Goal: Information Seeking & Learning: Learn about a topic

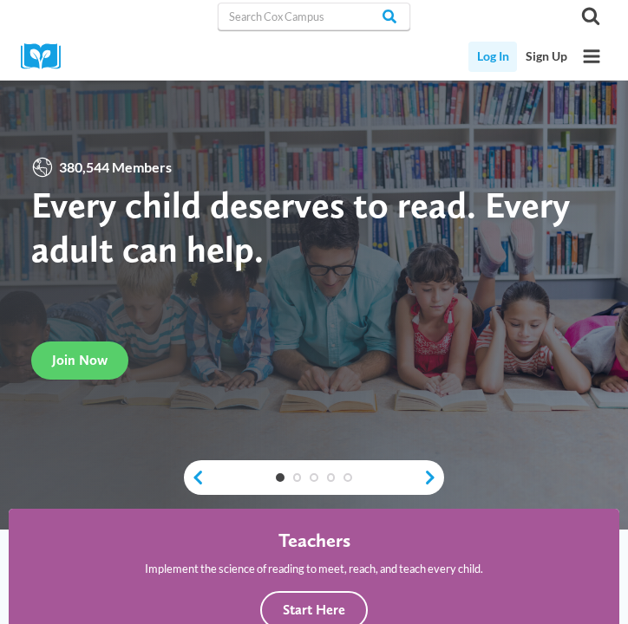
click at [500, 59] on link "Log In" at bounding box center [492, 57] width 49 height 30
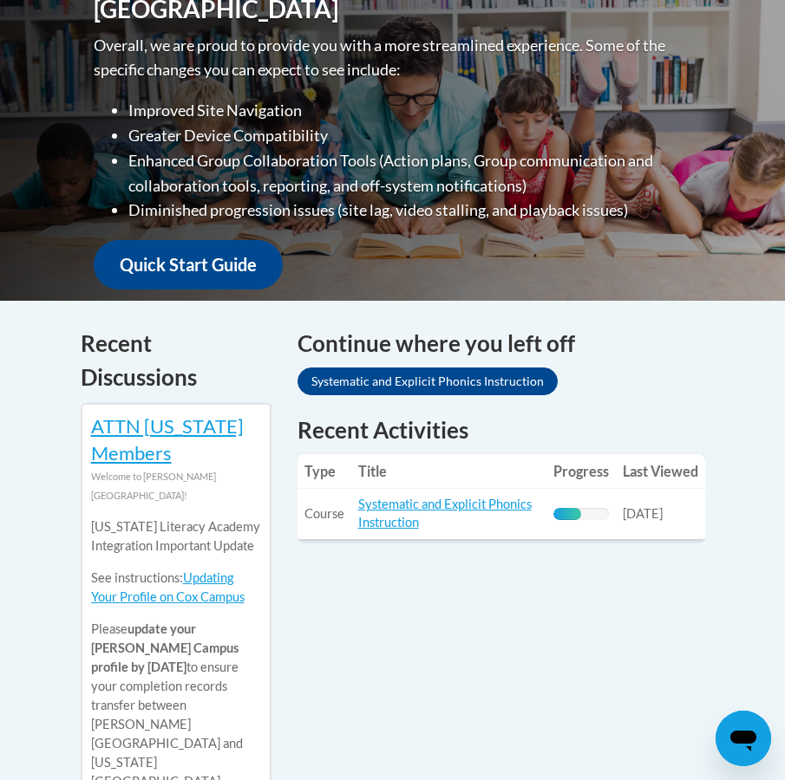
scroll to position [481, 0]
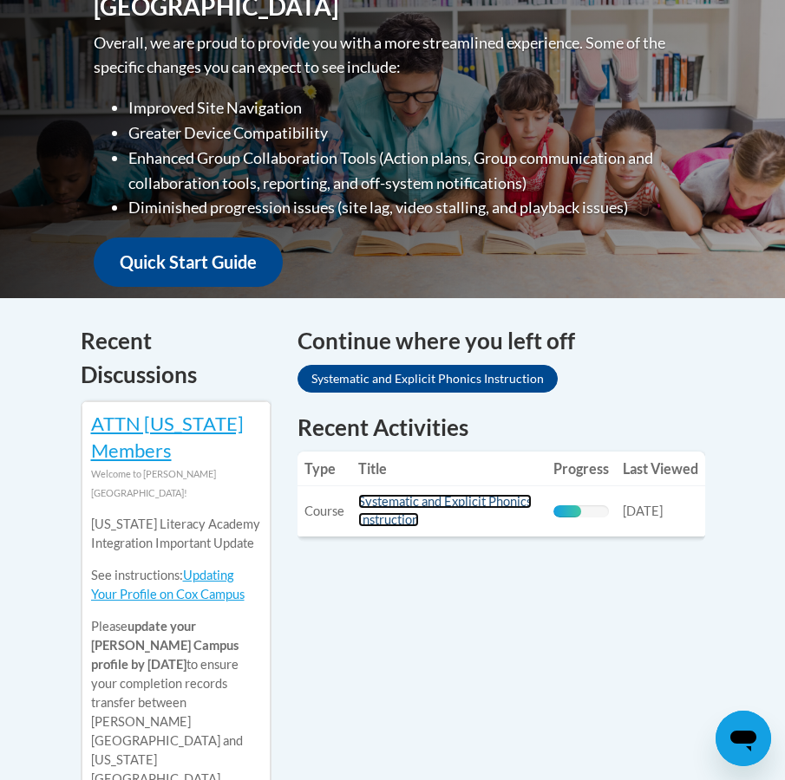
click at [466, 504] on link "Systematic and Explicit Phonics Instruction" at bounding box center [444, 510] width 173 height 33
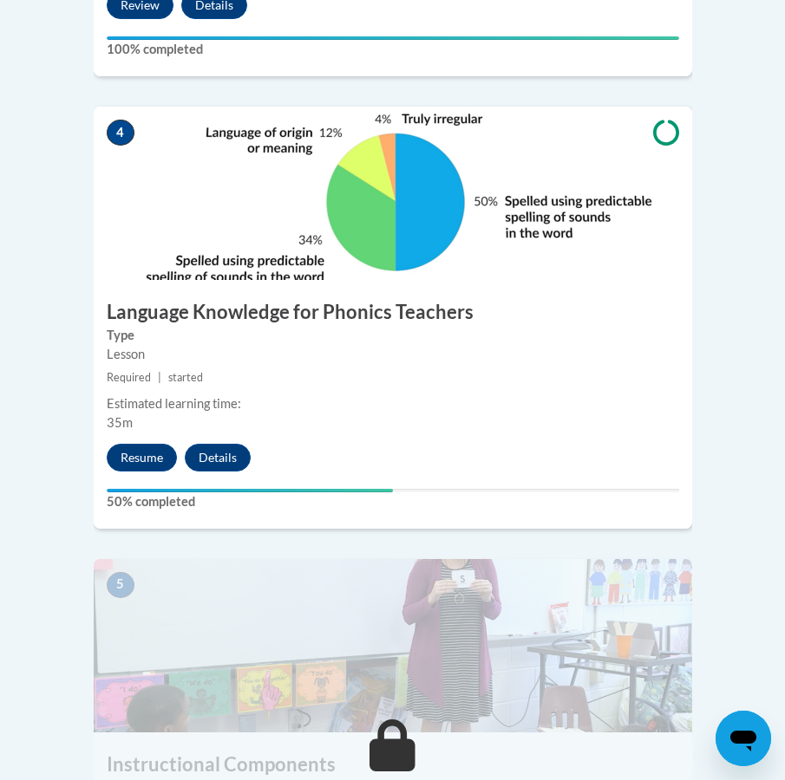
scroll to position [1952, 0]
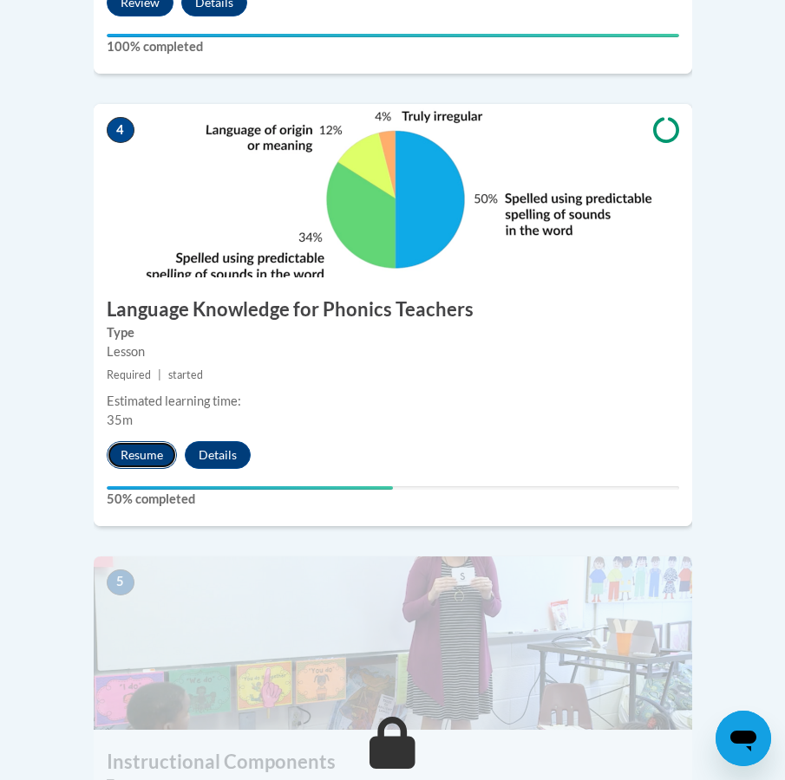
click at [155, 441] on button "Resume" at bounding box center [142, 455] width 70 height 28
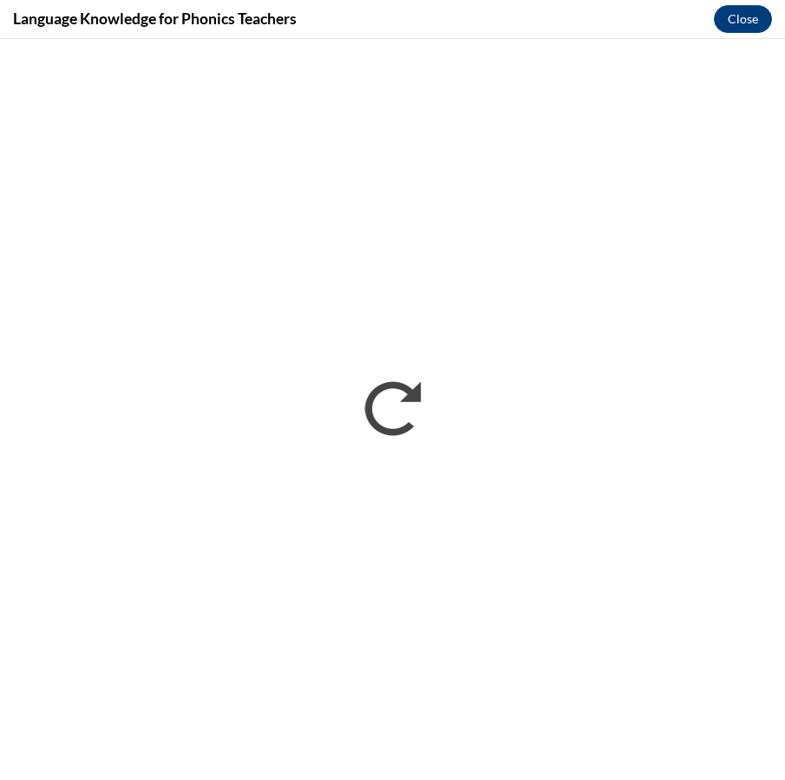
scroll to position [0, 0]
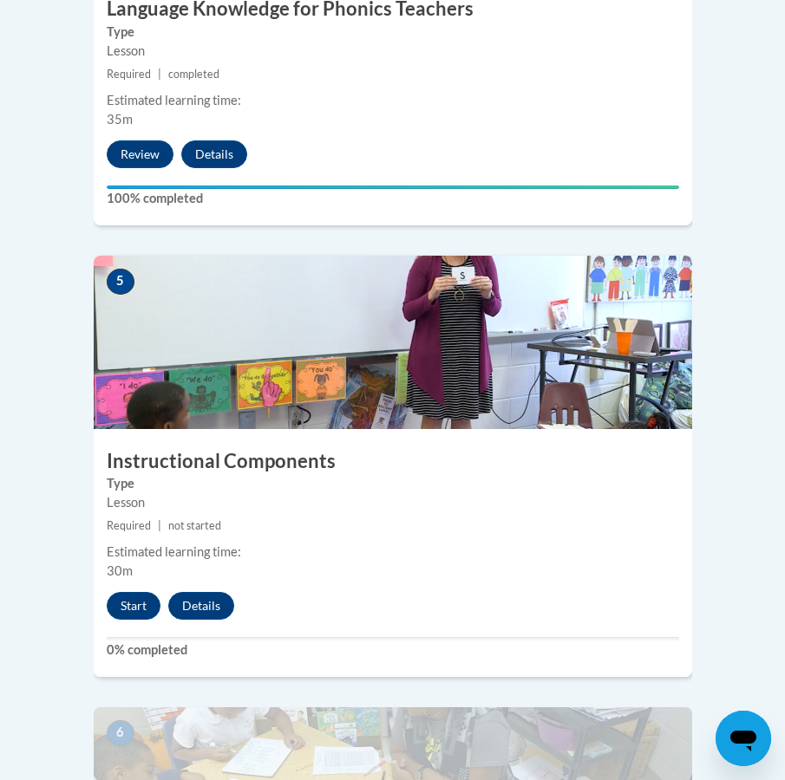
scroll to position [2370, 0]
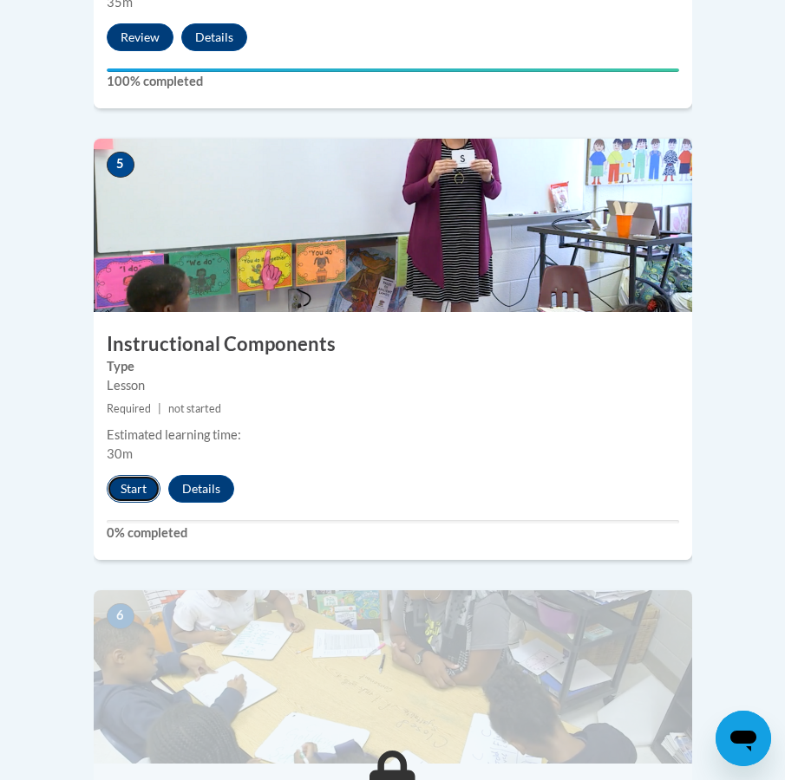
click at [141, 475] on button "Start" at bounding box center [134, 489] width 54 height 28
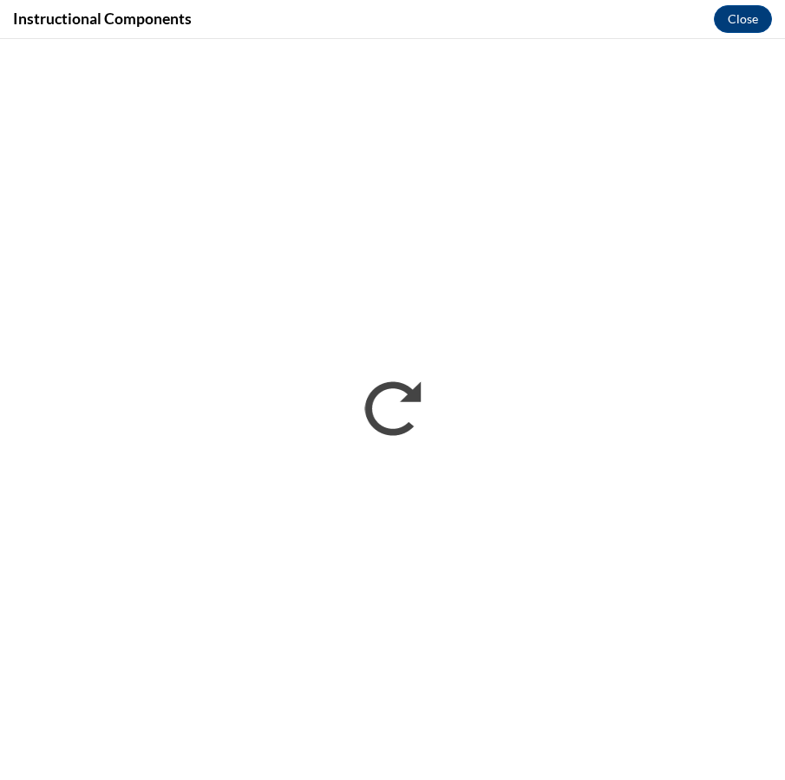
scroll to position [0, 0]
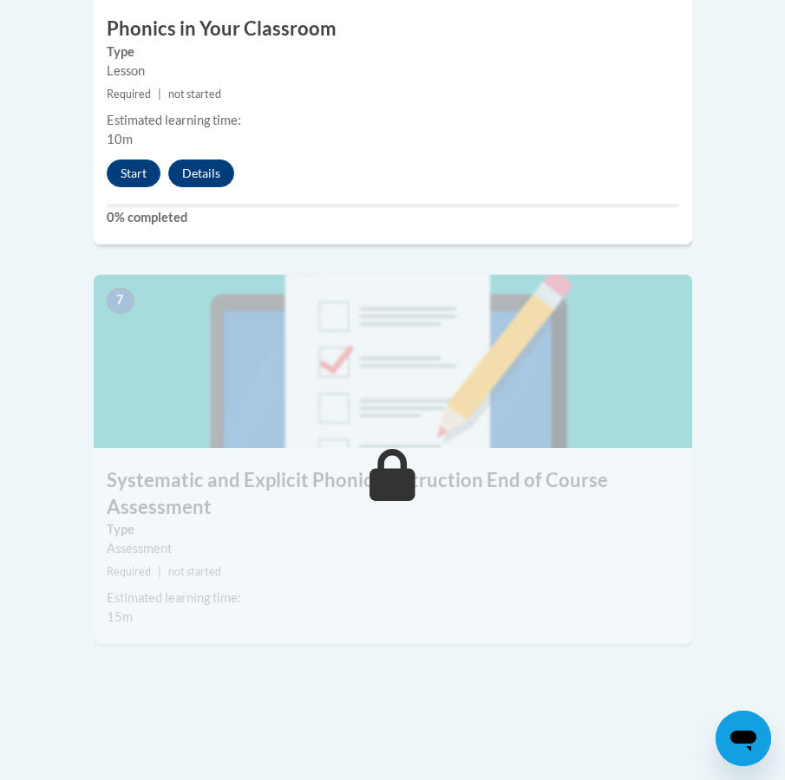
scroll to position [3139, 0]
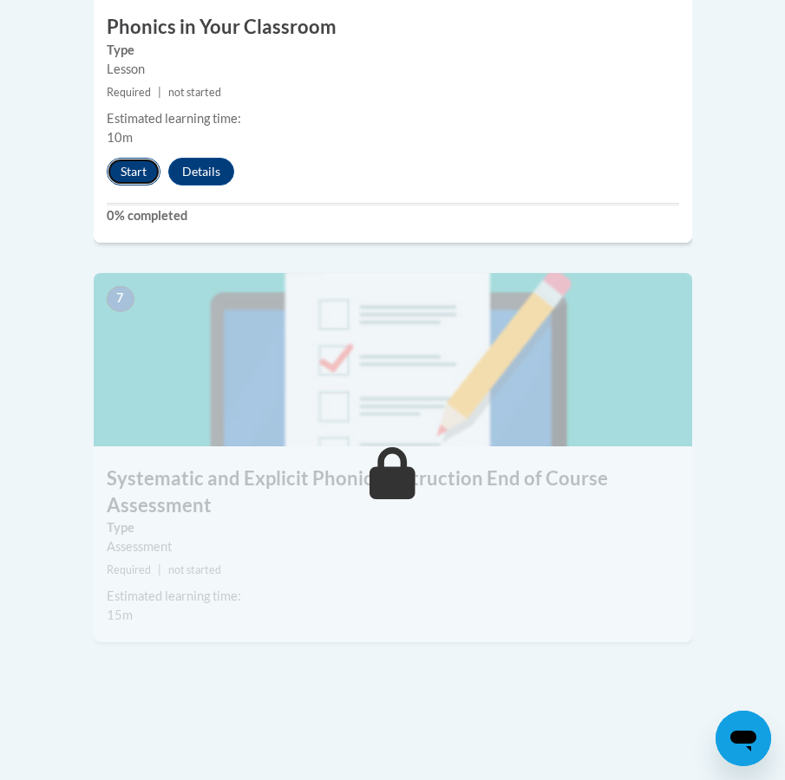
click at [136, 158] on button "Start" at bounding box center [134, 172] width 54 height 28
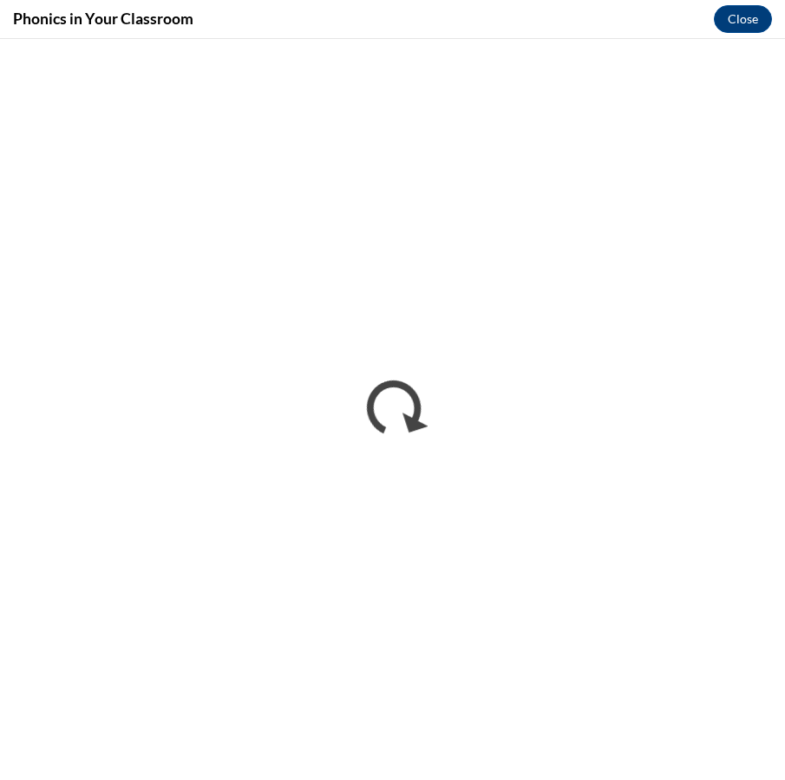
scroll to position [0, 0]
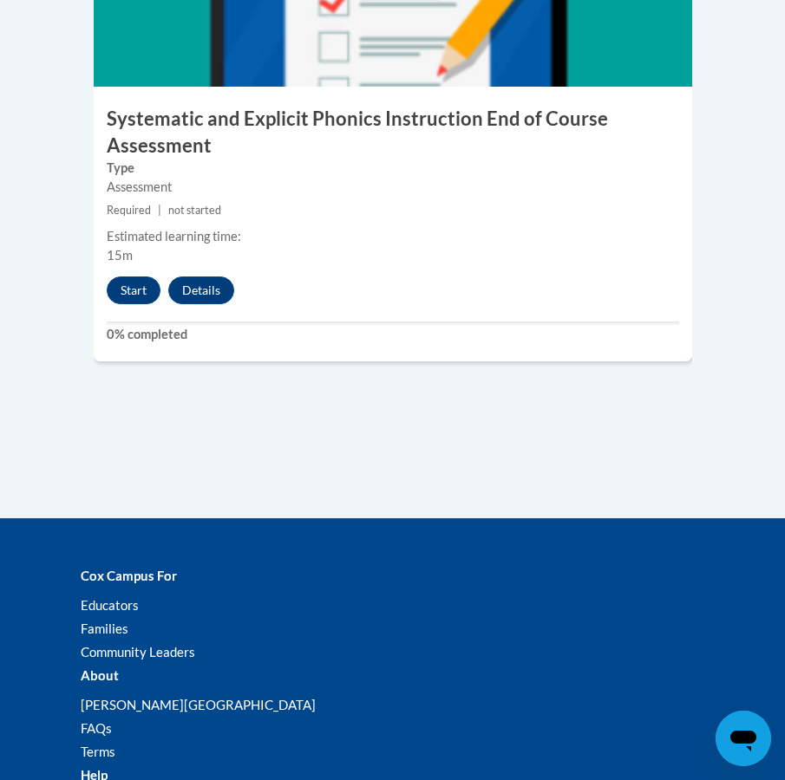
scroll to position [3583, 0]
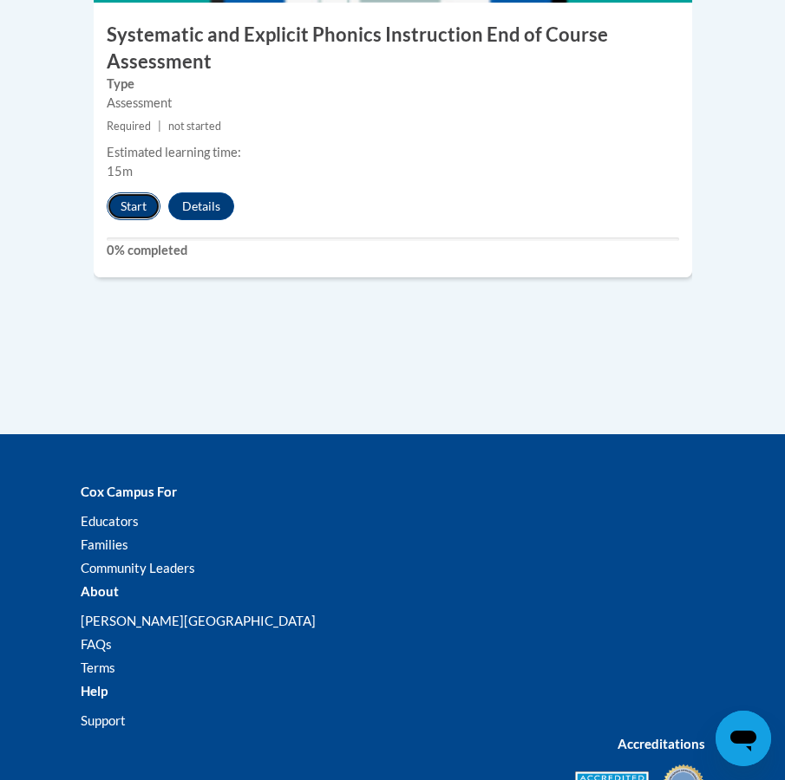
click at [134, 192] on button "Start" at bounding box center [134, 206] width 54 height 28
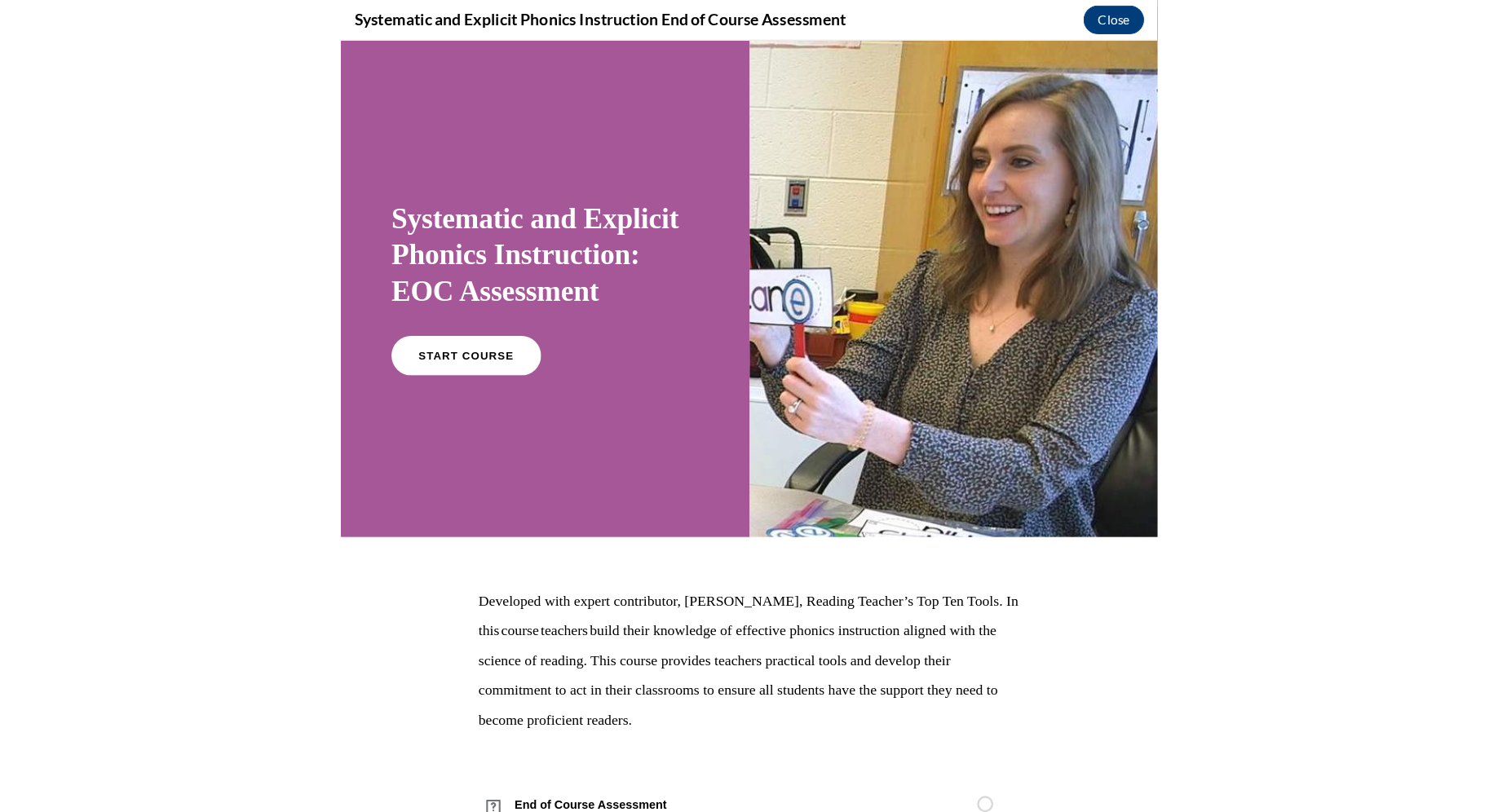
scroll to position [1347, 0]
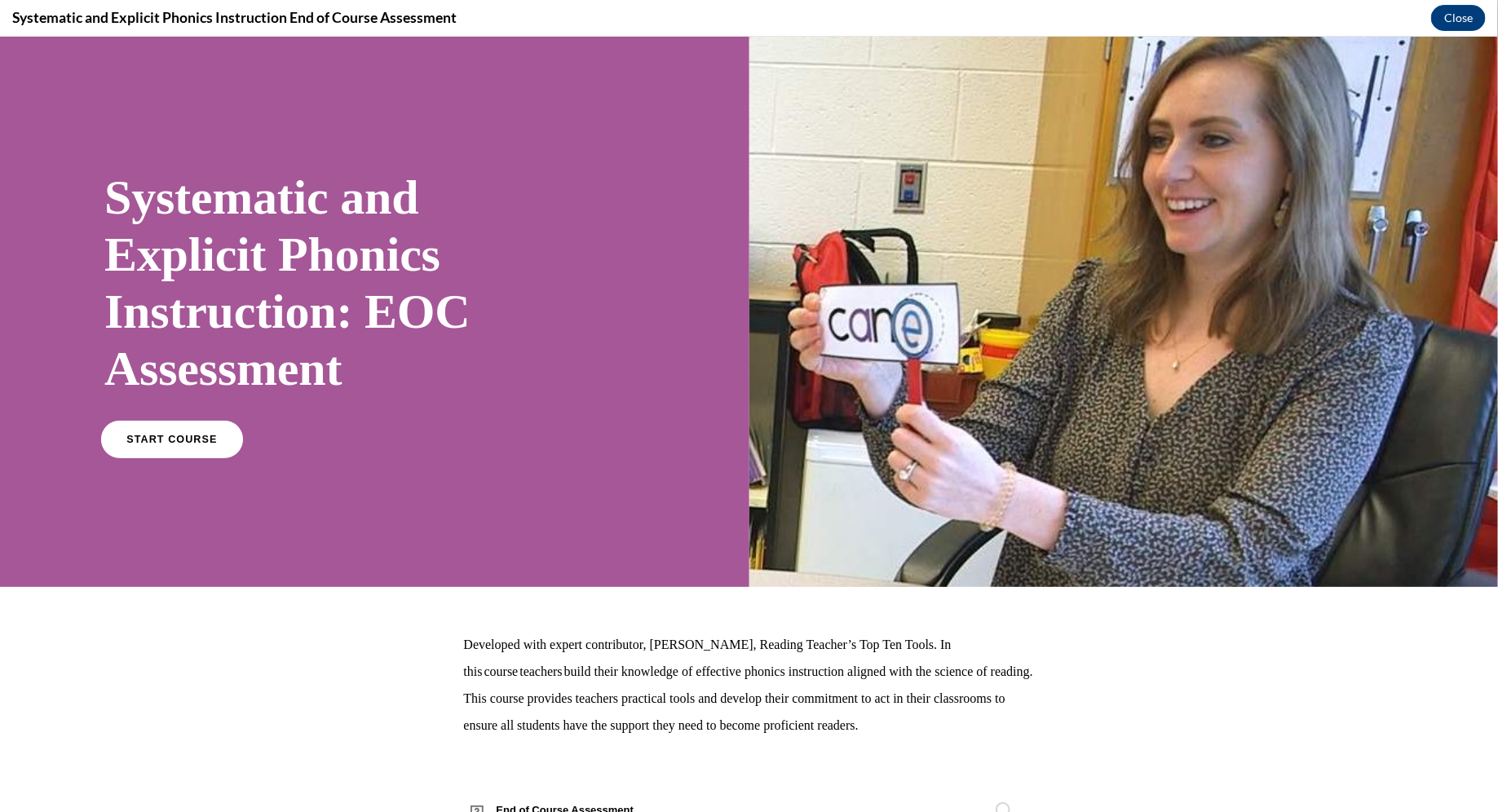
click at [180, 447] on link "START COURSE" at bounding box center [172, 439] width 142 height 38
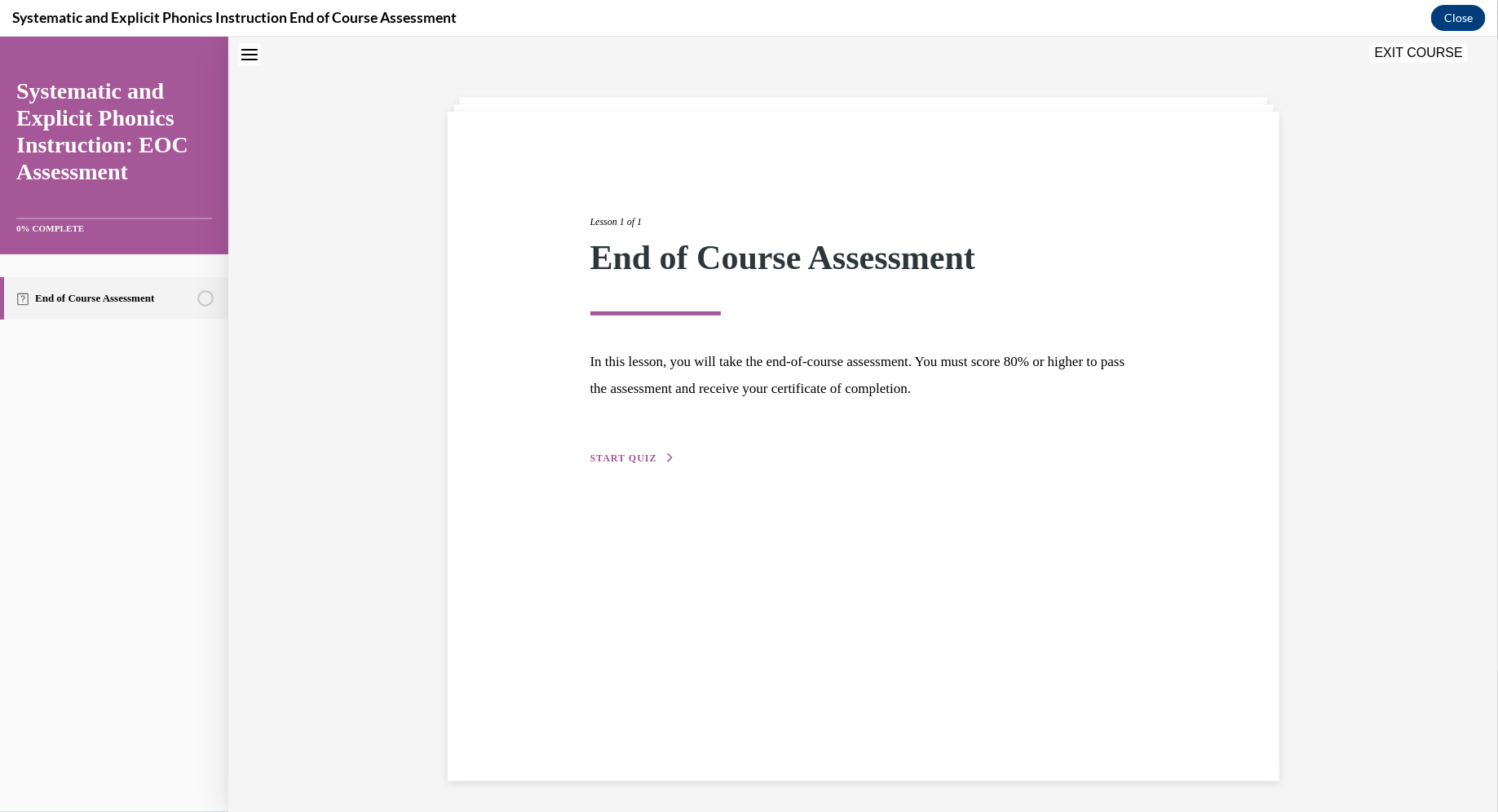
scroll to position [52, 0]
click at [629, 458] on span "START QUIZ" at bounding box center [623, 456] width 67 height 11
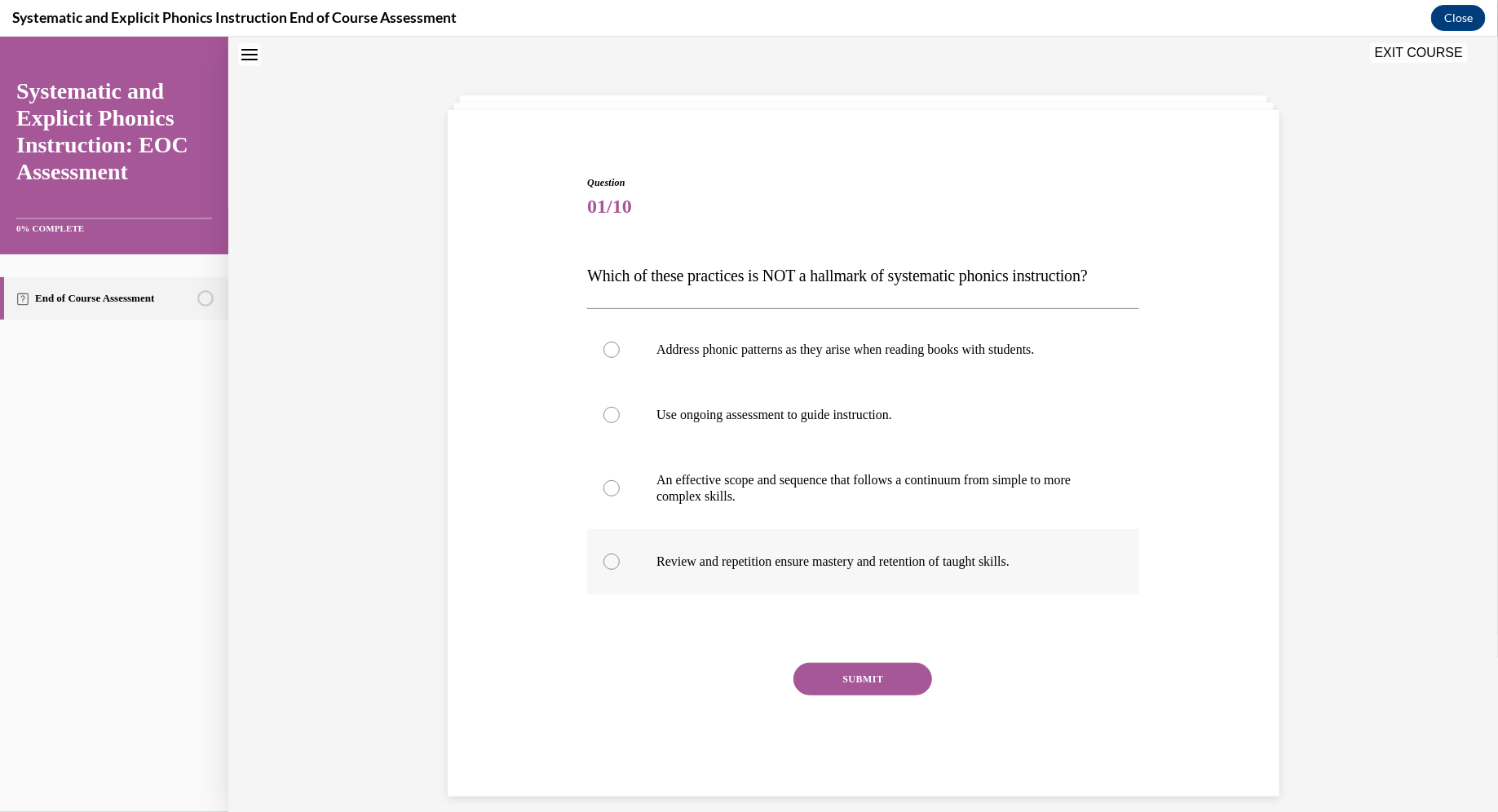
click at [737, 564] on p "Review and repetition ensure mastery and retention of taught skills." at bounding box center [877, 560] width 442 height 16
click at [737, 676] on button "SUBMIT" at bounding box center [862, 678] width 138 height 33
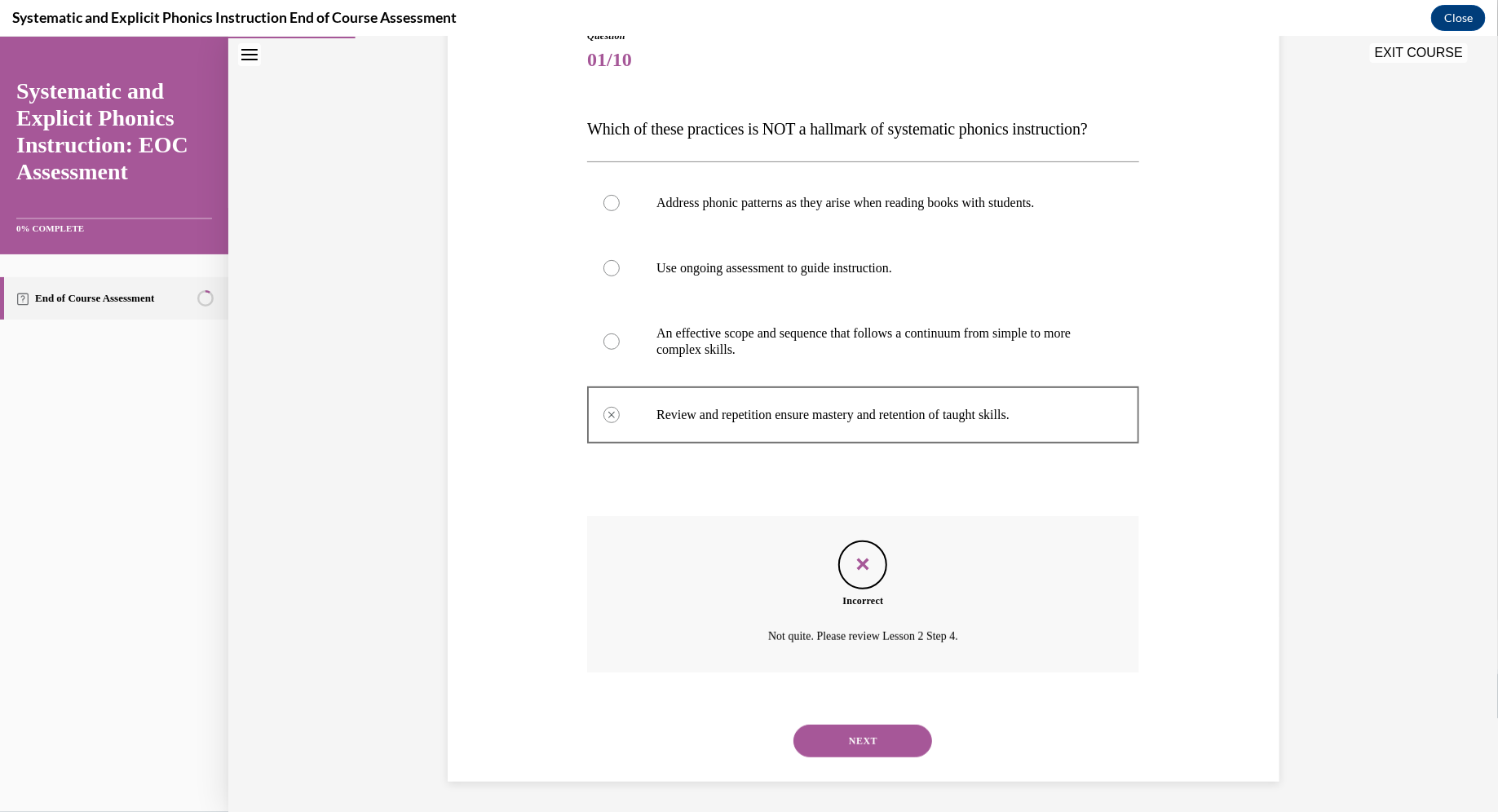
scroll to position [199, 0]
click at [737, 352] on p "An effective scope and sequence that follows a continuum from simple to more co…" at bounding box center [877, 338] width 442 height 33
click at [733, 357] on div at bounding box center [862, 338] width 552 height 82
click at [737, 733] on button "NEXT" at bounding box center [862, 738] width 138 height 33
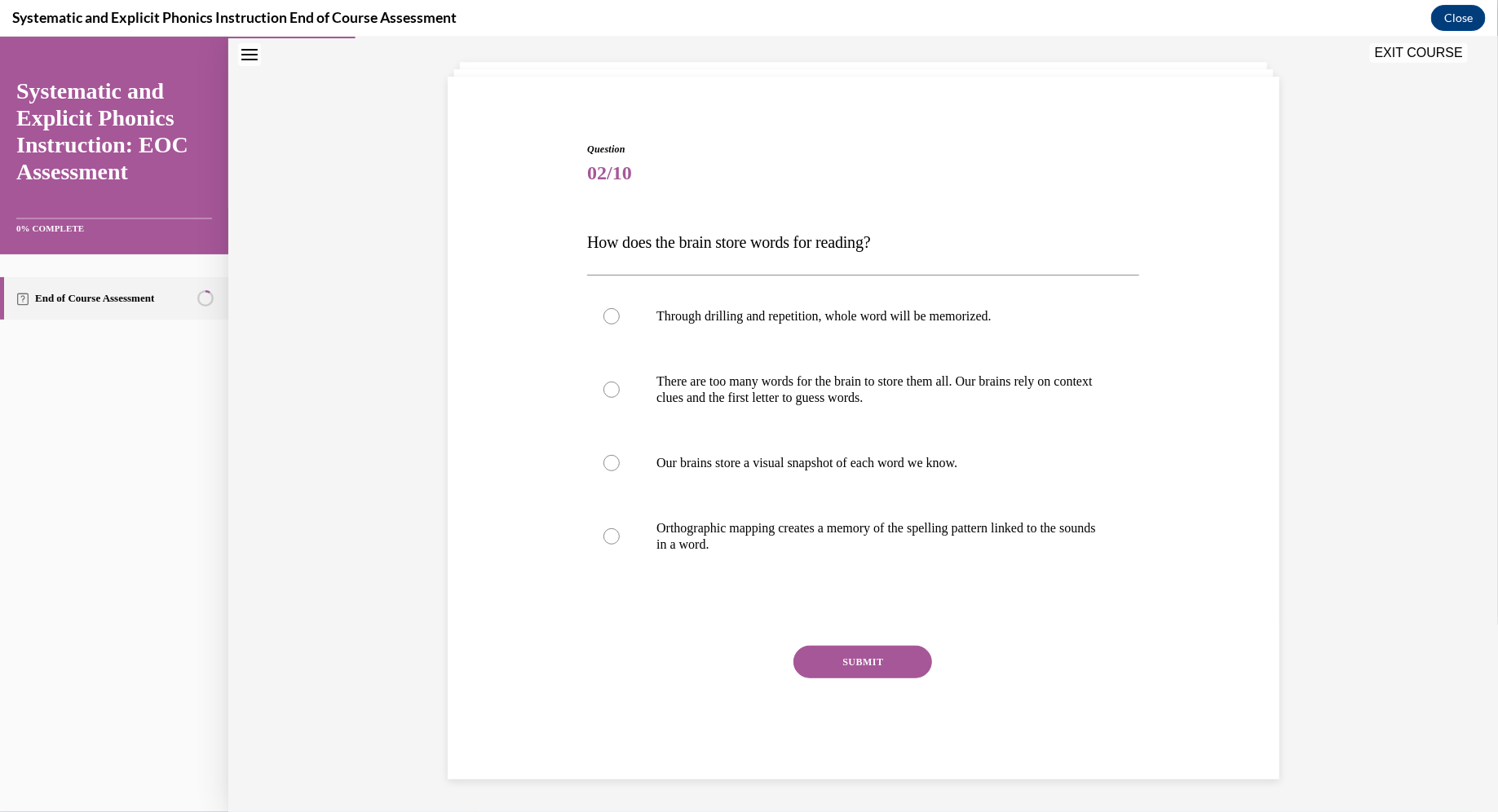
scroll to position [84, 0]
click at [737, 538] on p "Orthographic mapping creates a memory of the spelling pattern linked to the sou…" at bounding box center [877, 536] width 442 height 33
click at [737, 664] on button "SUBMIT" at bounding box center [862, 662] width 138 height 33
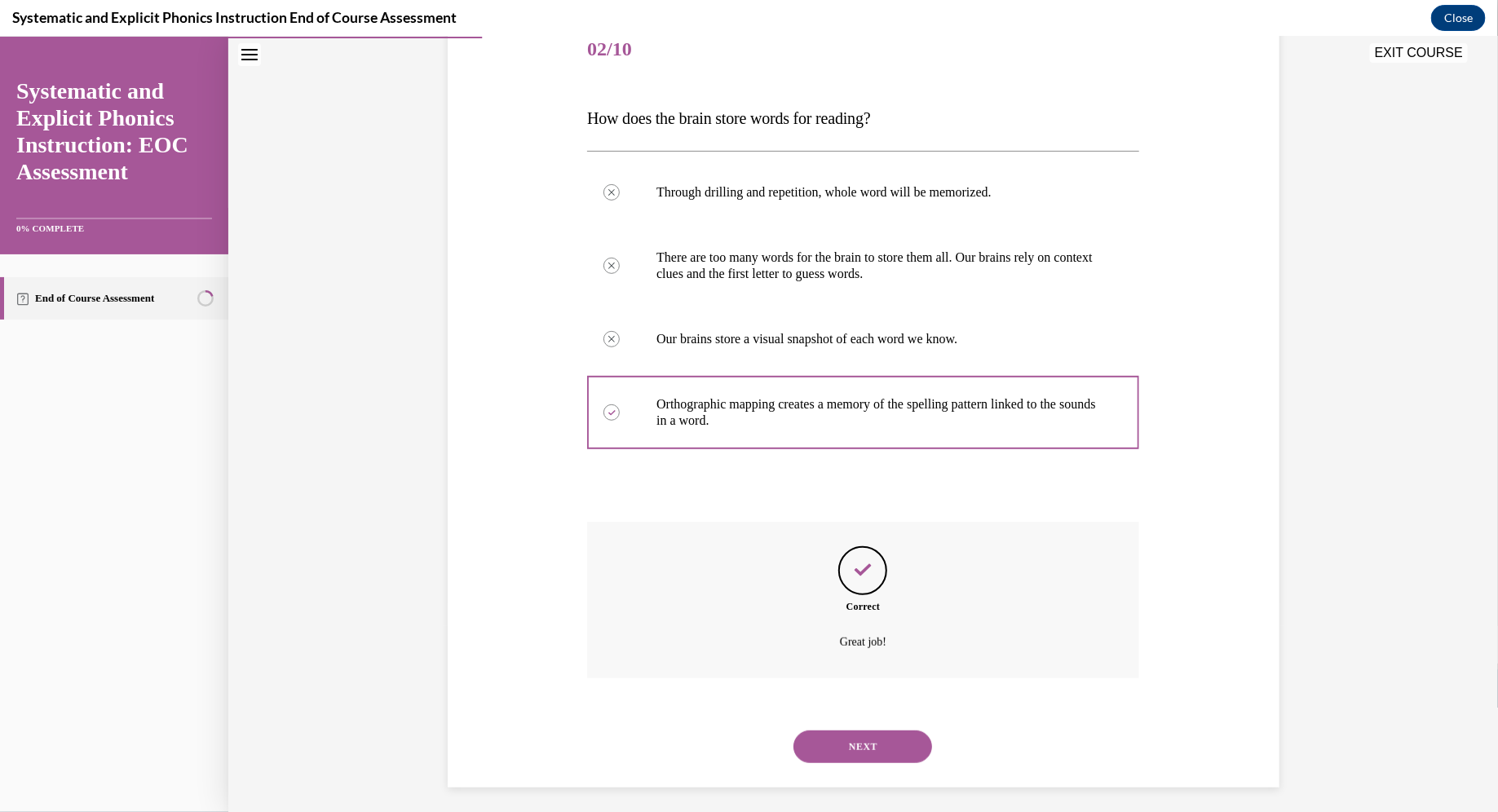
scroll to position [216, 0]
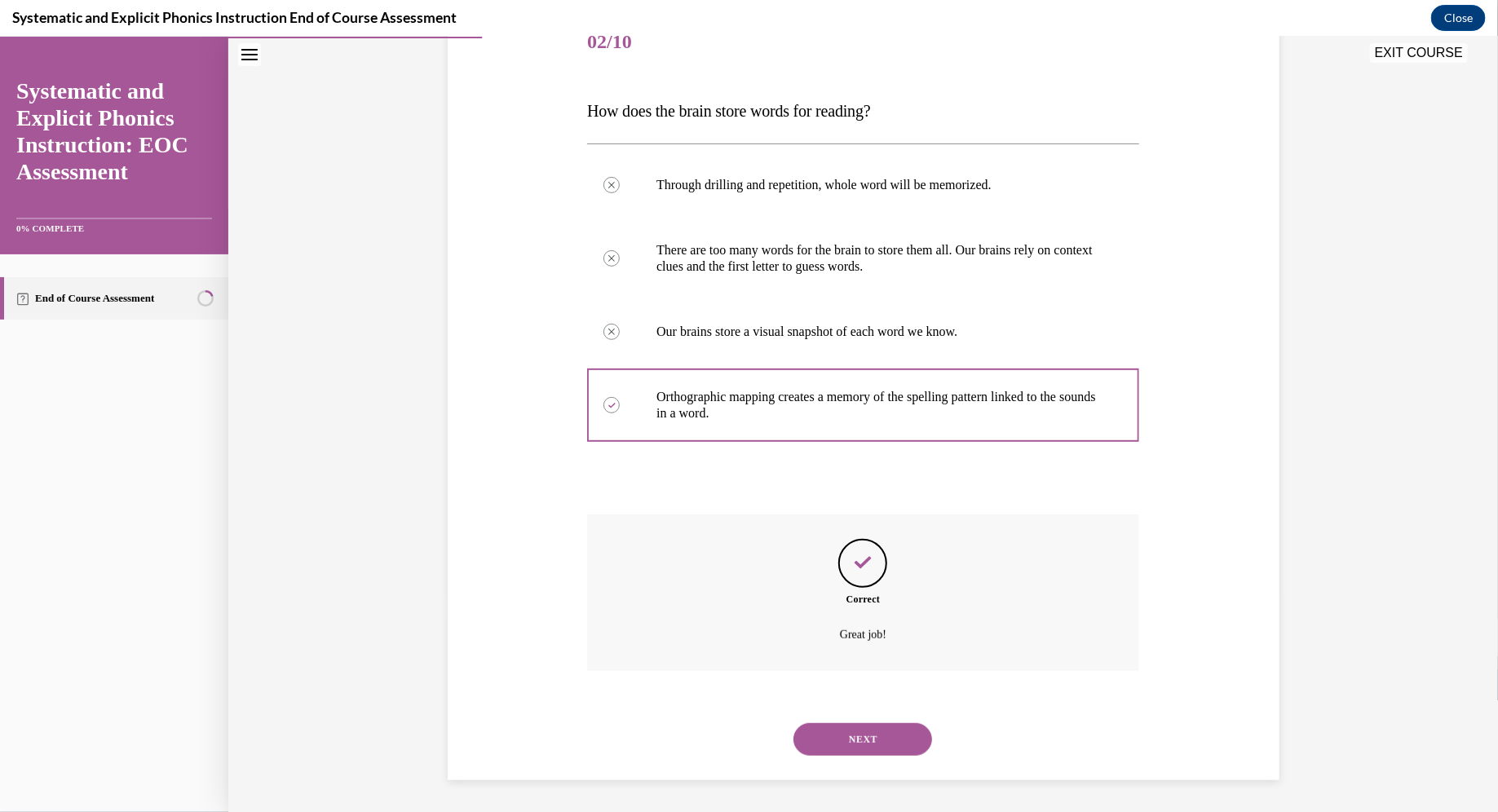
click at [737, 733] on button "NEXT" at bounding box center [862, 738] width 138 height 33
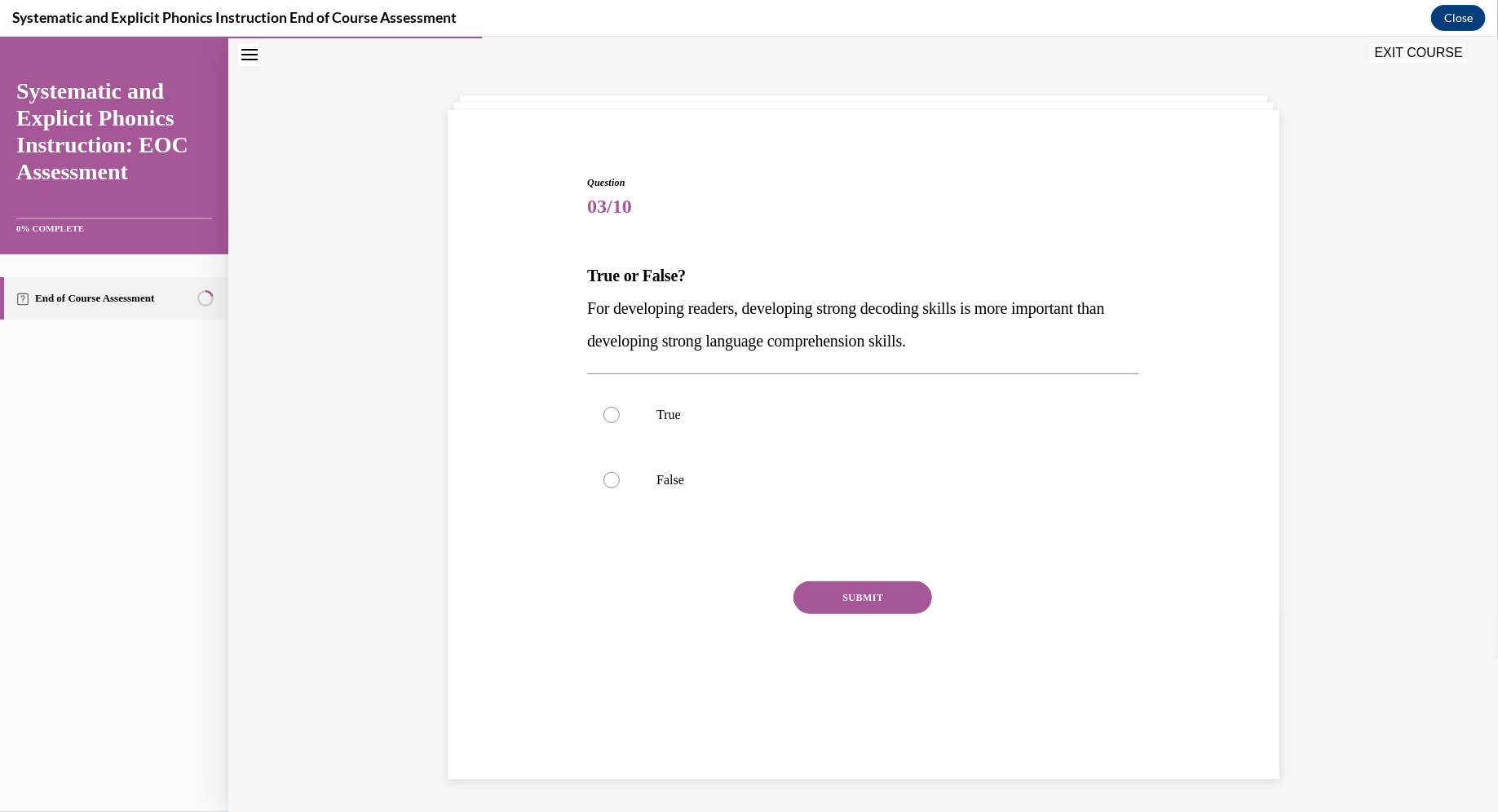
scroll to position [52, 0]
click at [698, 420] on p "True" at bounding box center [877, 414] width 442 height 16
click at [737, 598] on button "SUBMIT" at bounding box center [862, 596] width 138 height 33
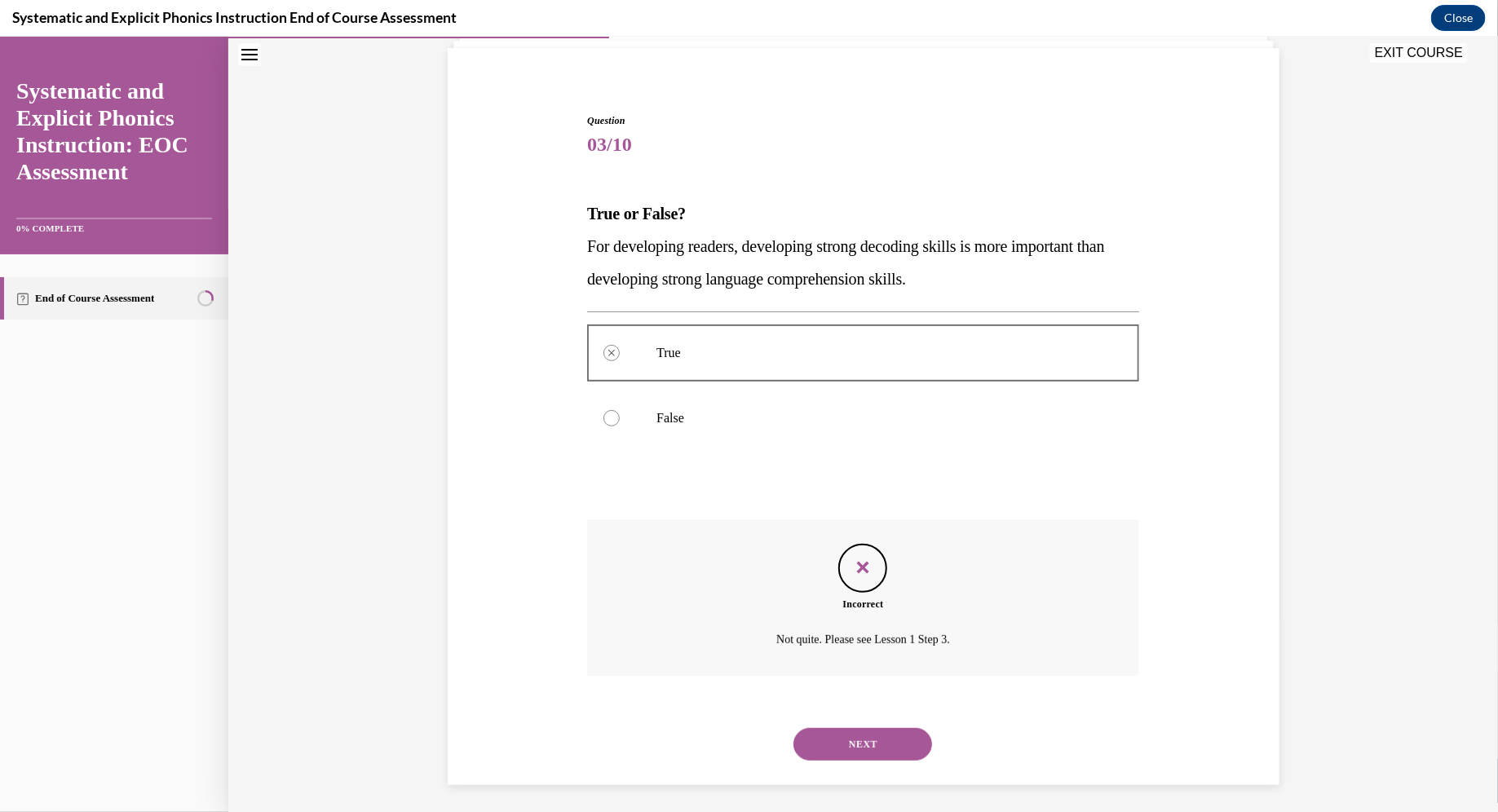
scroll to position [118, 0]
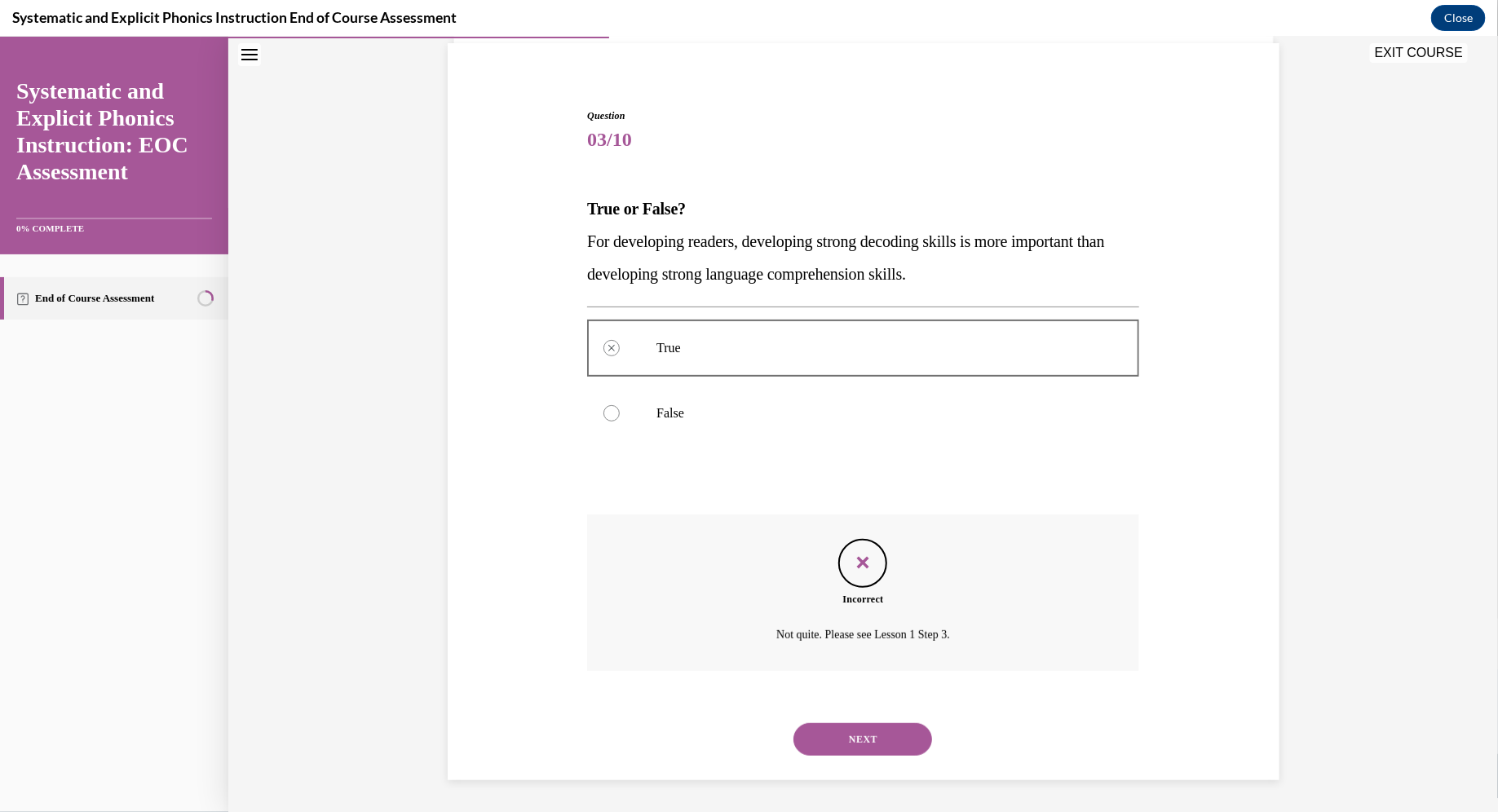
click at [737, 733] on button "NEXT" at bounding box center [862, 738] width 138 height 33
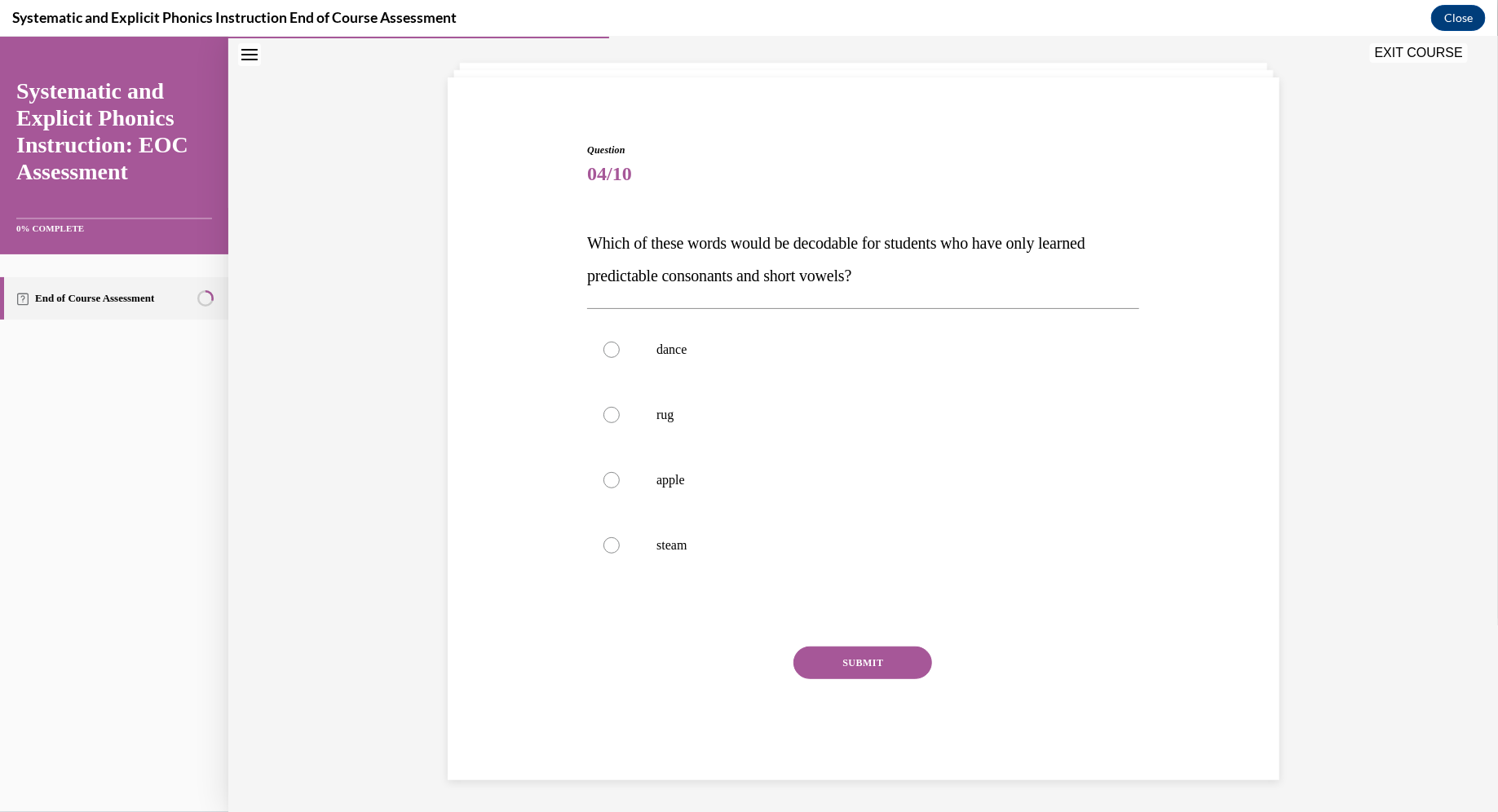
scroll to position [51, 0]
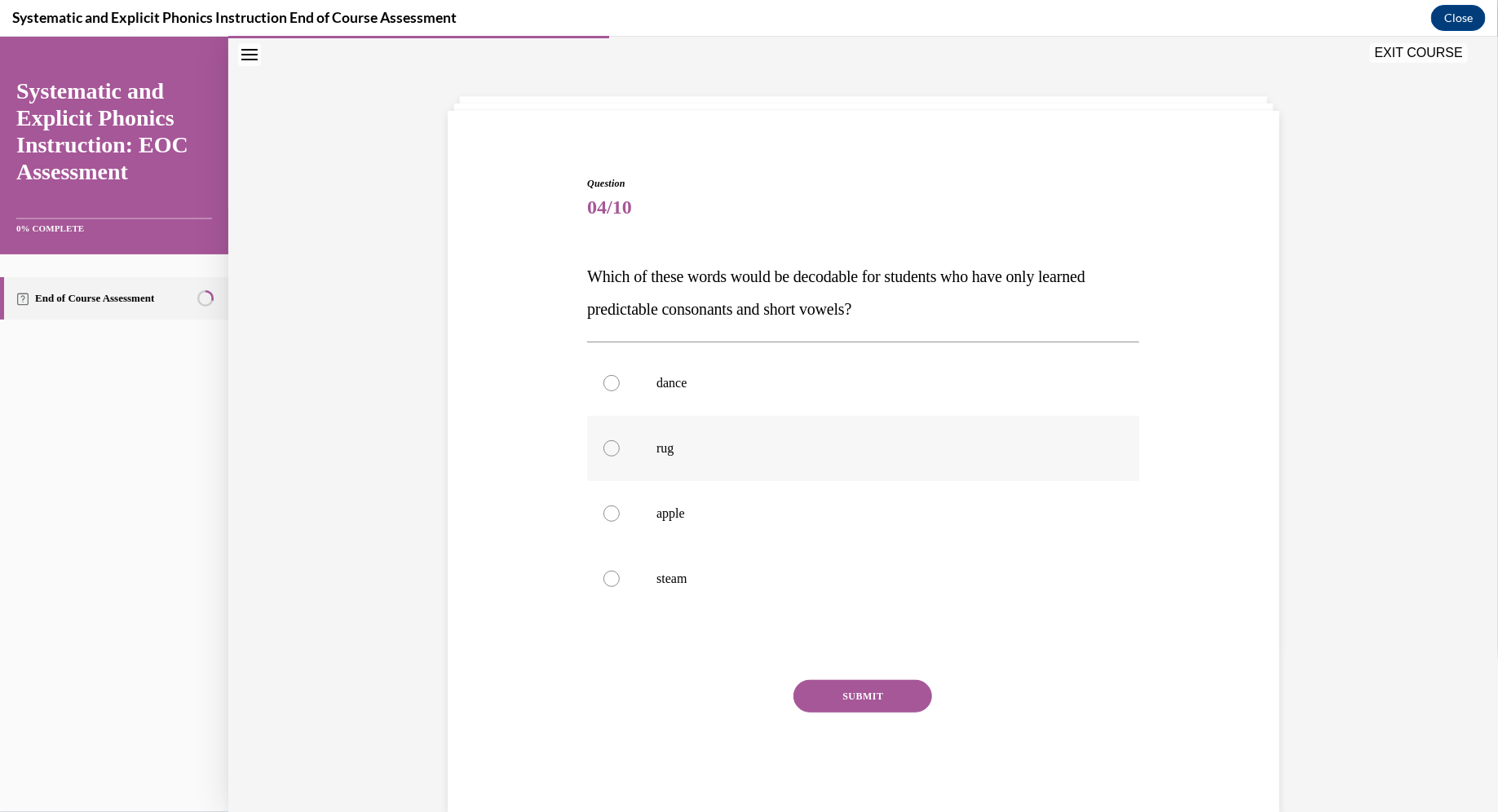
click at [616, 451] on div at bounding box center [611, 446] width 16 height 16
click at [737, 690] on button "SUBMIT" at bounding box center [862, 695] width 138 height 33
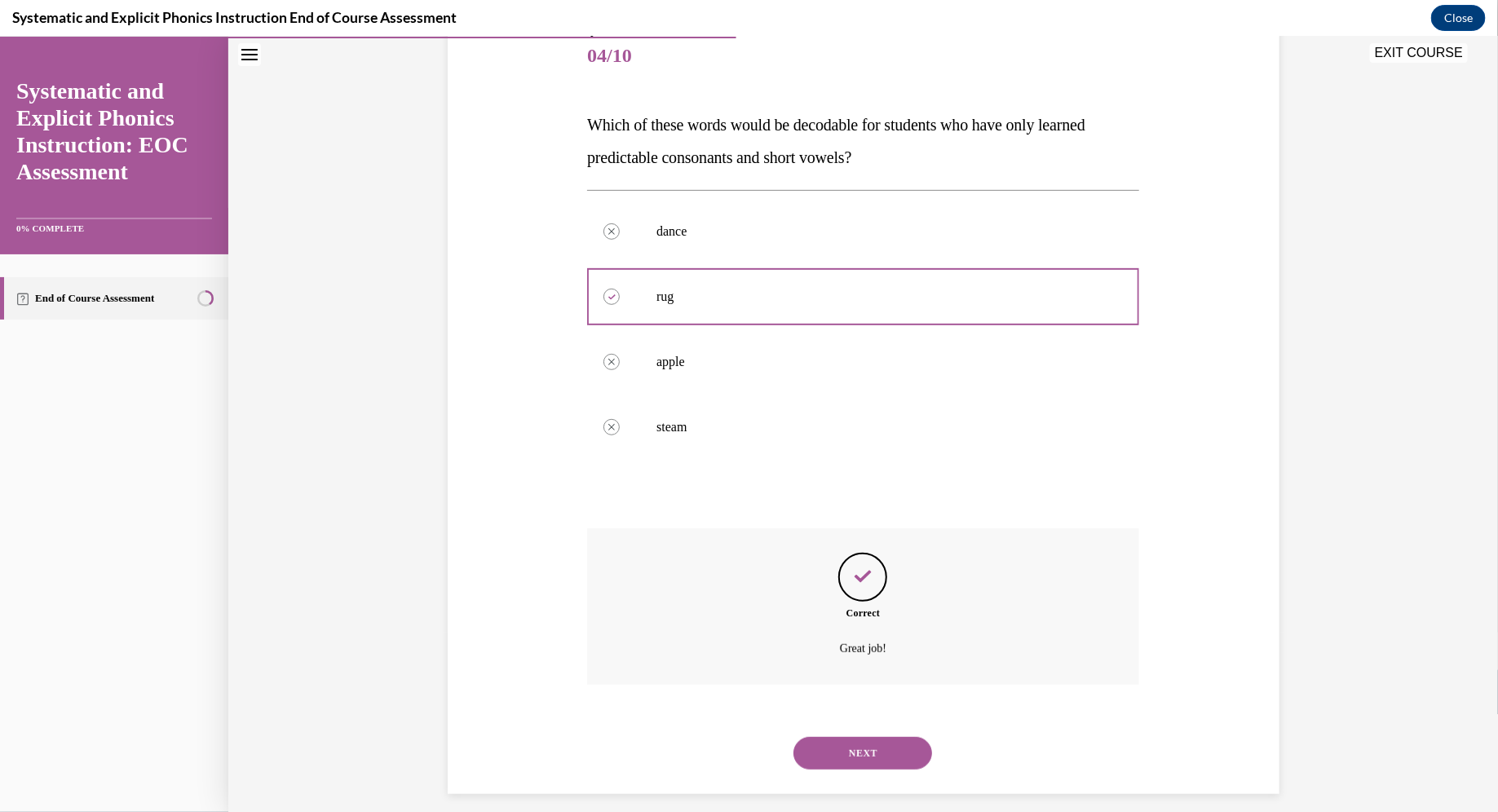
scroll to position [216, 0]
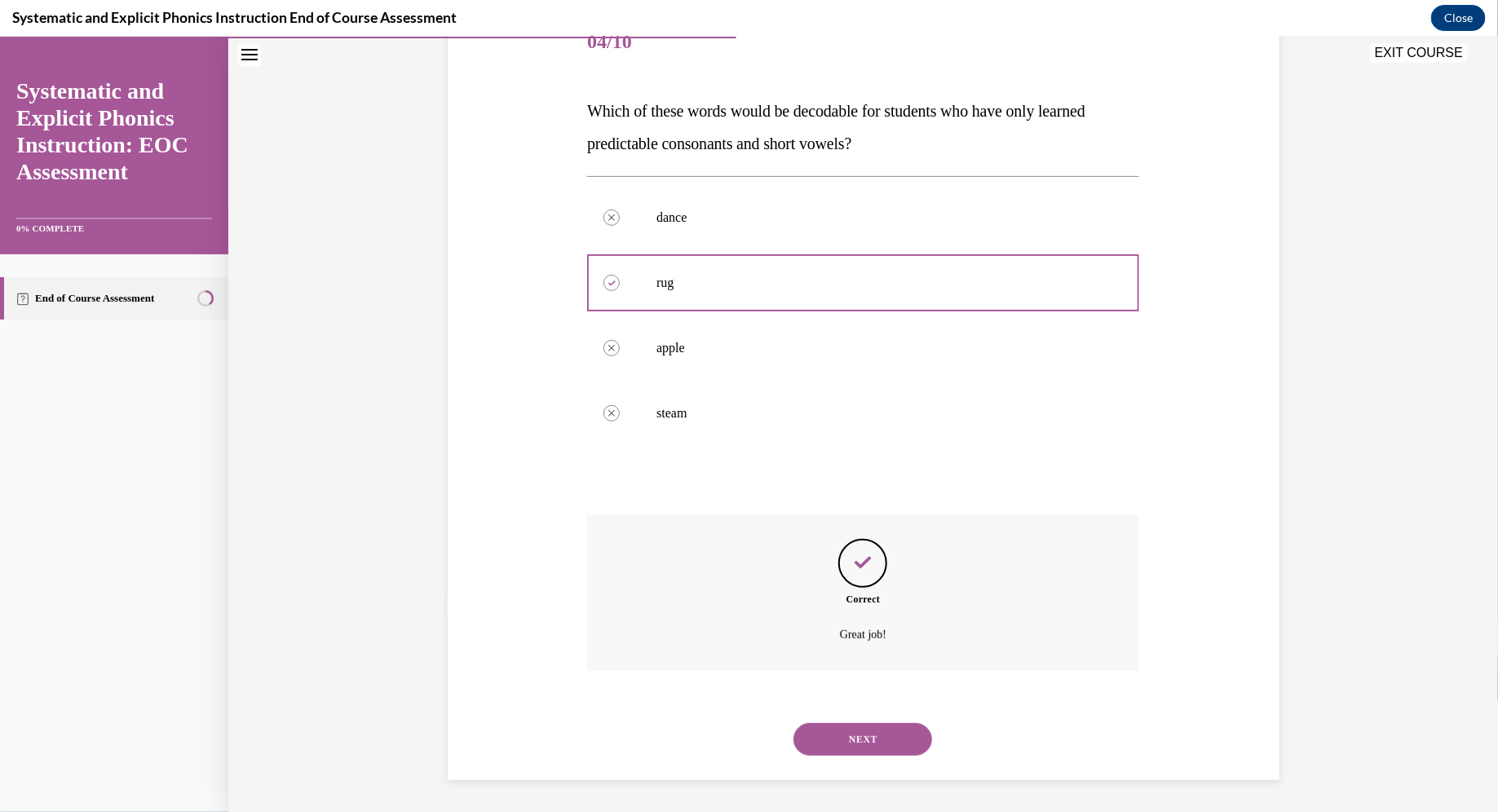
click at [737, 731] on button "NEXT" at bounding box center [862, 738] width 138 height 33
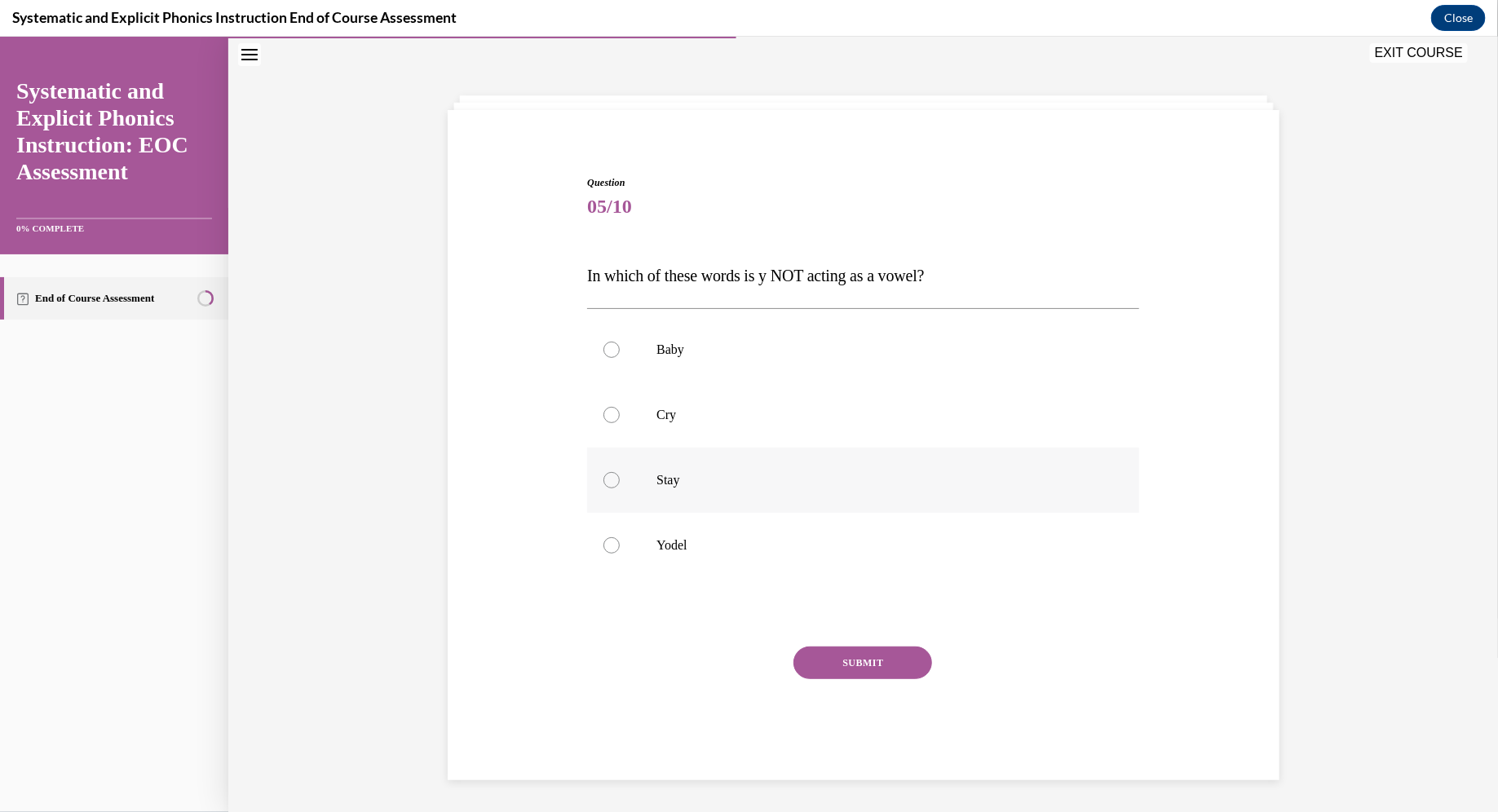
click at [659, 493] on div at bounding box center [862, 478] width 552 height 65
click at [715, 553] on div at bounding box center [862, 544] width 552 height 65
click at [737, 657] on button "SUBMIT" at bounding box center [862, 662] width 138 height 33
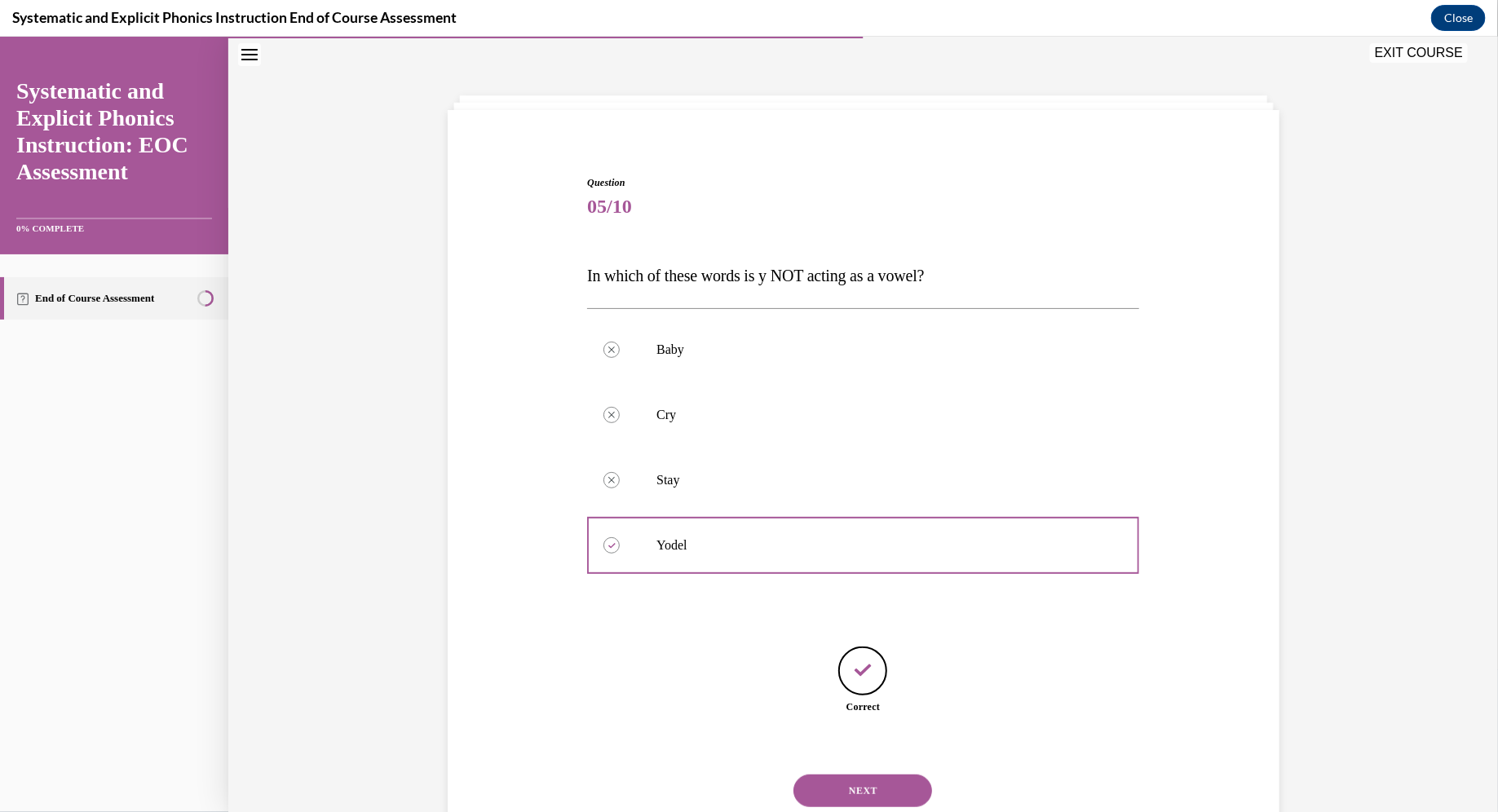
scroll to position [102, 0]
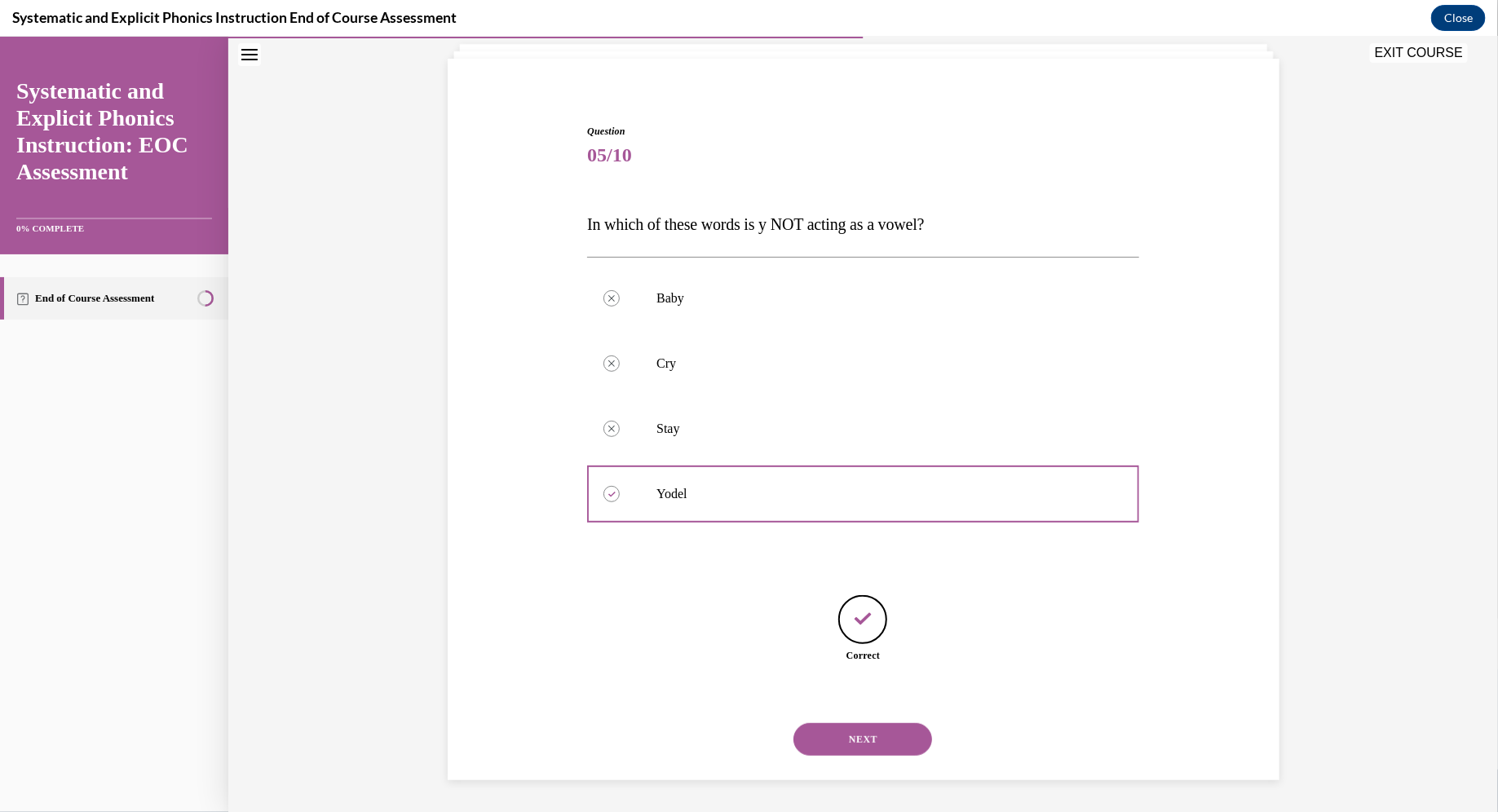
click at [737, 733] on button "NEXT" at bounding box center [862, 738] width 138 height 33
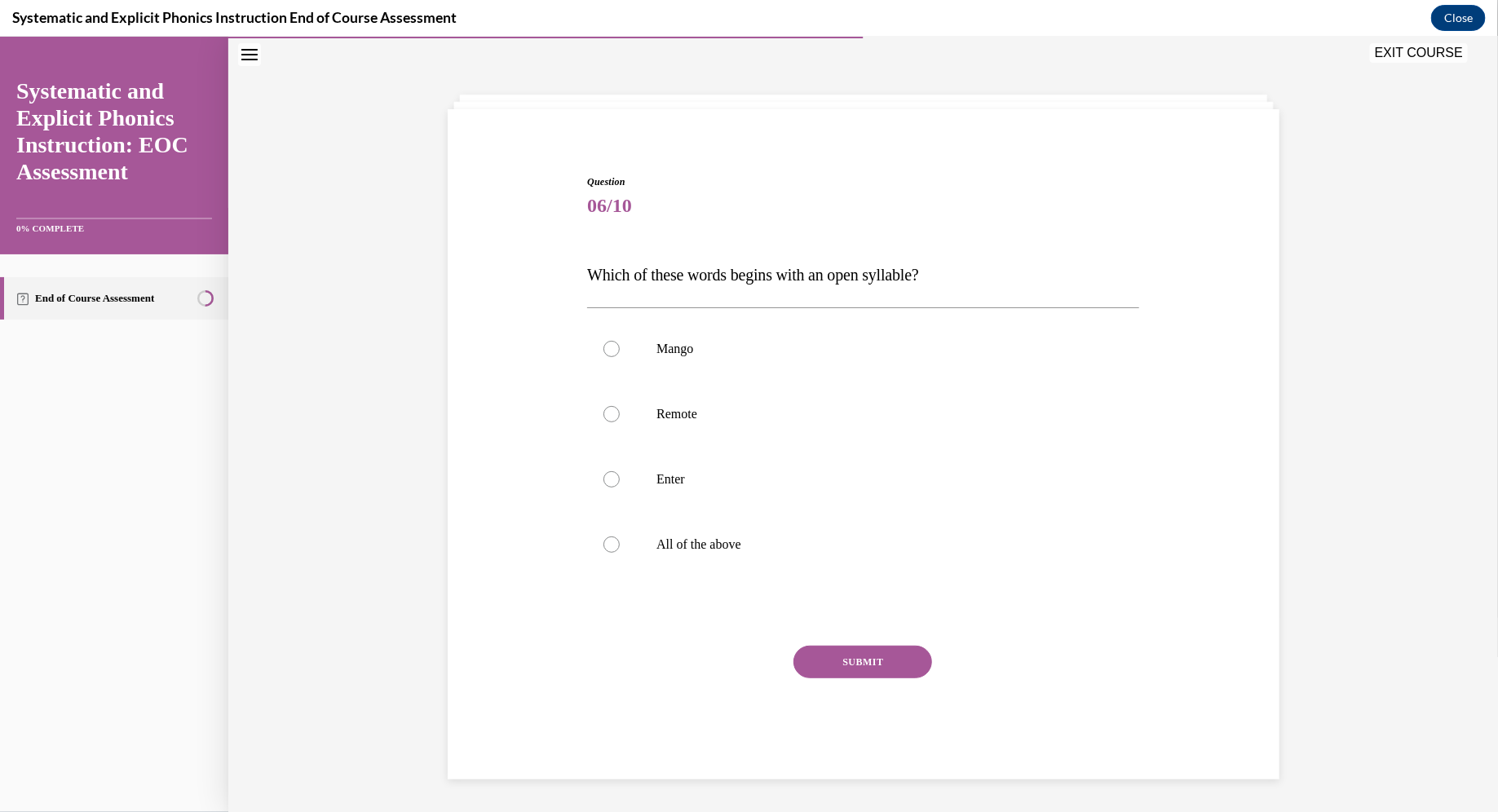
scroll to position [52, 0]
click at [689, 482] on p "Enter" at bounding box center [877, 478] width 442 height 16
click at [737, 648] on button "SUBMIT" at bounding box center [862, 662] width 138 height 33
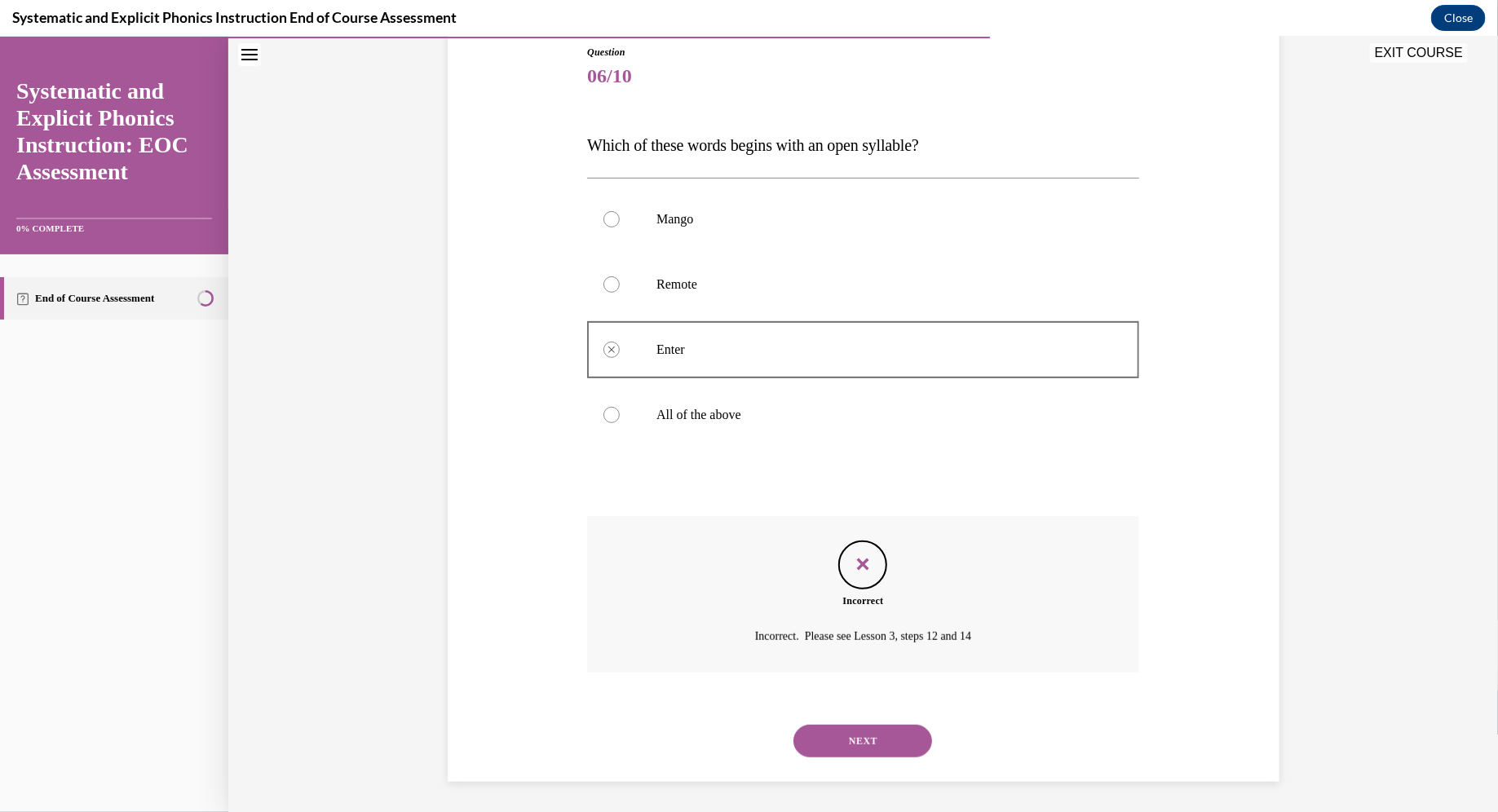
scroll to position [183, 0]
click at [737, 722] on button "NEXT" at bounding box center [862, 738] width 138 height 33
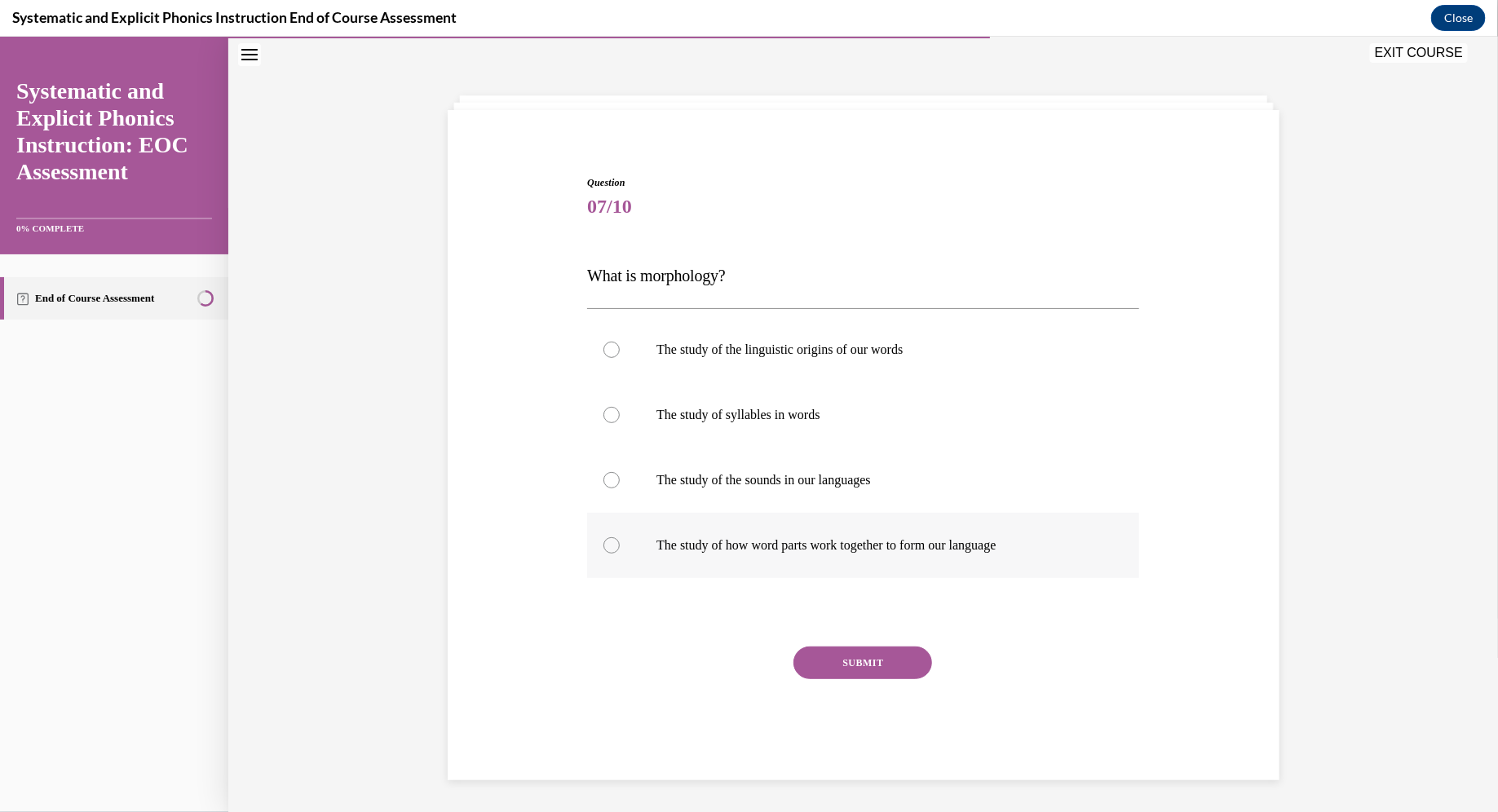
click at [737, 544] on p "The study of how word parts work together to form our language" at bounding box center [877, 544] width 442 height 16
click at [737, 655] on button "SUBMIT" at bounding box center [862, 662] width 138 height 33
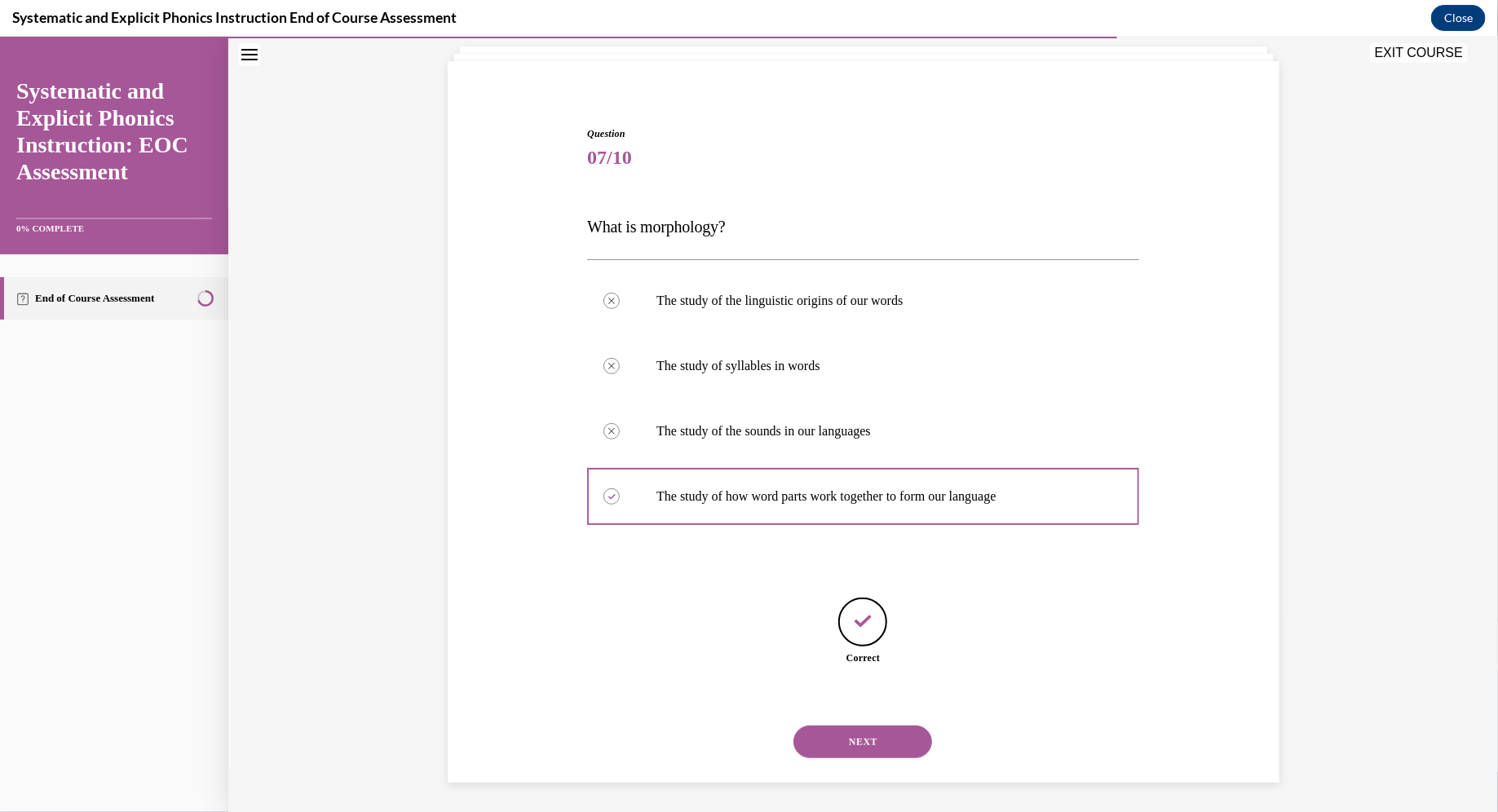
scroll to position [102, 0]
click at [737, 733] on button "NEXT" at bounding box center [862, 738] width 138 height 33
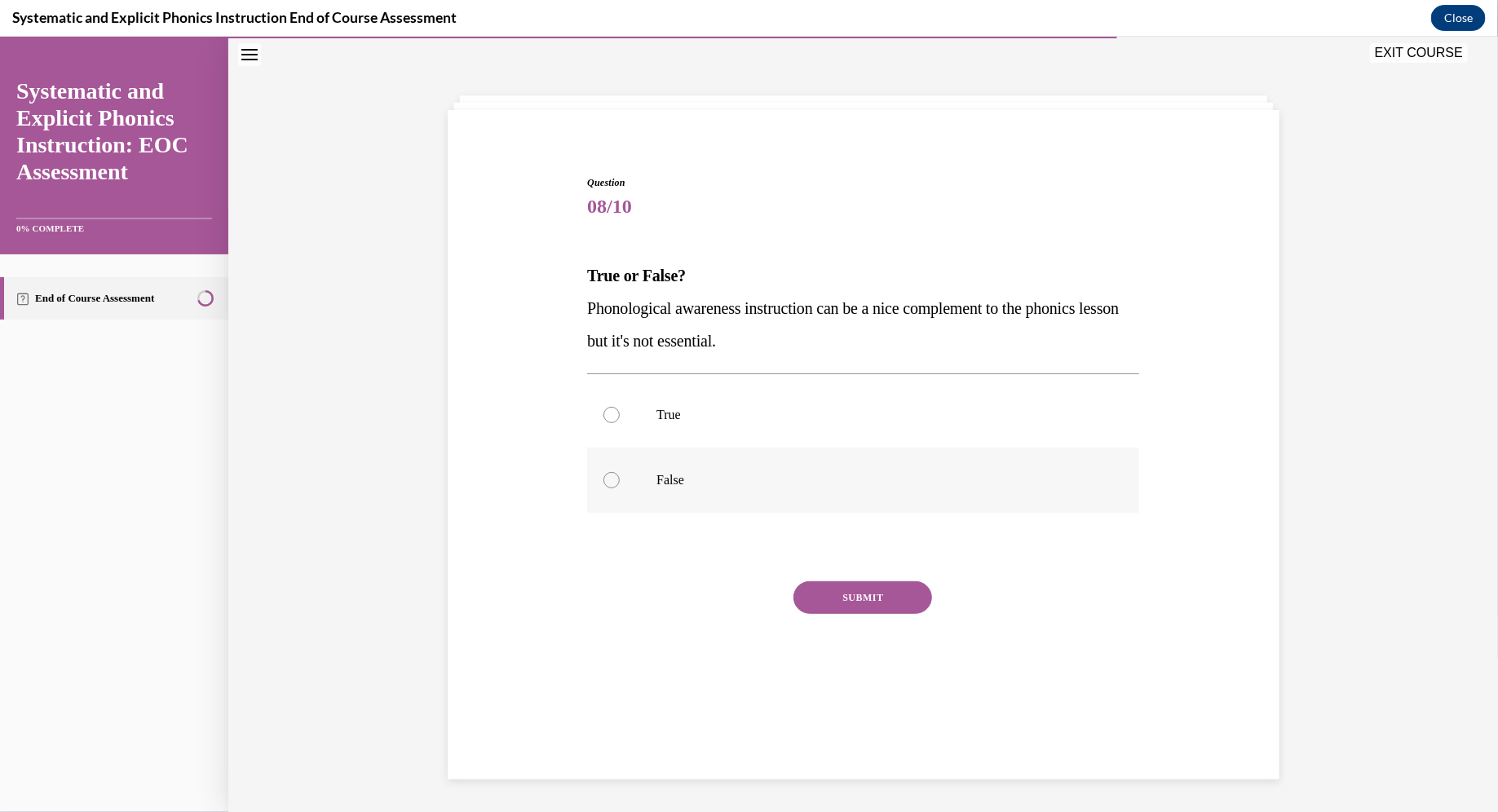
click at [722, 465] on div at bounding box center [862, 478] width 552 height 65
click at [737, 599] on button "SUBMIT" at bounding box center [862, 596] width 138 height 33
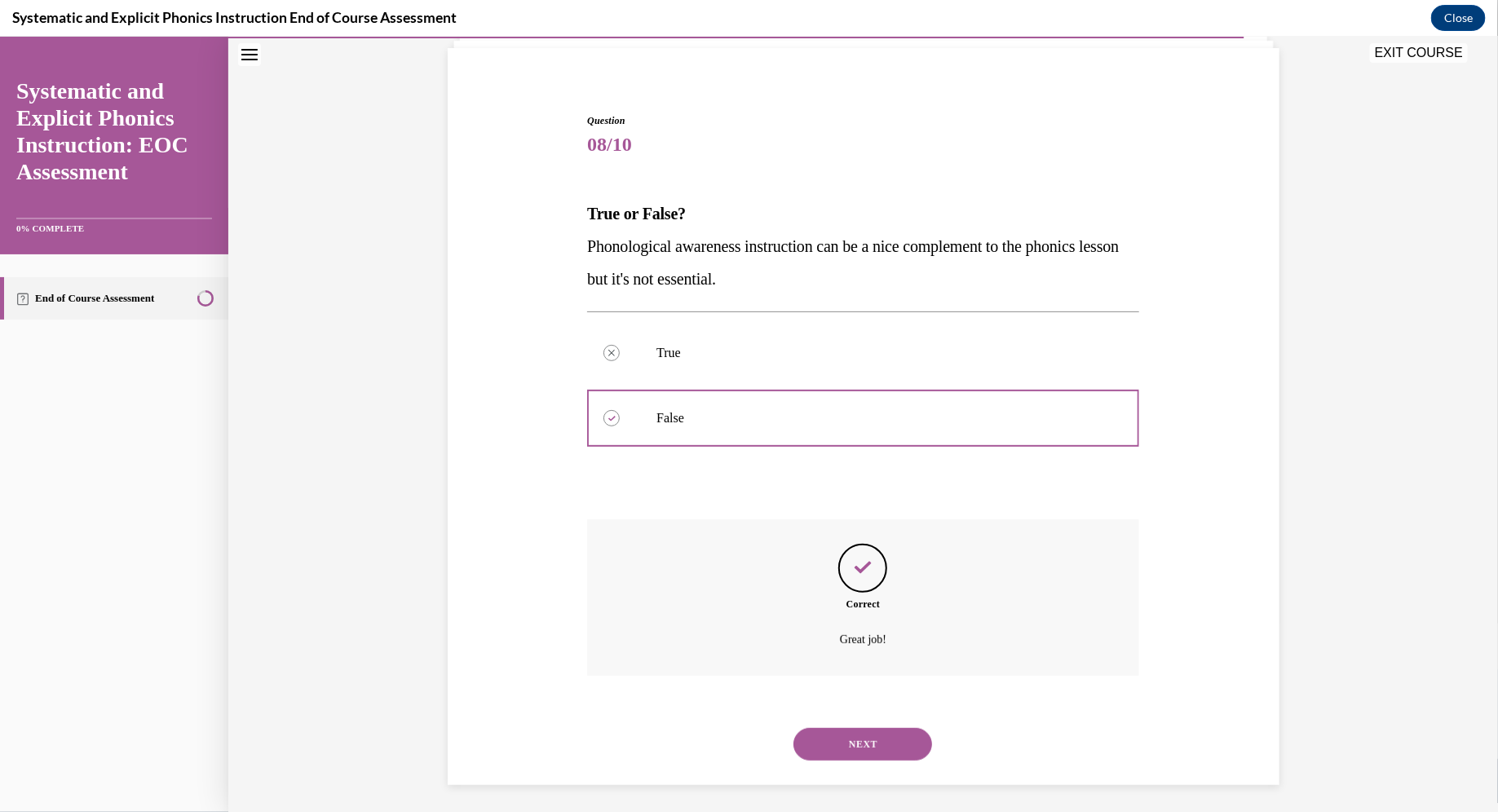
scroll to position [118, 0]
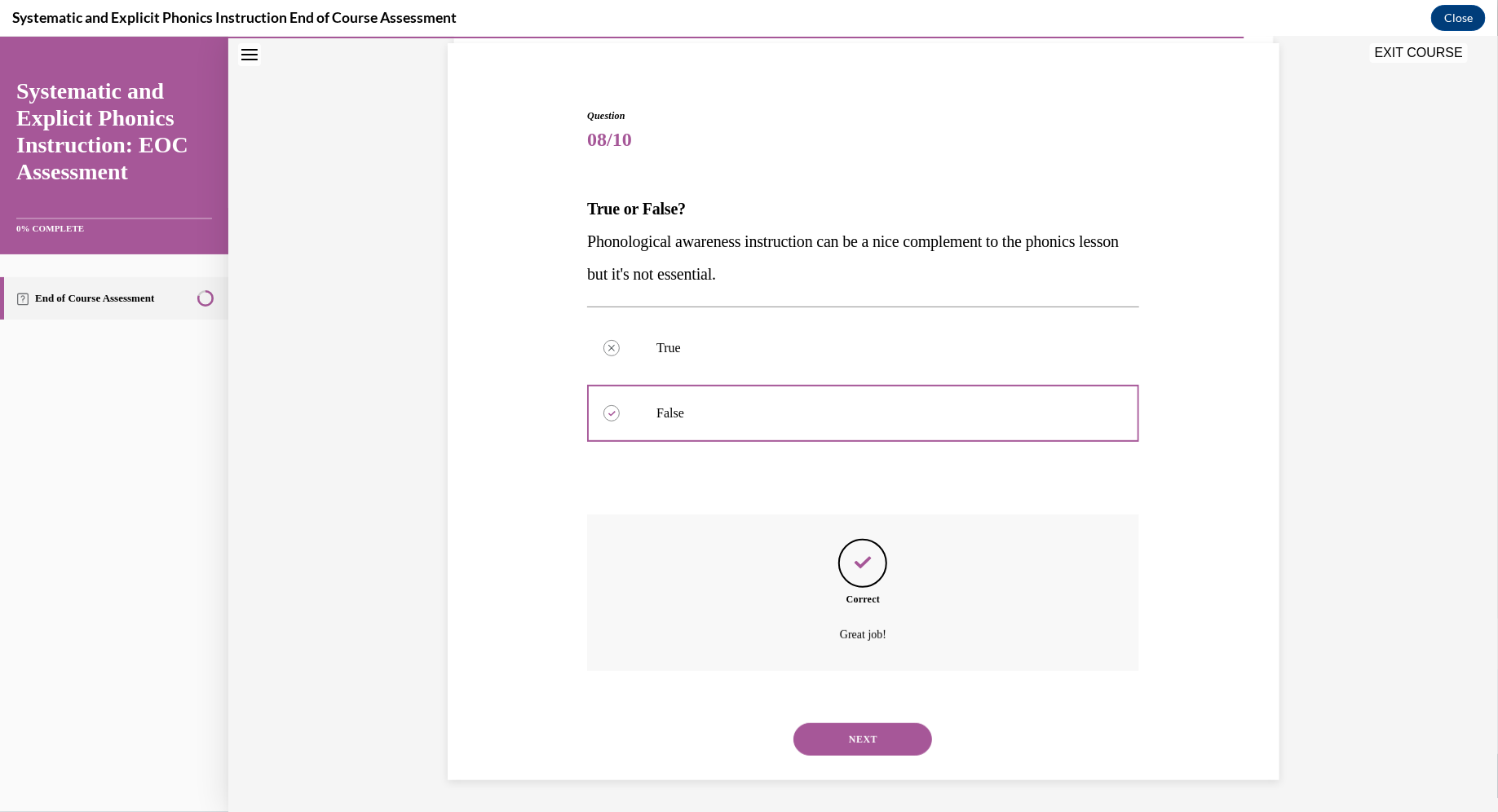
click at [737, 733] on button "NEXT" at bounding box center [862, 738] width 138 height 33
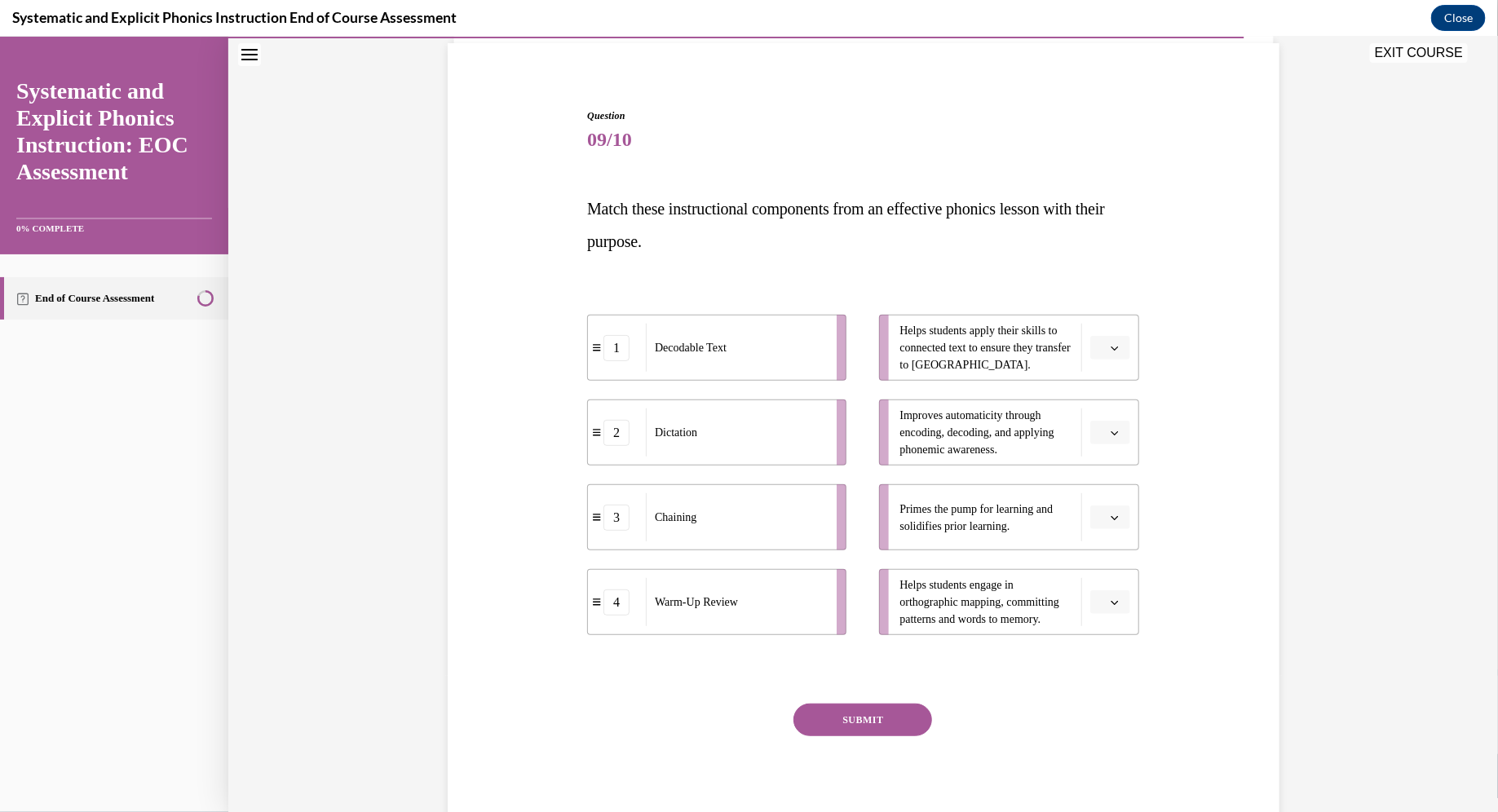
scroll to position [85, 0]
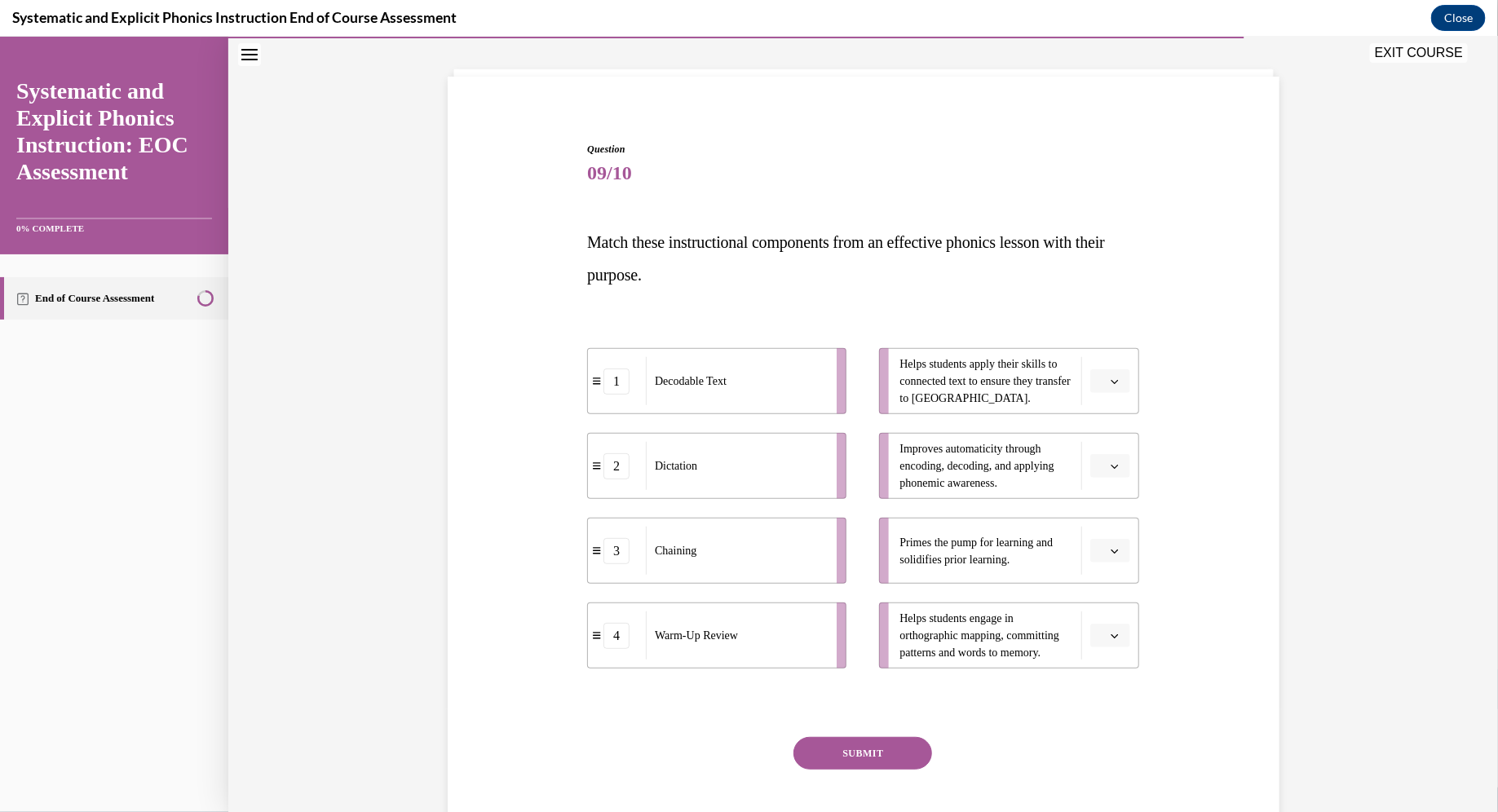
click at [737, 384] on span "button" at bounding box center [1114, 381] width 11 height 11
click at [737, 465] on div "Question 09/10 Match these instructional components from an effective phonics l…" at bounding box center [863, 480] width 840 height 777
click at [737, 549] on icon "button" at bounding box center [1114, 551] width 8 height 4
click at [737, 709] on div "4" at bounding box center [1109, 716] width 39 height 33
click at [737, 634] on icon "button" at bounding box center [1114, 634] width 8 height 8
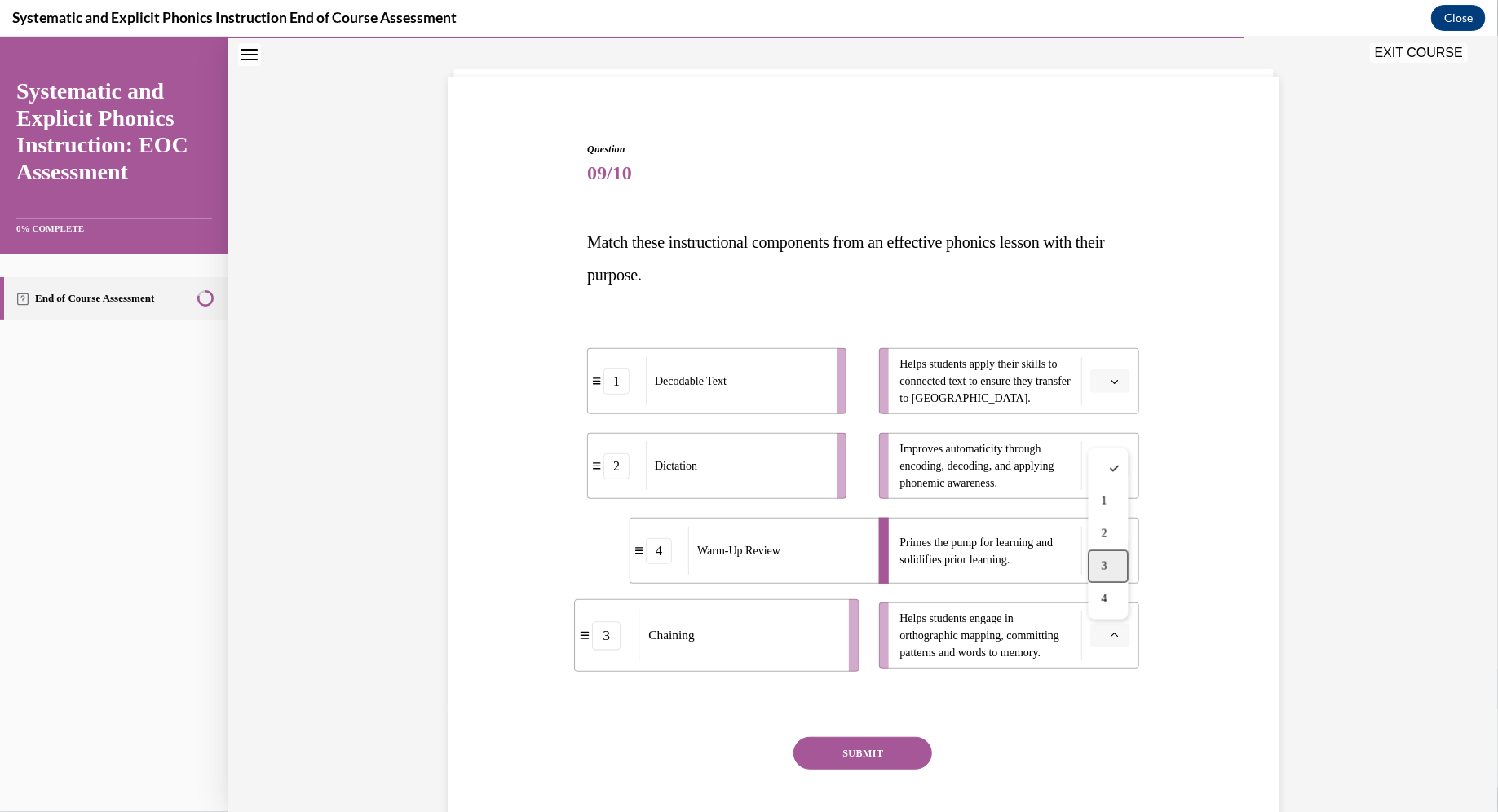
click at [737, 562] on div "3" at bounding box center [1109, 565] width 39 height 33
click at [737, 391] on li "Helps students apply their skills to connected text to ensure they transfer to …" at bounding box center [1009, 380] width 260 height 66
click at [737, 375] on span "button" at bounding box center [1114, 381] width 11 height 11
click at [737, 476] on div "2" at bounding box center [1109, 481] width 39 height 33
click at [737, 465] on icon "button" at bounding box center [1114, 465] width 8 height 8
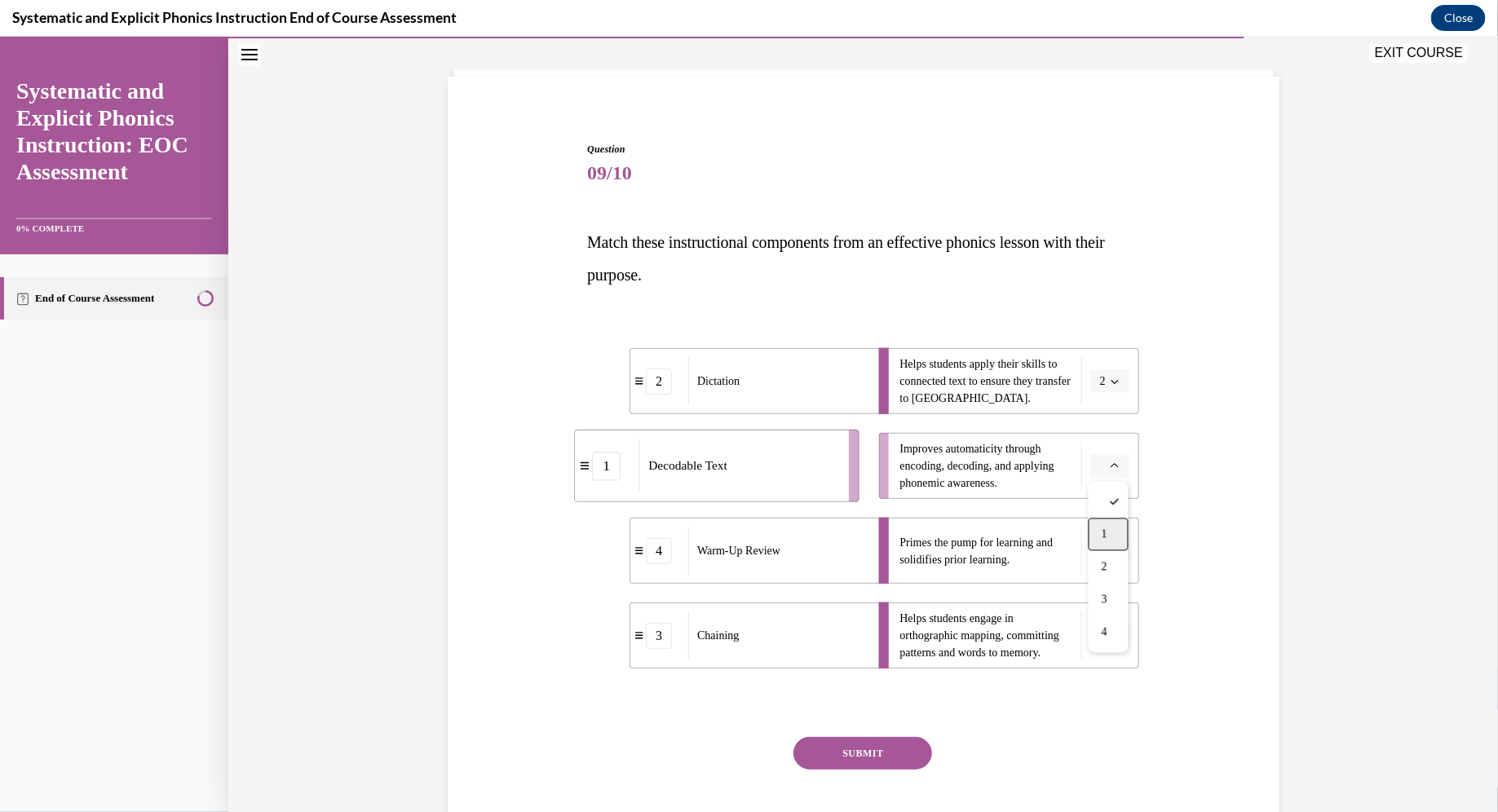
click at [737, 530] on div "1" at bounding box center [1109, 534] width 39 height 33
click at [737, 733] on button "SUBMIT" at bounding box center [862, 752] width 138 height 33
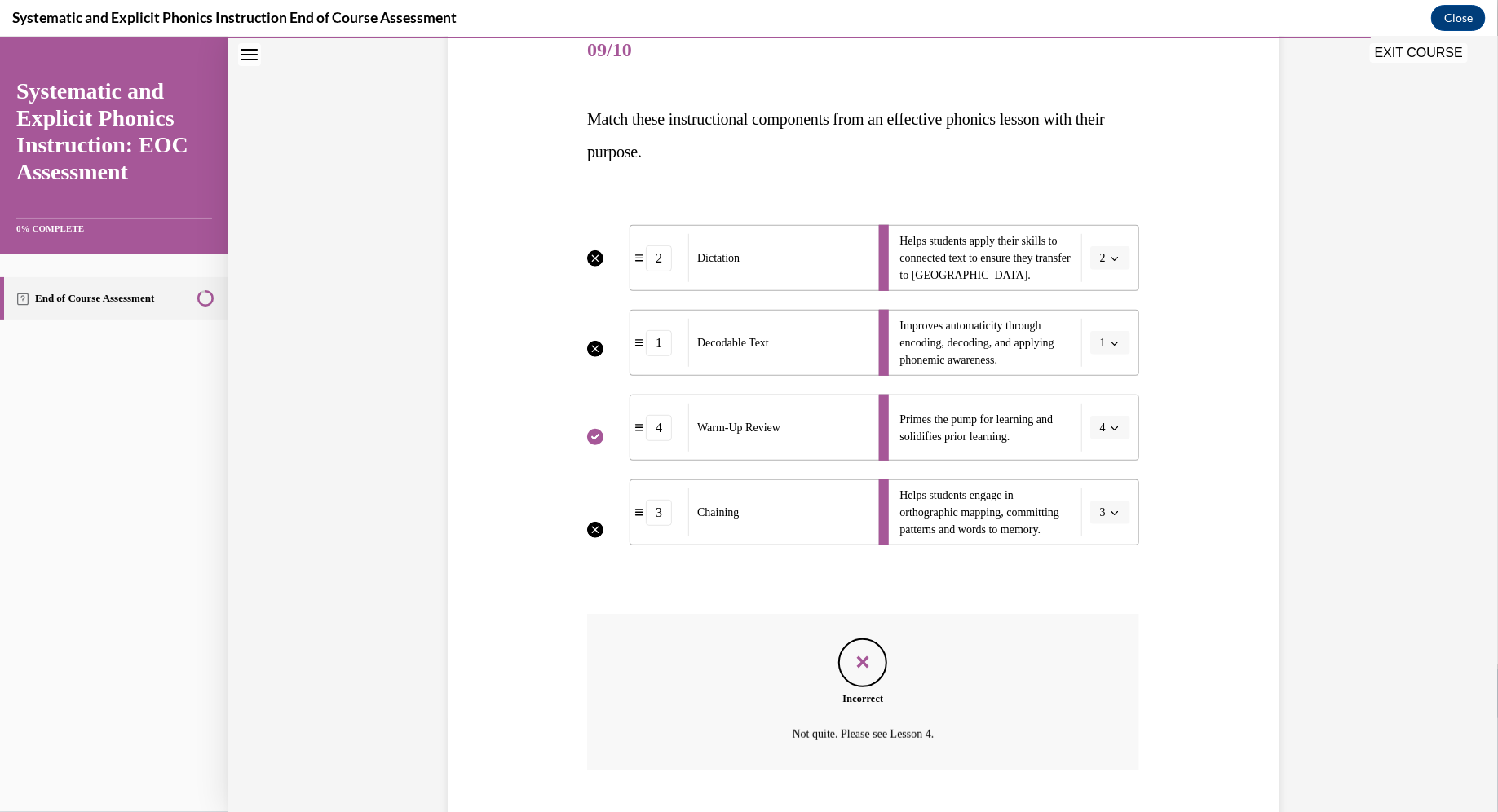
scroll to position [307, 0]
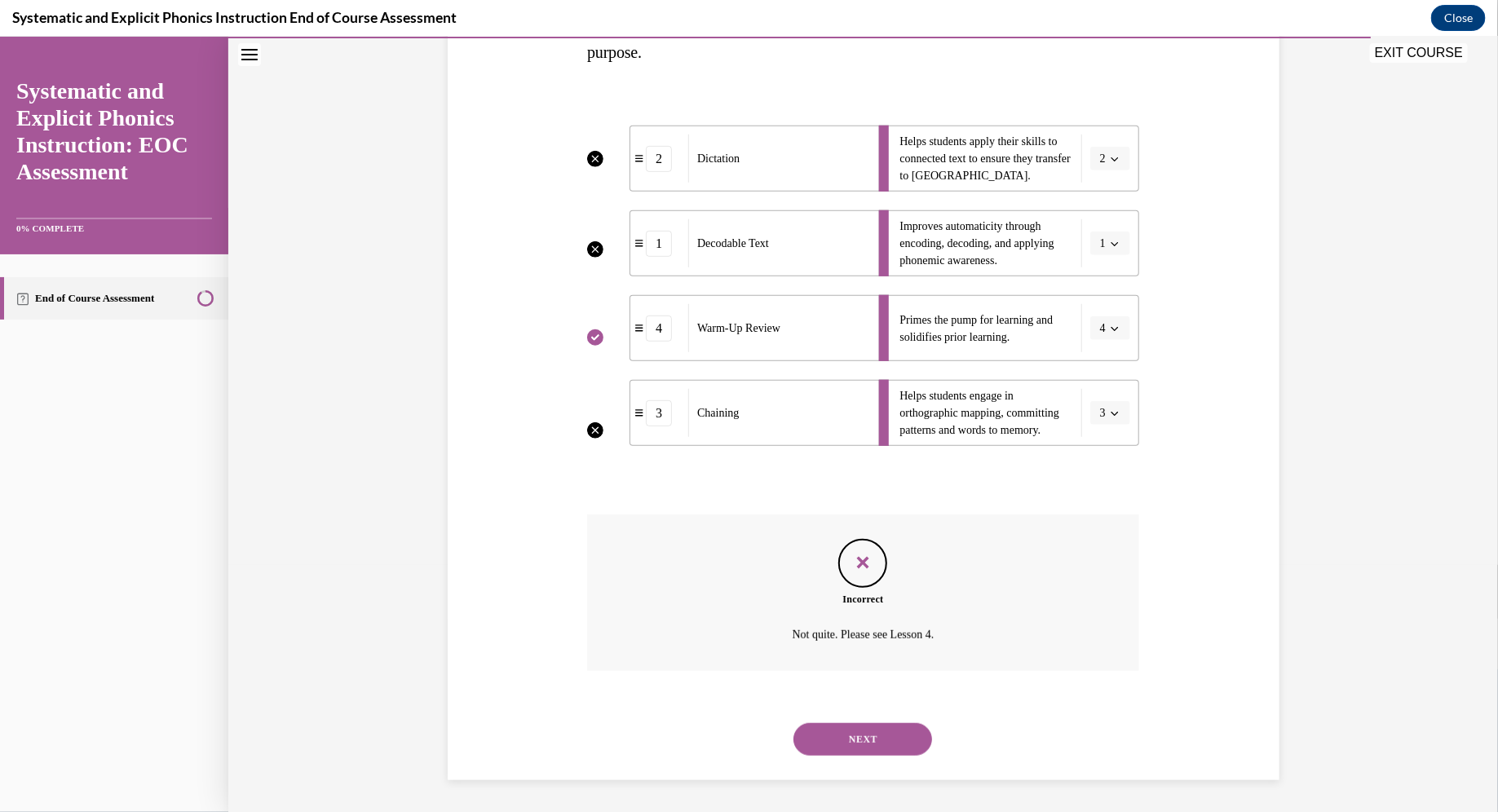
click at [737, 729] on button "NEXT" at bounding box center [862, 738] width 138 height 33
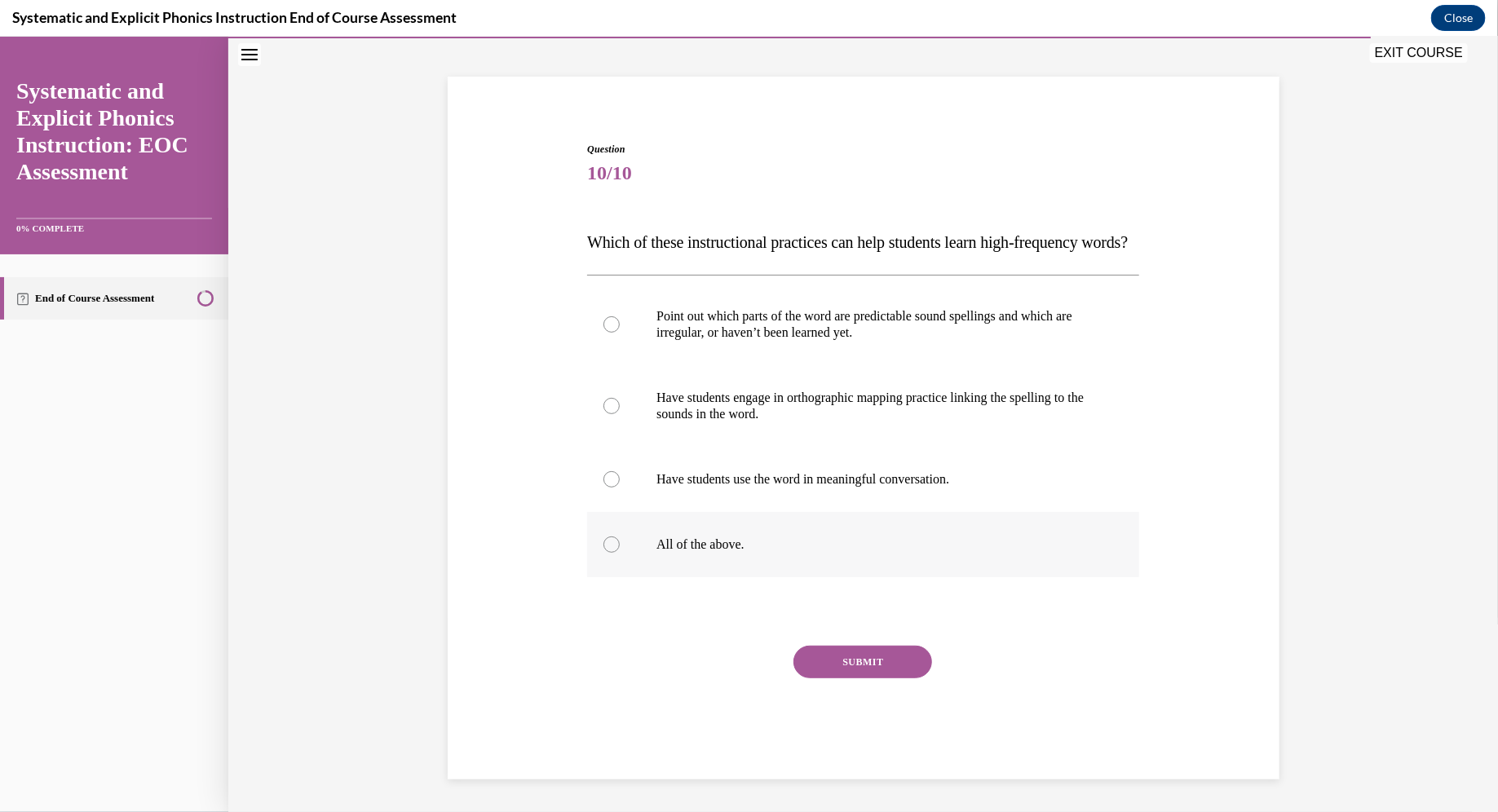
click at [737, 526] on div at bounding box center [862, 543] width 552 height 65
click at [737, 654] on button "SUBMIT" at bounding box center [862, 661] width 138 height 33
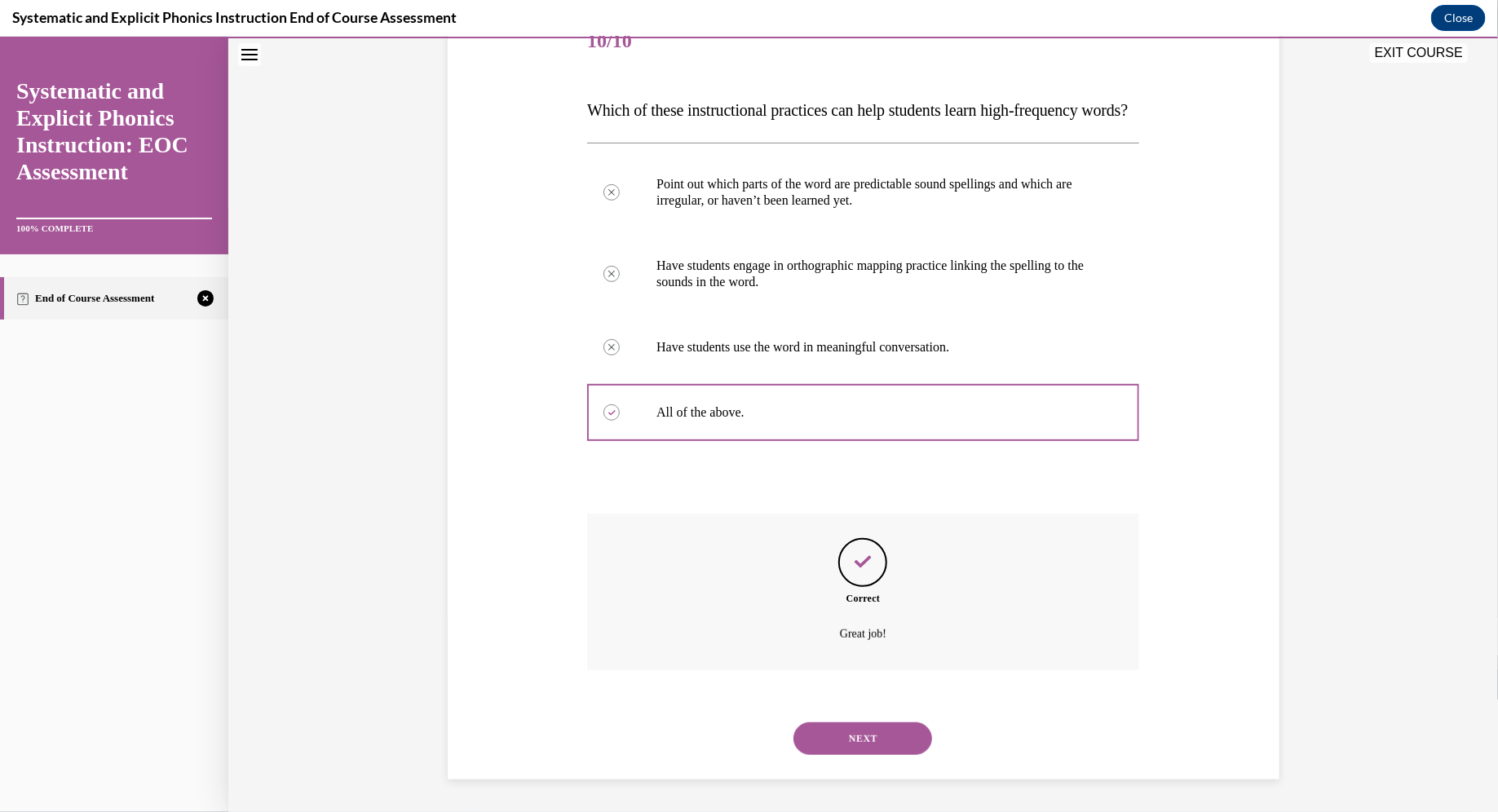
scroll to position [248, 0]
click at [737, 733] on button "NEXT" at bounding box center [862, 737] width 138 height 33
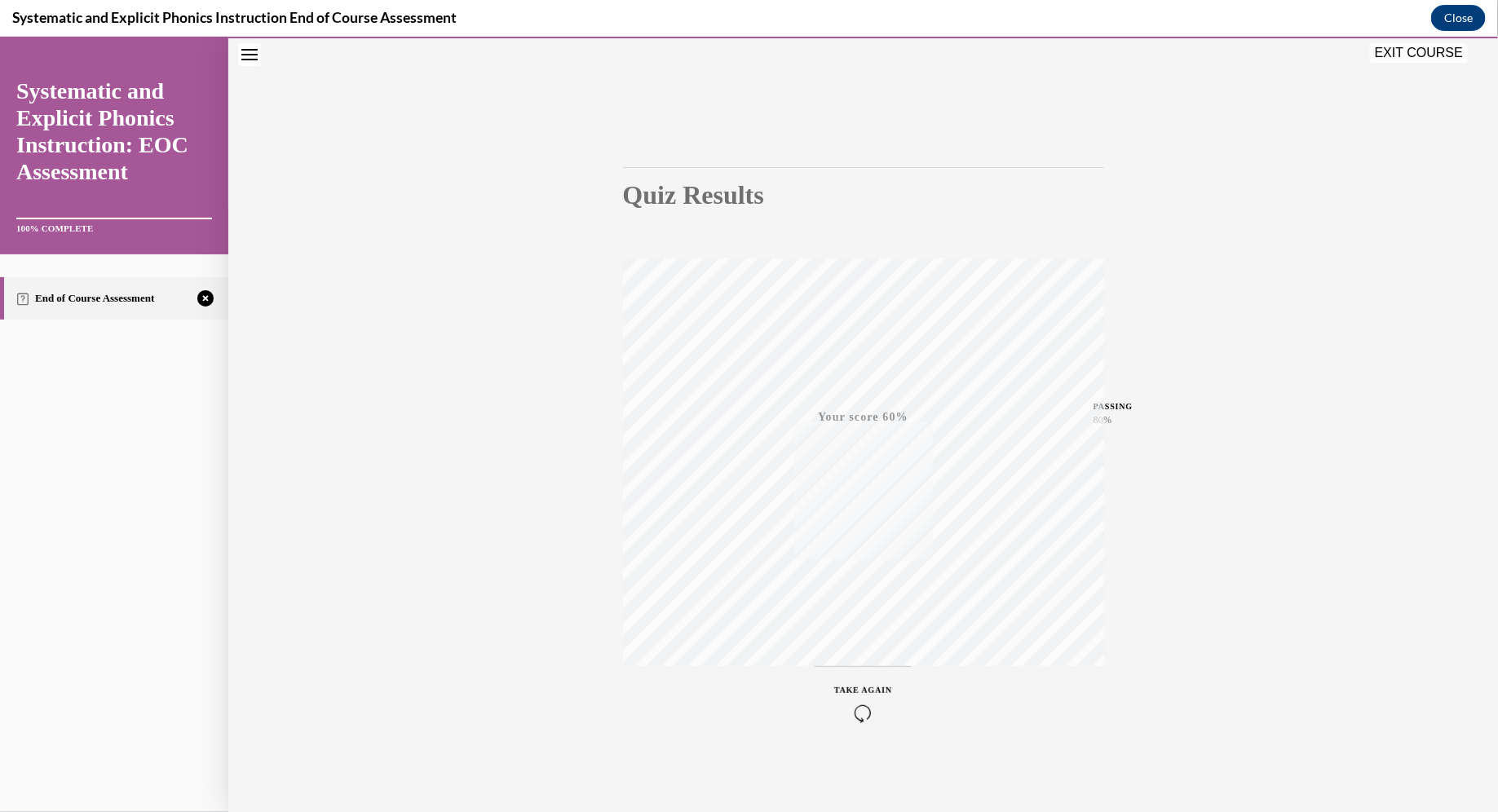
click at [737, 705] on icon "button" at bounding box center [863, 711] width 58 height 18
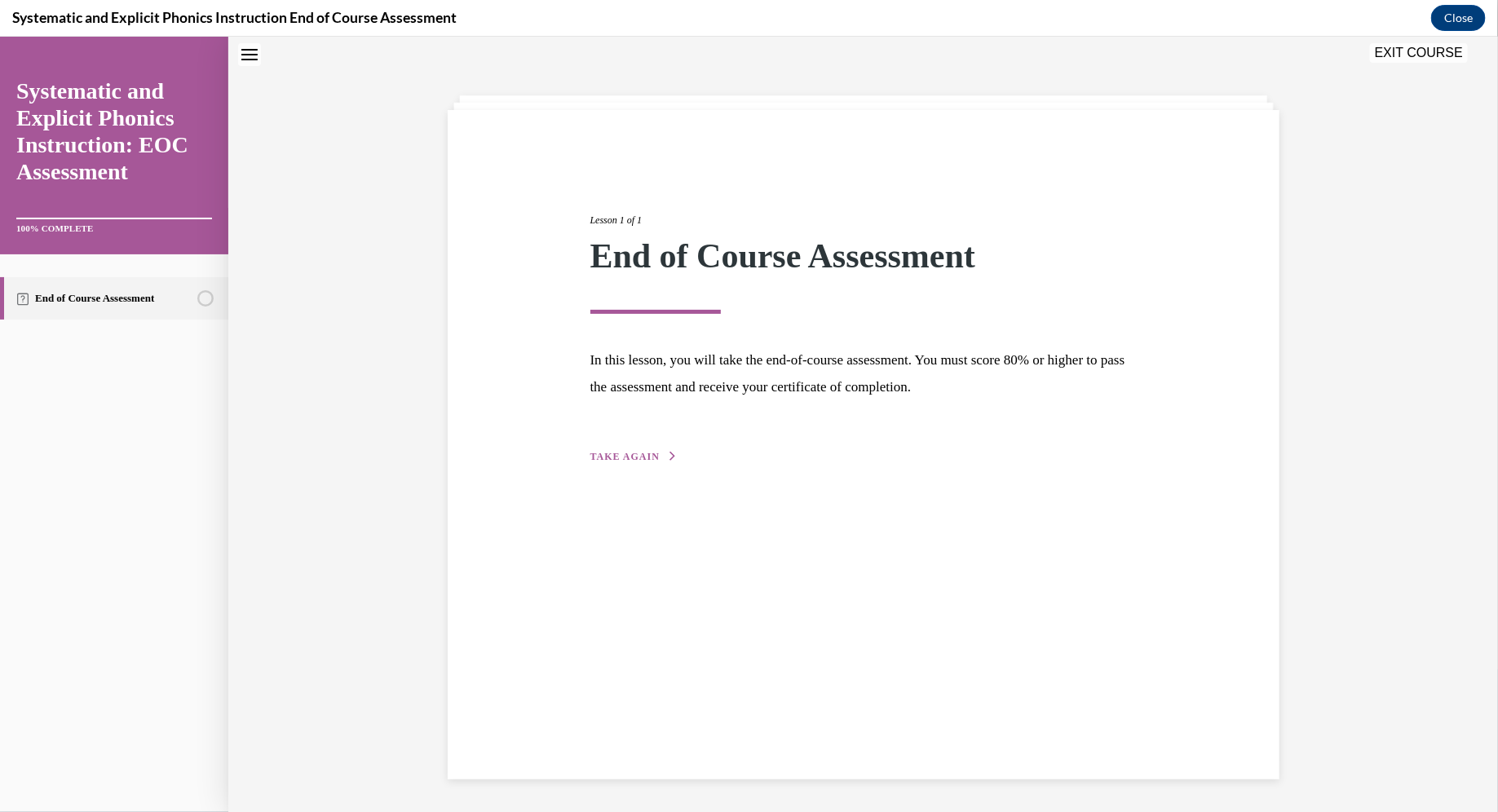
click at [639, 460] on span "TAKE AGAIN" at bounding box center [625, 456] width 70 height 11
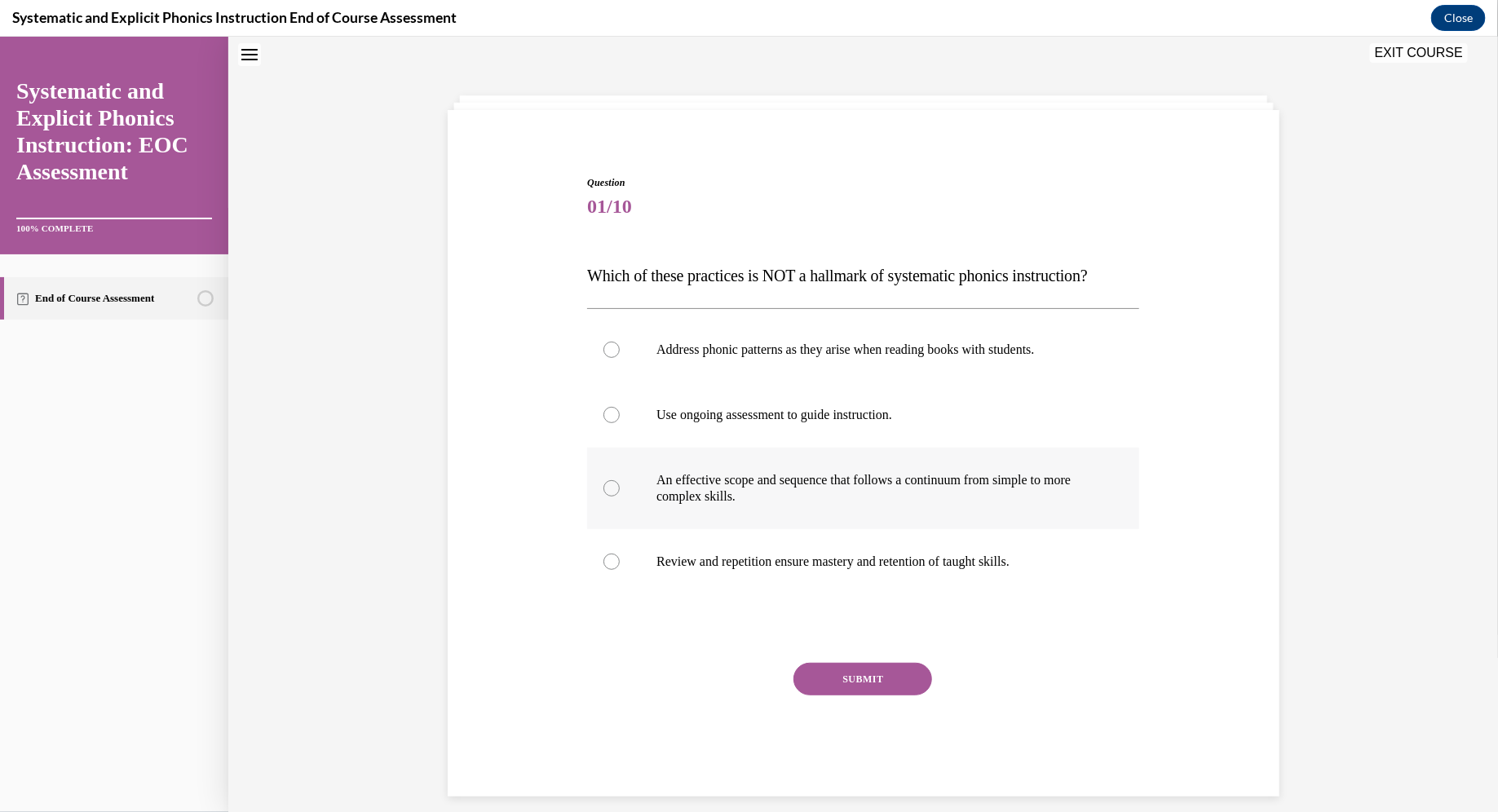
click at [660, 491] on p "An effective scope and sequence that follows a continuum from simple to more co…" at bounding box center [877, 487] width 442 height 33
click at [737, 670] on button "SUBMIT" at bounding box center [862, 678] width 138 height 33
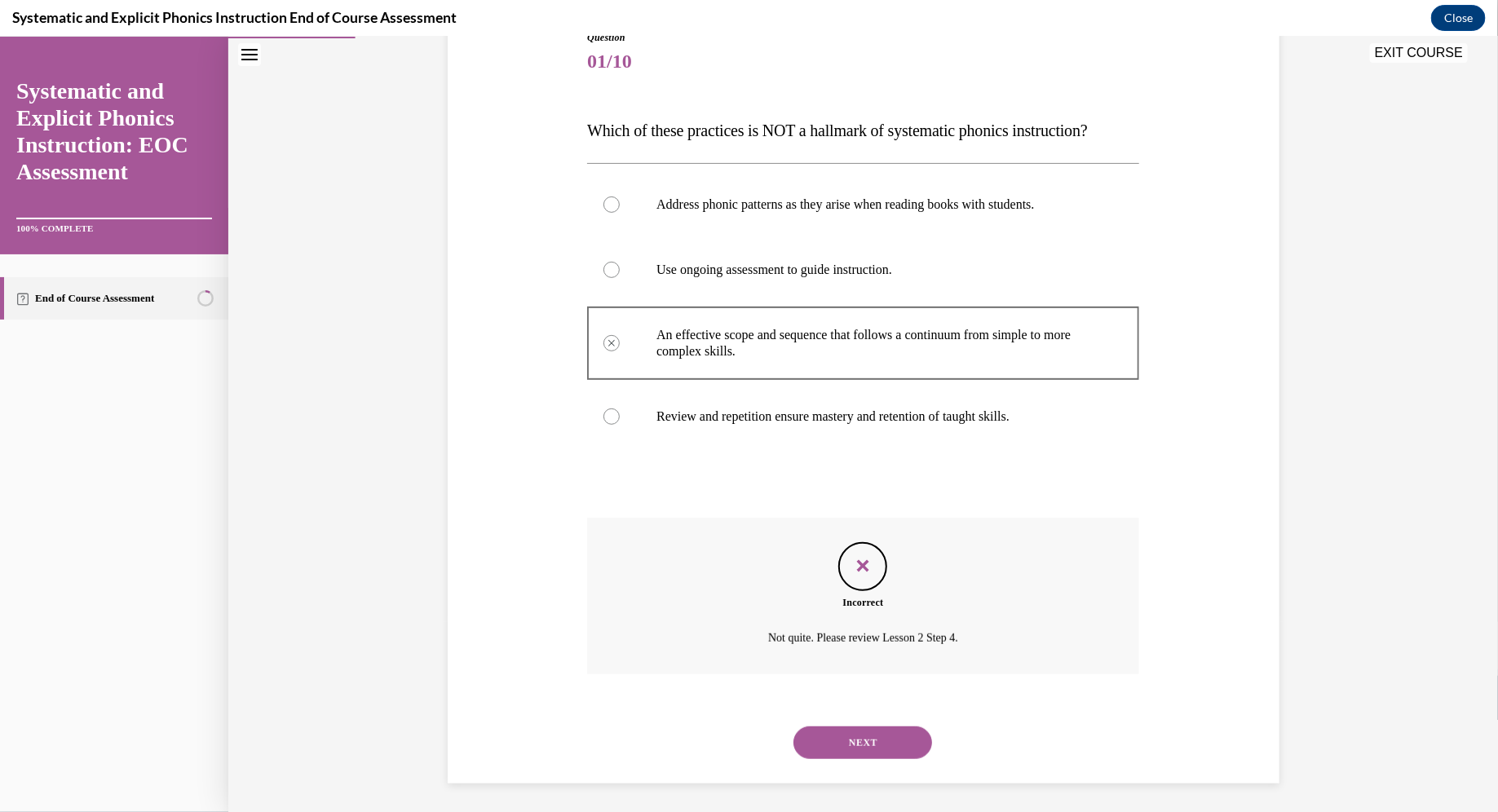
scroll to position [199, 0]
click at [737, 733] on button "NEXT" at bounding box center [862, 738] width 138 height 33
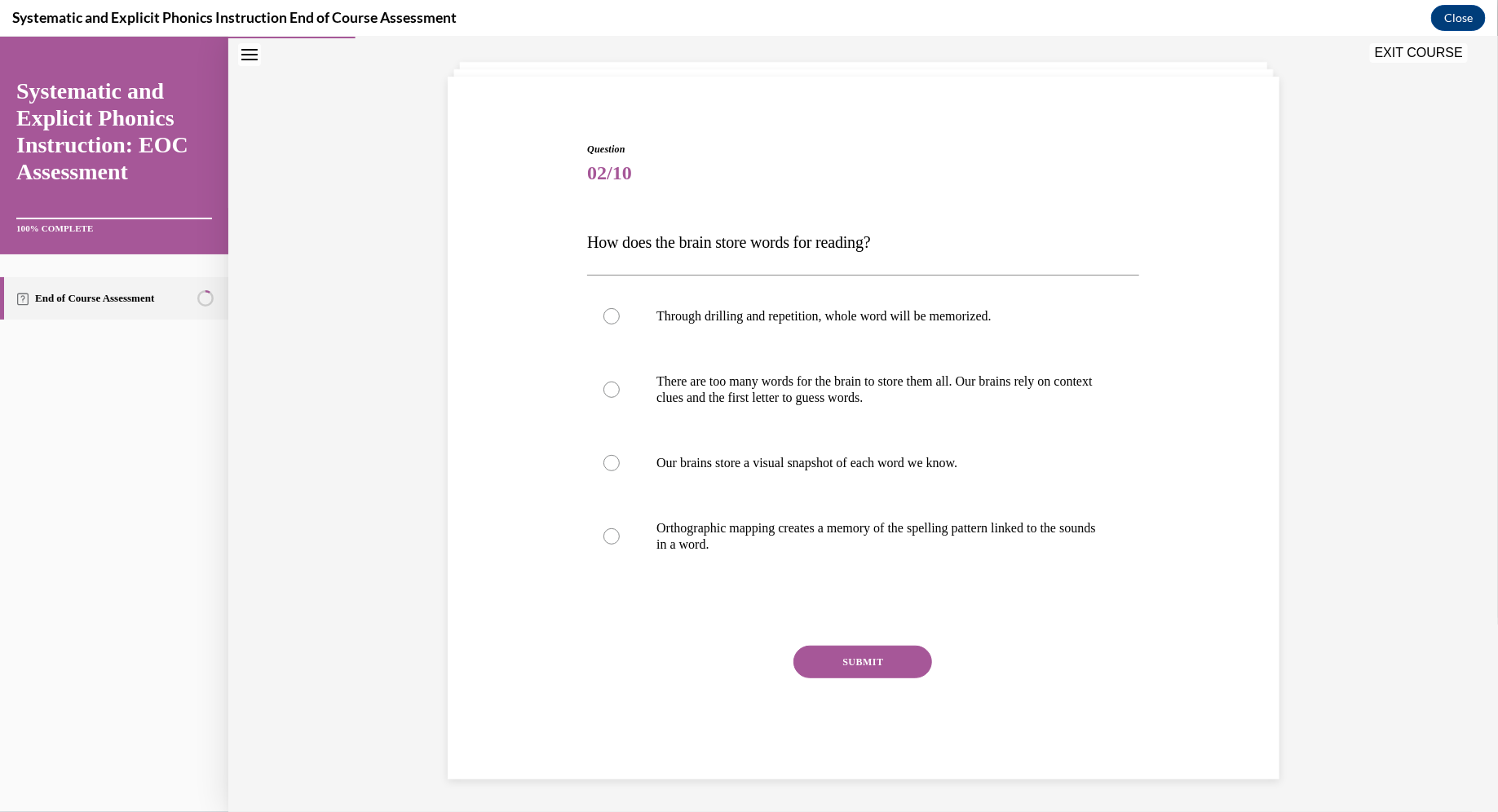
scroll to position [84, 0]
click at [737, 550] on p "Orthographic mapping creates a memory of the spelling pattern linked to the sou…" at bounding box center [877, 536] width 442 height 33
click at [737, 659] on button "SUBMIT" at bounding box center [862, 662] width 138 height 33
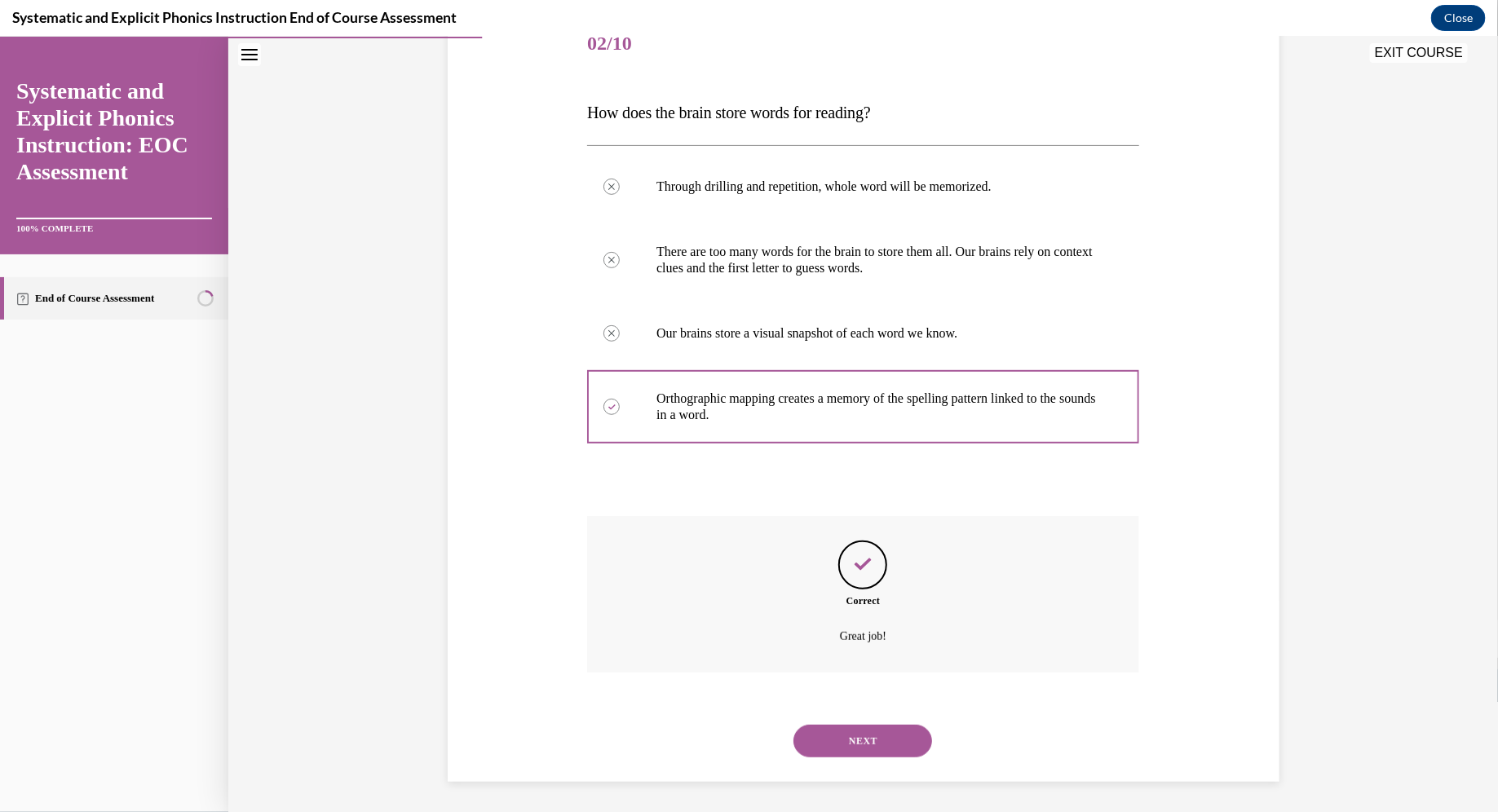
scroll to position [216, 0]
click at [737, 733] on button "NEXT" at bounding box center [862, 738] width 138 height 33
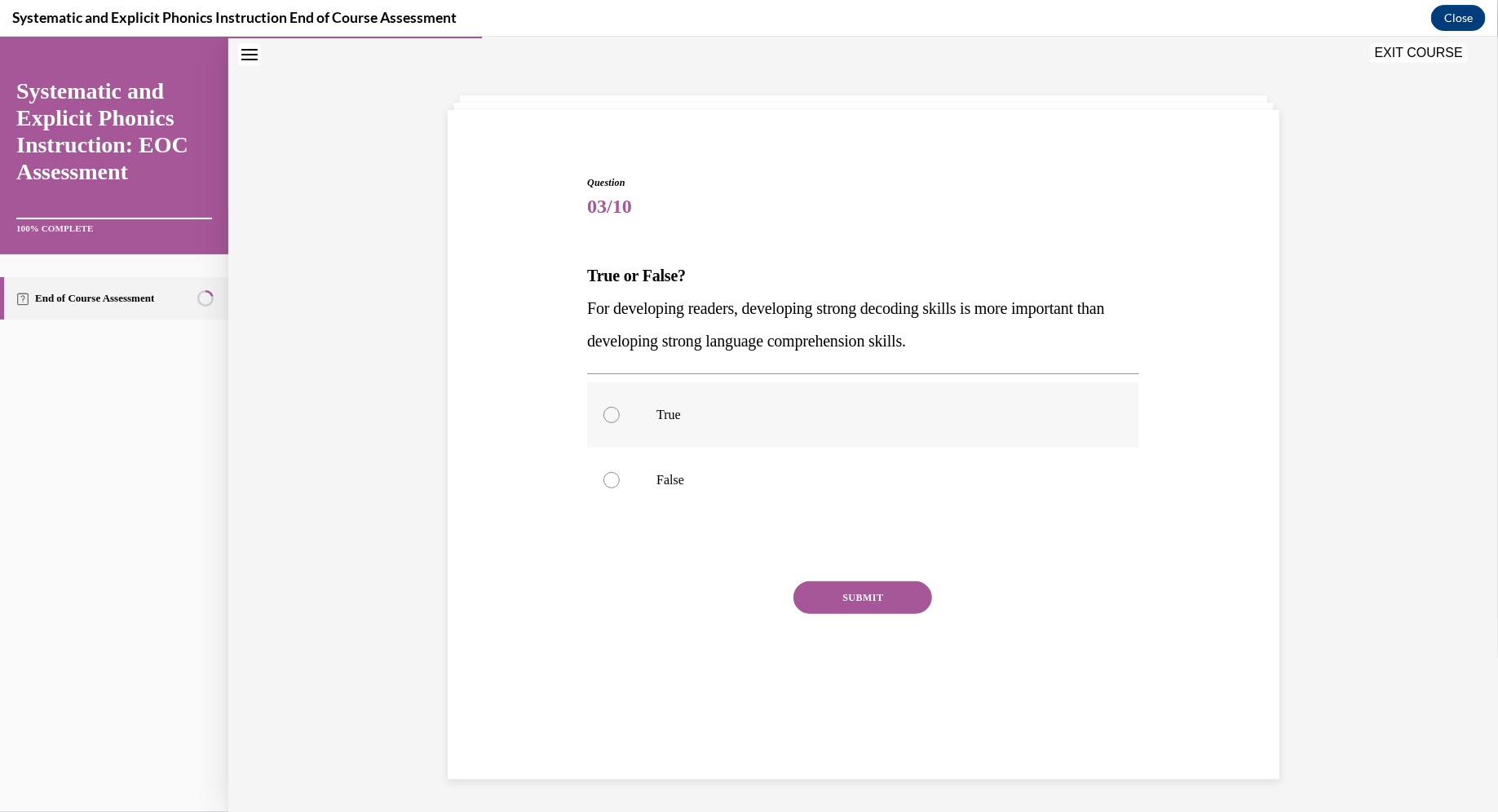
click at [709, 411] on p "True" at bounding box center [877, 414] width 442 height 16
click at [737, 598] on button "SUBMIT" at bounding box center [862, 596] width 138 height 33
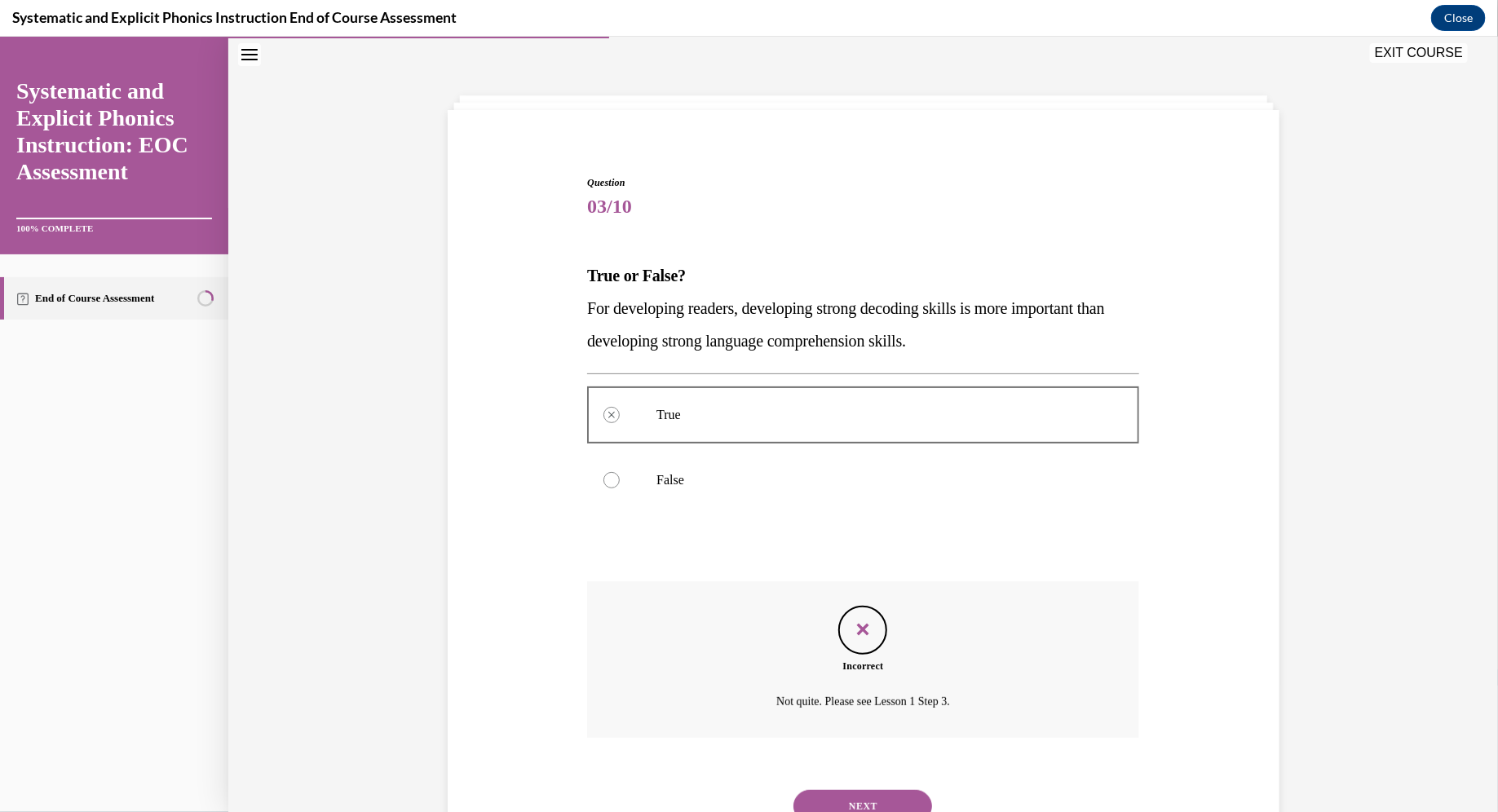
scroll to position [118, 0]
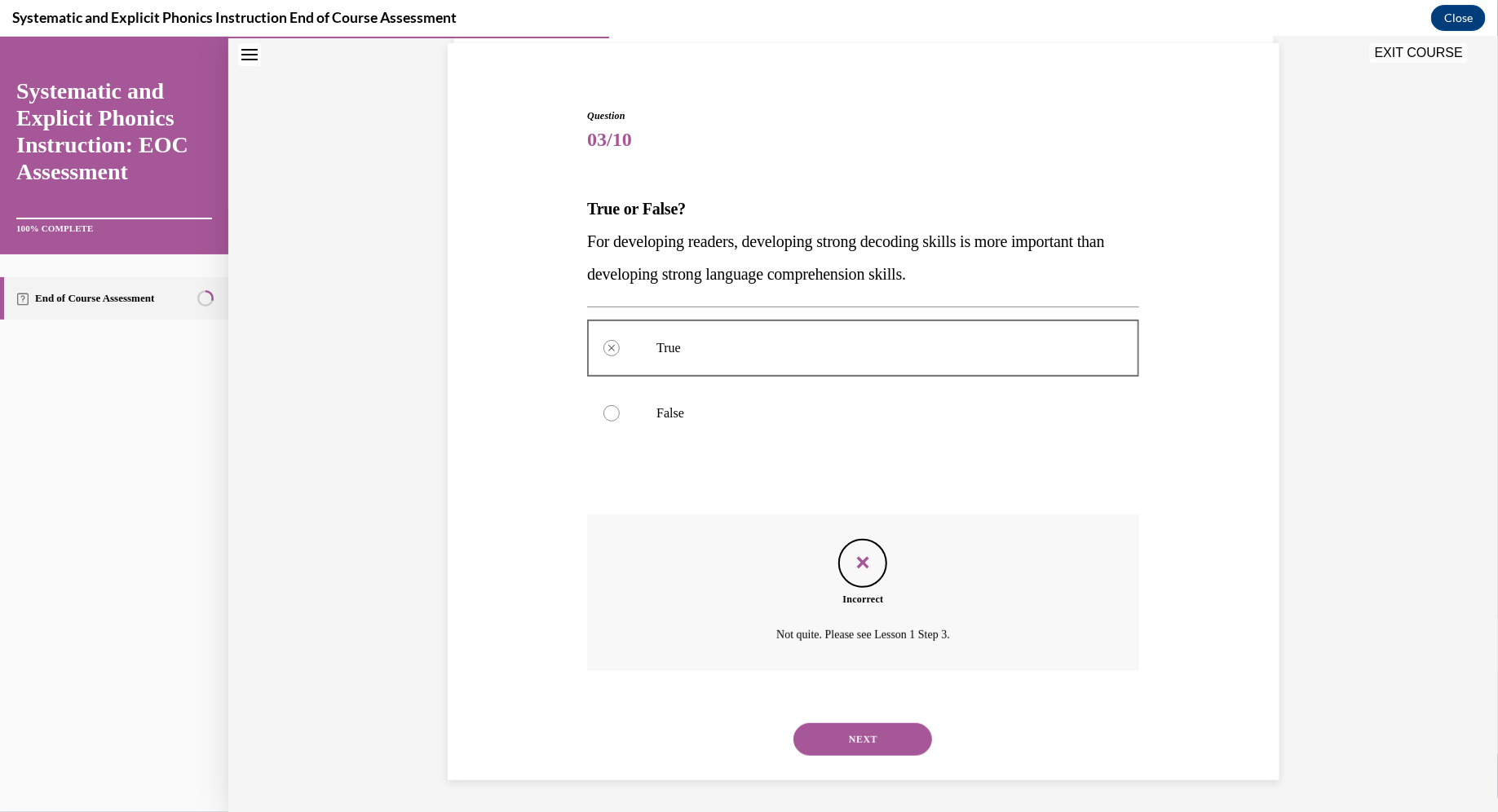
click at [737, 733] on button "NEXT" at bounding box center [862, 738] width 138 height 33
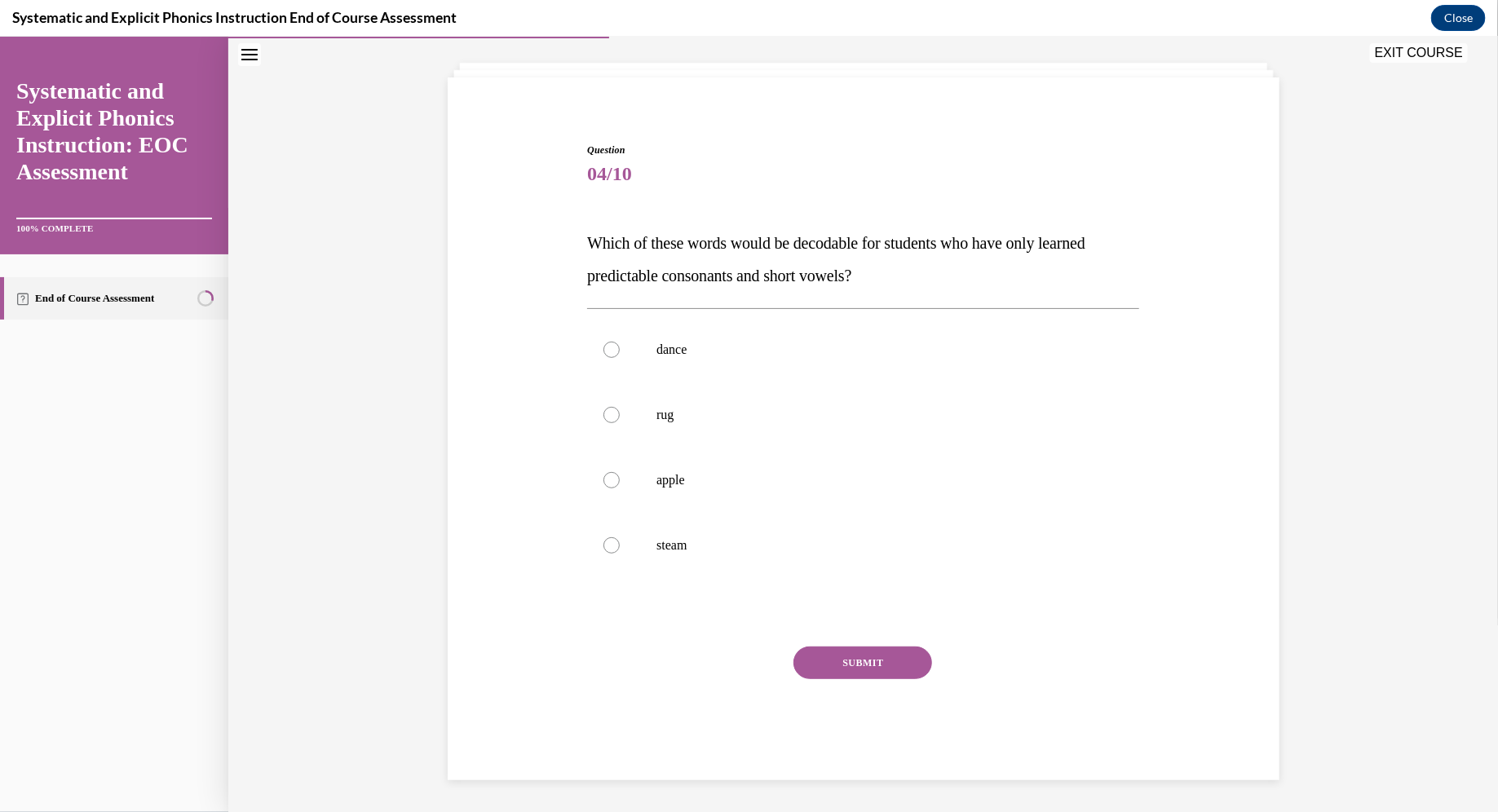
scroll to position [51, 0]
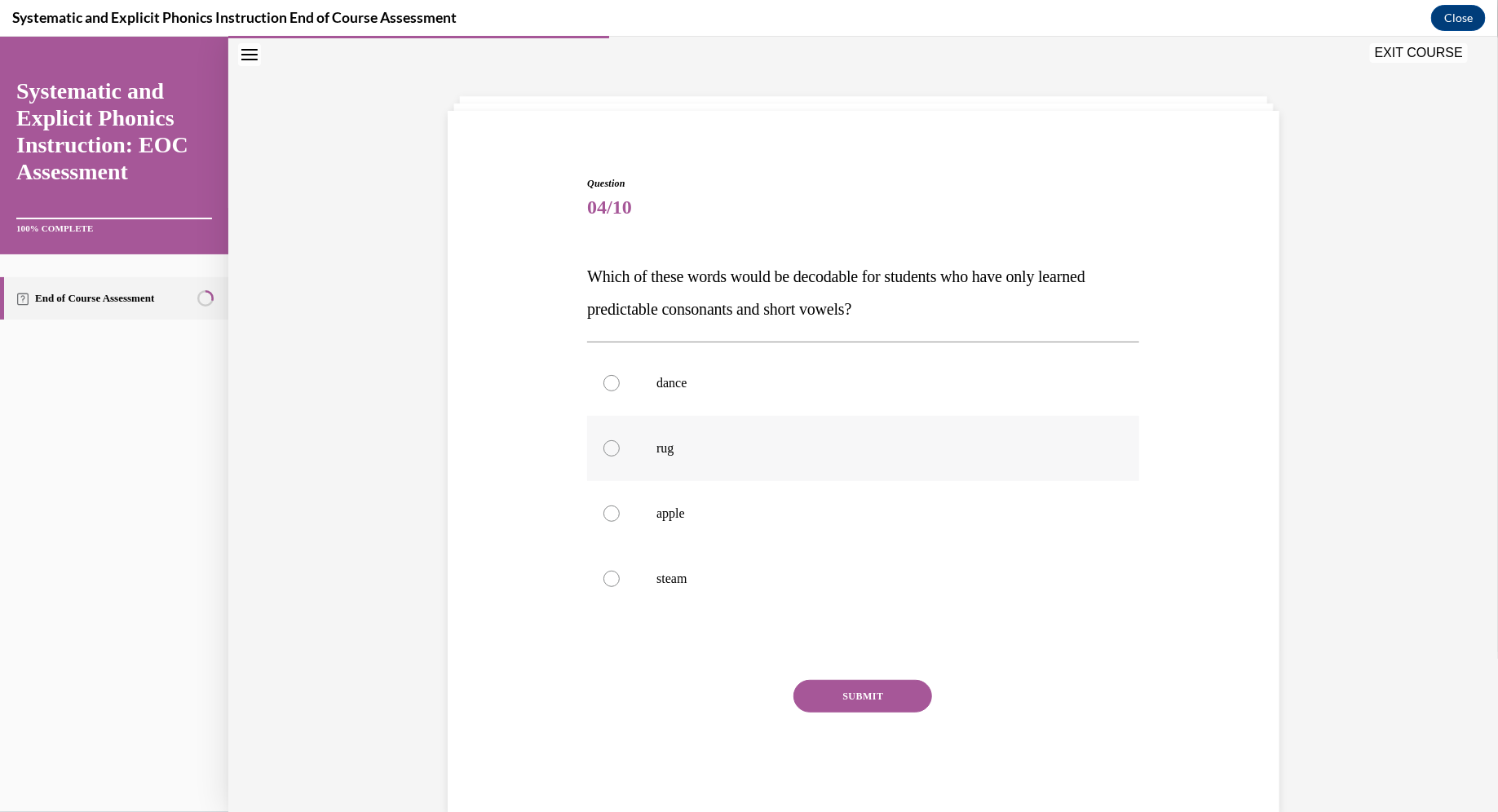
click at [737, 445] on p "rug" at bounding box center [877, 446] width 442 height 16
click at [737, 684] on button "SUBMIT" at bounding box center [862, 695] width 138 height 33
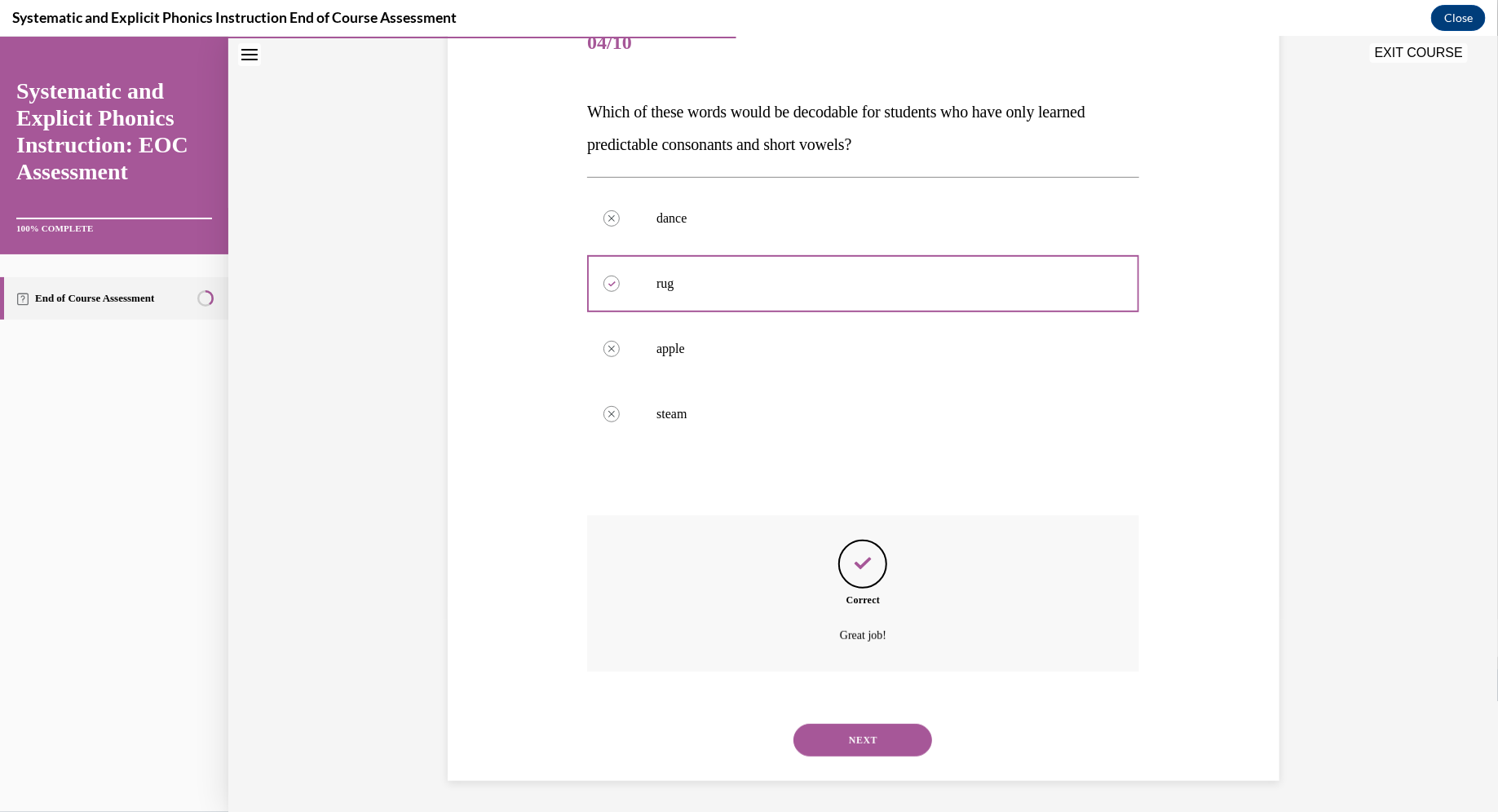
scroll to position [216, 0]
click at [737, 733] on button "NEXT" at bounding box center [862, 738] width 138 height 33
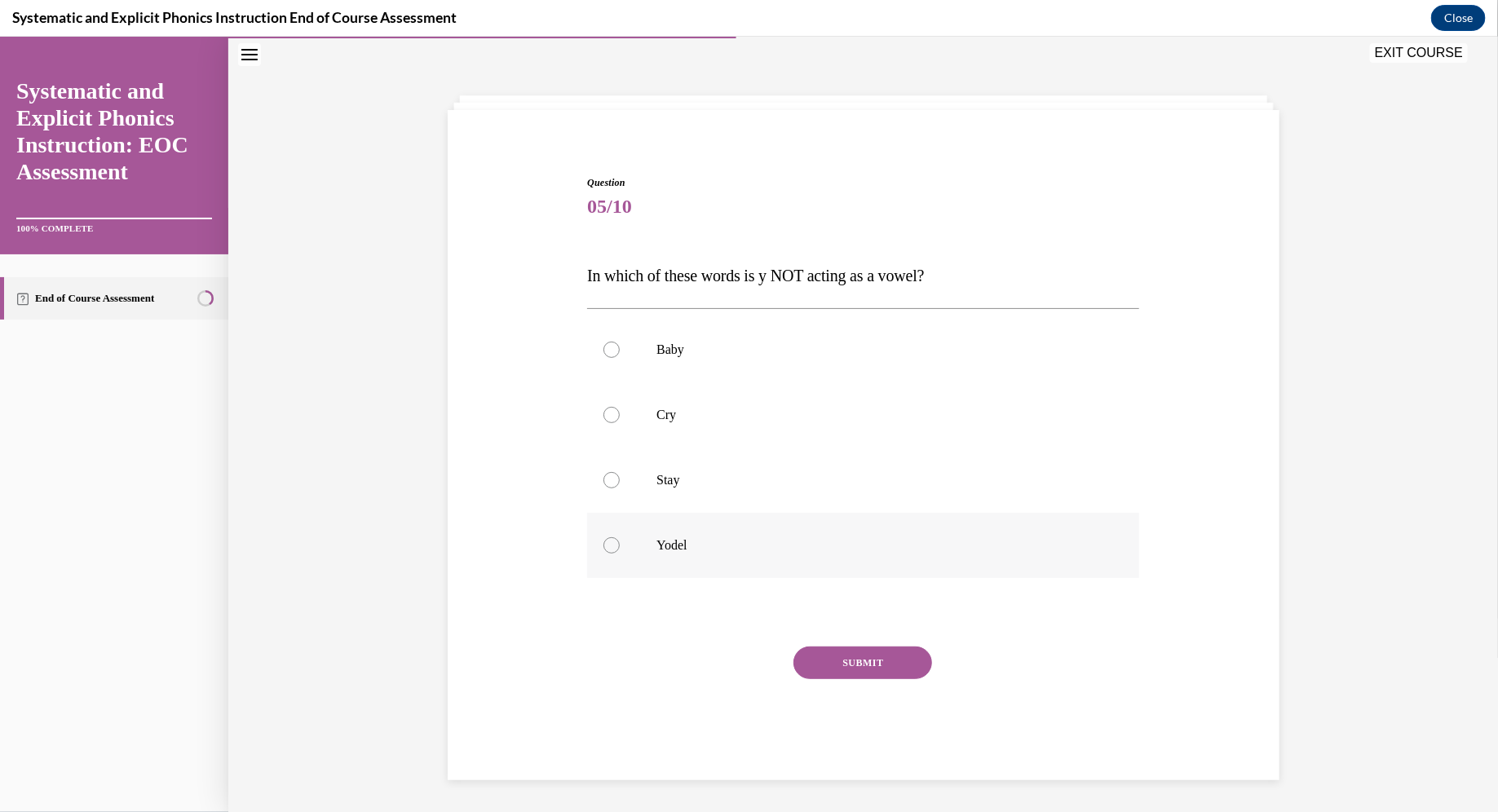
click at [698, 549] on p "Yodel" at bounding box center [877, 544] width 442 height 16
click at [737, 677] on button "SUBMIT" at bounding box center [862, 662] width 138 height 33
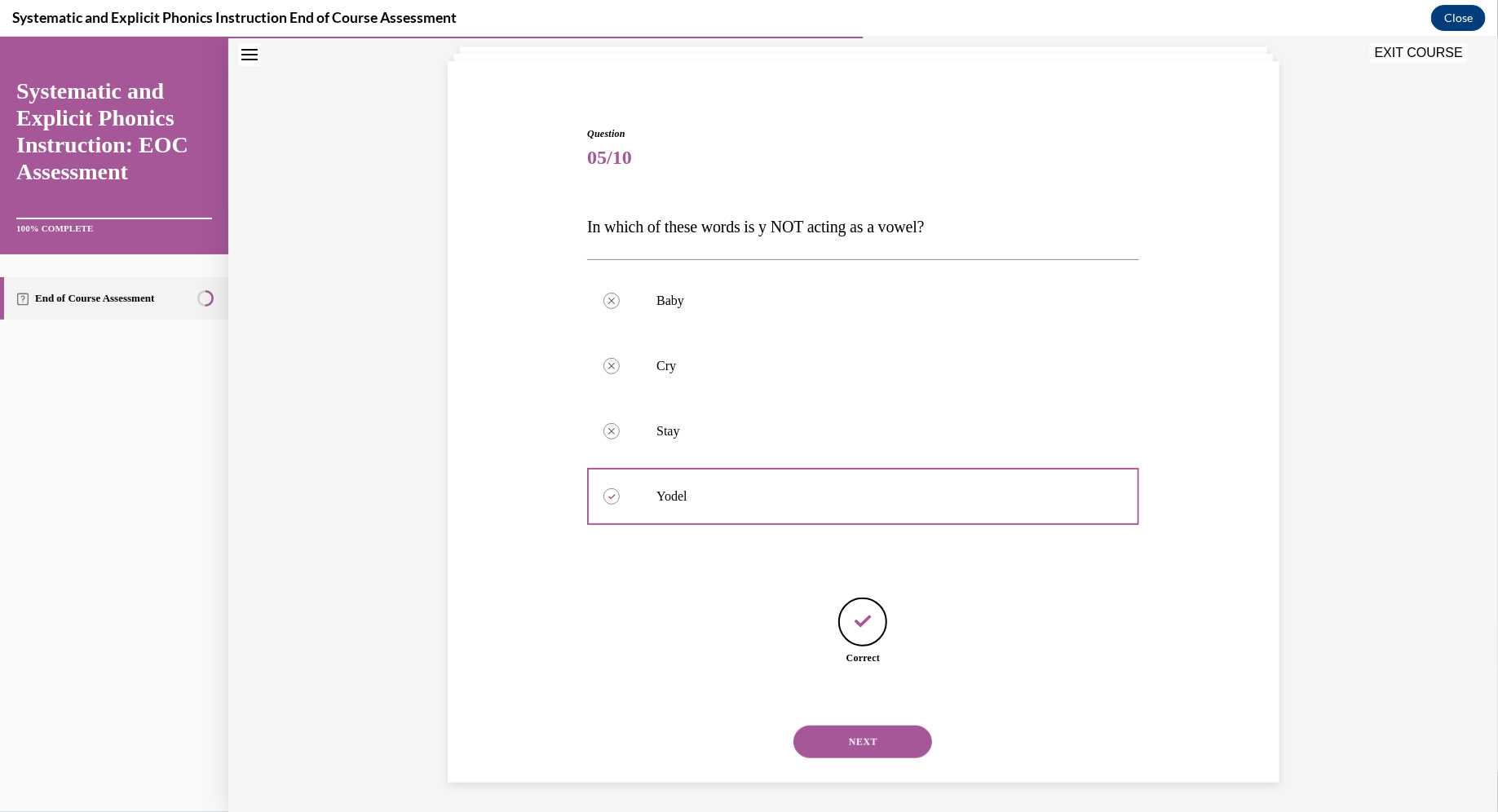
scroll to position [102, 0]
click at [737, 733] on button "NEXT" at bounding box center [862, 738] width 138 height 33
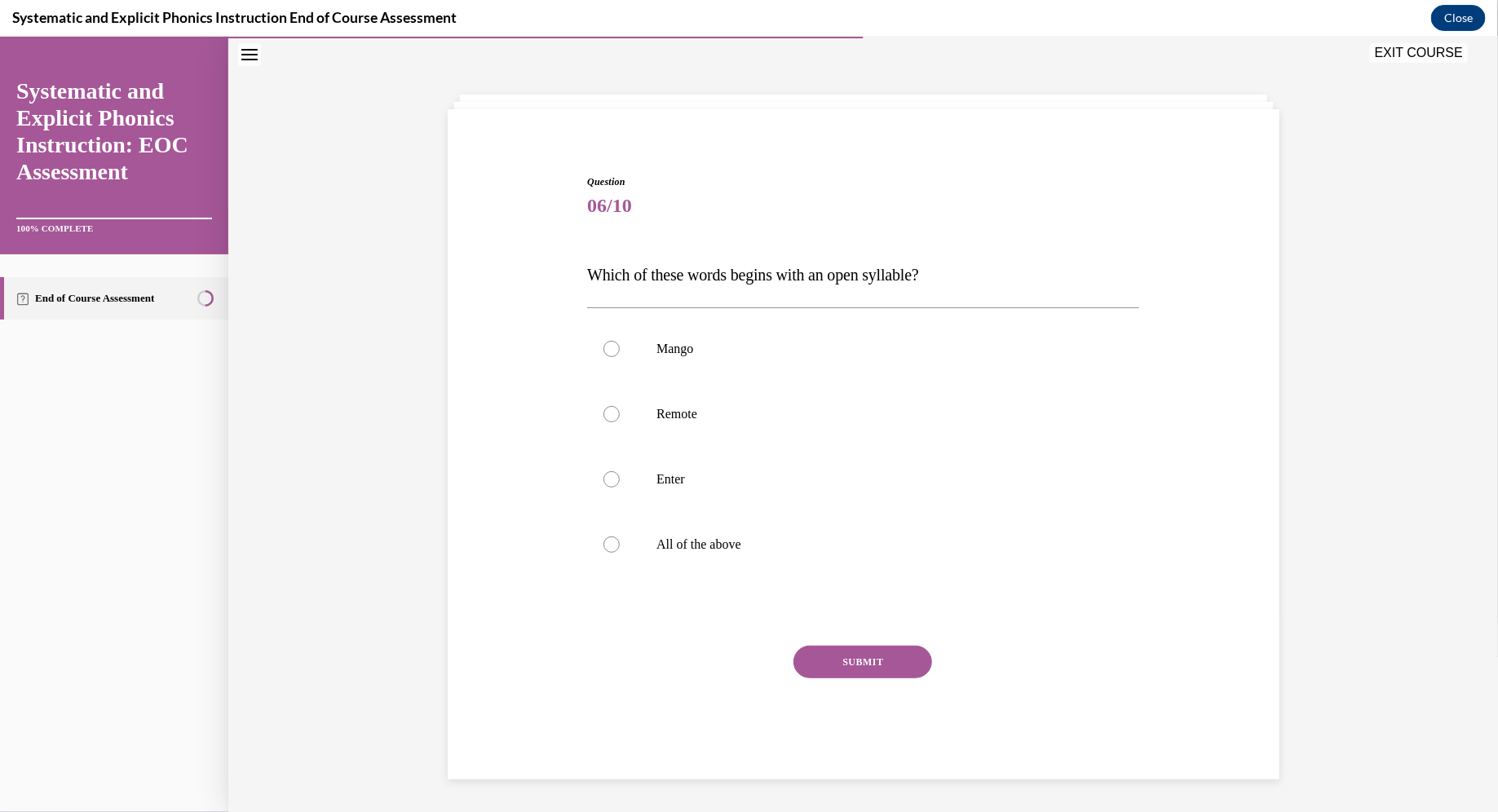
scroll to position [52, 0]
click at [684, 471] on p "Enter" at bounding box center [877, 478] width 442 height 16
click at [737, 656] on button "SUBMIT" at bounding box center [862, 662] width 138 height 33
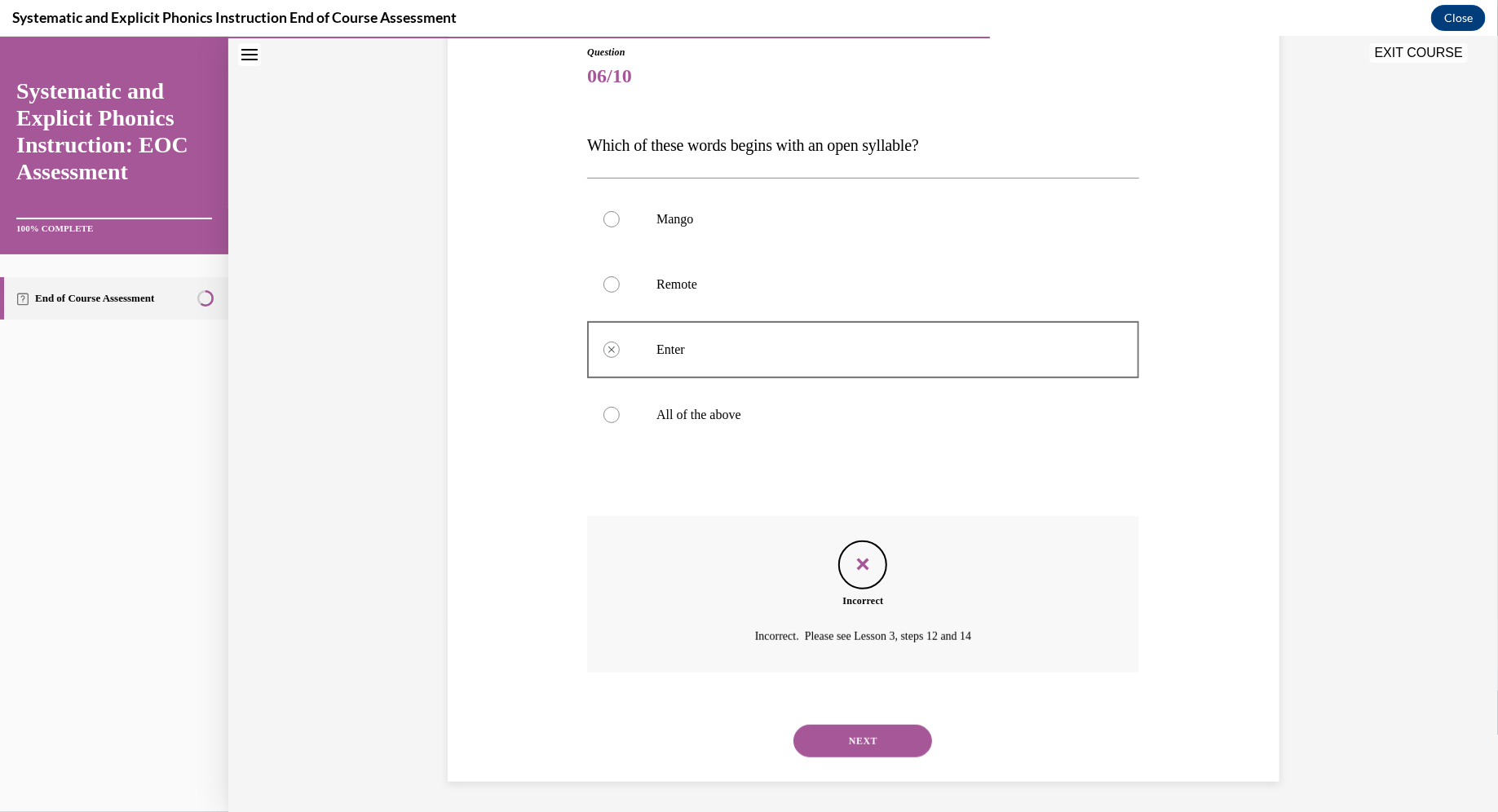
scroll to position [183, 0]
click at [737, 733] on button "NEXT" at bounding box center [862, 738] width 138 height 33
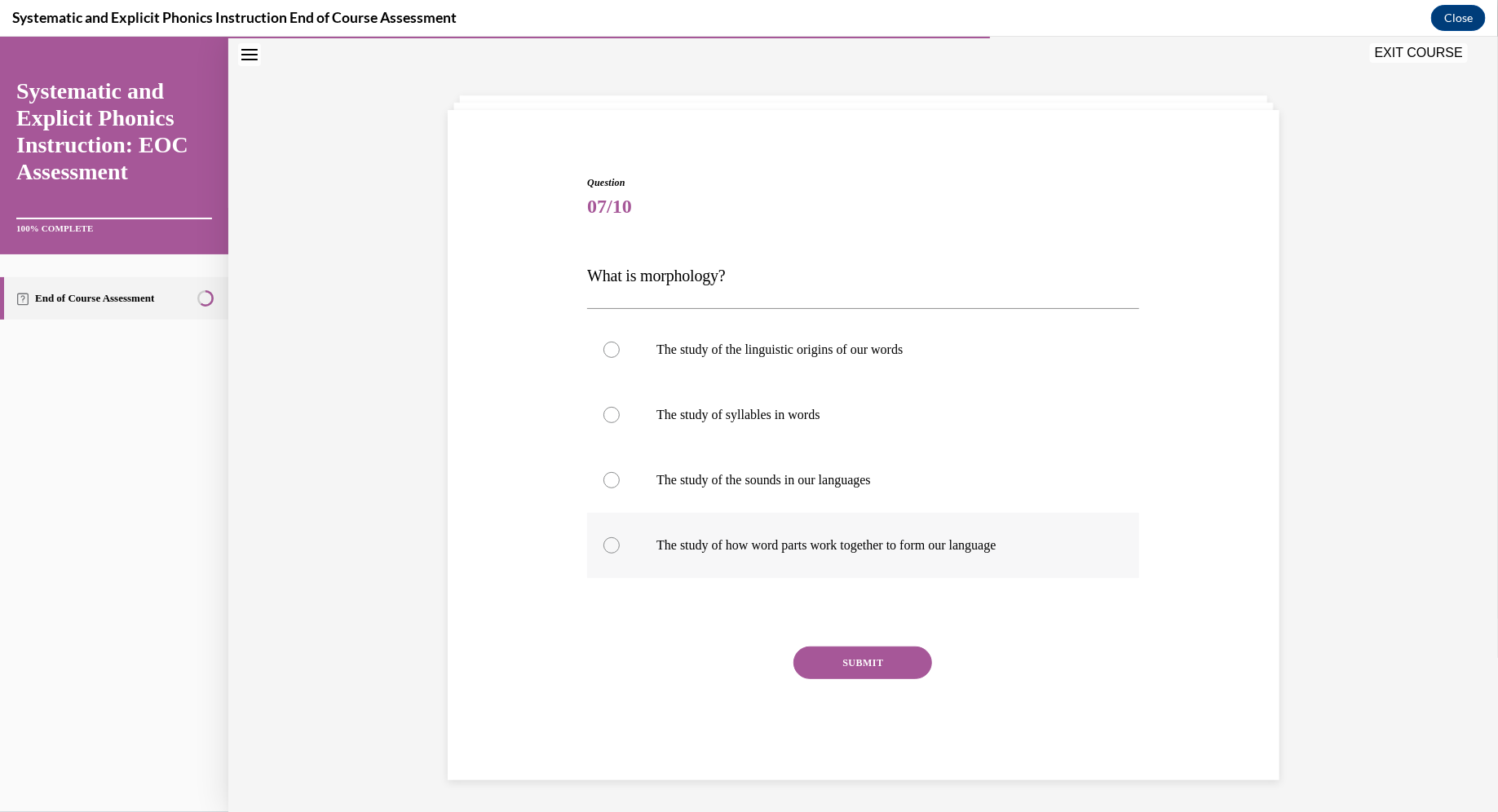
click at [737, 543] on p "The study of how word parts work together to form our language" at bounding box center [877, 544] width 442 height 16
click at [737, 654] on button "SUBMIT" at bounding box center [862, 662] width 138 height 33
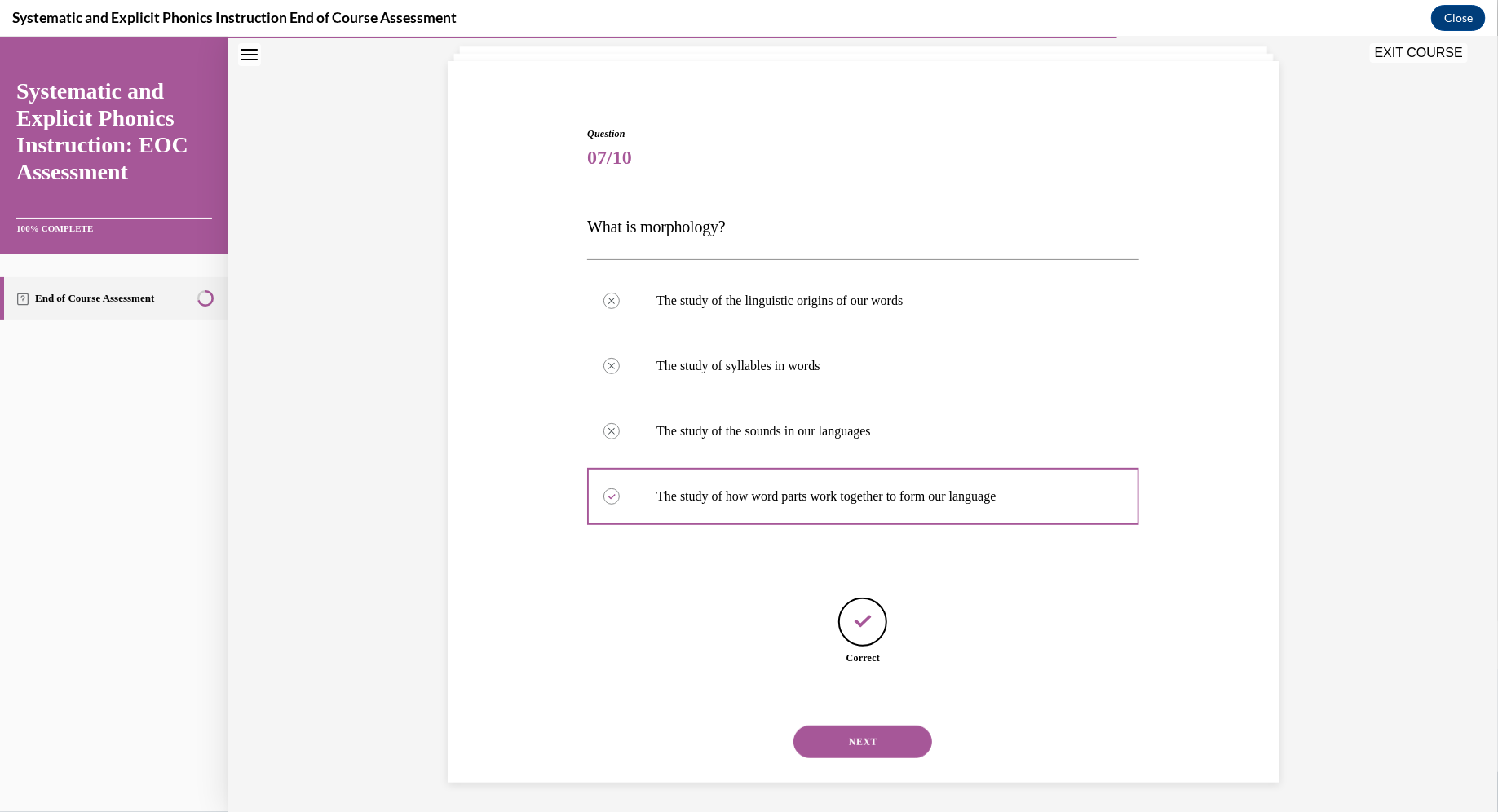
scroll to position [102, 0]
click at [737, 733] on button "NEXT" at bounding box center [862, 738] width 138 height 33
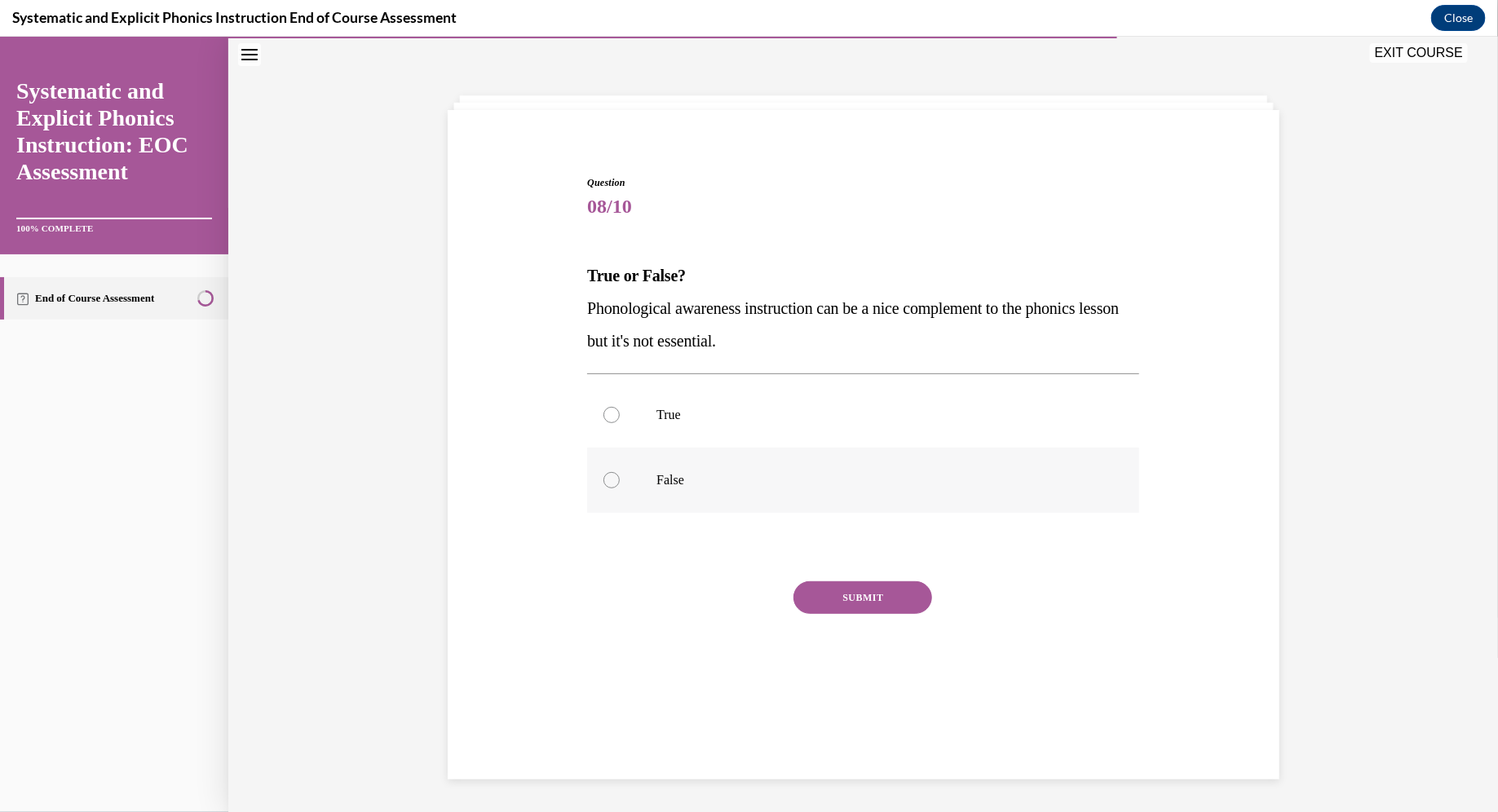
click at [731, 487] on div at bounding box center [862, 478] width 552 height 65
click at [737, 600] on button "SUBMIT" at bounding box center [862, 596] width 138 height 33
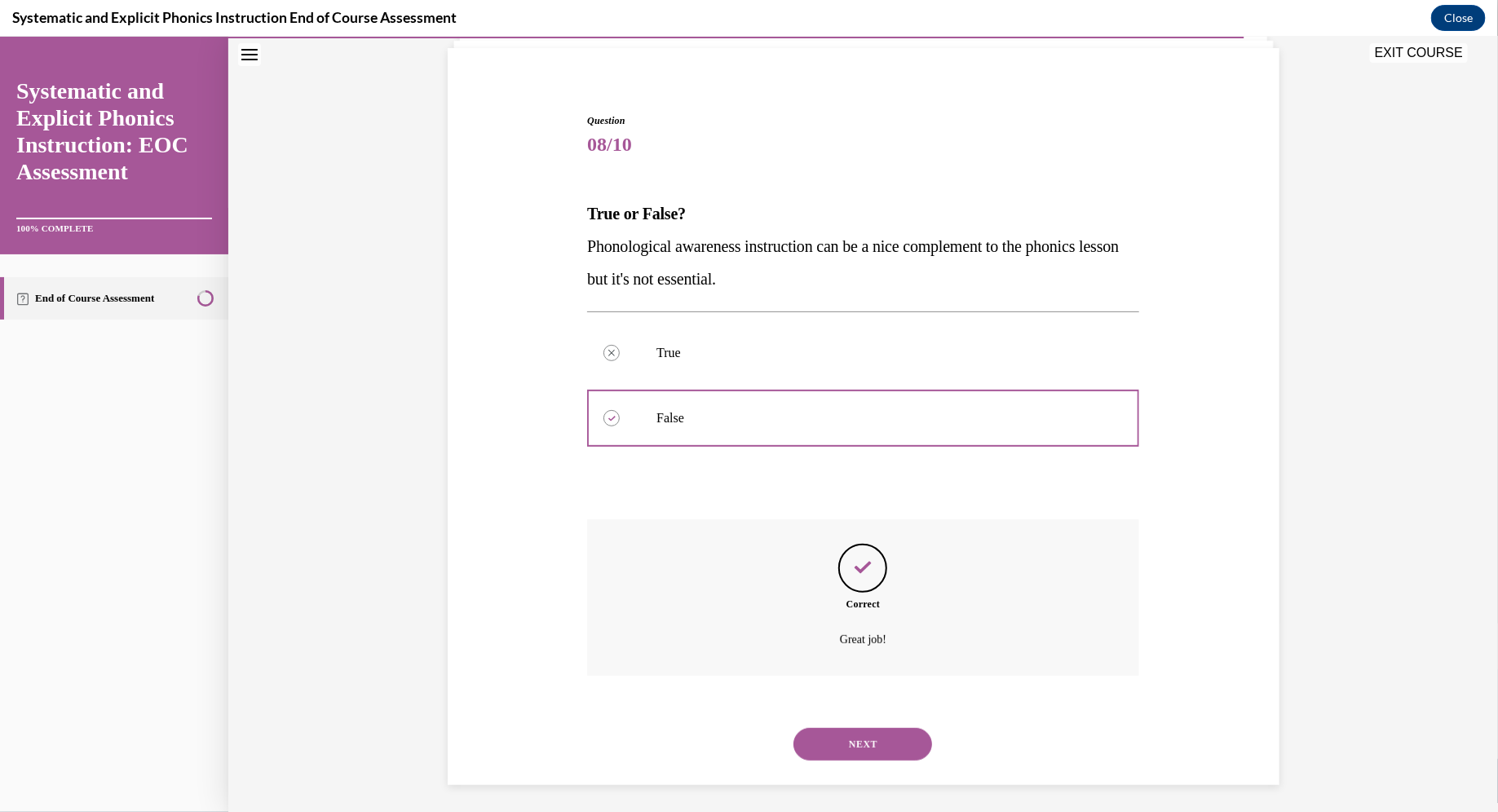
scroll to position [118, 0]
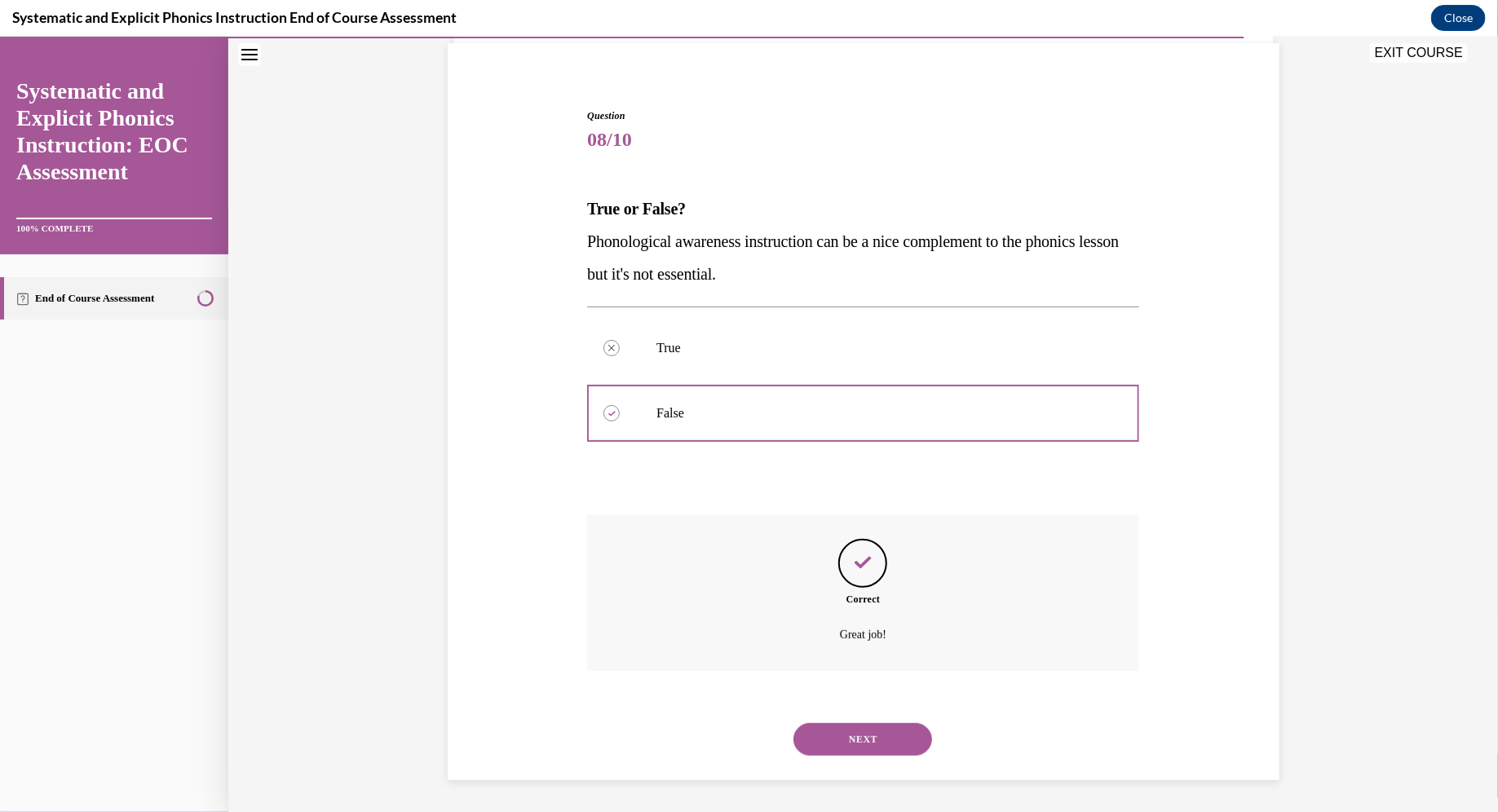
click at [737, 729] on button "NEXT" at bounding box center [862, 738] width 138 height 33
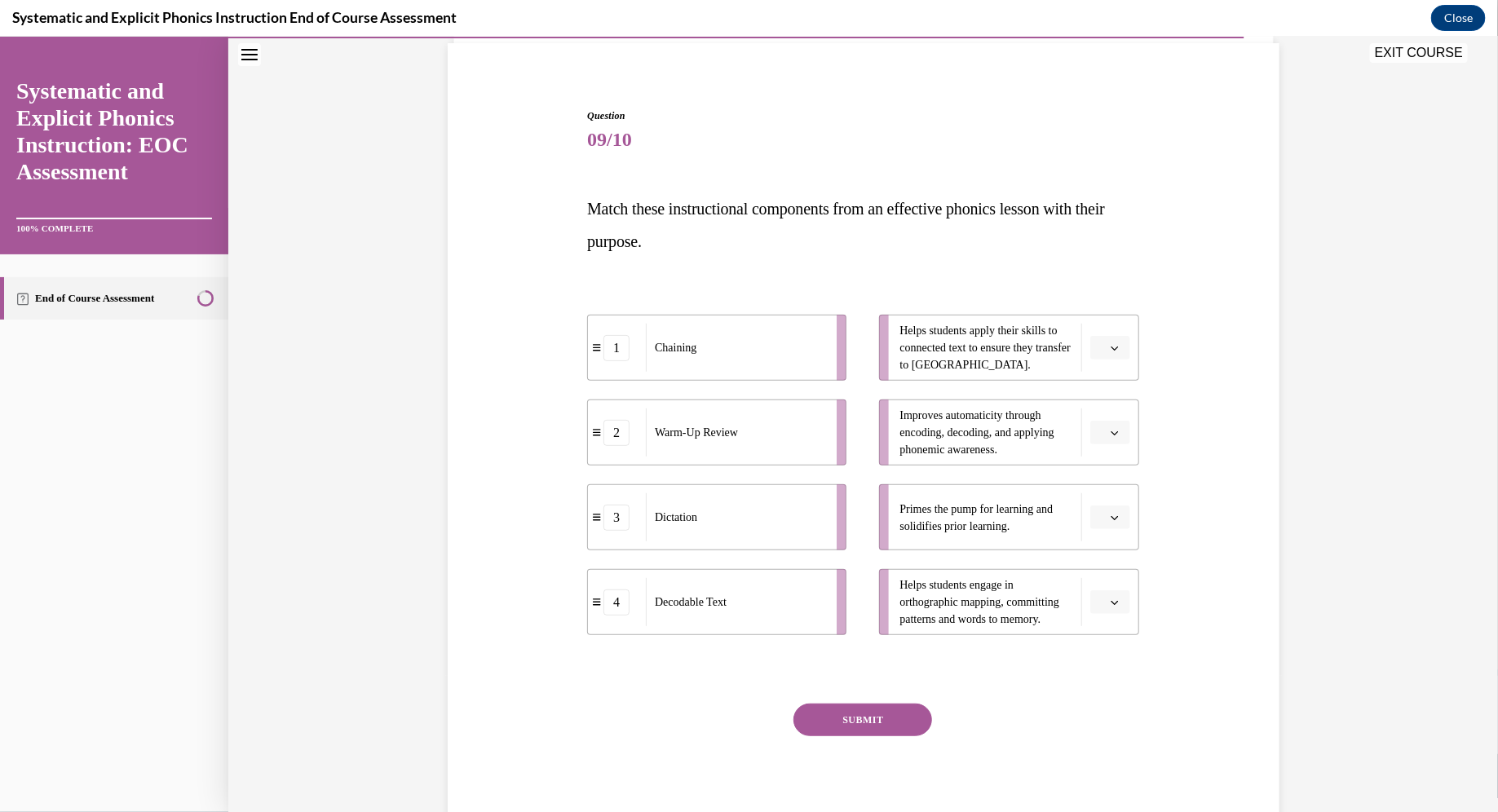
scroll to position [85, 0]
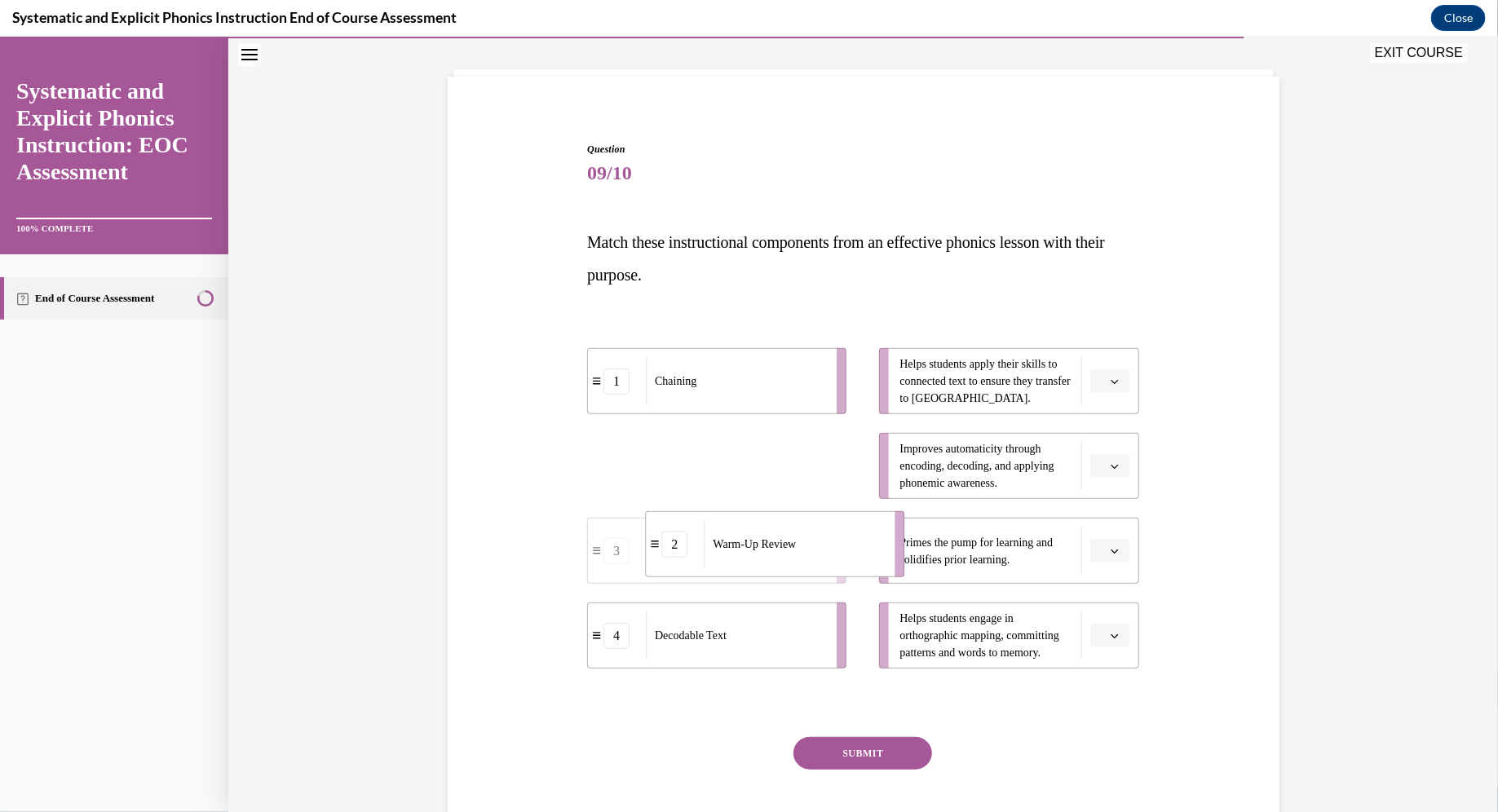
drag, startPoint x: 787, startPoint y: 461, endPoint x: 838, endPoint y: 539, distance: 93.2
drag, startPoint x: 780, startPoint y: 397, endPoint x: 827, endPoint y: 480, distance: 95.4
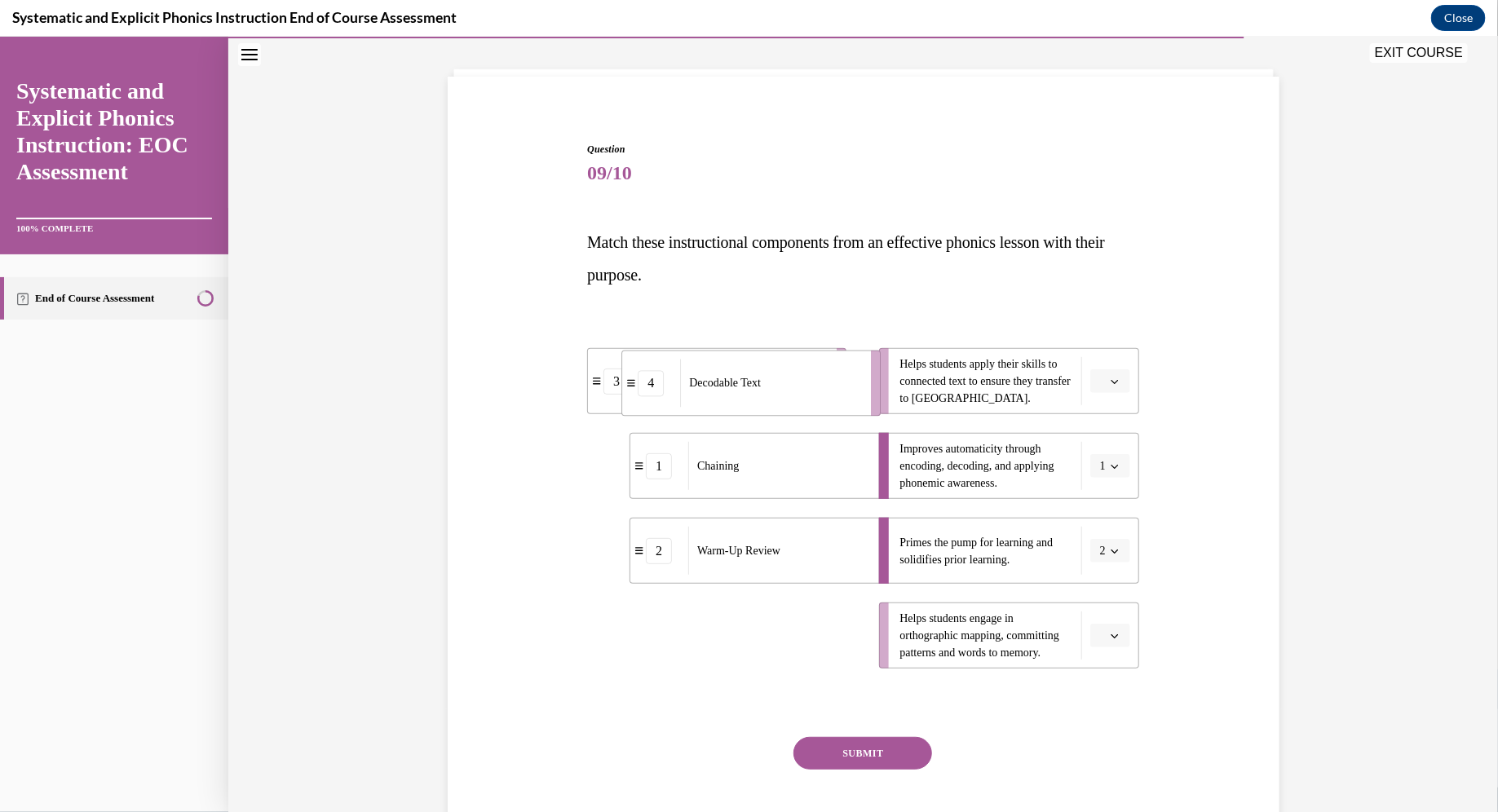
drag, startPoint x: 791, startPoint y: 654, endPoint x: 826, endPoint y: 402, distance: 254.4
click at [737, 402] on div "Decodable Text" at bounding box center [770, 383] width 181 height 48
drag, startPoint x: 754, startPoint y: 398, endPoint x: 805, endPoint y: 664, distance: 270.8
drag, startPoint x: 780, startPoint y: 398, endPoint x: 824, endPoint y: 398, distance: 44.0
click at [737, 398] on div "Decodable Text" at bounding box center [774, 376] width 181 height 48
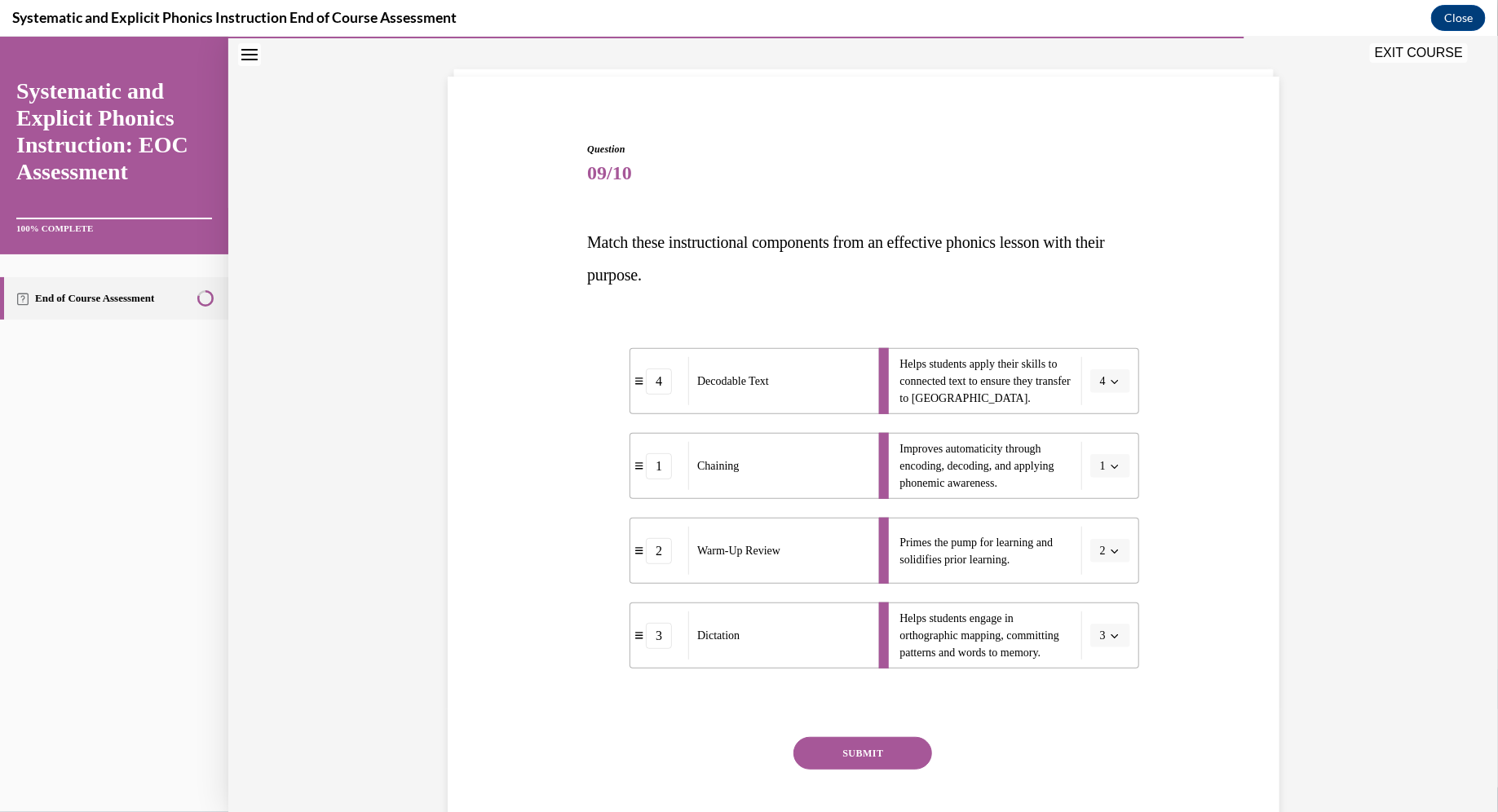
click at [737, 733] on button "SUBMIT" at bounding box center [862, 752] width 138 height 33
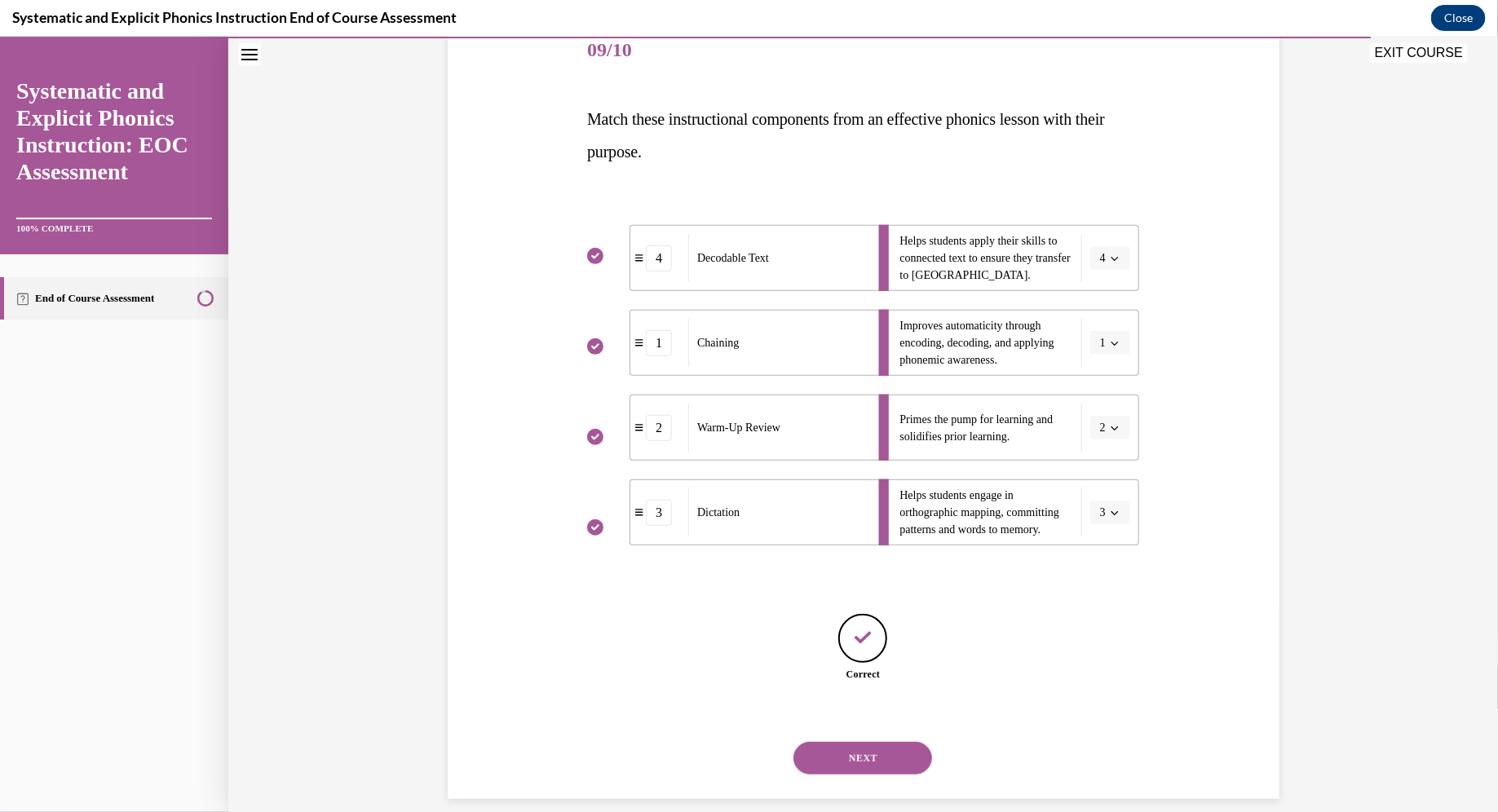
scroll to position [226, 0]
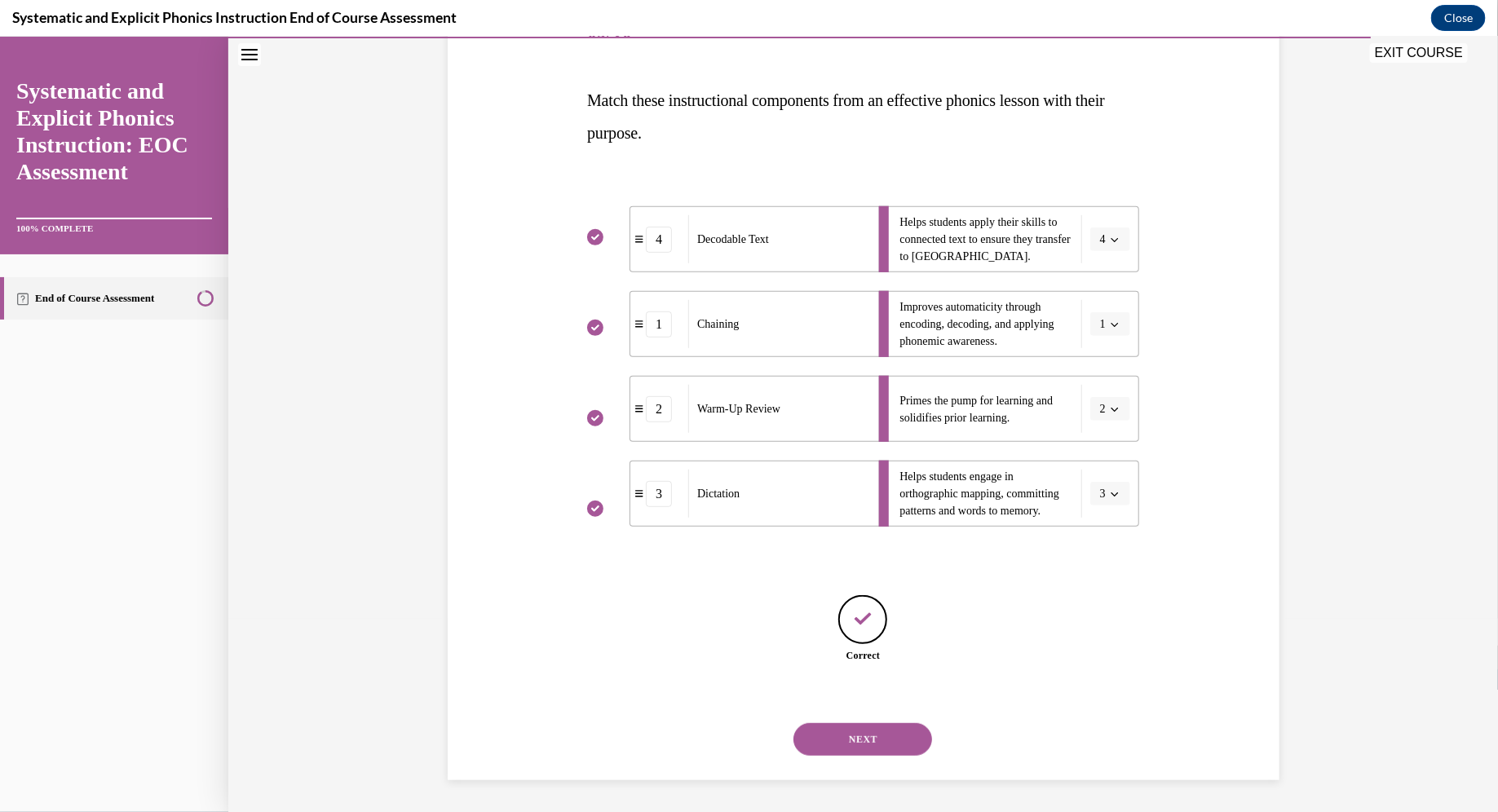
click at [737, 733] on button "NEXT" at bounding box center [862, 738] width 138 height 33
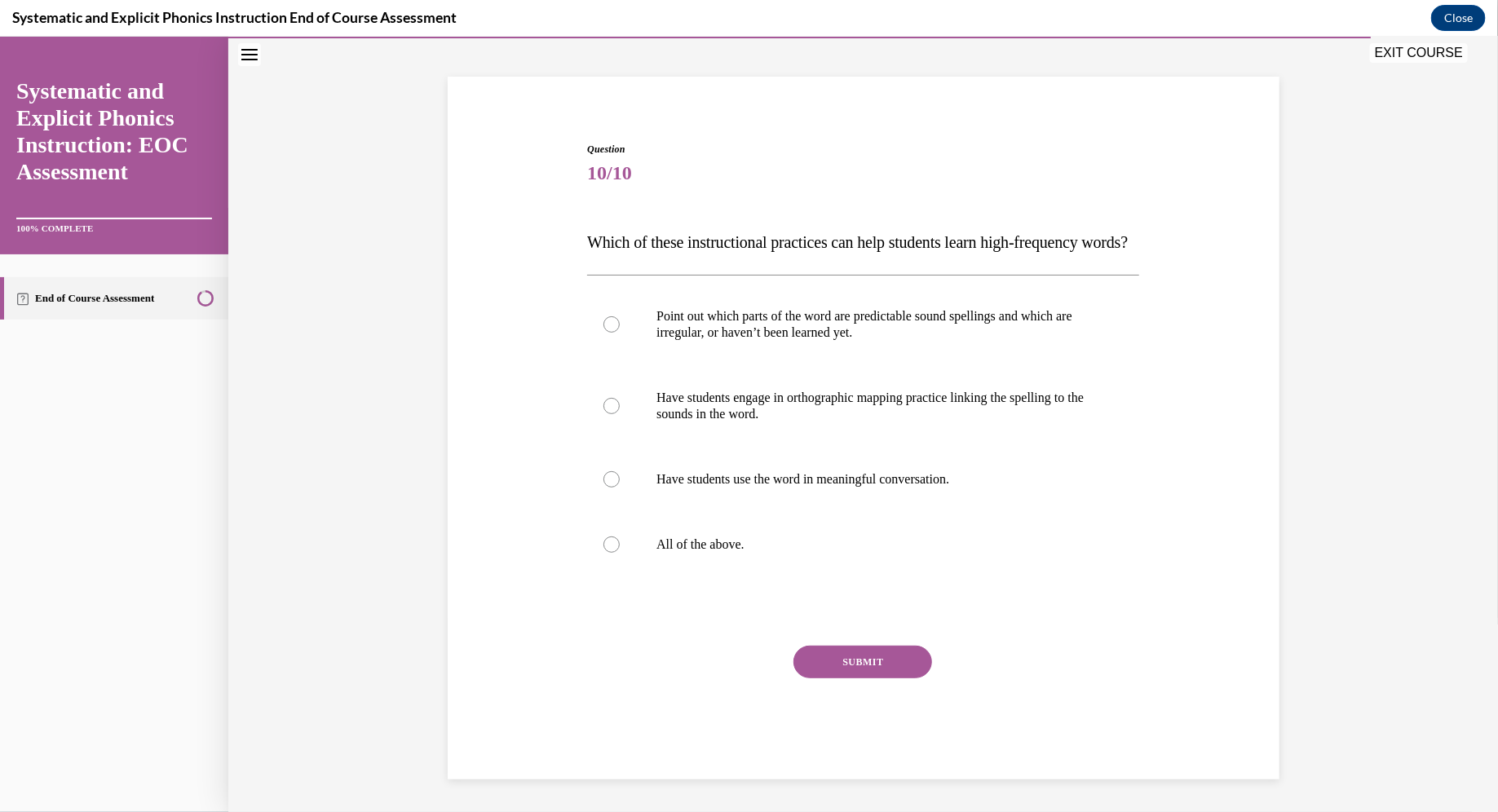
scroll to position [117, 0]
click at [668, 554] on div at bounding box center [862, 543] width 552 height 65
click at [737, 659] on button "SUBMIT" at bounding box center [862, 661] width 138 height 33
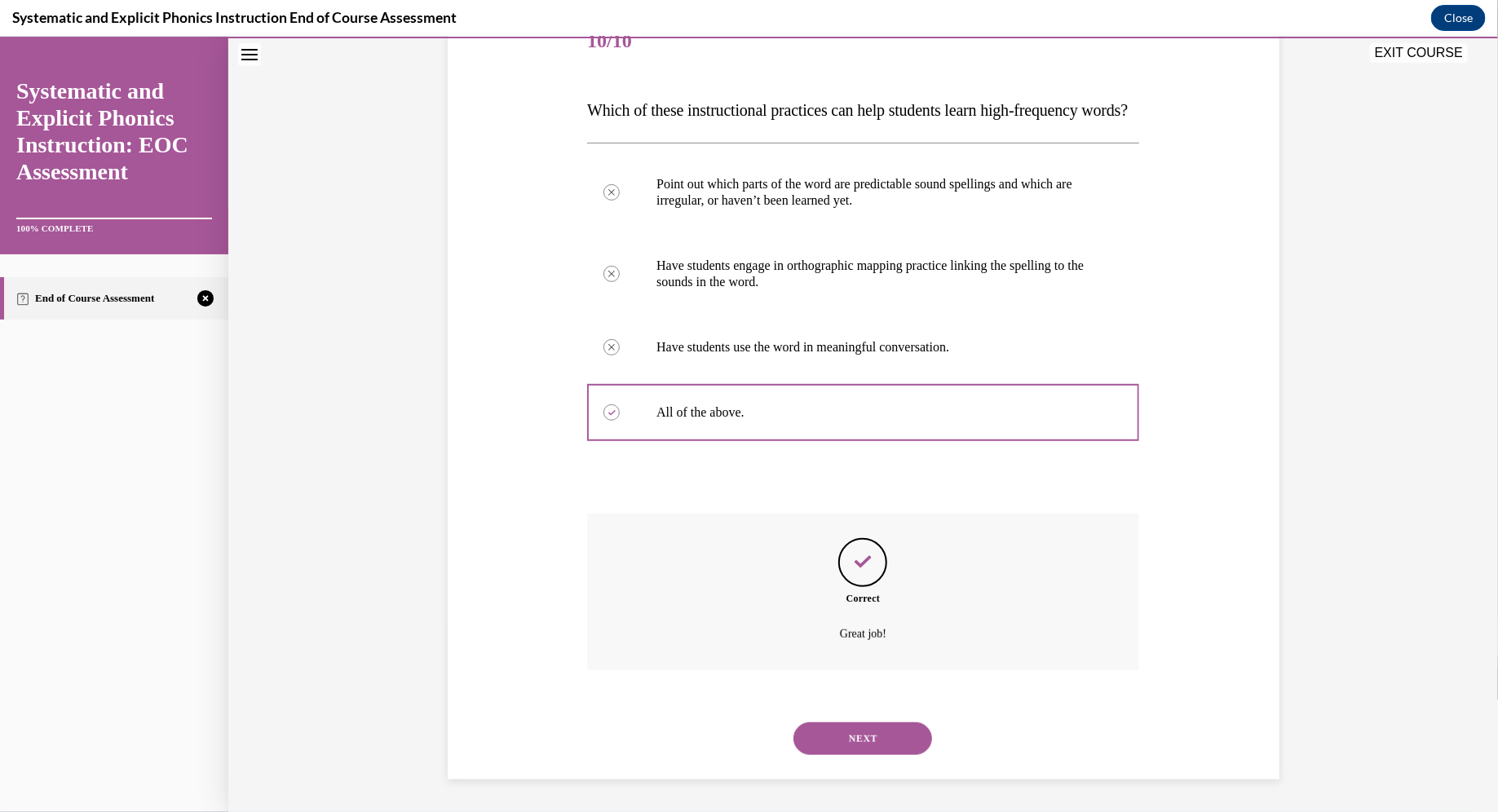
click at [737, 733] on button "NEXT" at bounding box center [862, 737] width 138 height 33
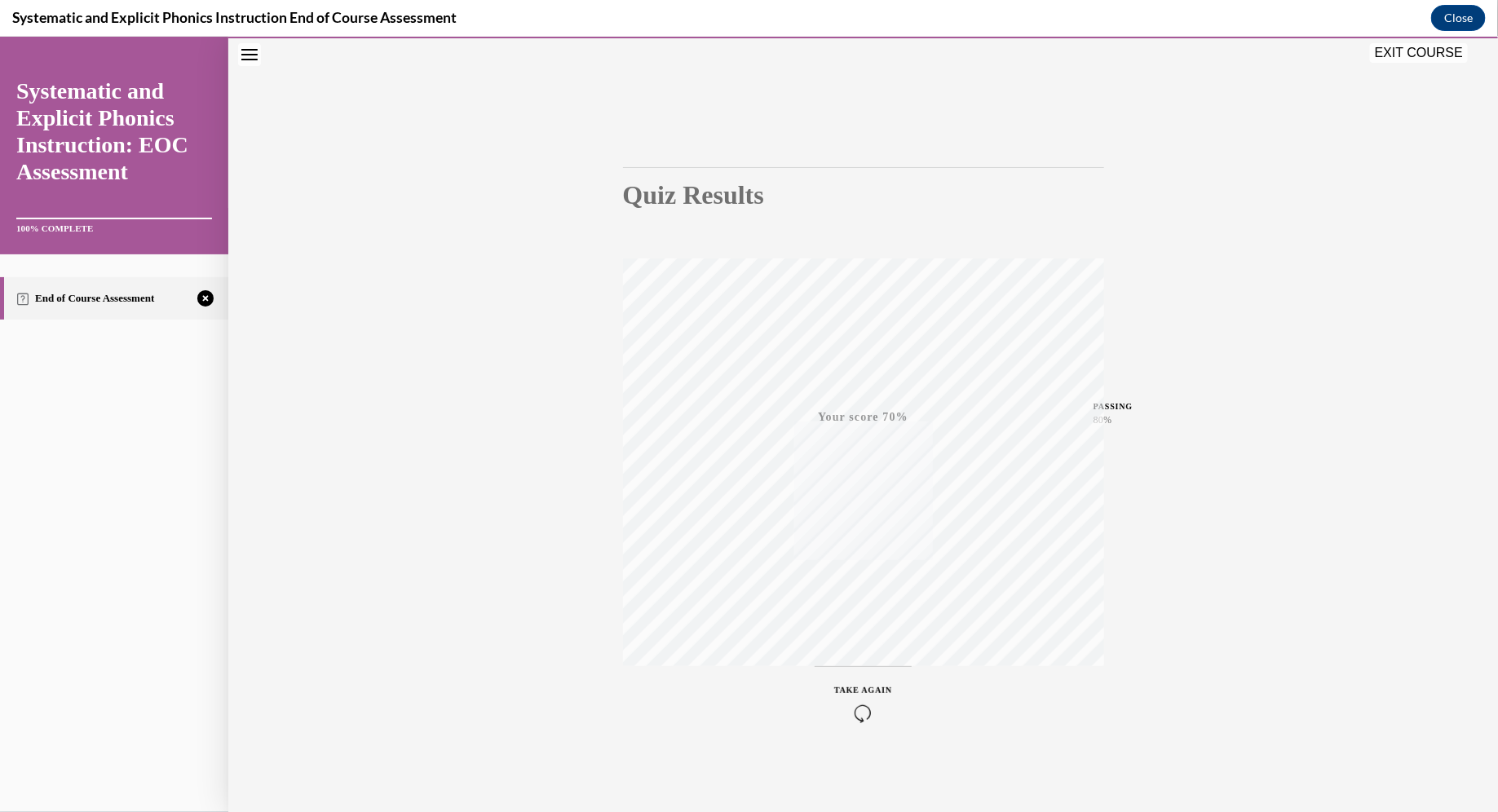
click at [737, 724] on button "TAKE AGAIN" at bounding box center [862, 702] width 97 height 73
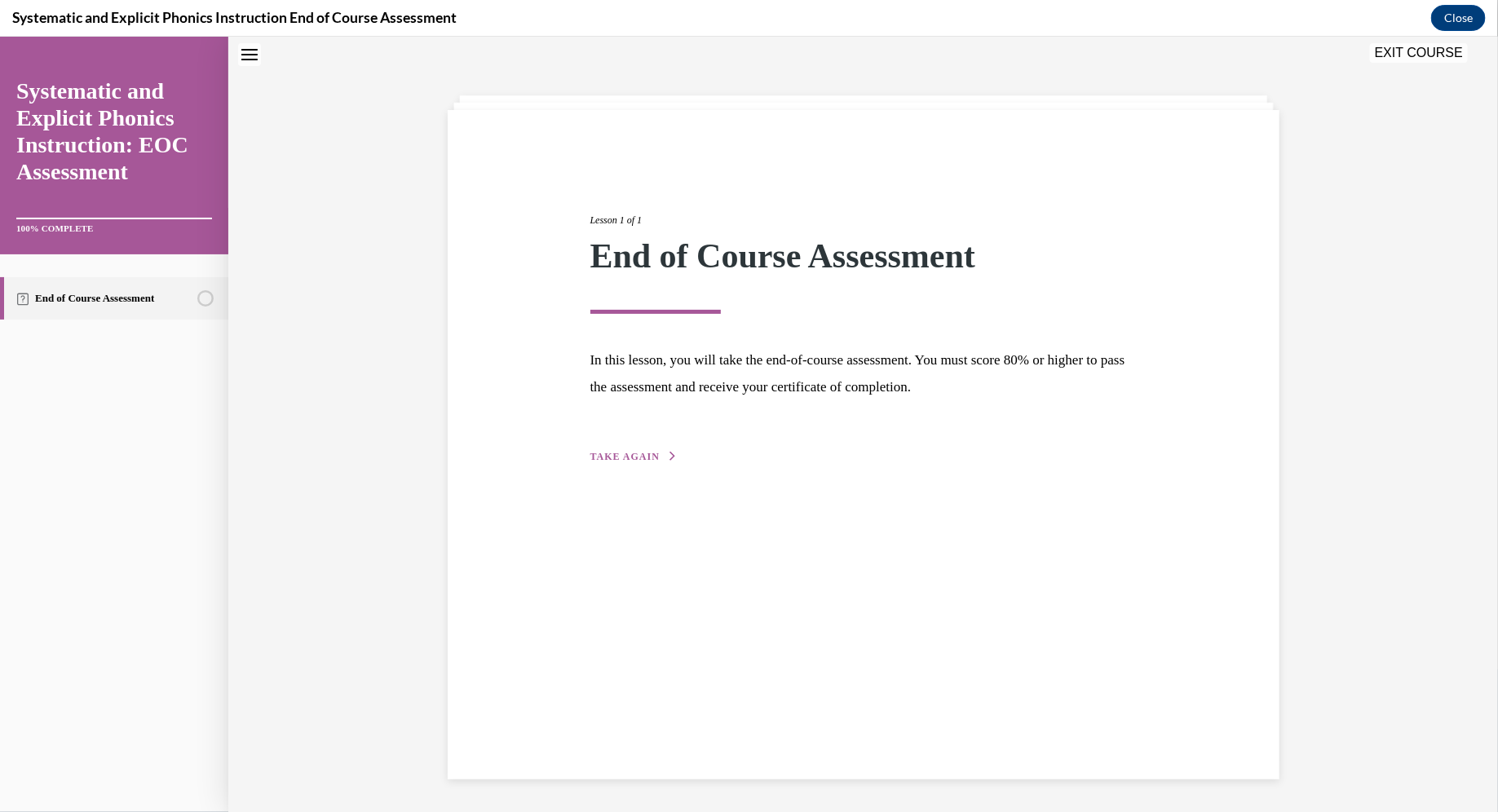
click at [624, 442] on div "Lesson 1 of 1 End of Course Assessment In this lesson, you will take the end-of…" at bounding box center [863, 320] width 571 height 290
click at [627, 450] on span "TAKE AGAIN" at bounding box center [625, 456] width 70 height 11
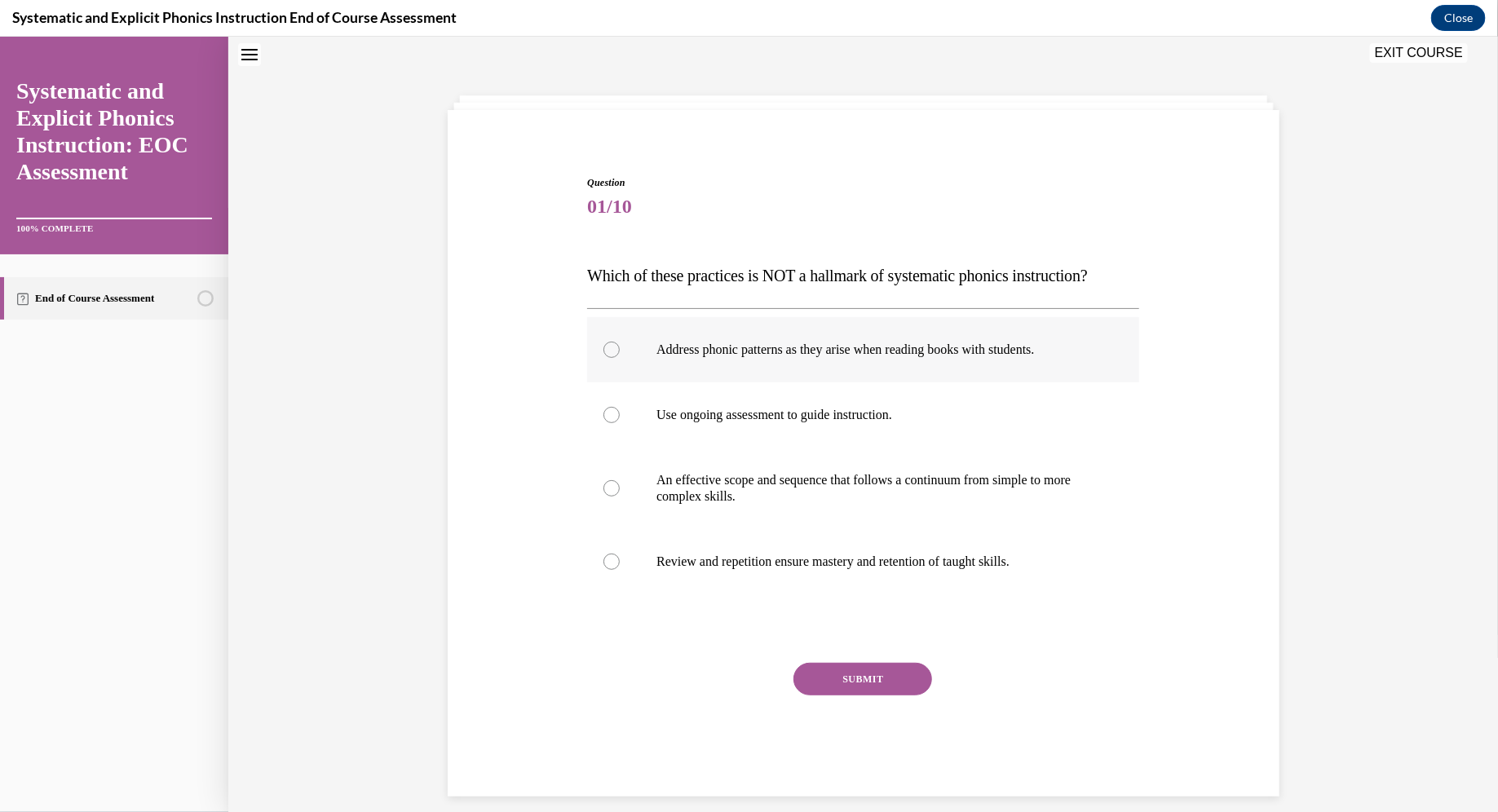
click at [714, 363] on div at bounding box center [862, 348] width 552 height 65
click at [737, 670] on button "SUBMIT" at bounding box center [862, 678] width 138 height 33
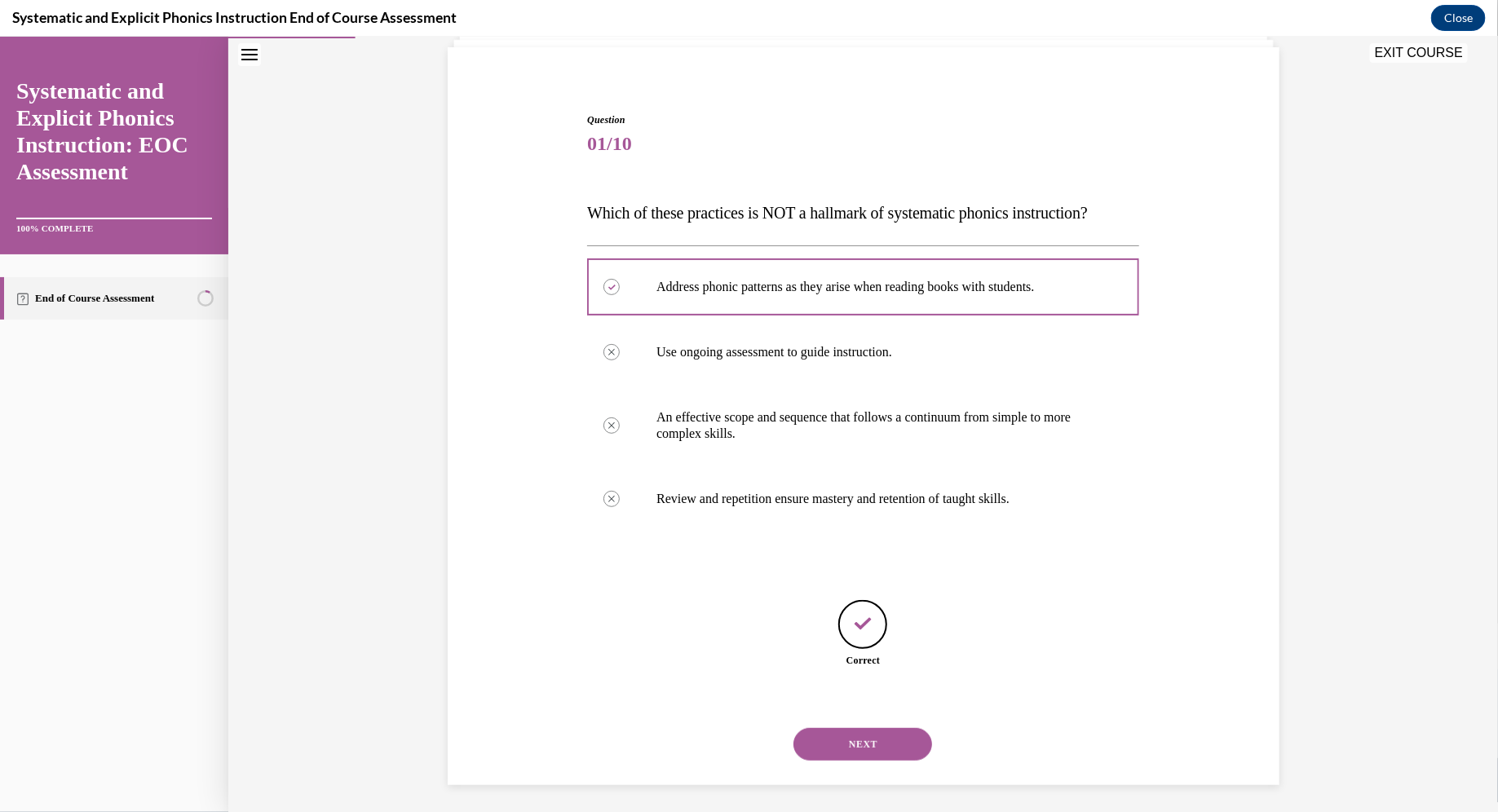
scroll to position [119, 0]
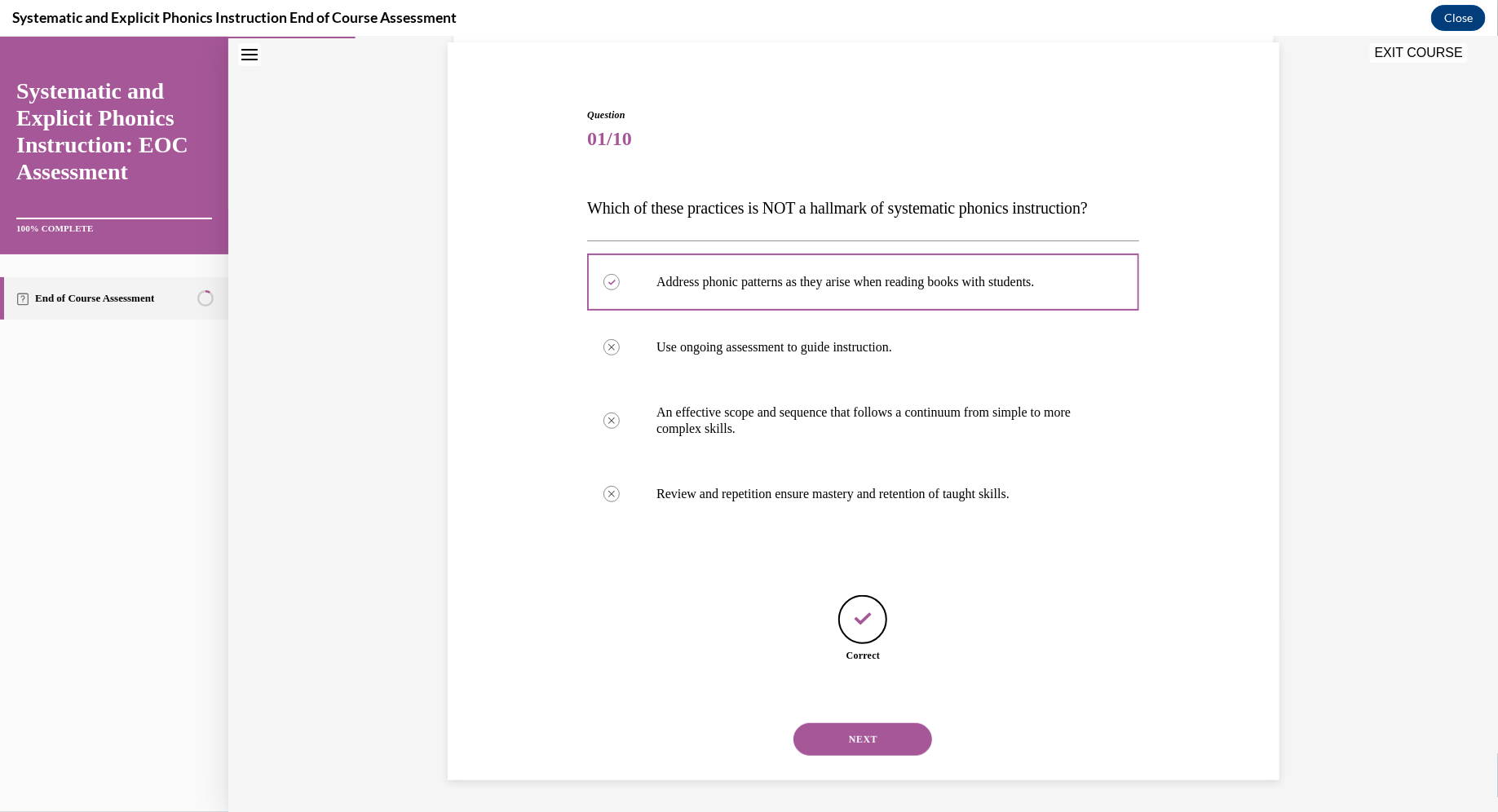
click at [737, 733] on button "NEXT" at bounding box center [862, 738] width 138 height 33
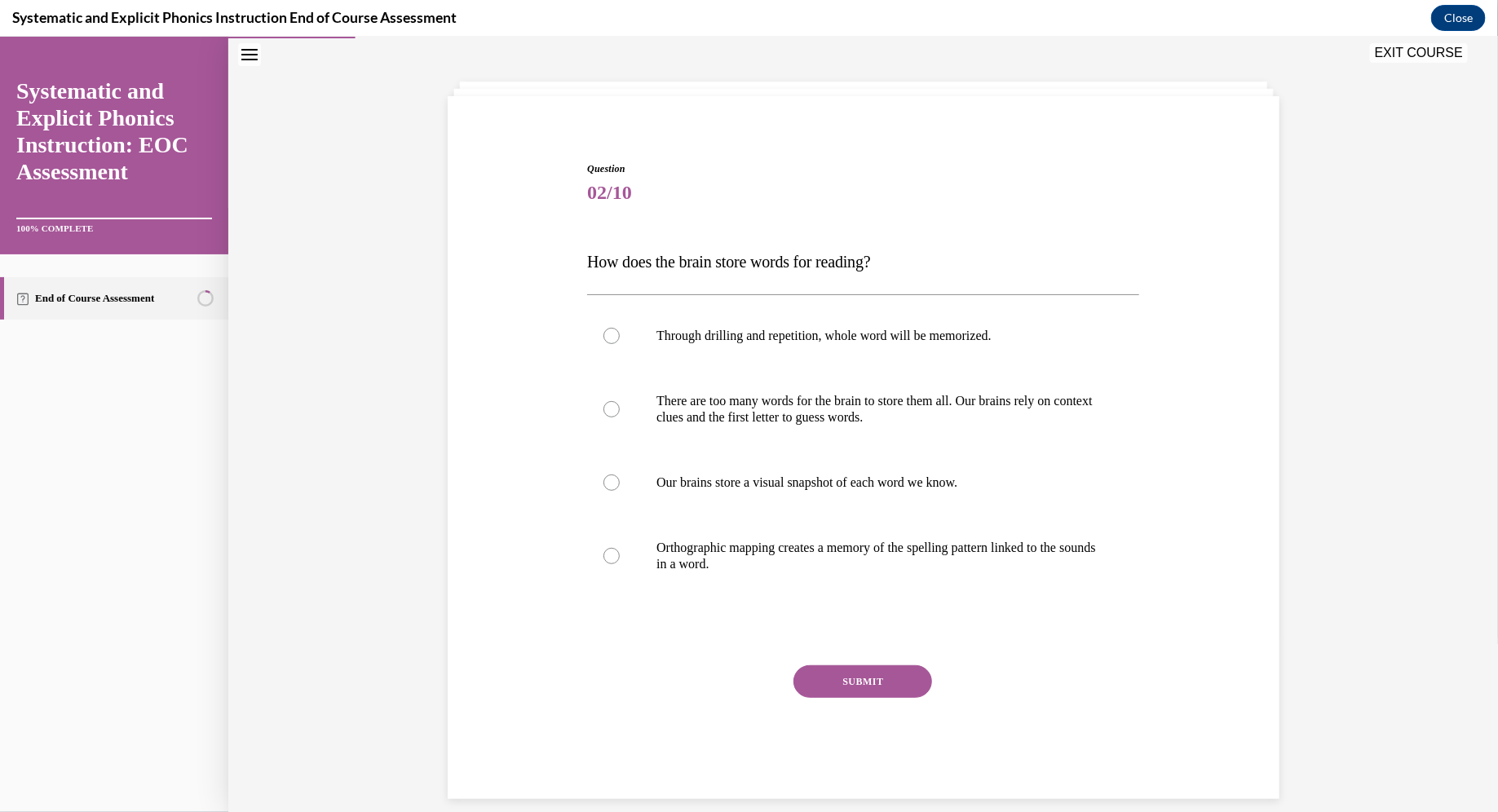
scroll to position [66, 0]
click at [737, 554] on p "Orthographic mapping creates a memory of the spelling pattern linked to the sou…" at bounding box center [877, 554] width 442 height 33
click at [737, 692] on button "SUBMIT" at bounding box center [862, 679] width 138 height 33
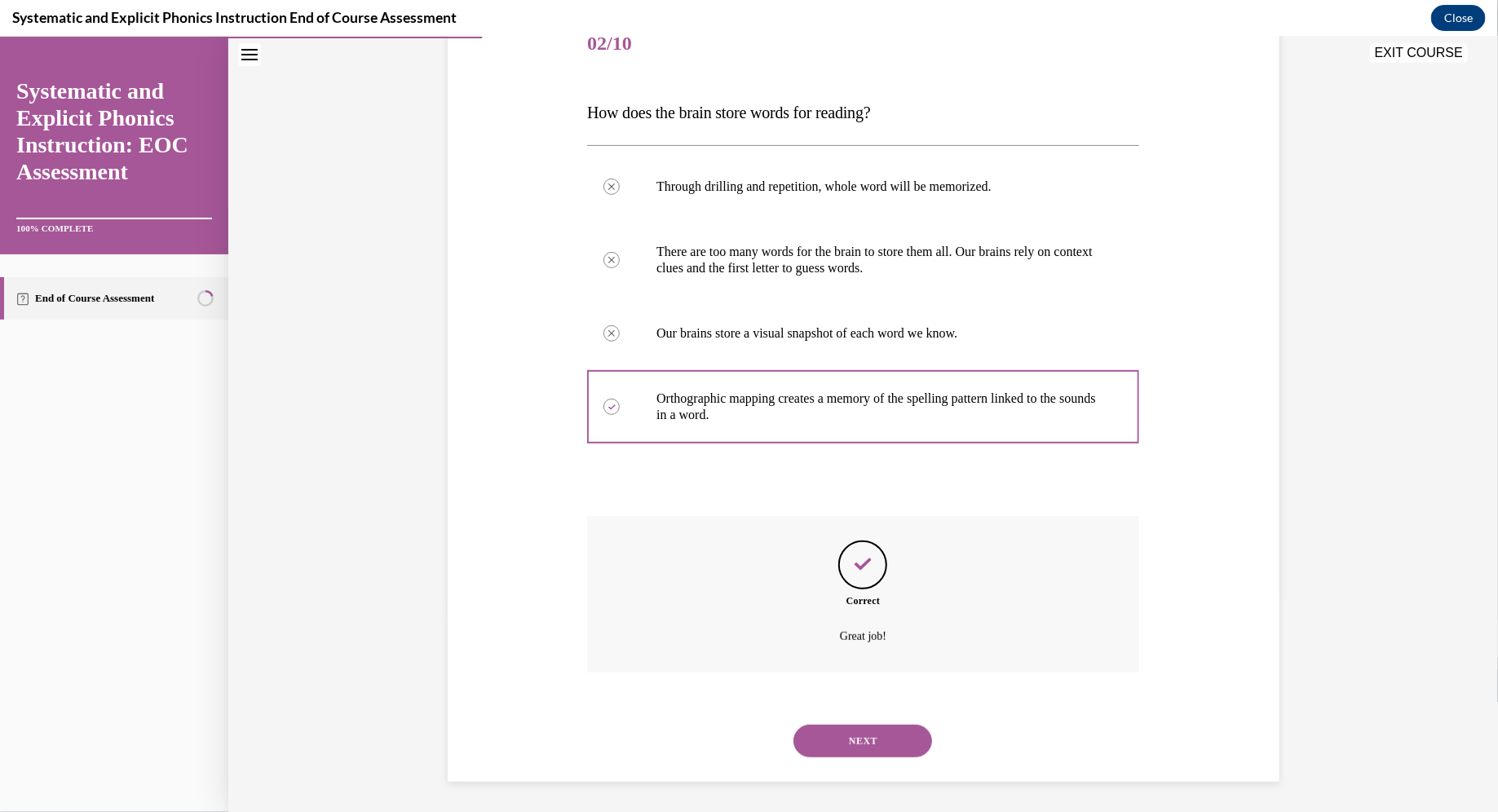
scroll to position [216, 0]
click at [737, 731] on button "NEXT" at bounding box center [862, 738] width 138 height 33
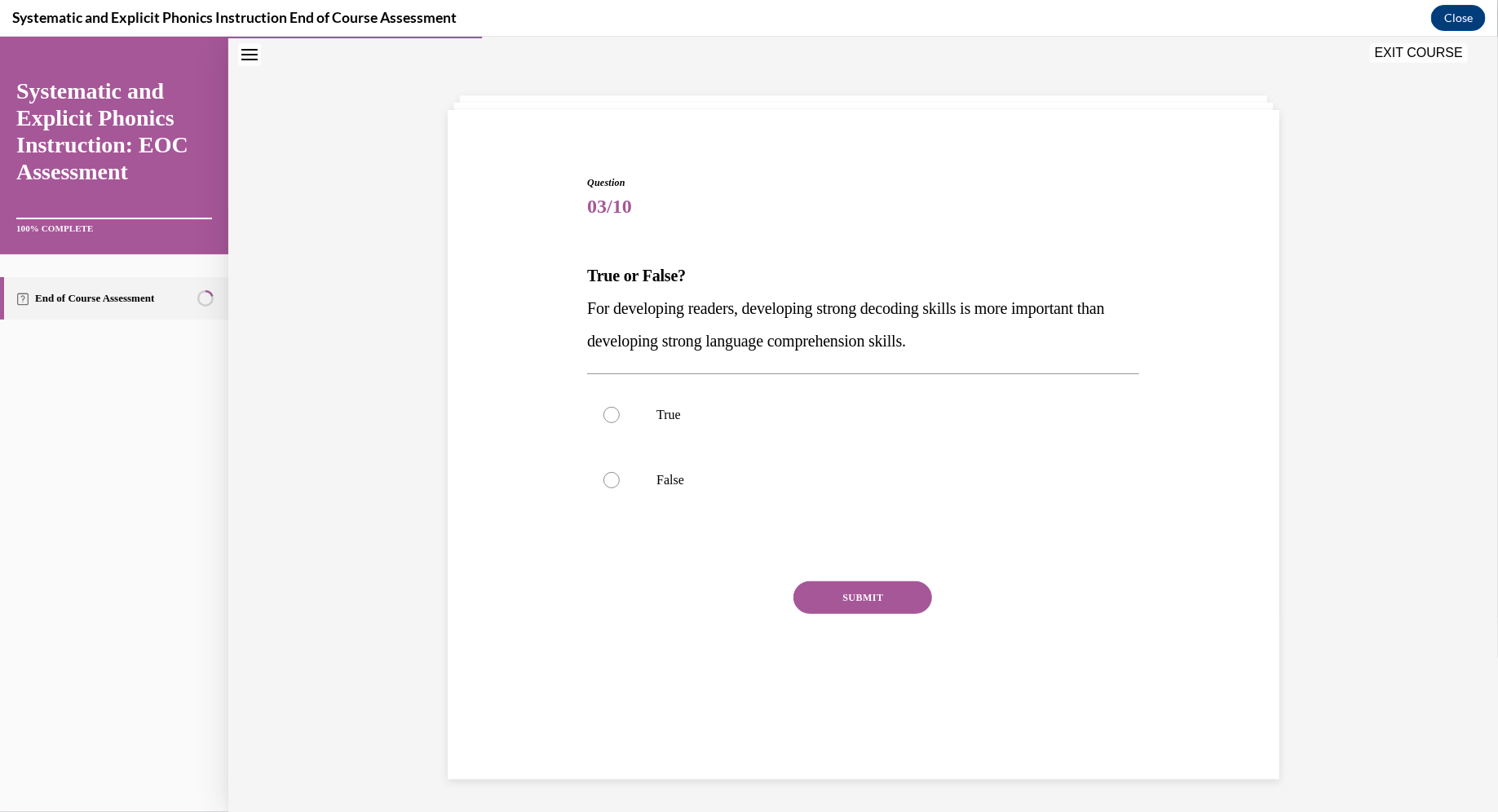
scroll to position [52, 0]
click at [720, 478] on p "False" at bounding box center [877, 478] width 442 height 16
click at [737, 592] on button "SUBMIT" at bounding box center [862, 596] width 138 height 33
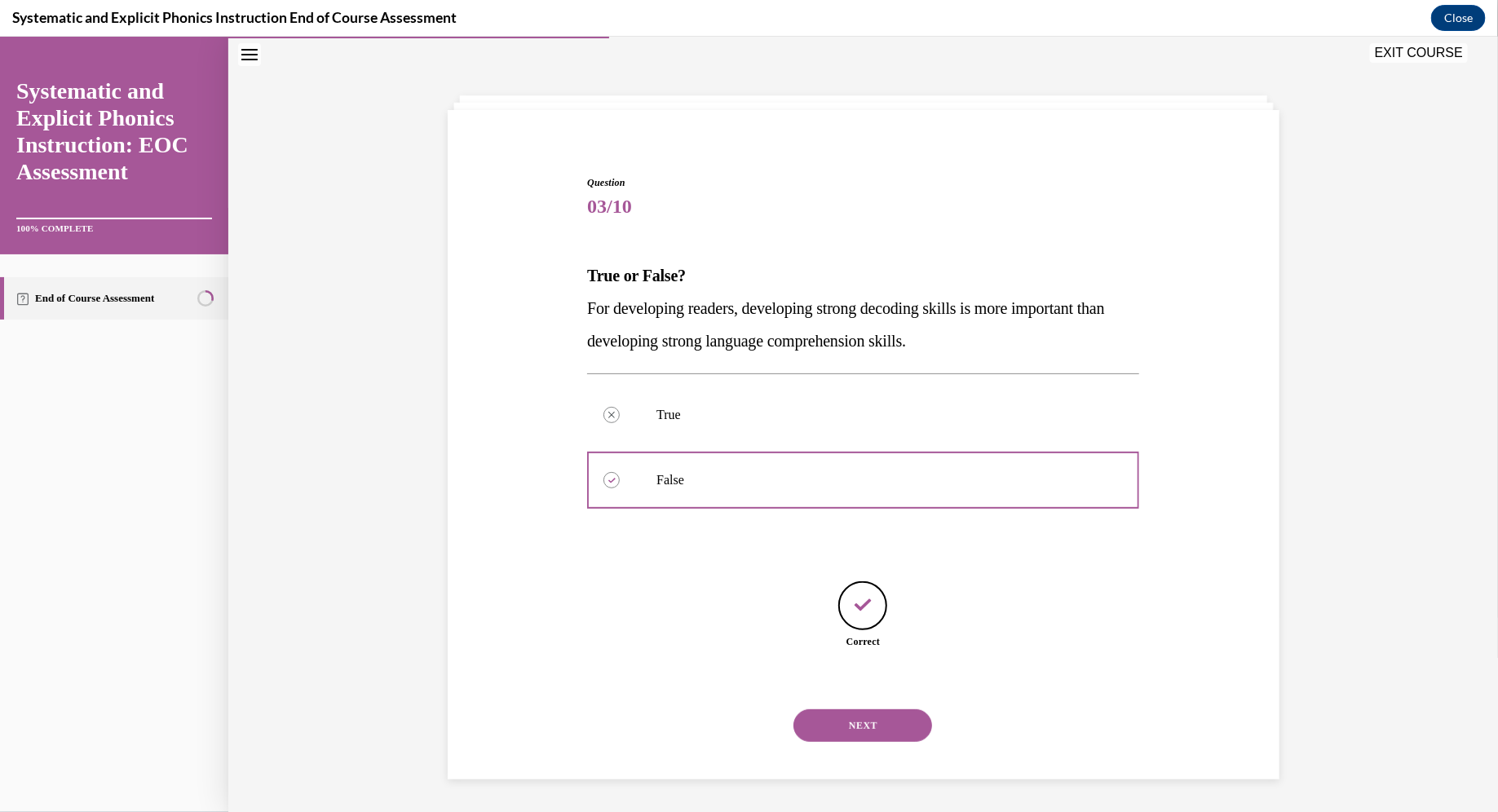
click at [737, 709] on button "NEXT" at bounding box center [862, 725] width 138 height 33
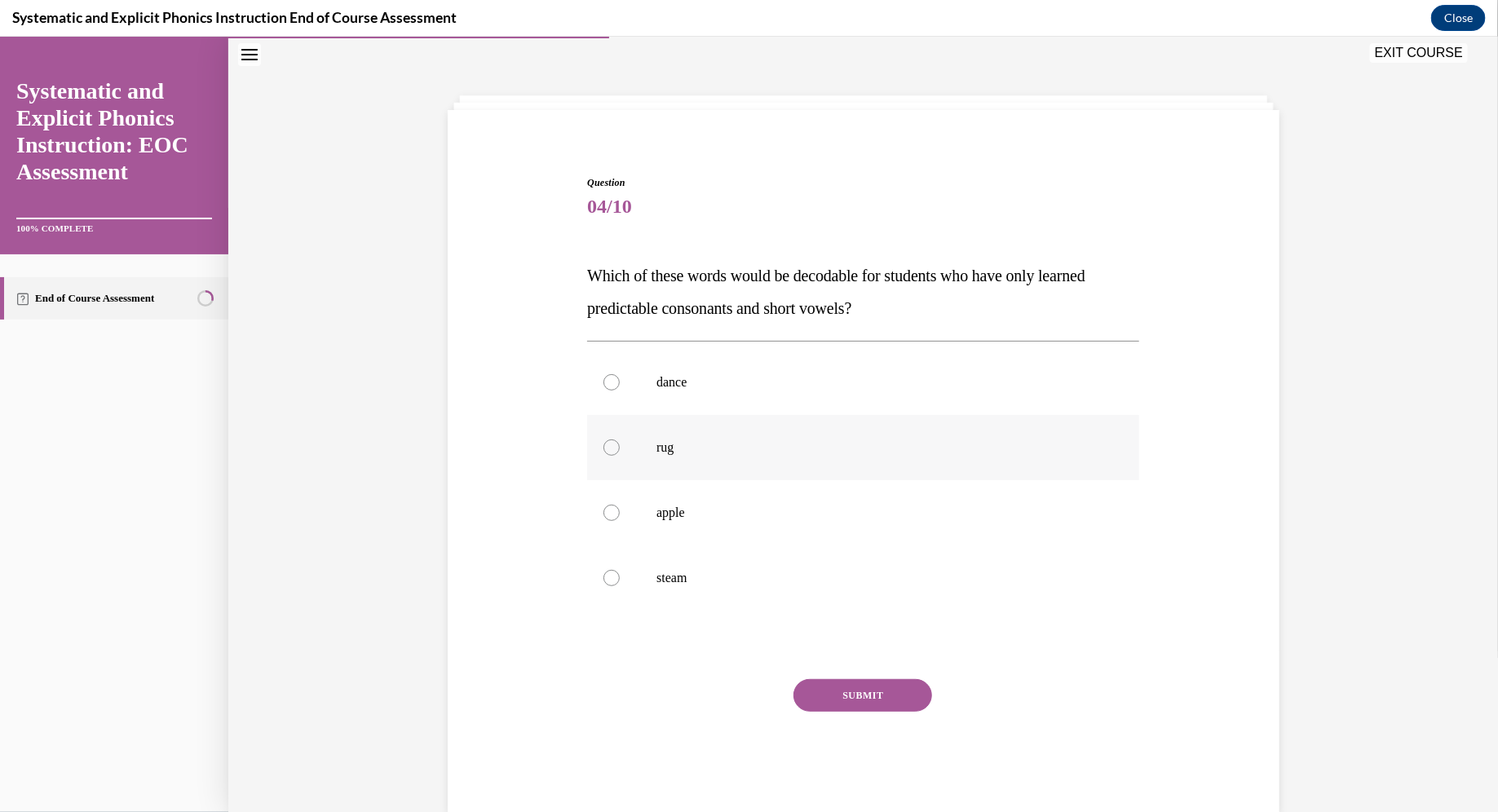
click at [708, 451] on p "rug" at bounding box center [877, 445] width 442 height 16
click at [737, 691] on button "SUBMIT" at bounding box center [862, 694] width 138 height 33
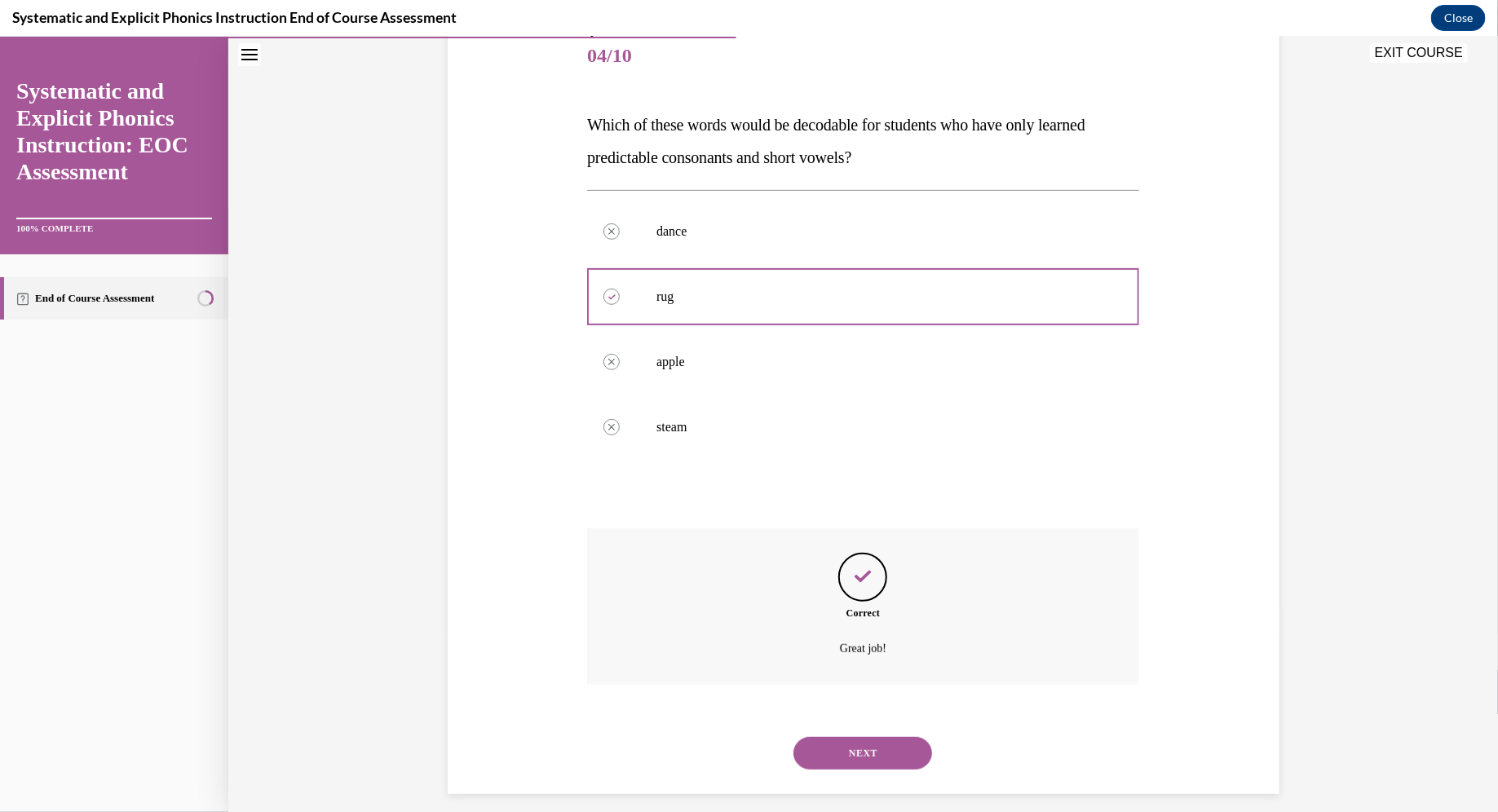
scroll to position [216, 0]
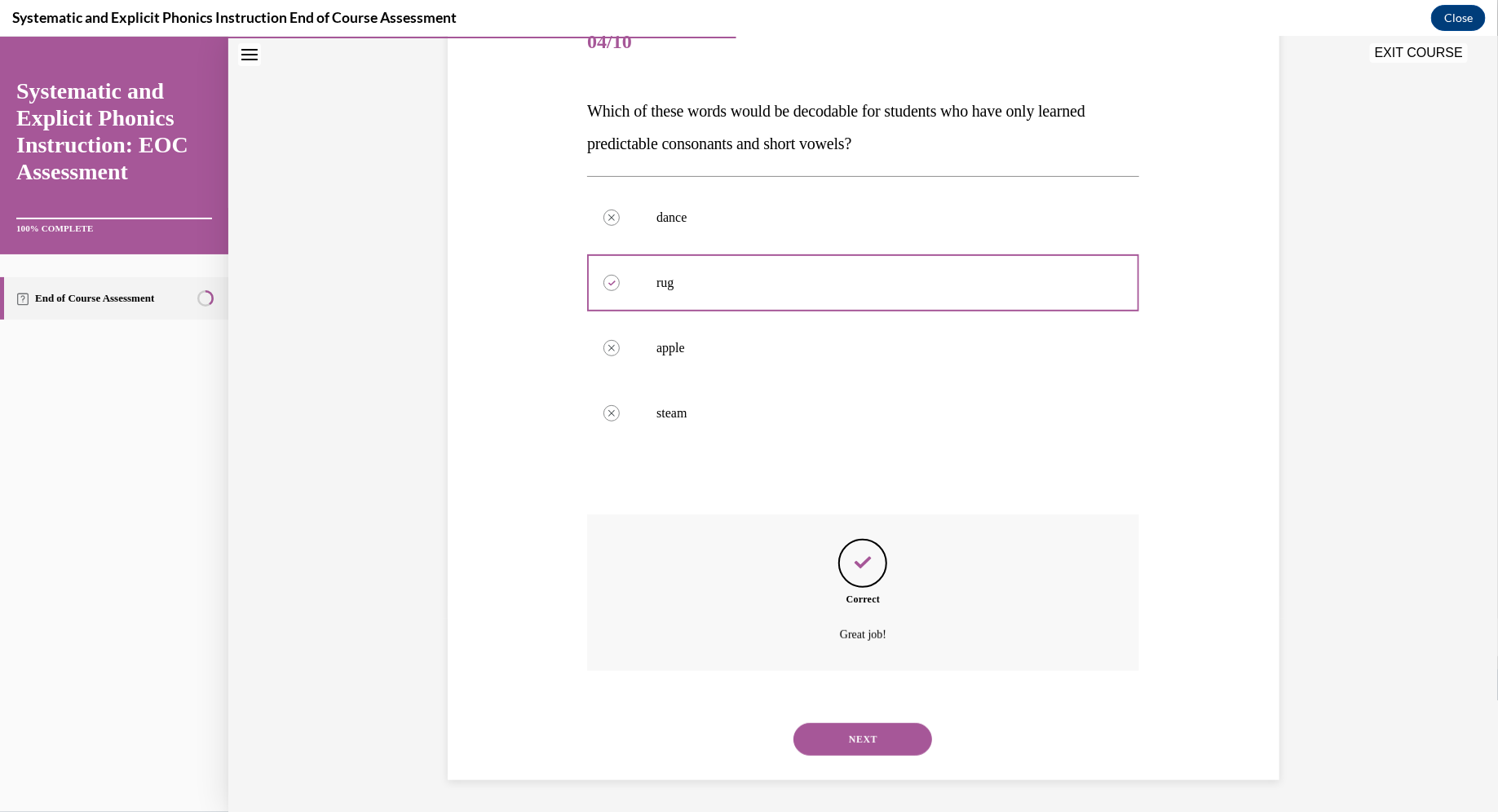
click at [737, 726] on button "NEXT" at bounding box center [862, 738] width 138 height 33
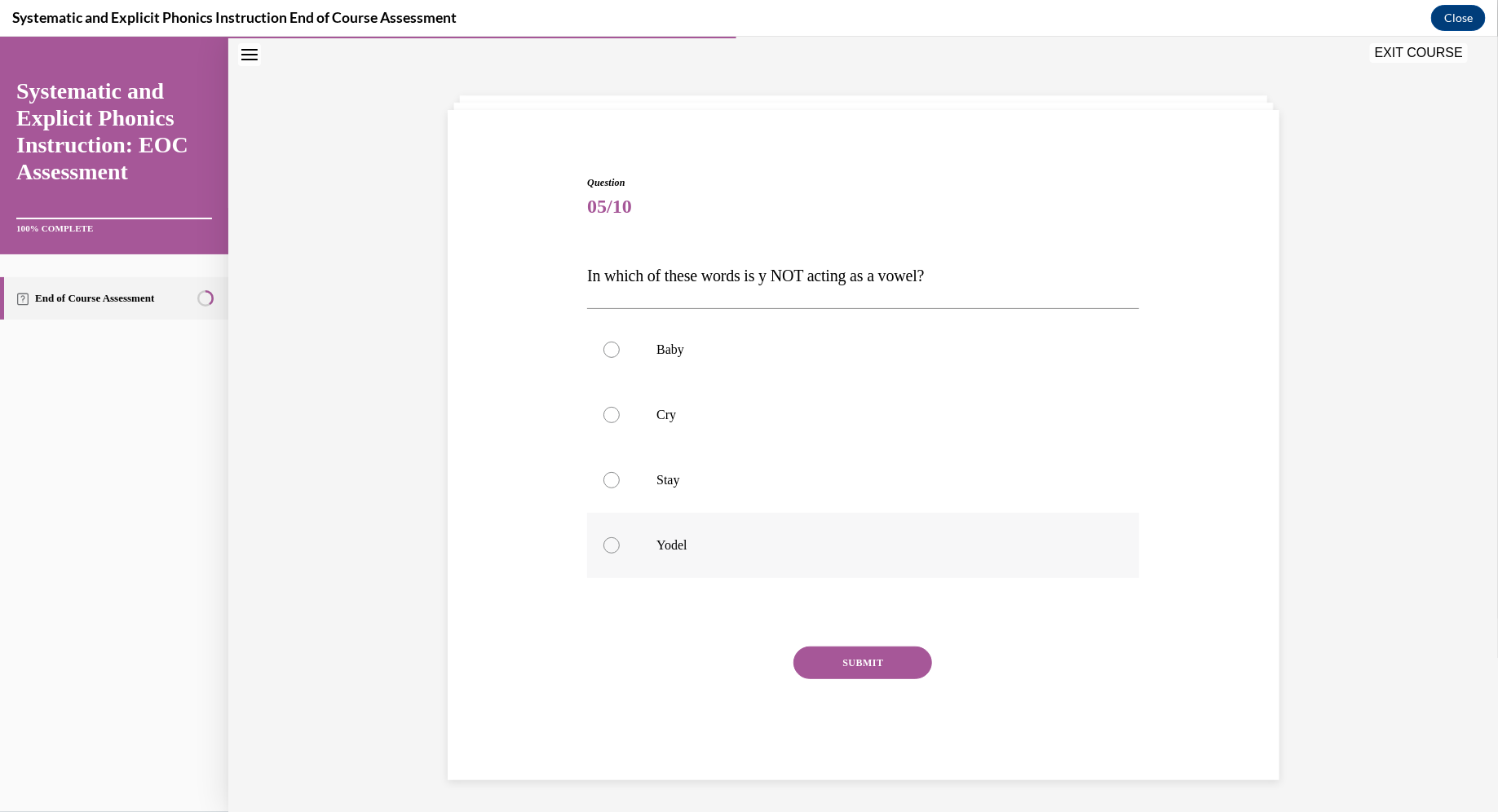
click at [737, 539] on p "Yodel" at bounding box center [877, 544] width 442 height 16
click at [737, 663] on button "SUBMIT" at bounding box center [862, 662] width 138 height 33
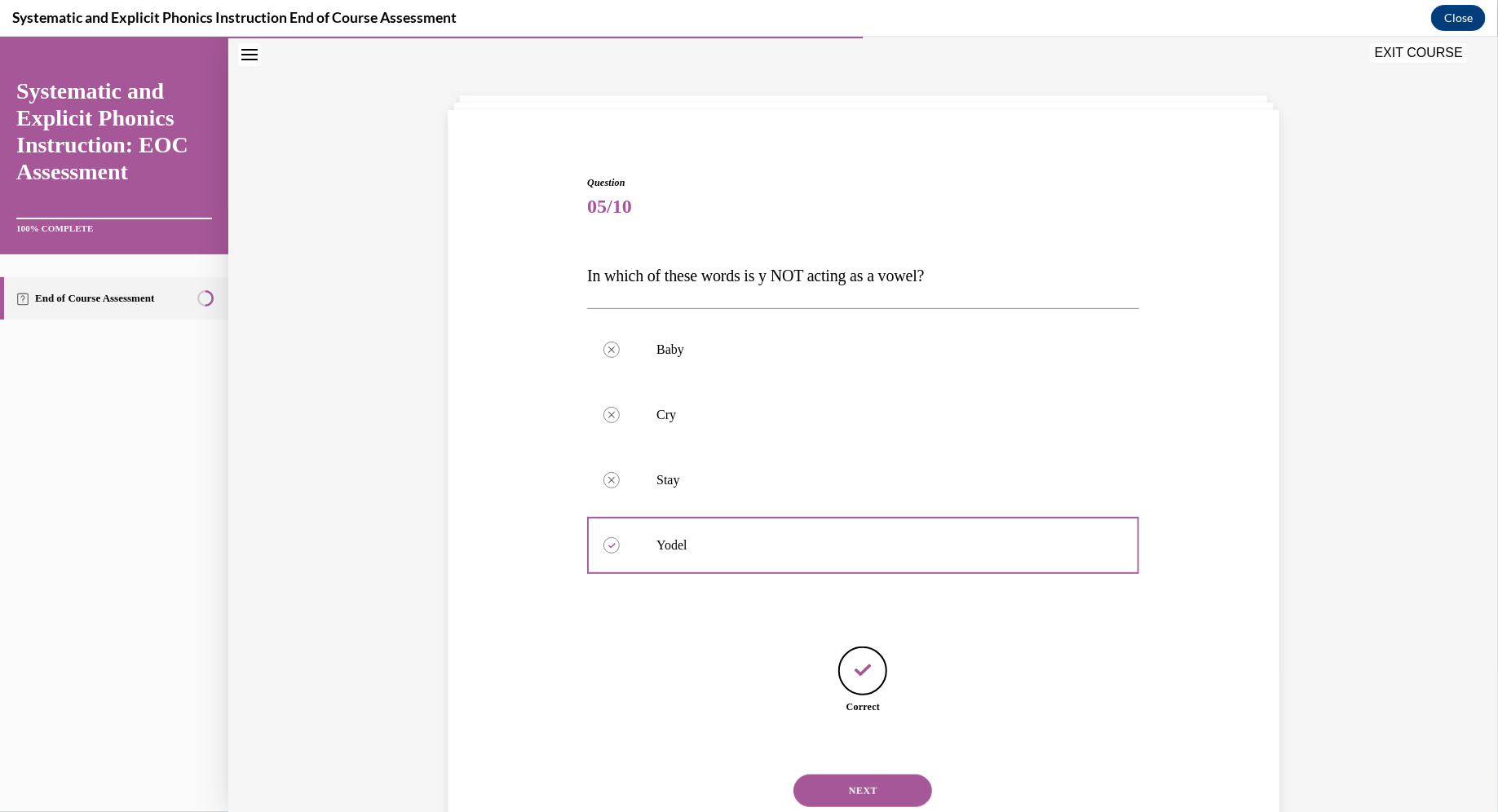
scroll to position [102, 0]
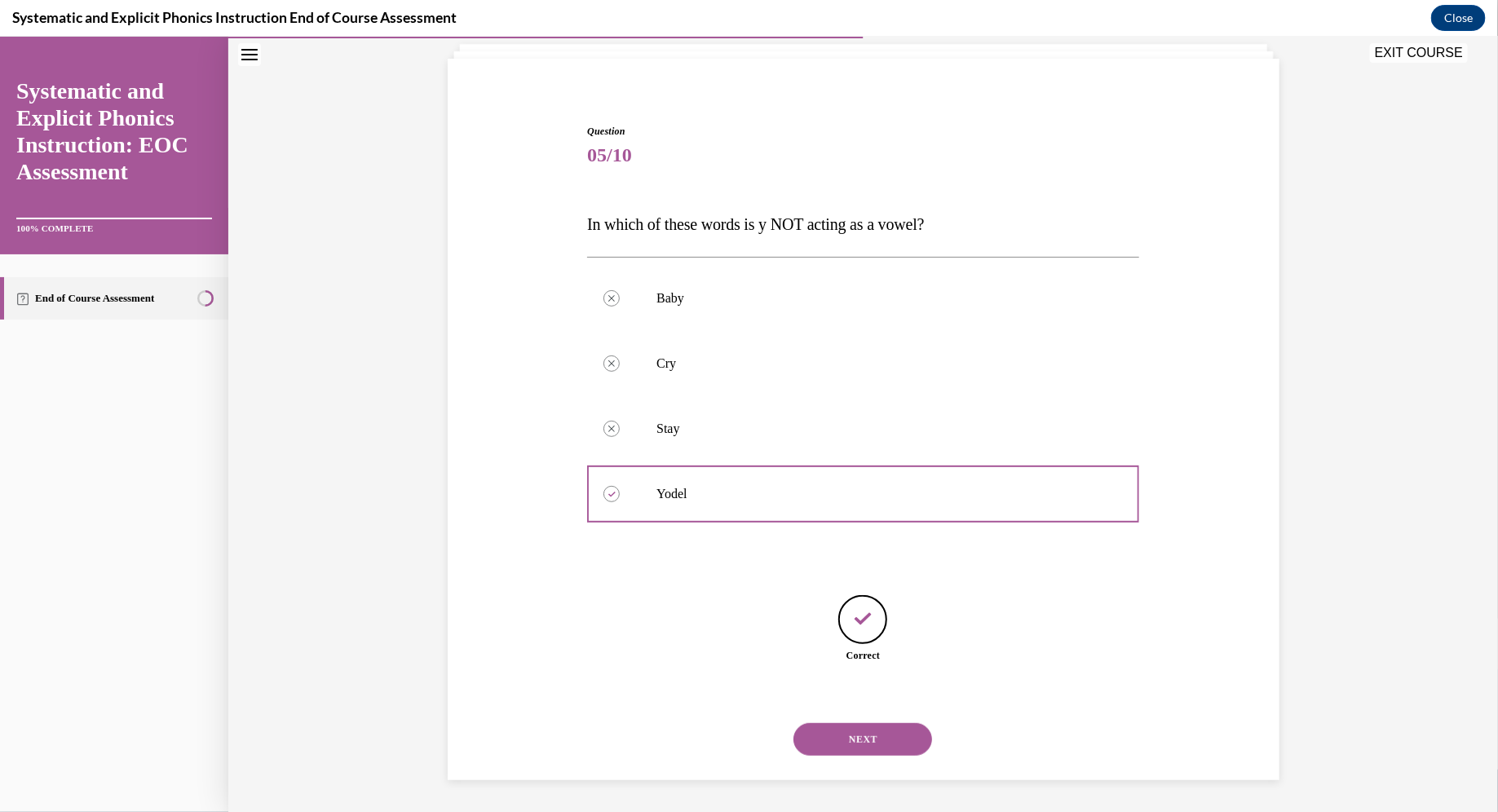
click at [737, 733] on button "NEXT" at bounding box center [862, 738] width 138 height 33
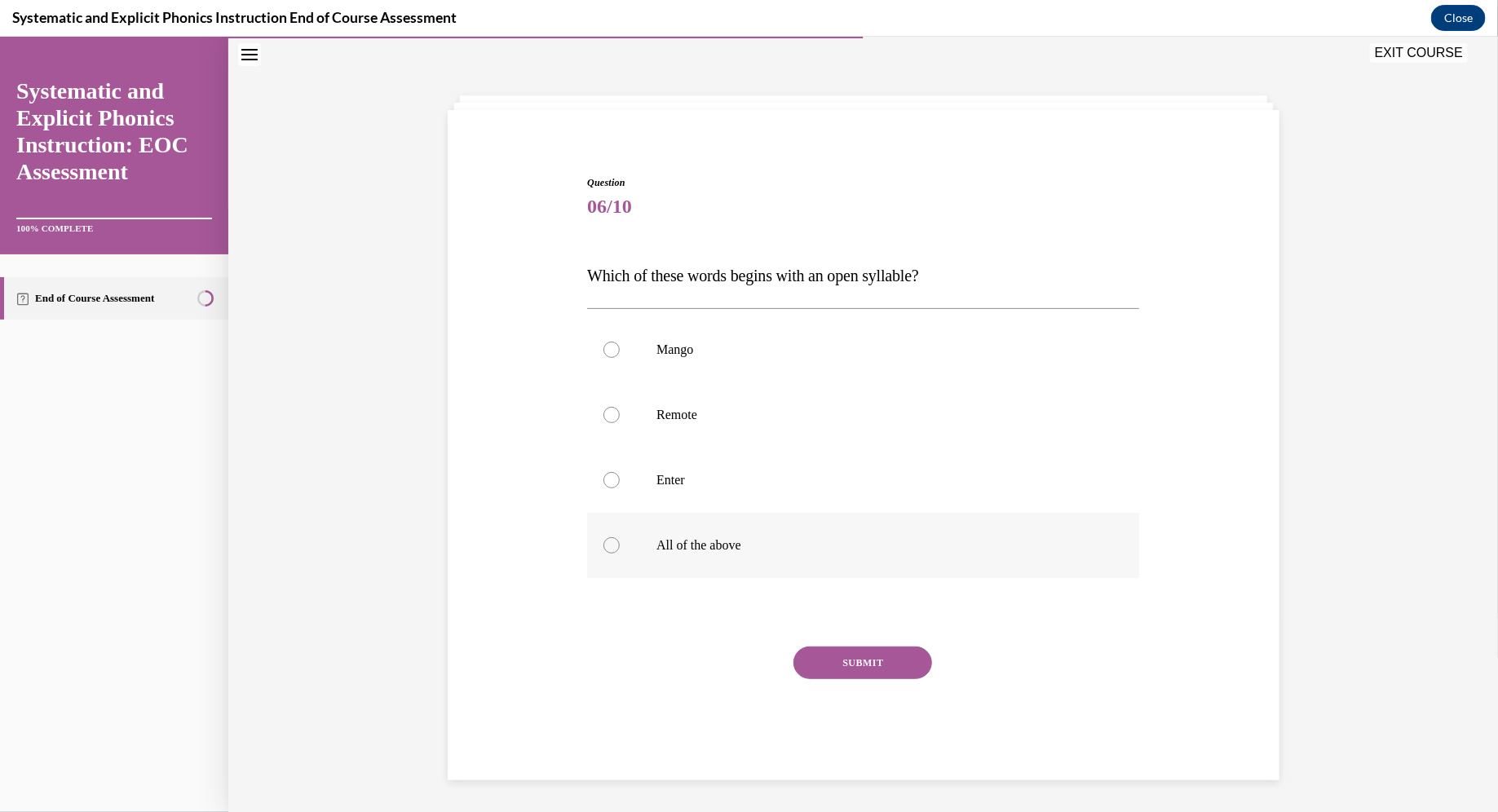
click at [737, 534] on div at bounding box center [862, 544] width 552 height 65
click at [737, 641] on div "Question 06/10 Which of these words begins with an open syllable? Mango Remote …" at bounding box center [862, 476] width 552 height 604
click at [737, 665] on button "SUBMIT" at bounding box center [862, 662] width 138 height 33
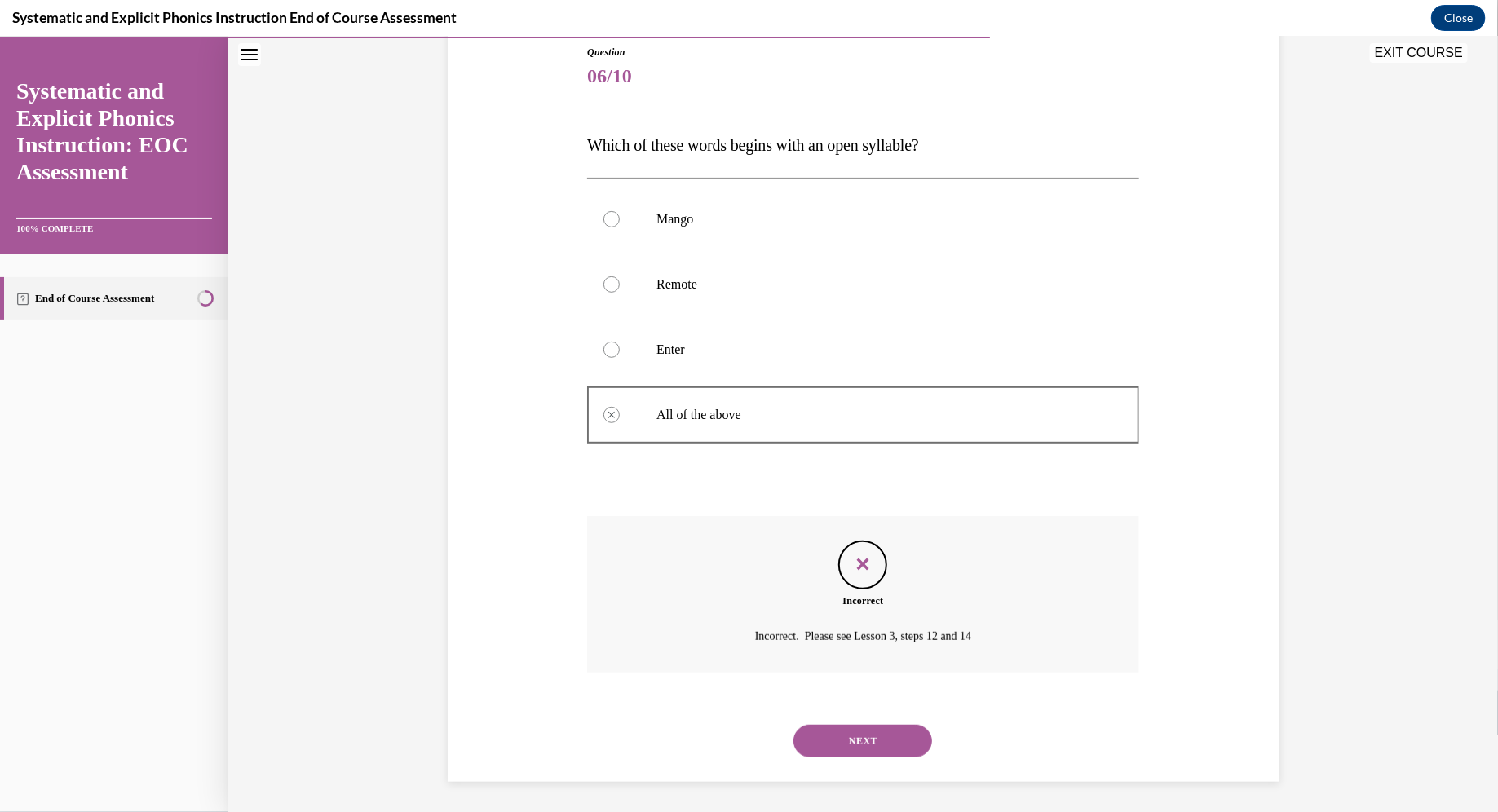
scroll to position [183, 0]
click at [737, 733] on button "NEXT" at bounding box center [862, 738] width 138 height 33
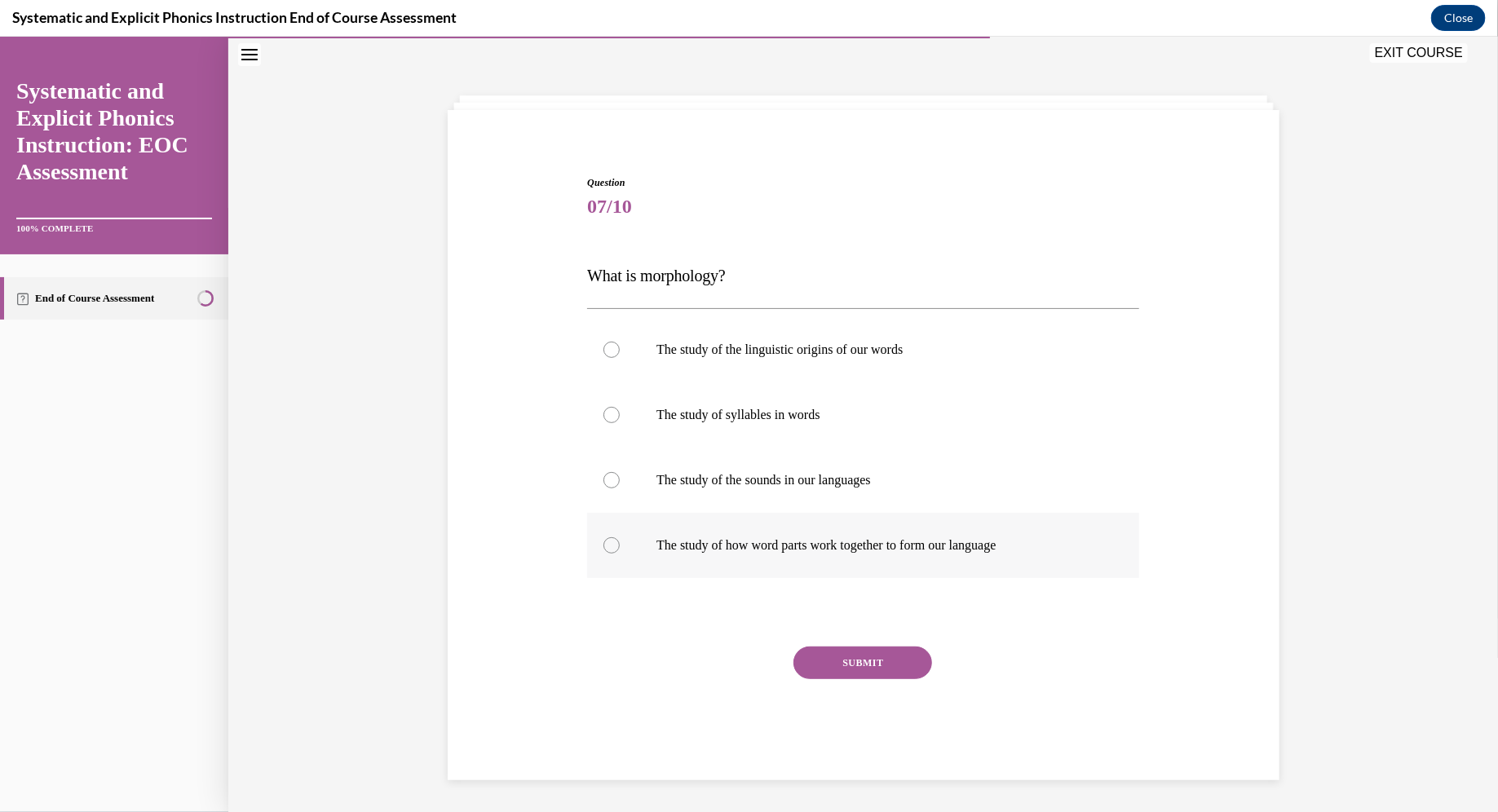
click at [737, 540] on p "The study of how word parts work together to form our language" at bounding box center [877, 544] width 442 height 16
click at [737, 648] on button "SUBMIT" at bounding box center [862, 662] width 138 height 33
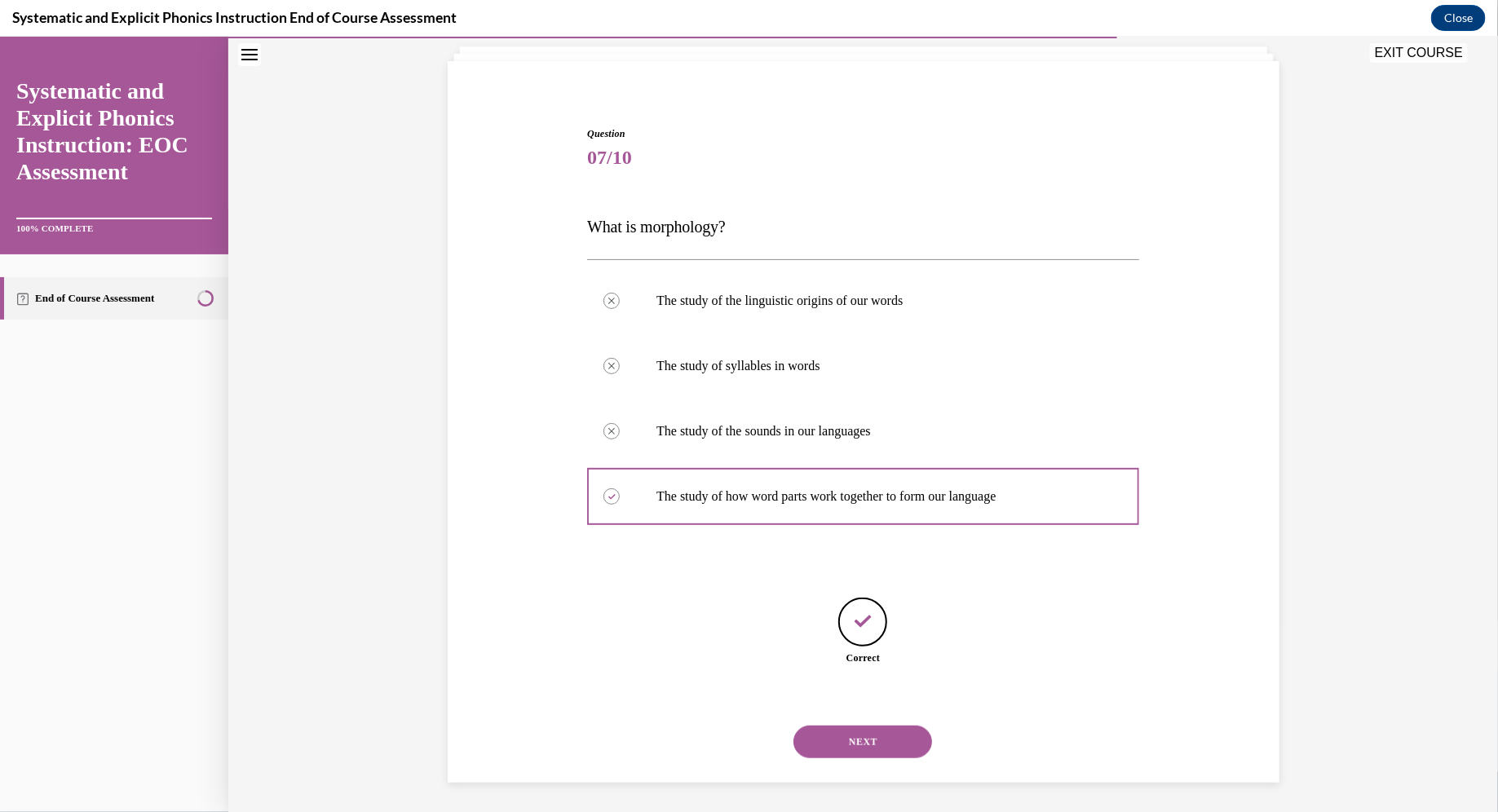
scroll to position [102, 0]
click at [737, 733] on button "NEXT" at bounding box center [862, 738] width 138 height 33
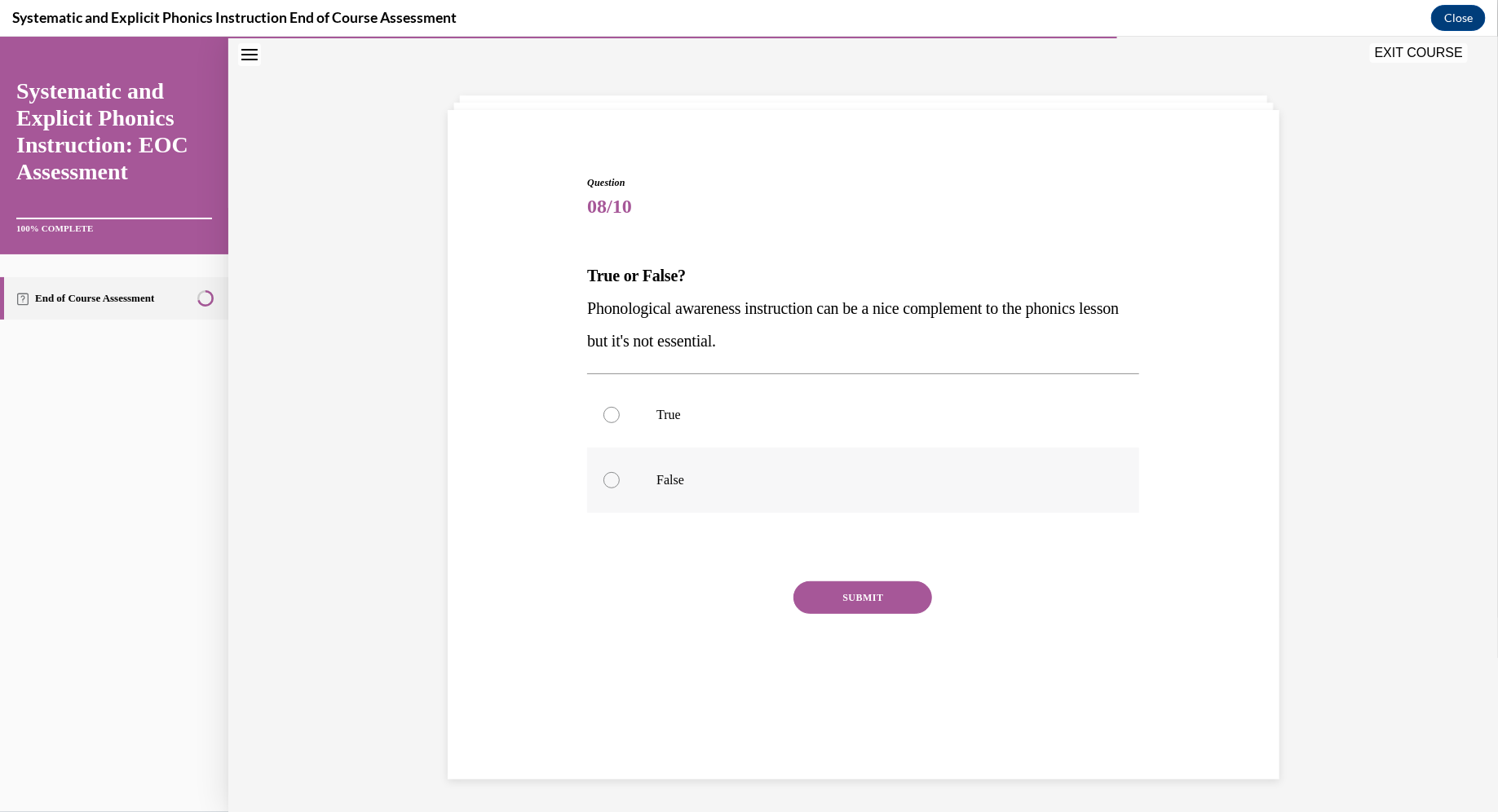
click at [677, 478] on p "False" at bounding box center [877, 478] width 442 height 16
click at [737, 586] on button "SUBMIT" at bounding box center [862, 596] width 138 height 33
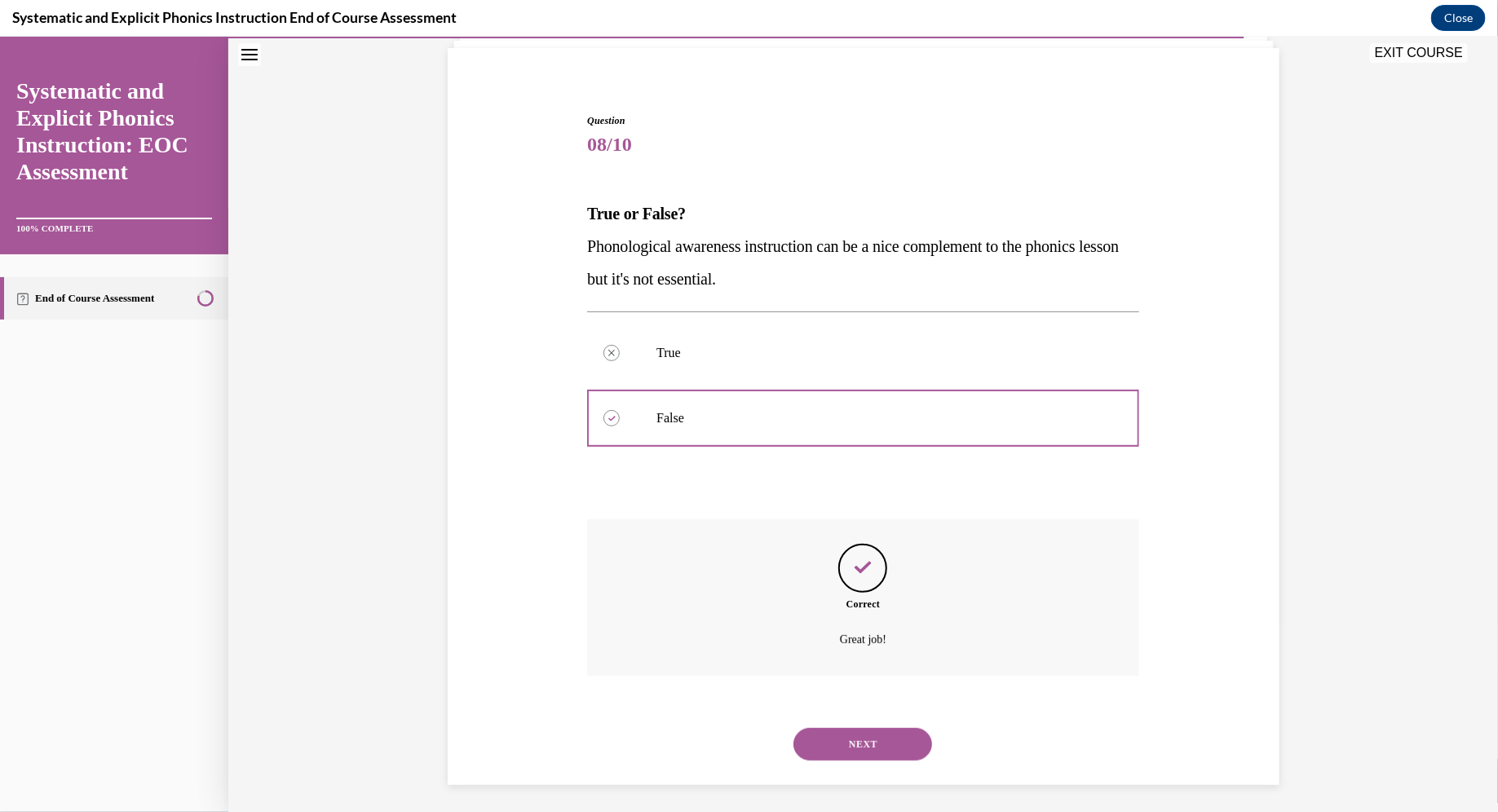
scroll to position [118, 0]
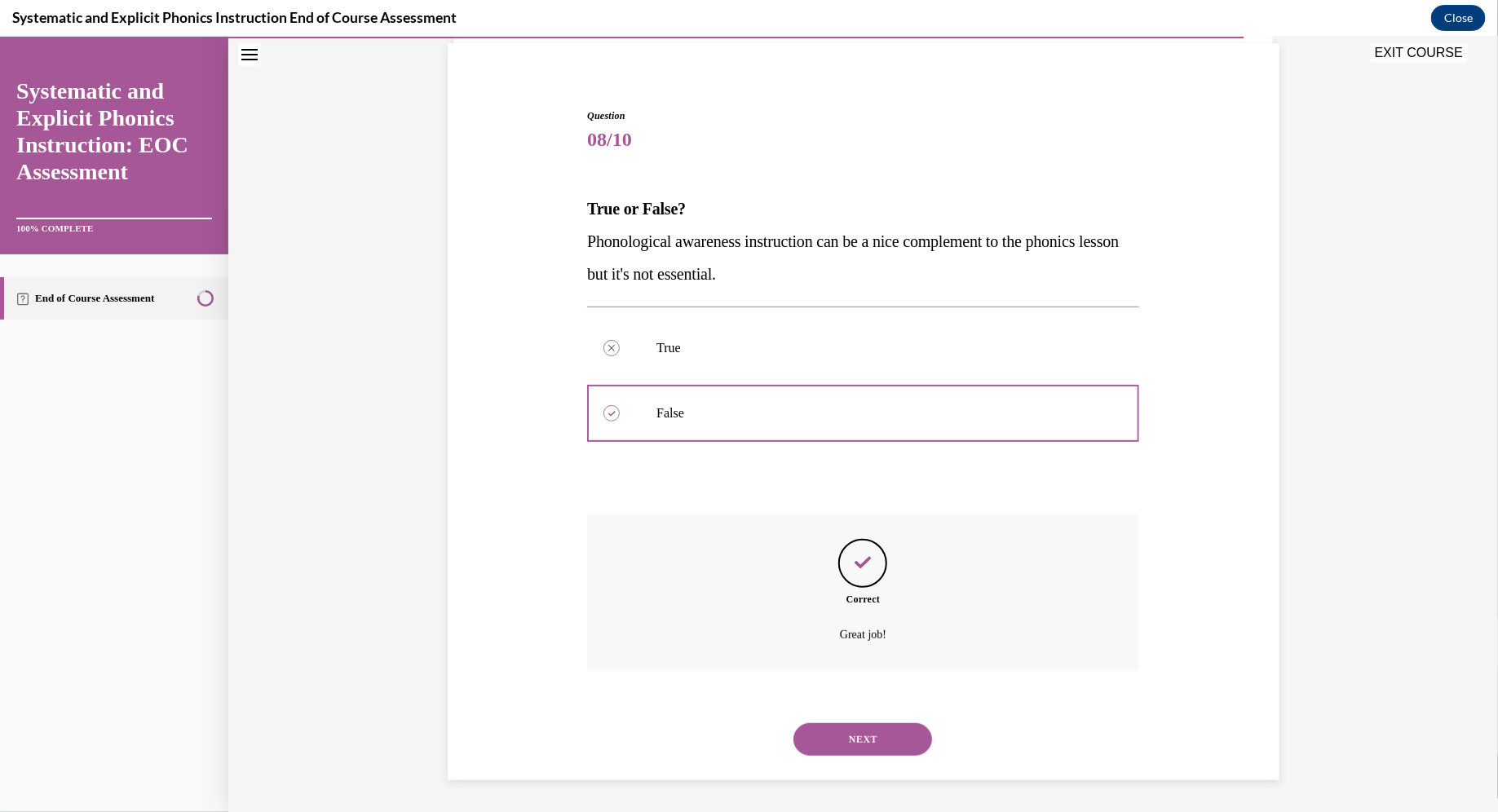
click at [737, 726] on button "NEXT" at bounding box center [862, 738] width 138 height 33
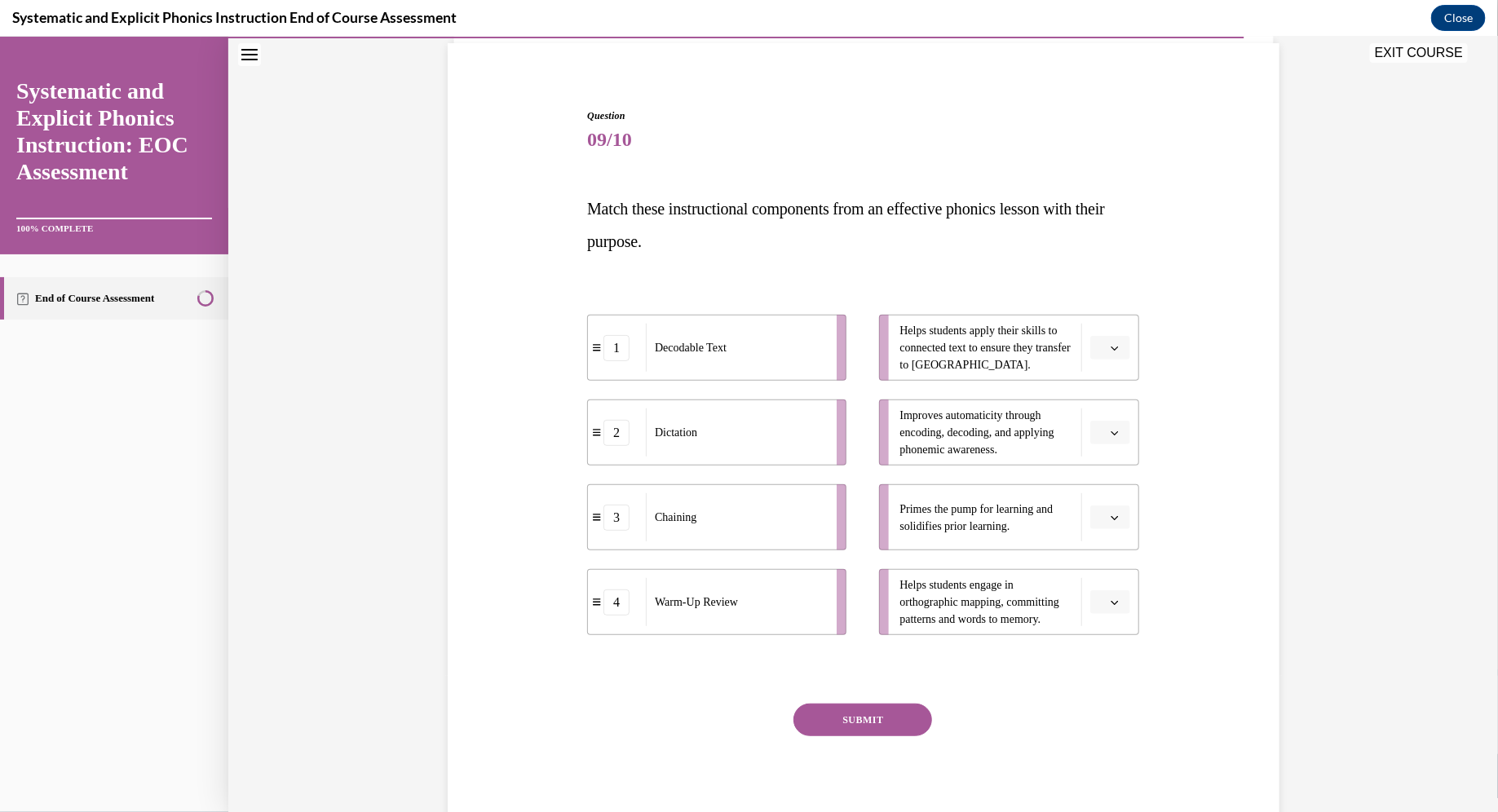
scroll to position [85, 0]
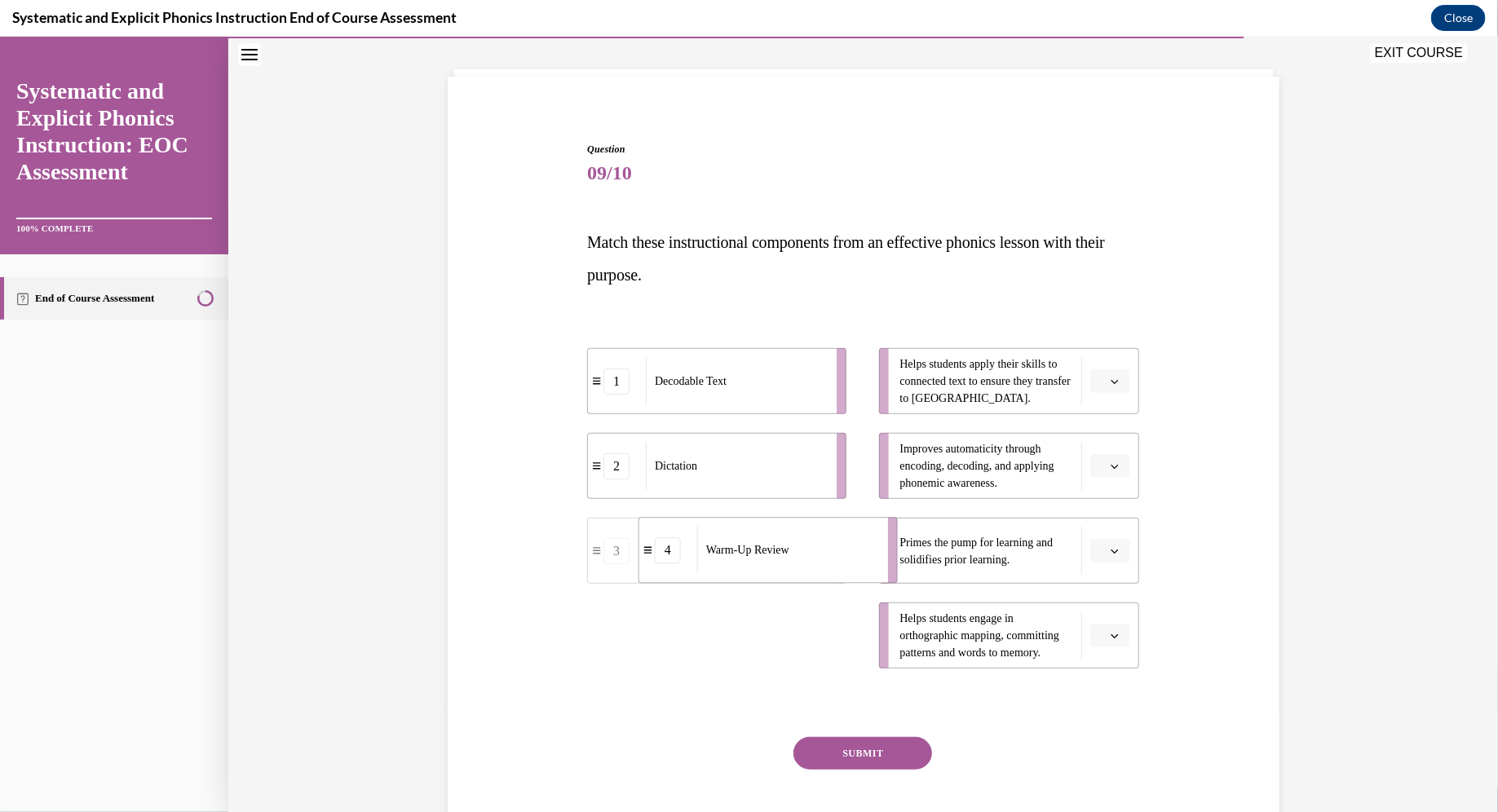
drag, startPoint x: 758, startPoint y: 633, endPoint x: 810, endPoint y: 548, distance: 99.6
click at [737, 548] on div "Warm-Up Review" at bounding box center [787, 548] width 181 height 48
drag, startPoint x: 786, startPoint y: 652, endPoint x: 832, endPoint y: 487, distance: 171.3
click at [737, 487] on div "Chaining" at bounding box center [782, 468] width 181 height 48
drag, startPoint x: 796, startPoint y: 636, endPoint x: 842, endPoint y: 634, distance: 46.0
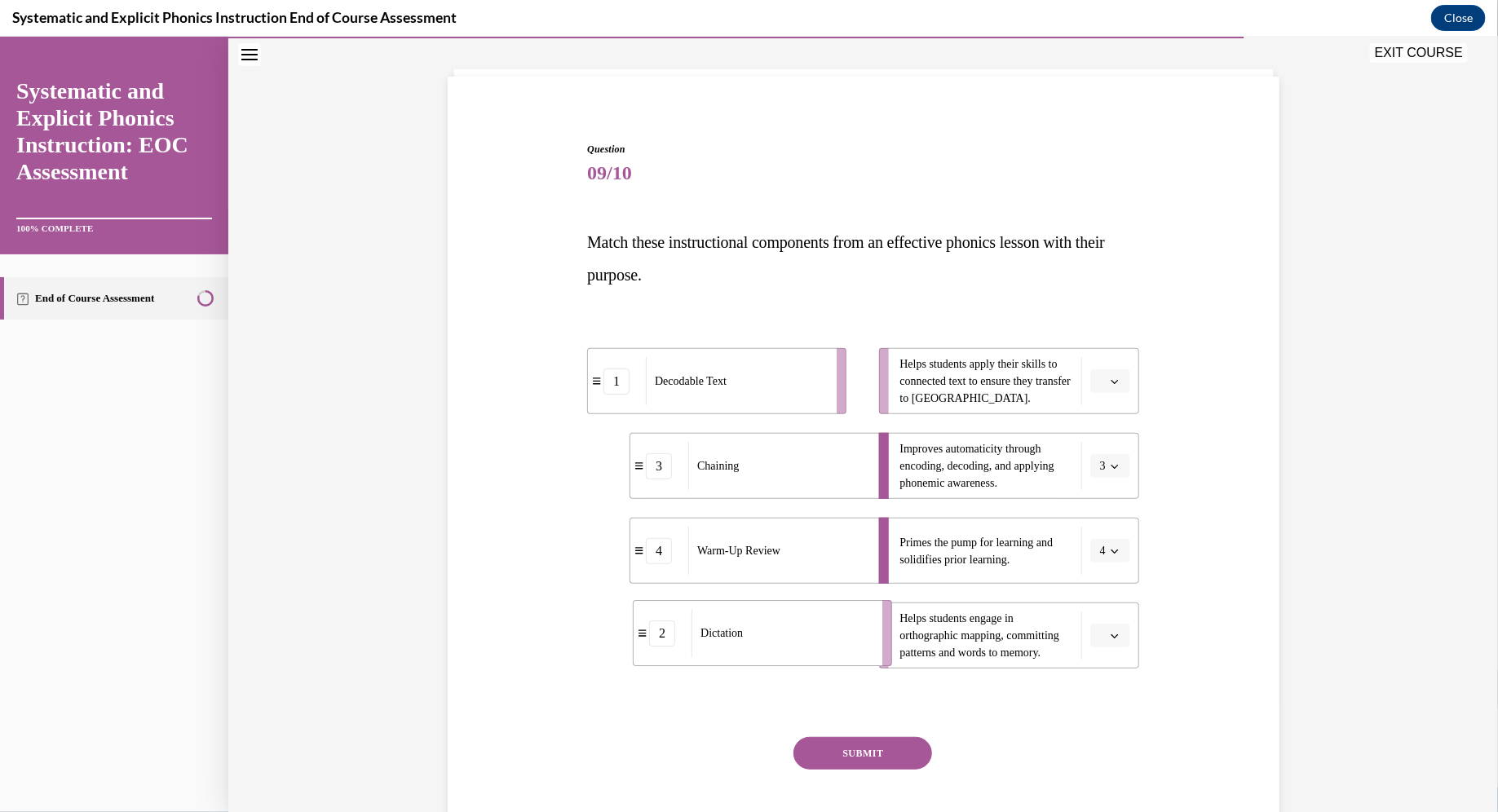
click at [737, 634] on div "Dictation" at bounding box center [781, 632] width 181 height 48
drag, startPoint x: 781, startPoint y: 377, endPoint x: 832, endPoint y: 370, distance: 51.5
click at [737, 370] on div "Decodable Text" at bounding box center [783, 376] width 181 height 48
click at [737, 733] on button "SUBMIT" at bounding box center [862, 752] width 138 height 33
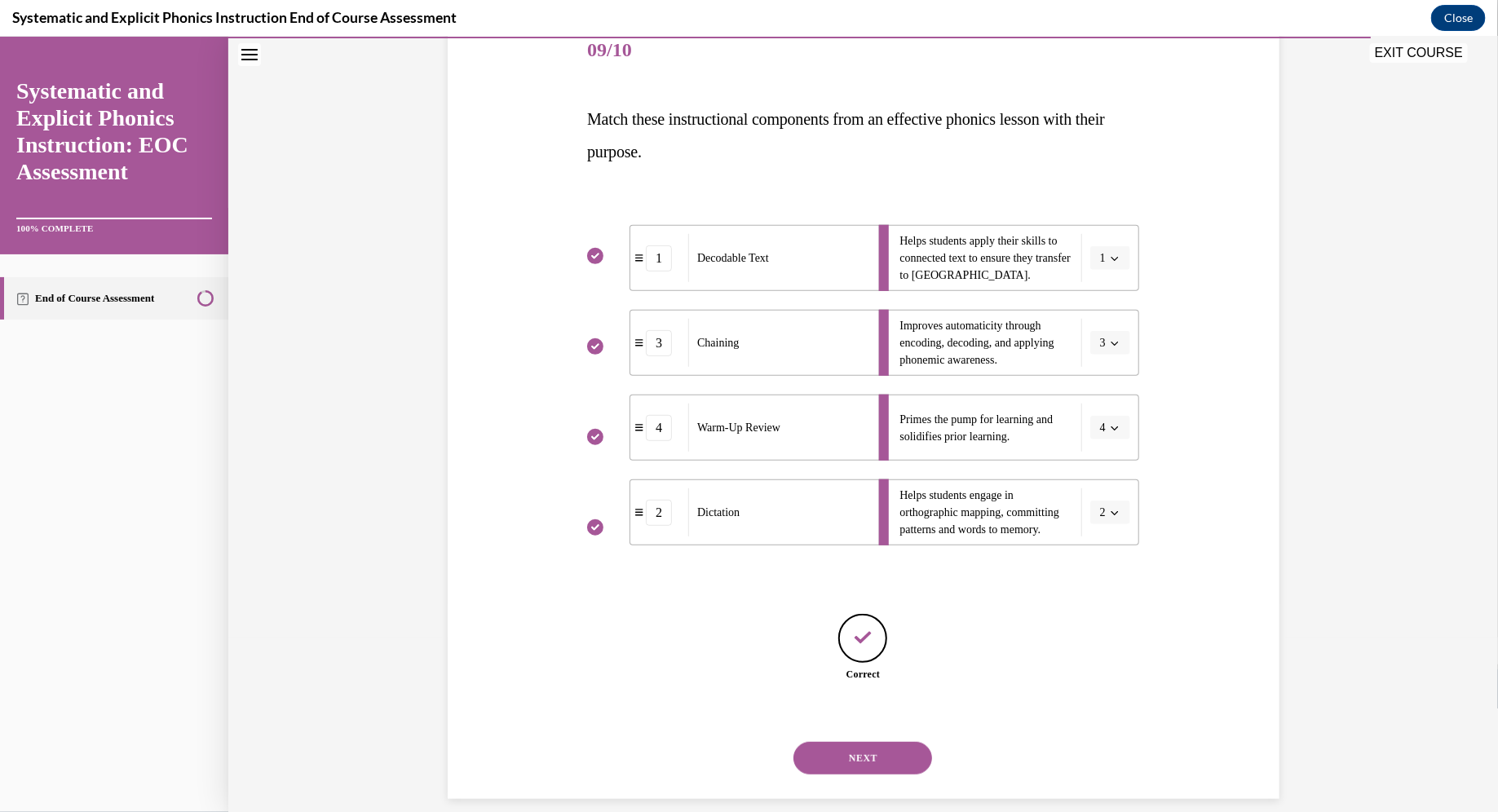
scroll to position [226, 0]
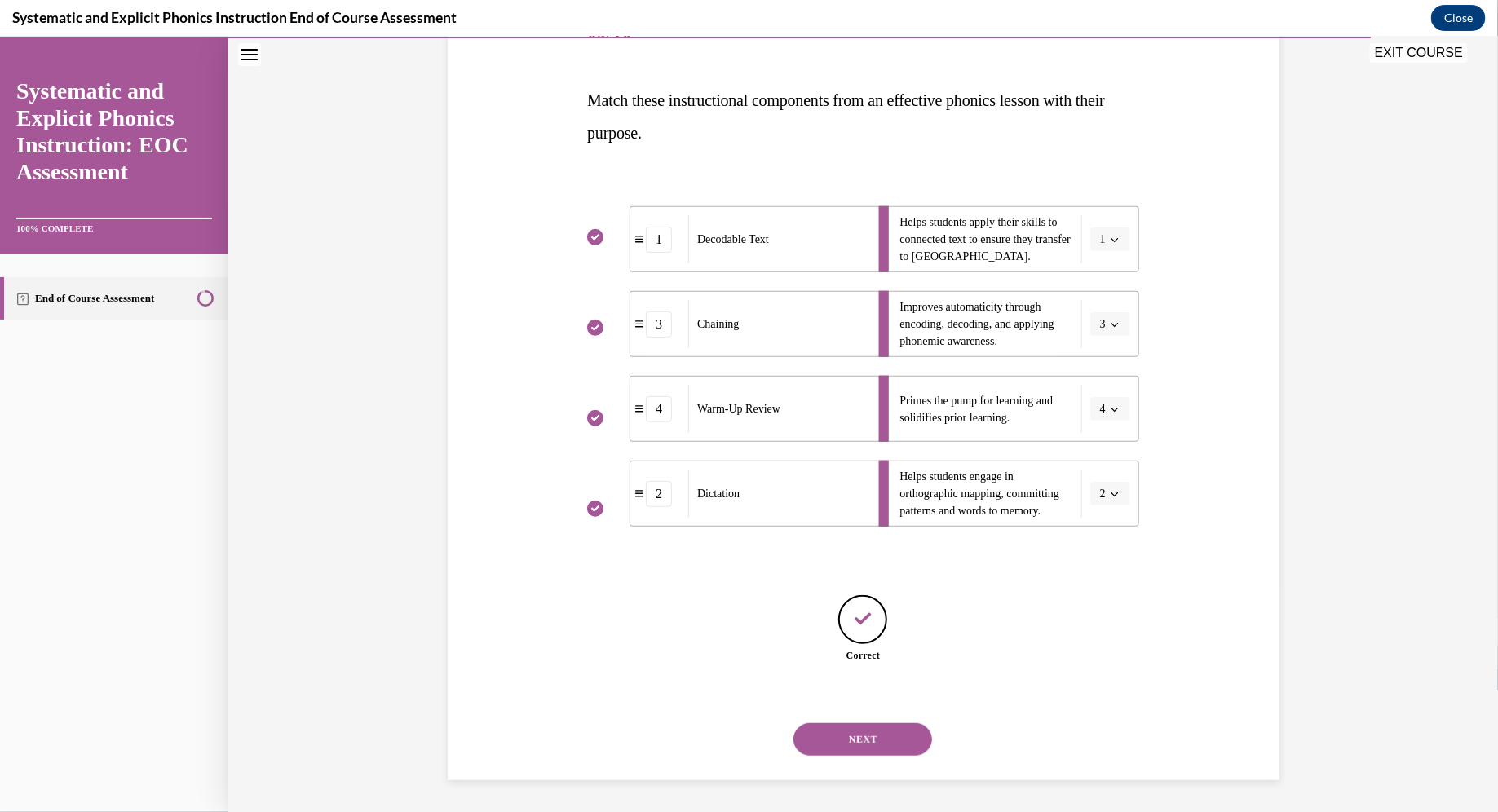
click at [737, 733] on button "NEXT" at bounding box center [862, 738] width 138 height 33
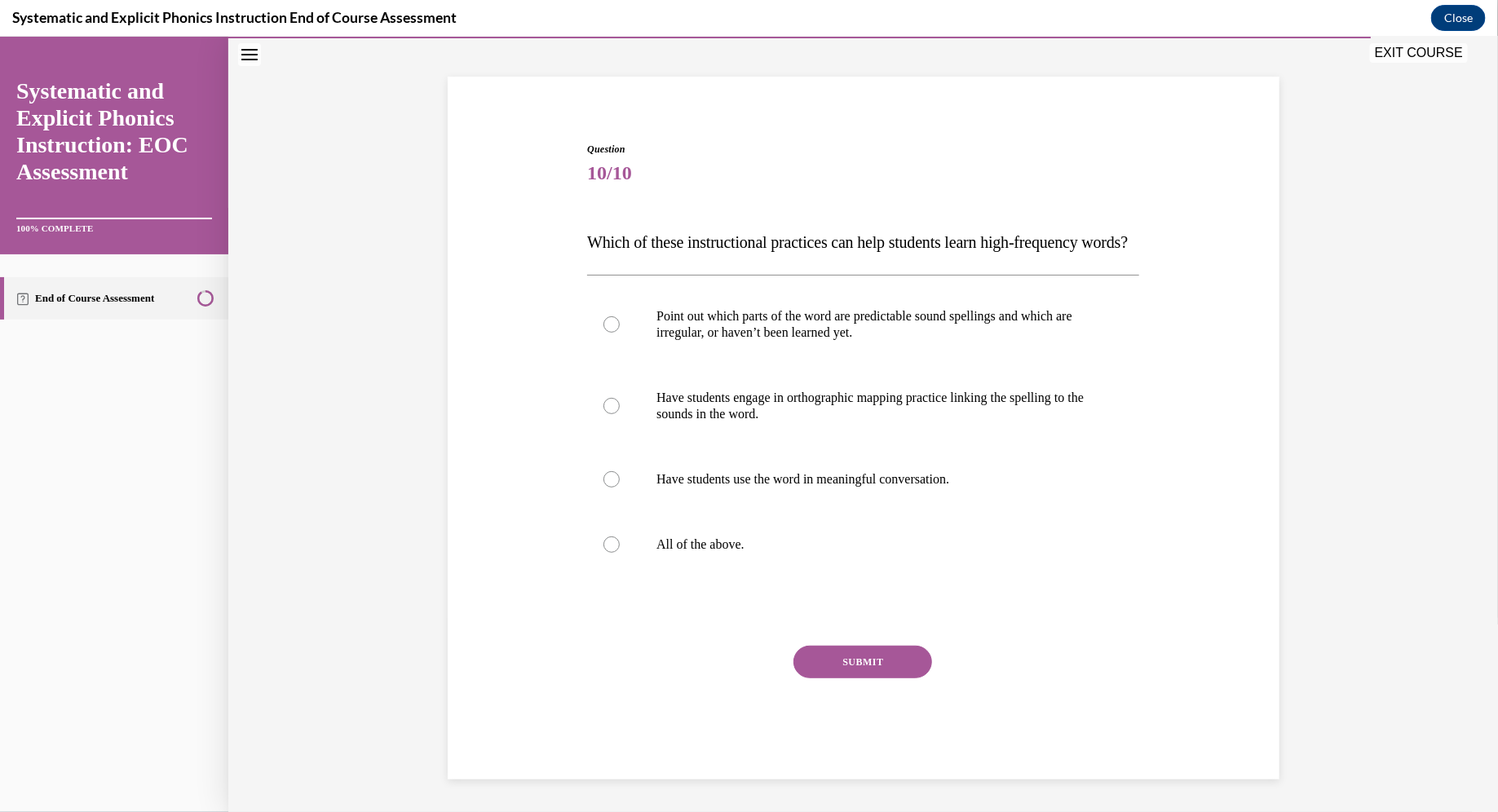
scroll to position [117, 0]
click at [737, 518] on div at bounding box center [862, 543] width 552 height 65
click at [737, 657] on button "SUBMIT" at bounding box center [862, 661] width 138 height 33
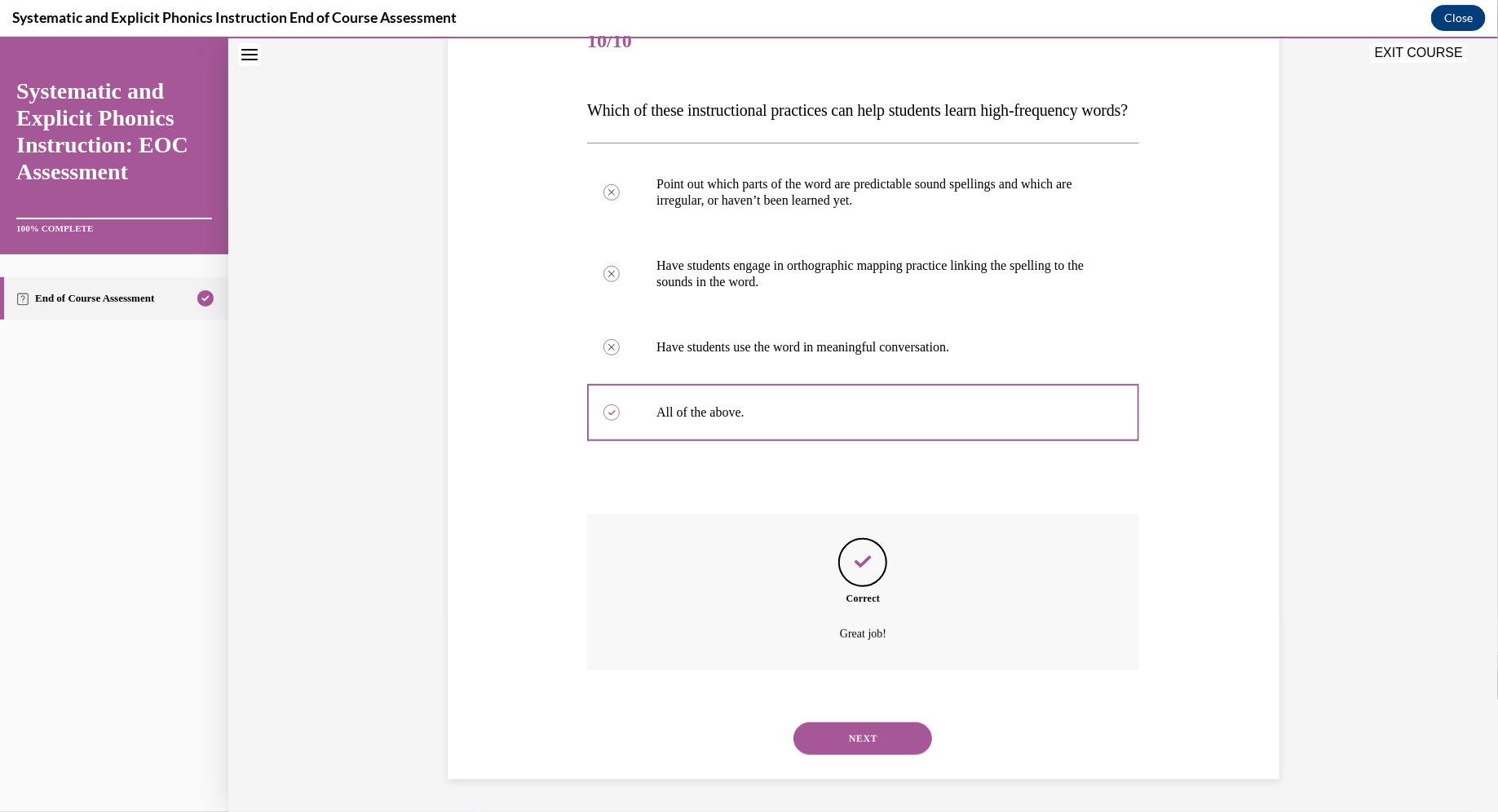
scroll to position [248, 0]
click at [737, 725] on button "NEXT" at bounding box center [862, 737] width 138 height 33
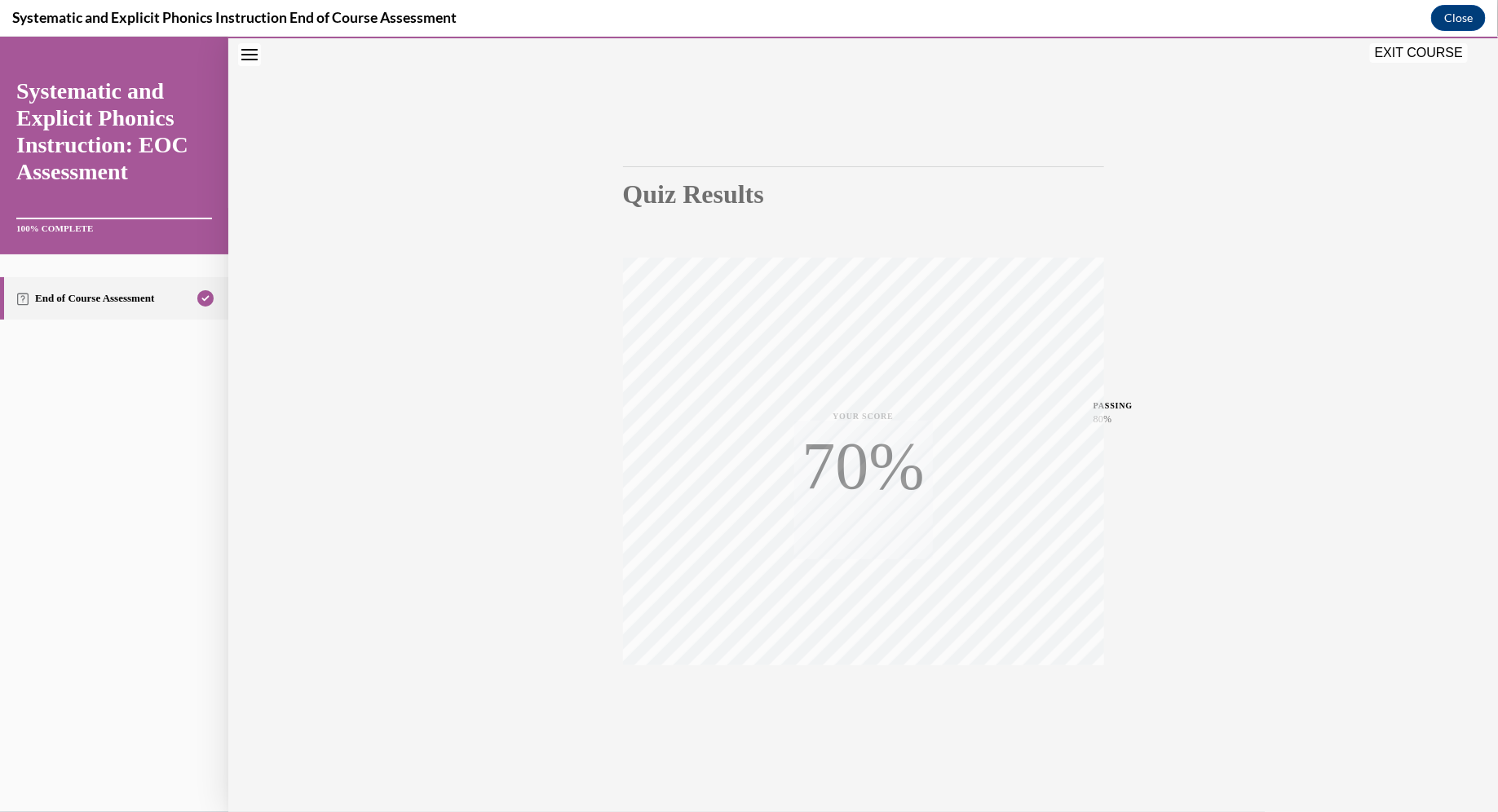
scroll to position [59, 0]
click at [737, 55] on button "EXIT COURSE" at bounding box center [1419, 52] width 98 height 20
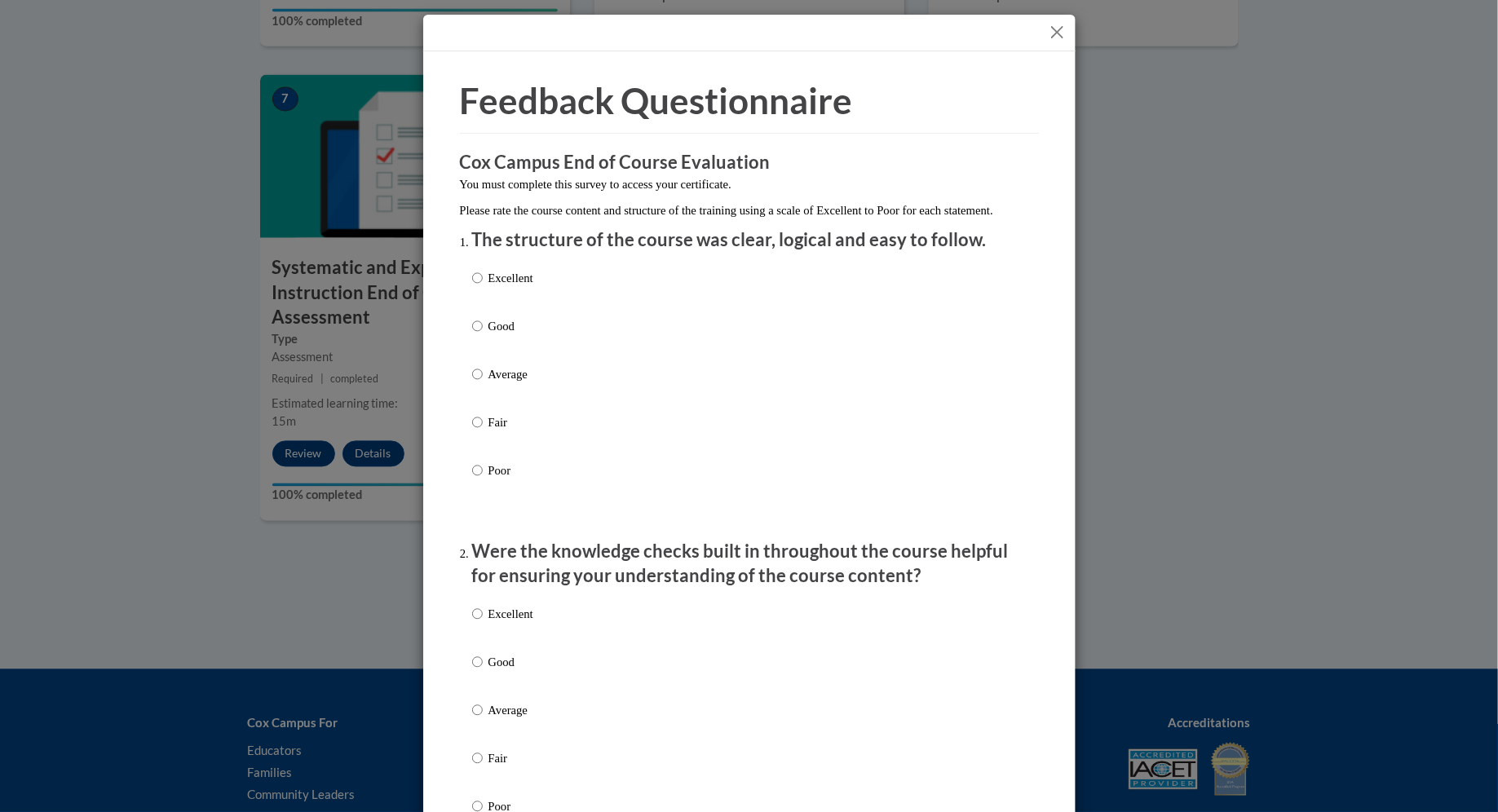
click at [492, 360] on label "Good" at bounding box center [502, 338] width 61 height 44
click at [482, 335] on input "Good" at bounding box center [477, 325] width 10 height 18
radio input "true"
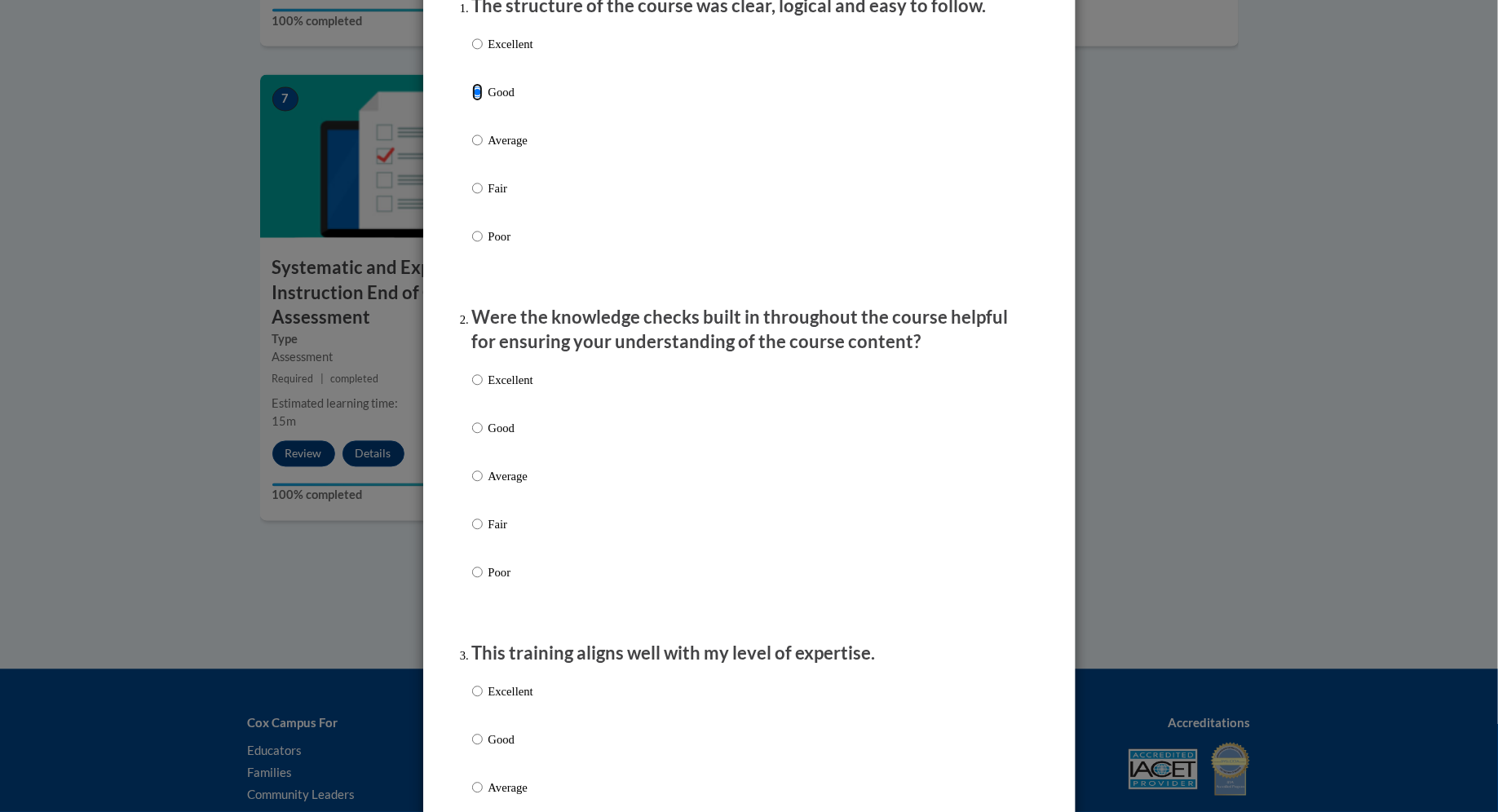
scroll to position [302, 0]
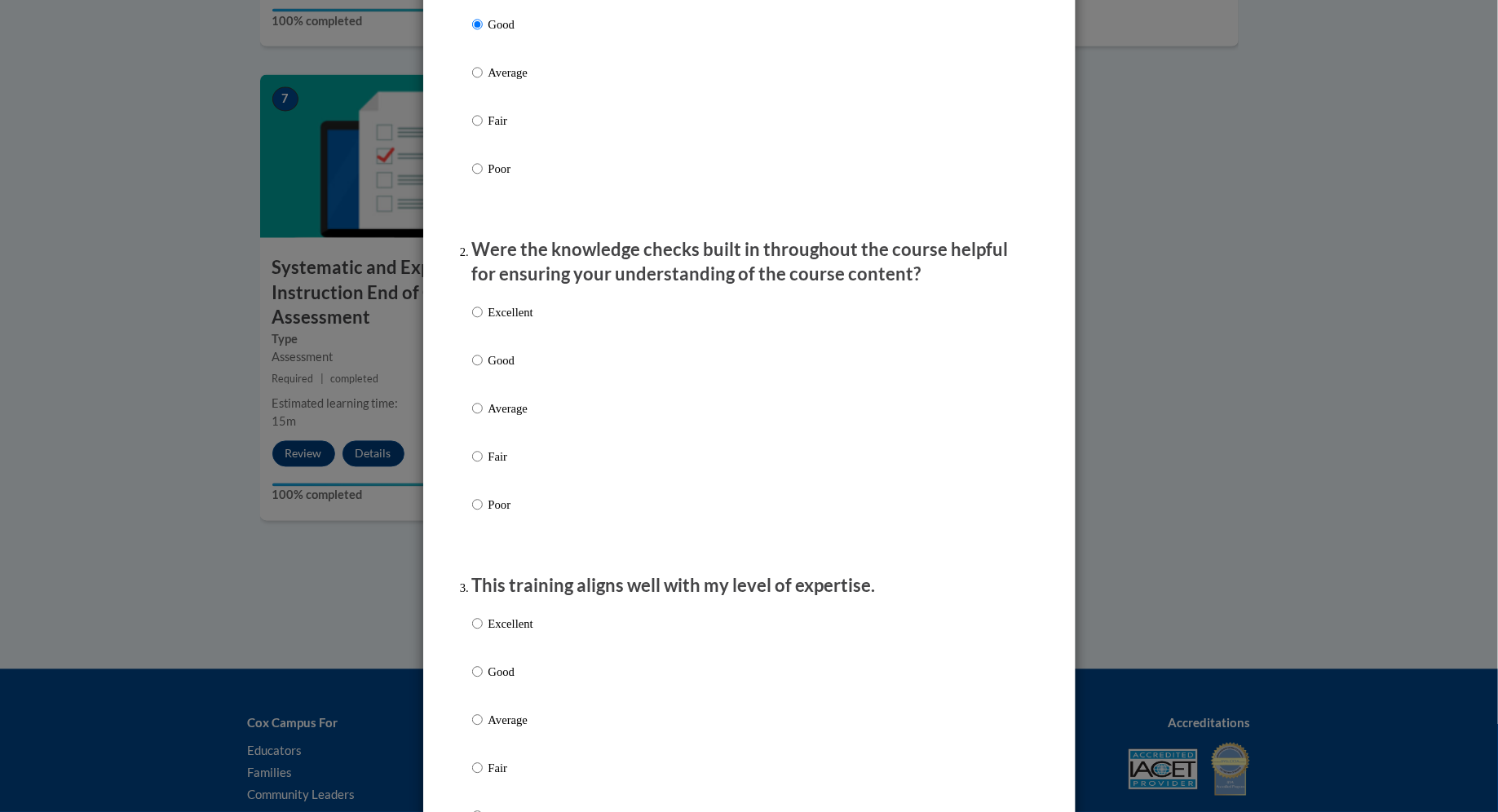
click at [489, 347] on label "Excellent" at bounding box center [502, 325] width 61 height 44
click at [482, 321] on input "Excellent" at bounding box center [477, 312] width 10 height 18
radio input "true"
click at [498, 369] on p "Good" at bounding box center [511, 360] width 45 height 18
click at [482, 369] on input "Good" at bounding box center [477, 360] width 10 height 18
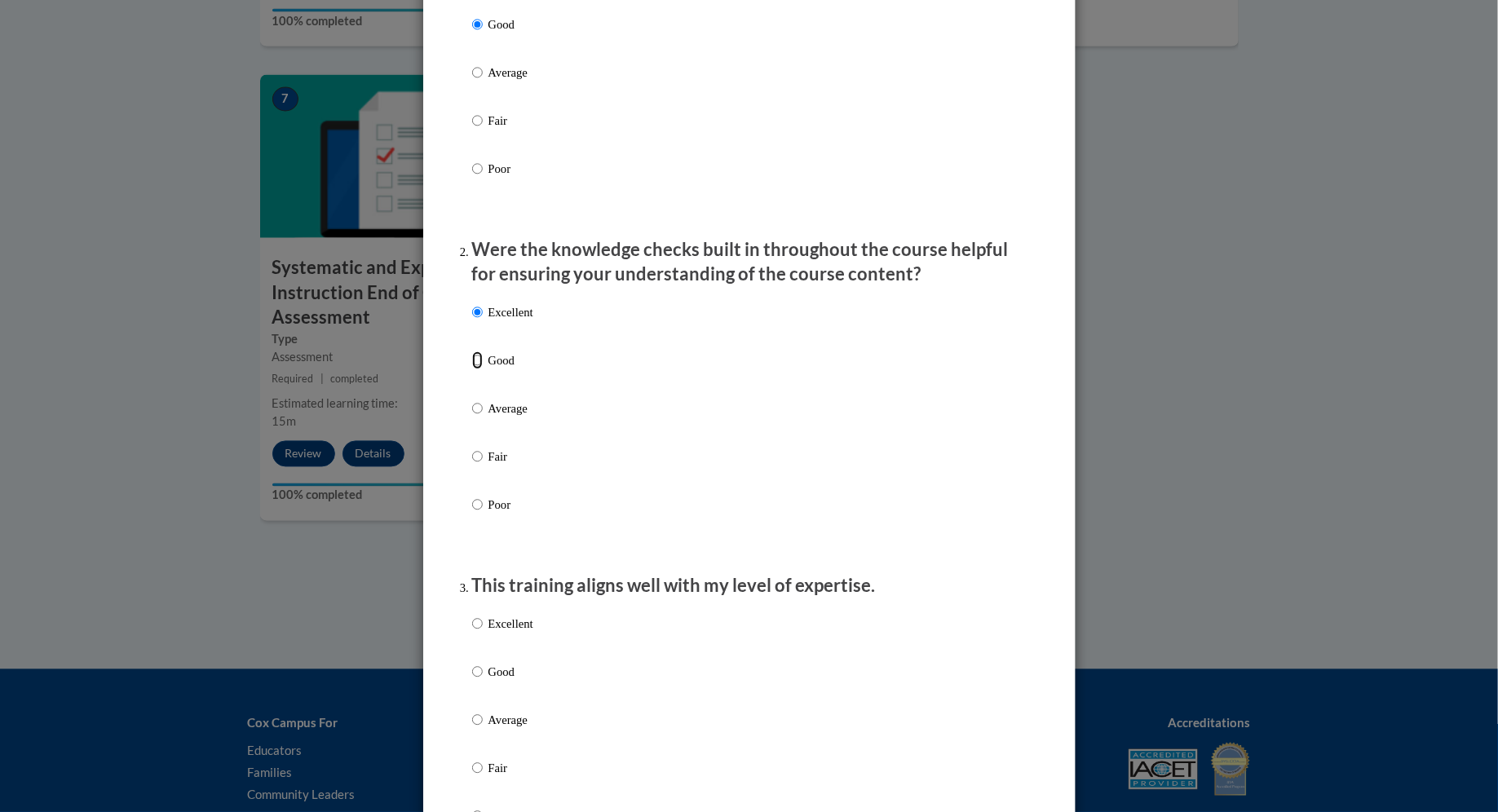
radio input "true"
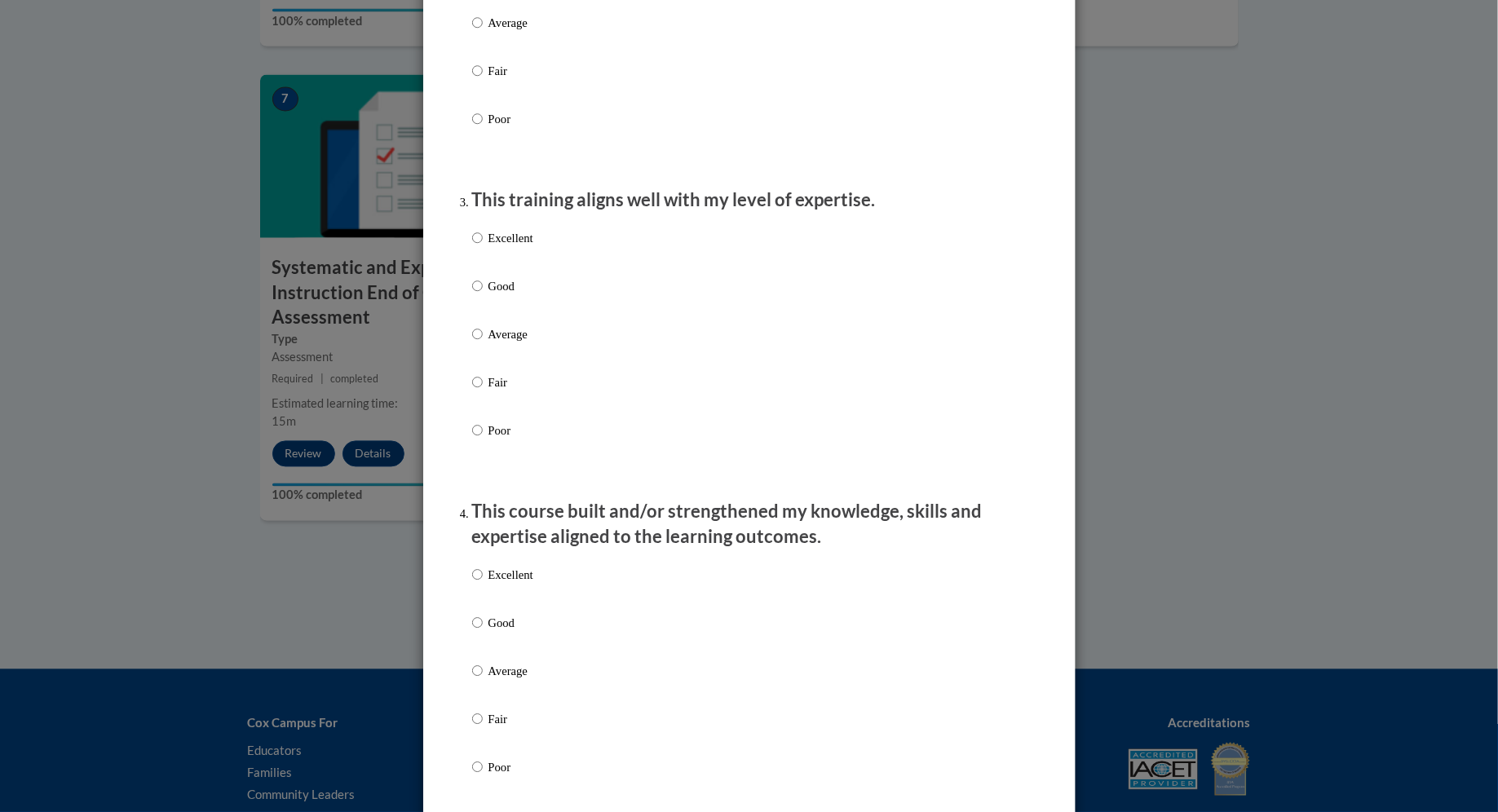
scroll to position [735, 0]
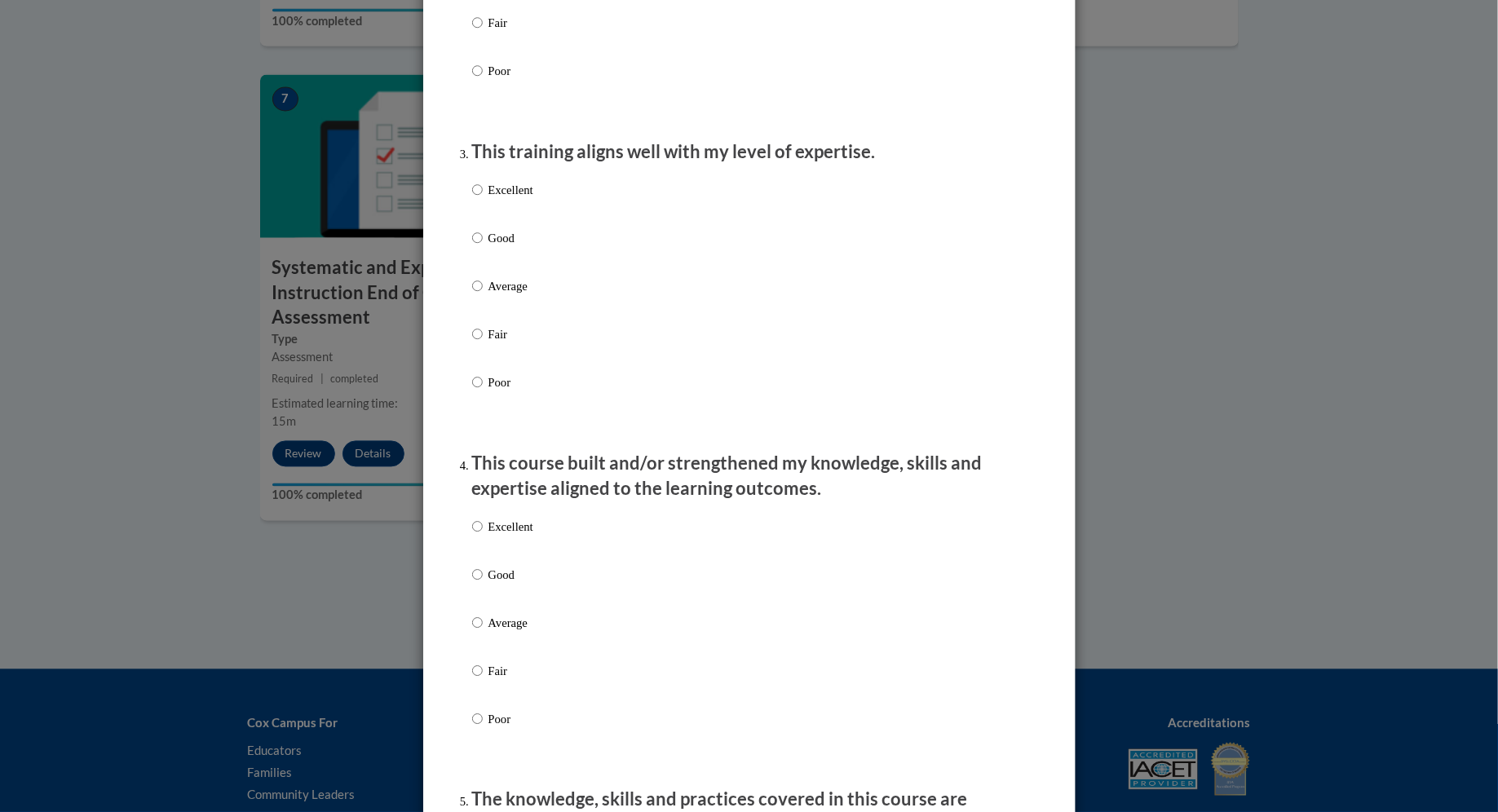
click at [493, 268] on label "Good" at bounding box center [502, 251] width 61 height 44
click at [482, 247] on input "Good" at bounding box center [477, 238] width 10 height 18
radio input "true"
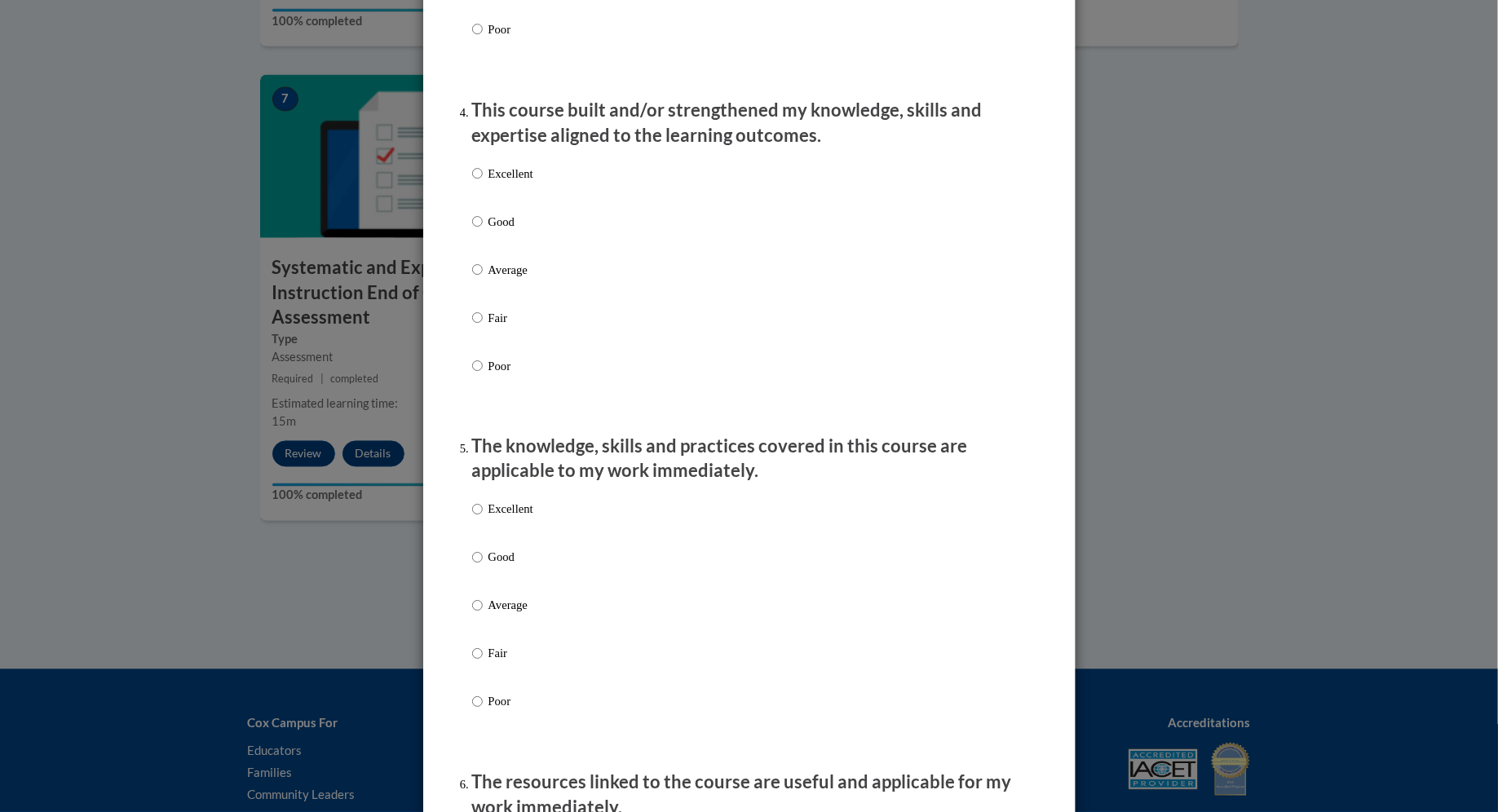
scroll to position [1102, 0]
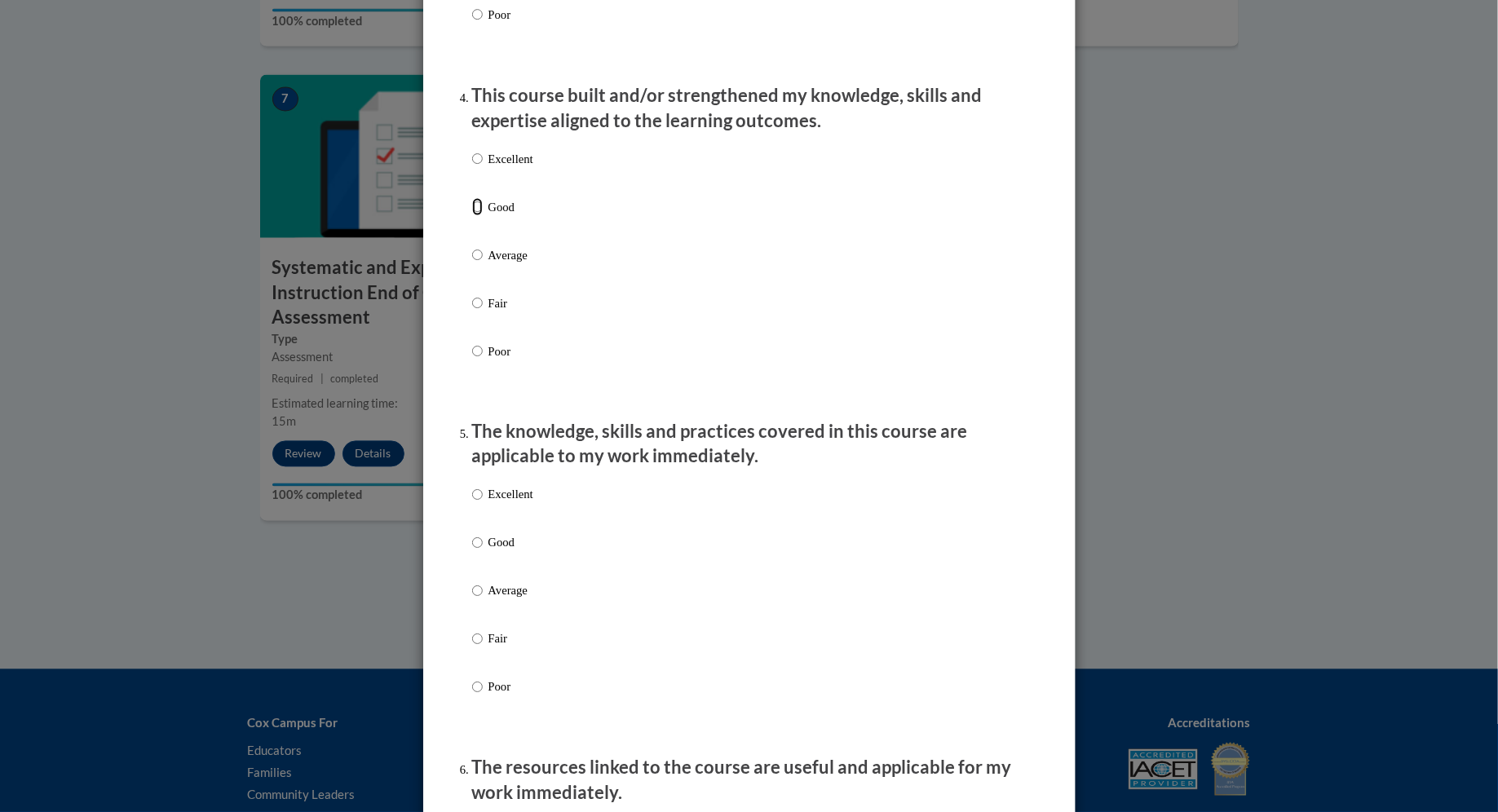
click at [481, 216] on input "Good" at bounding box center [477, 207] width 10 height 18
radio input "true"
click at [501, 552] on p "Good" at bounding box center [511, 542] width 45 height 18
click at [482, 552] on input "Good" at bounding box center [477, 542] width 10 height 18
radio input "true"
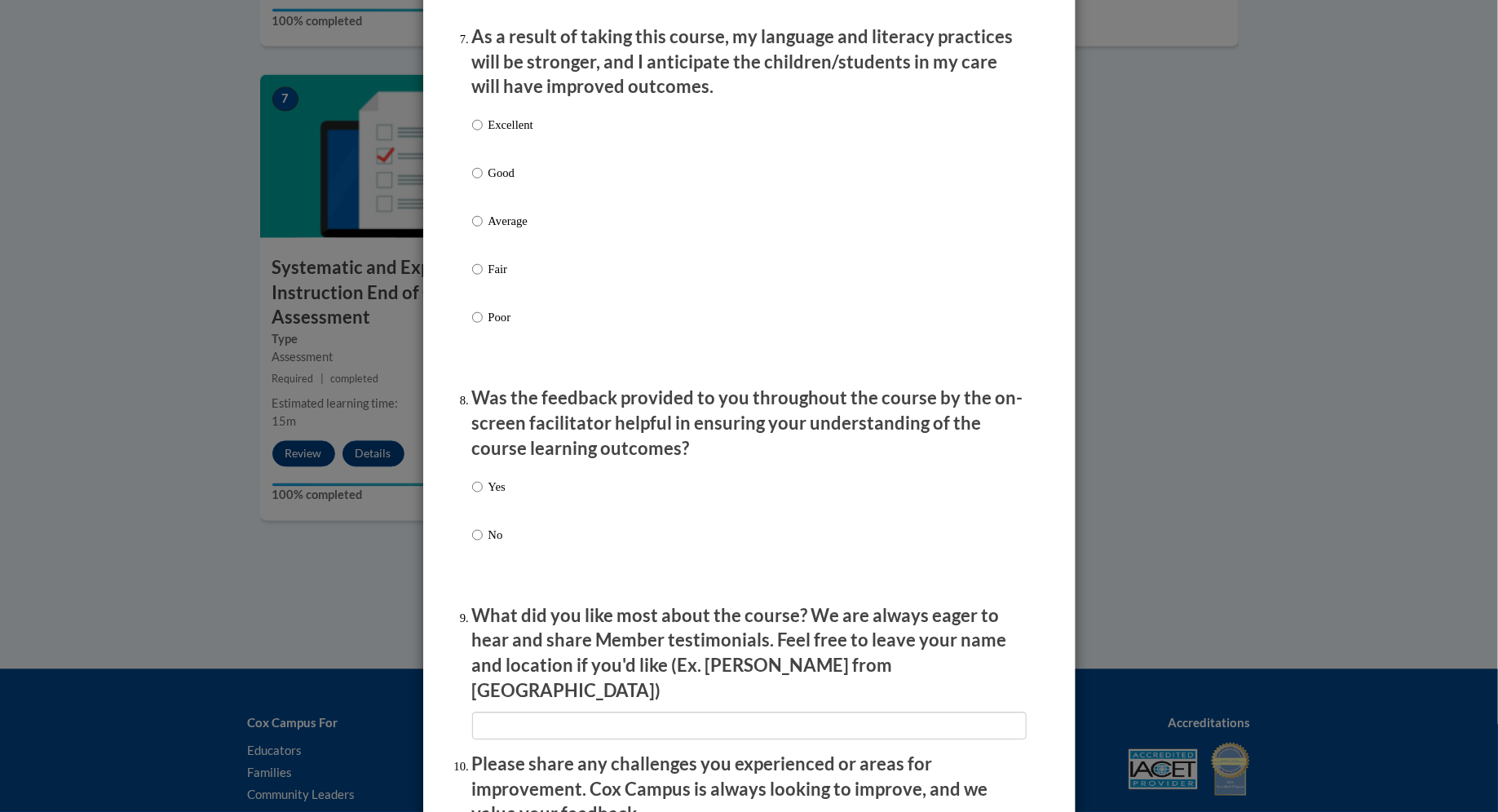
scroll to position [2580, 0]
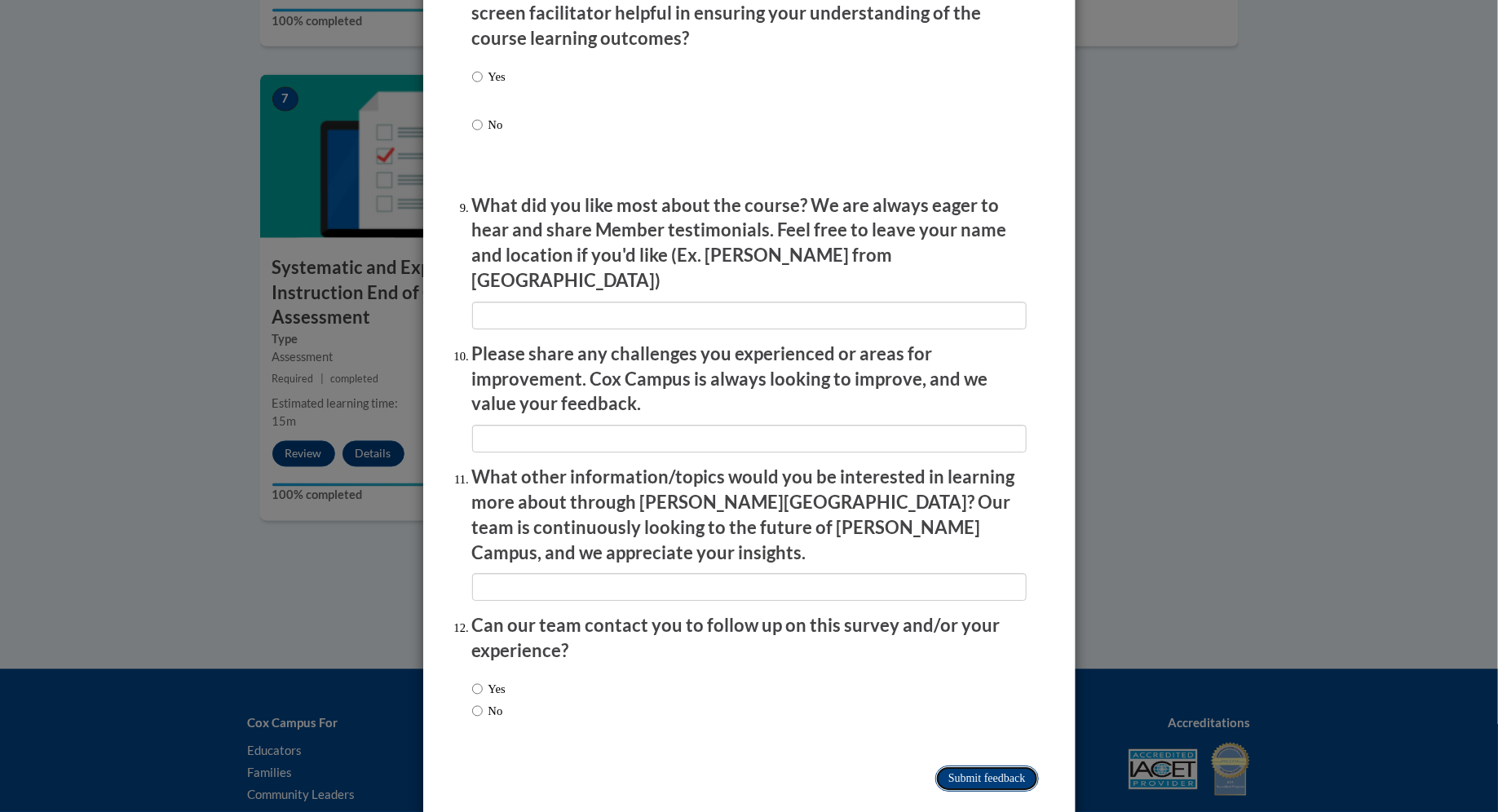
click at [737, 733] on input "Submit feedback" at bounding box center [986, 778] width 102 height 26
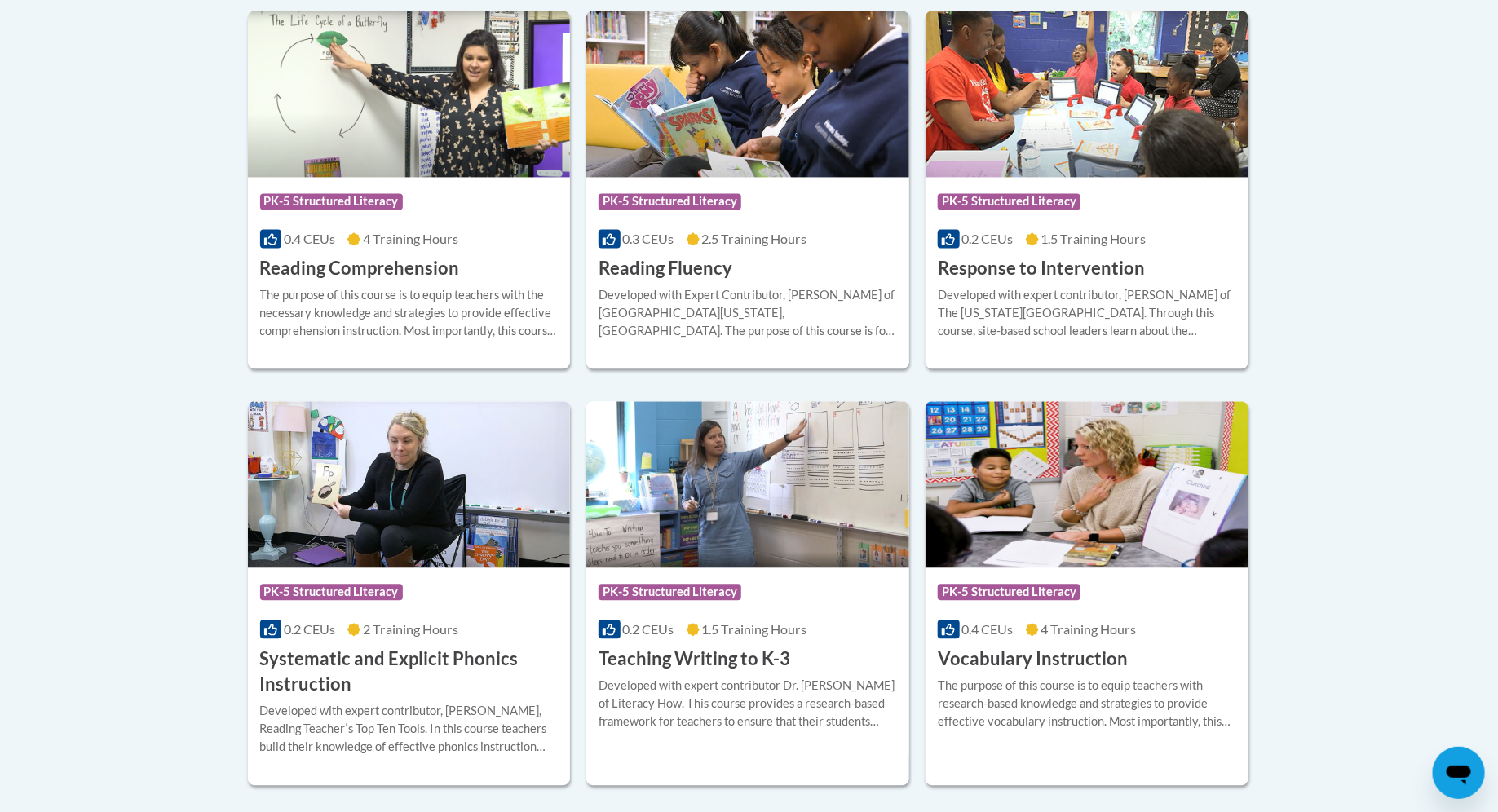
scroll to position [1576, 0]
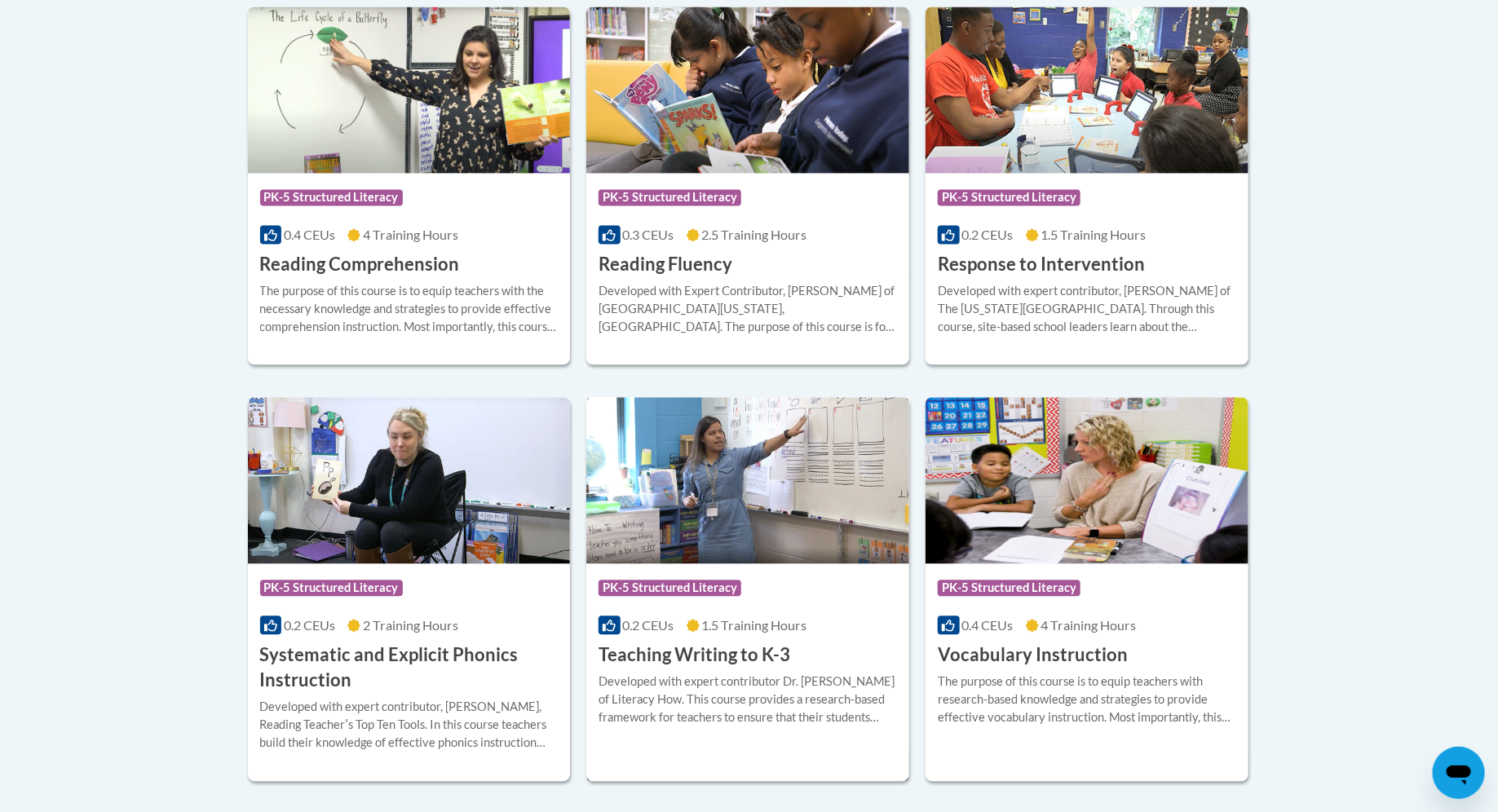
click at [778, 640] on div "Course Category: PK-5 Structured Literacy 0.2 CEUs 1.5 Training Hours COURSE Te…" at bounding box center [747, 615] width 323 height 104
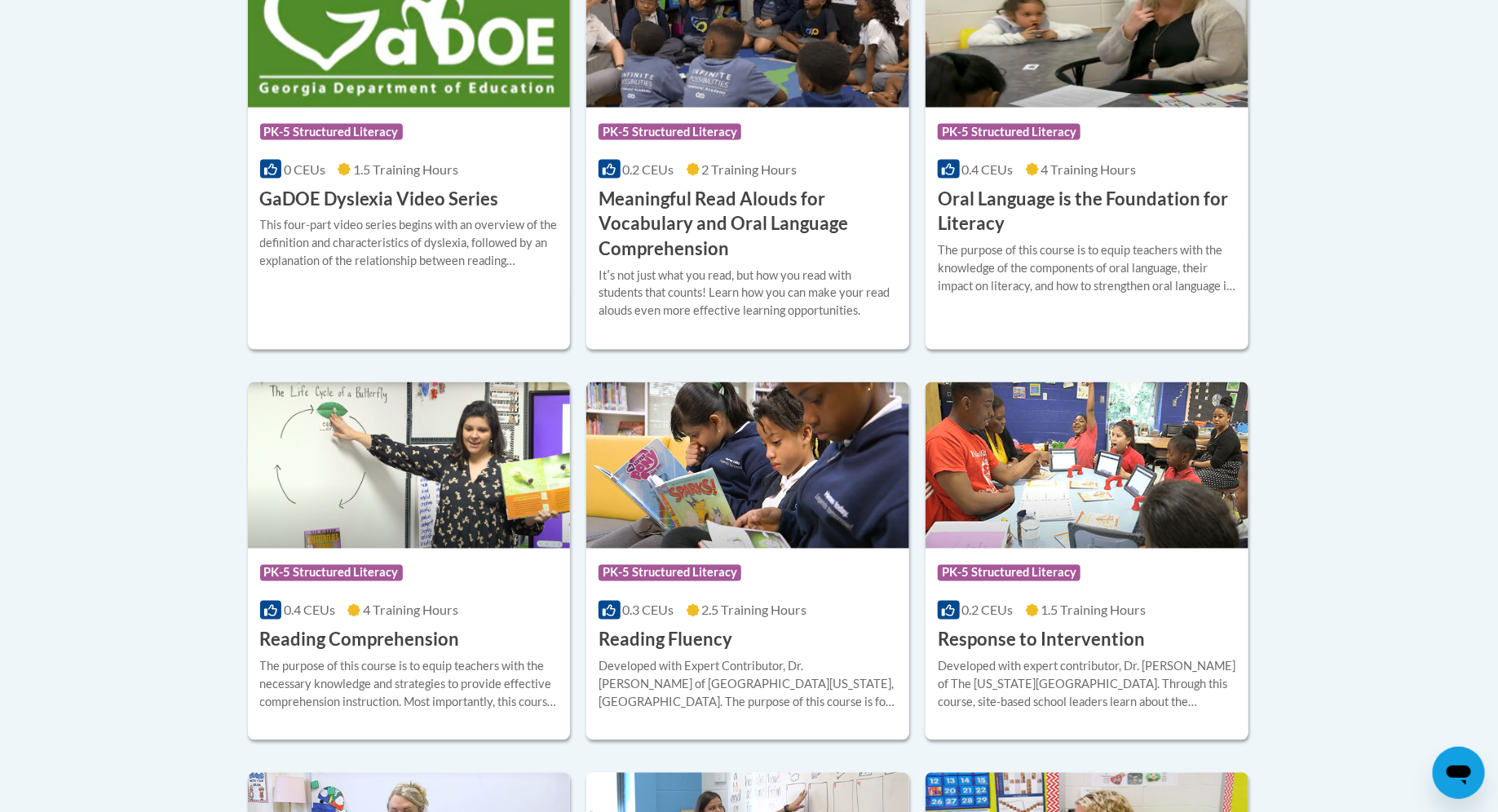
scroll to position [1206, 0]
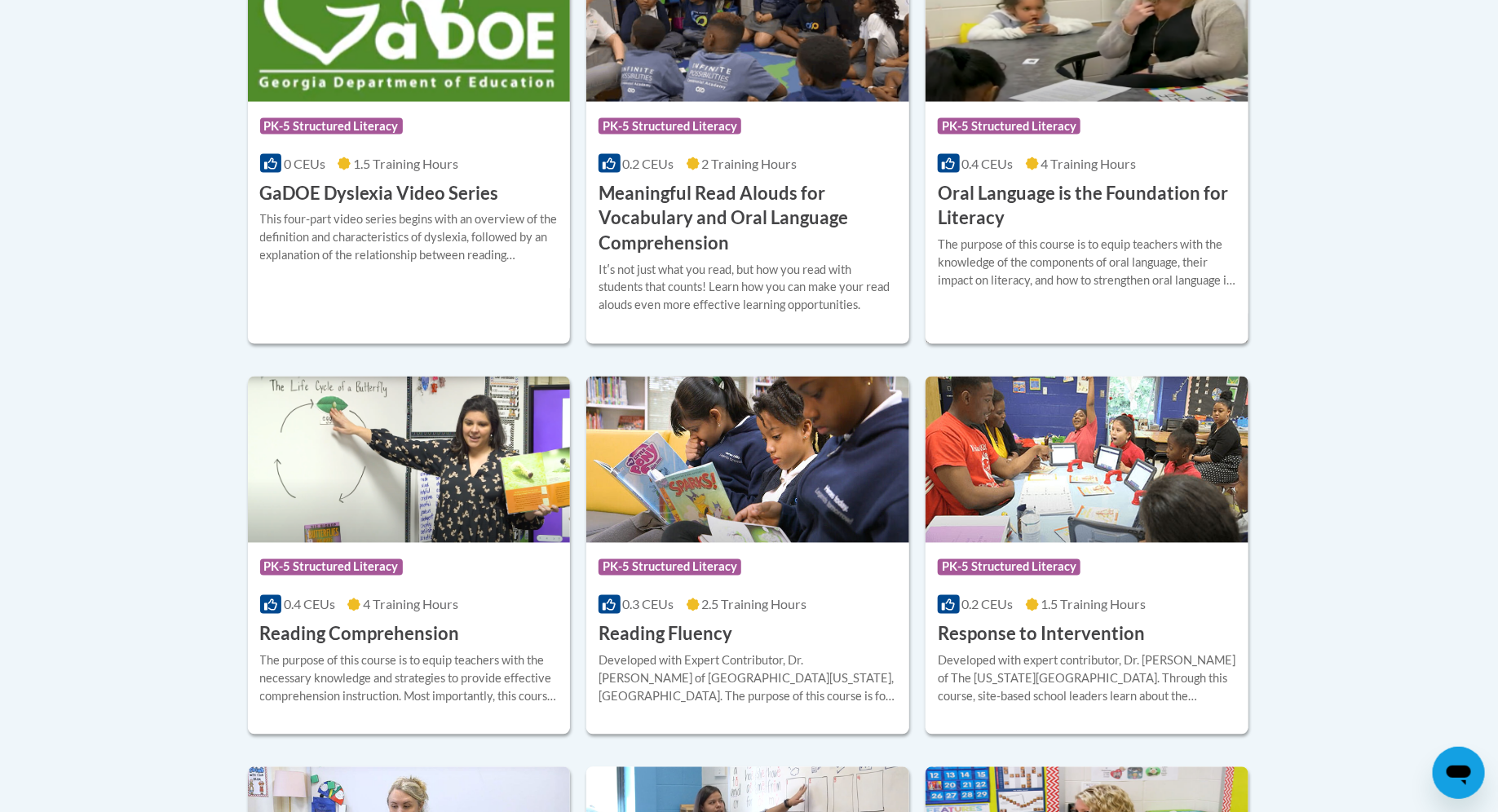
click at [1033, 206] on h3 "Oral Language is the Foundation for Literacy" at bounding box center [1086, 206] width 298 height 51
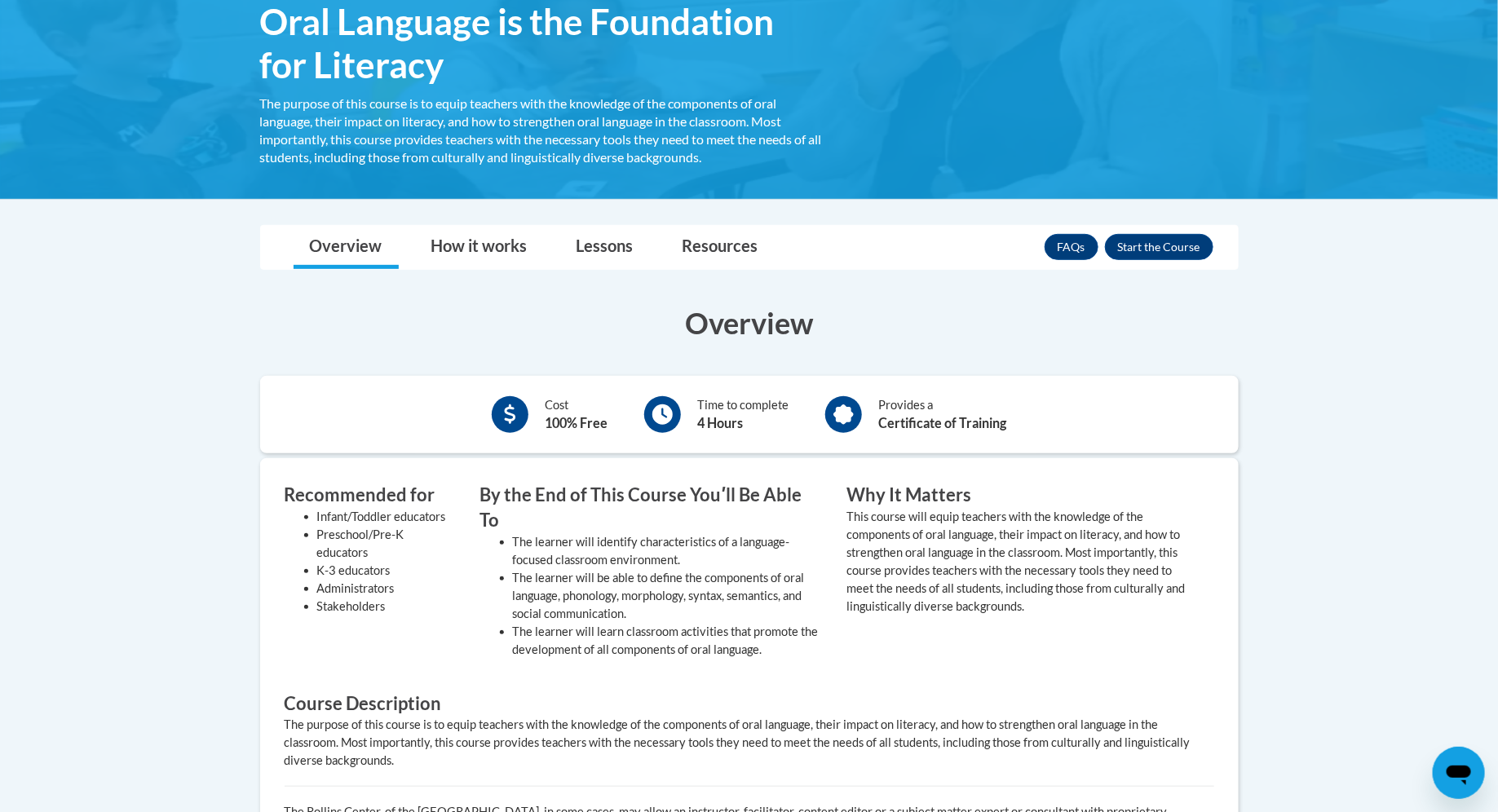
scroll to position [291, 0]
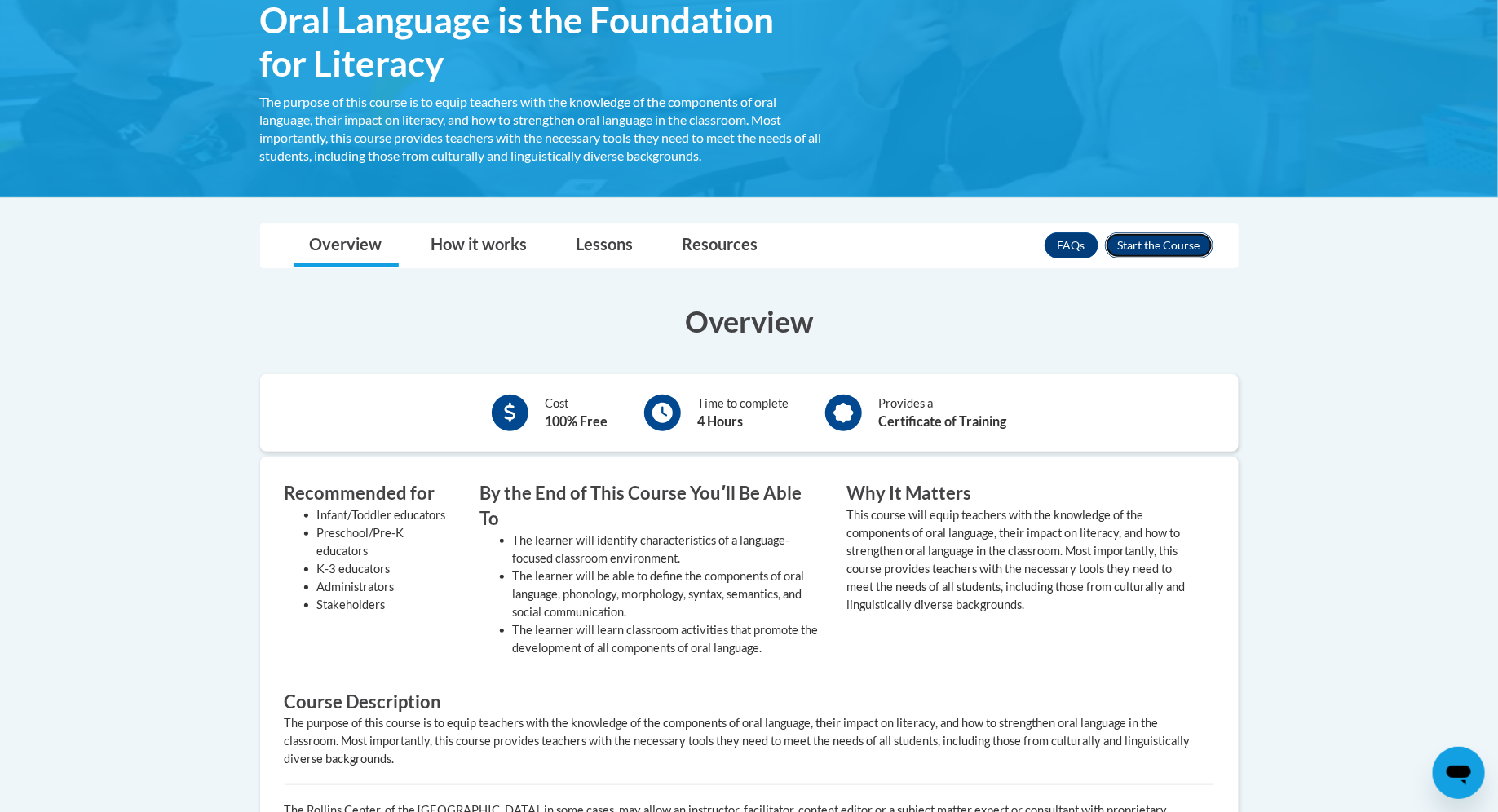
click at [1183, 248] on button "Enroll" at bounding box center [1159, 245] width 108 height 26
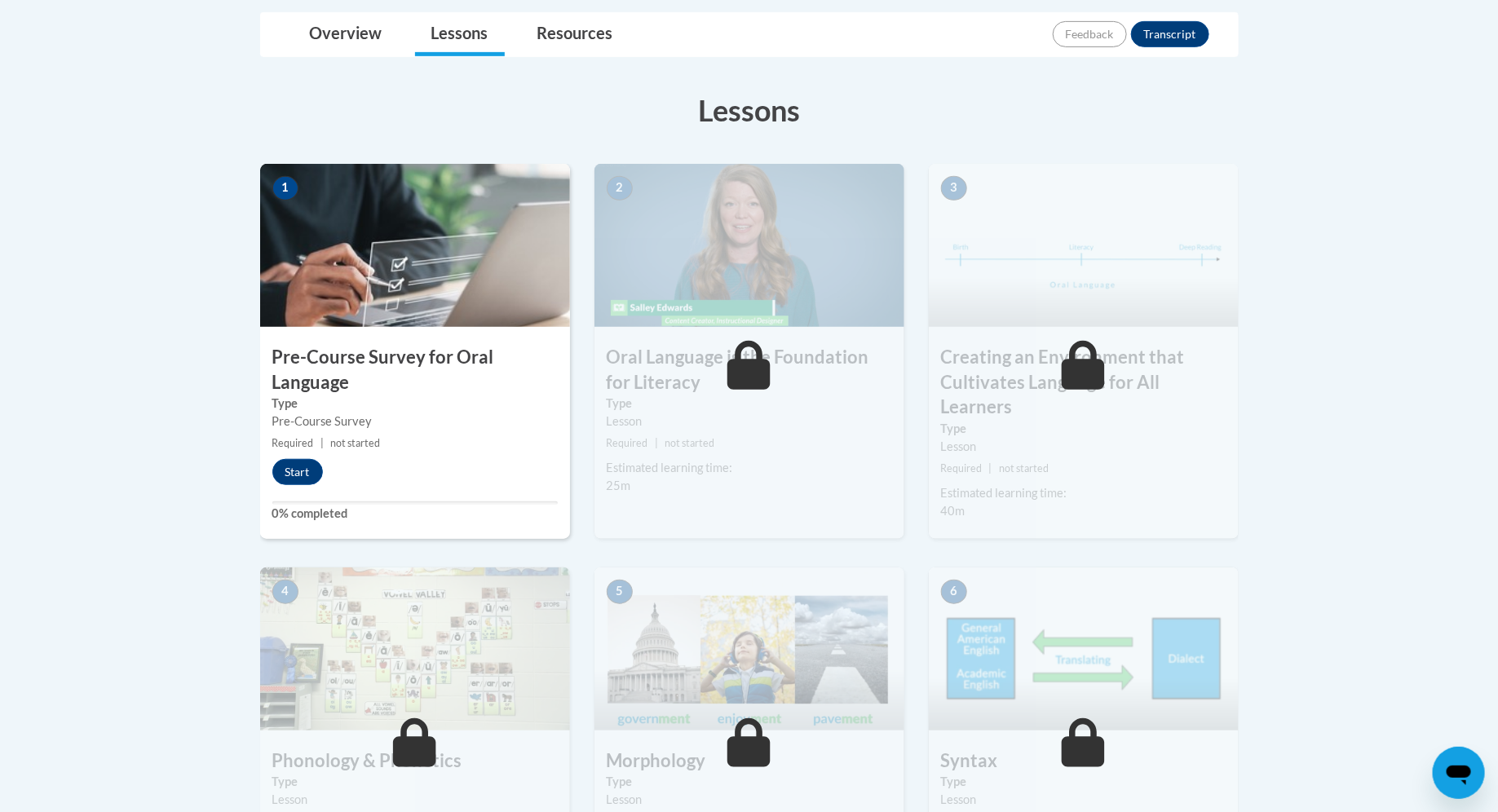
scroll to position [384, 0]
click at [298, 482] on div "1 Pre-Course Survey for Oral Language Type Pre-Course Survey Required | not sta…" at bounding box center [415, 350] width 309 height 375
click at [292, 469] on button "Start" at bounding box center [298, 471] width 51 height 26
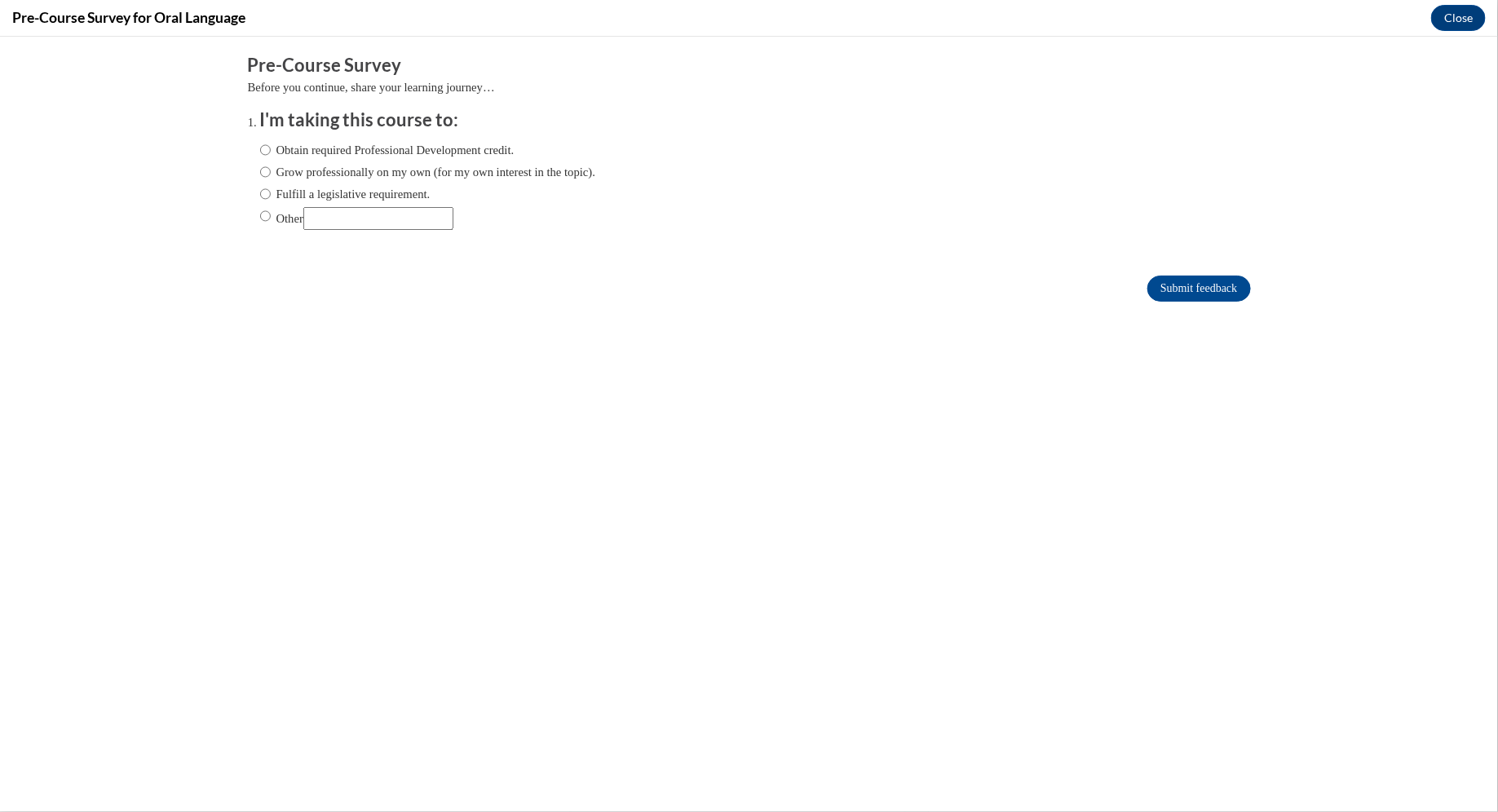
scroll to position [0, 0]
click at [373, 200] on label "Fulfill a legislative requirement." at bounding box center [345, 193] width 170 height 18
click at [271, 200] on input "Fulfill a legislative requirement." at bounding box center [265, 193] width 10 height 18
radio input "true"
click at [1197, 290] on input "Submit feedback" at bounding box center [1198, 288] width 102 height 26
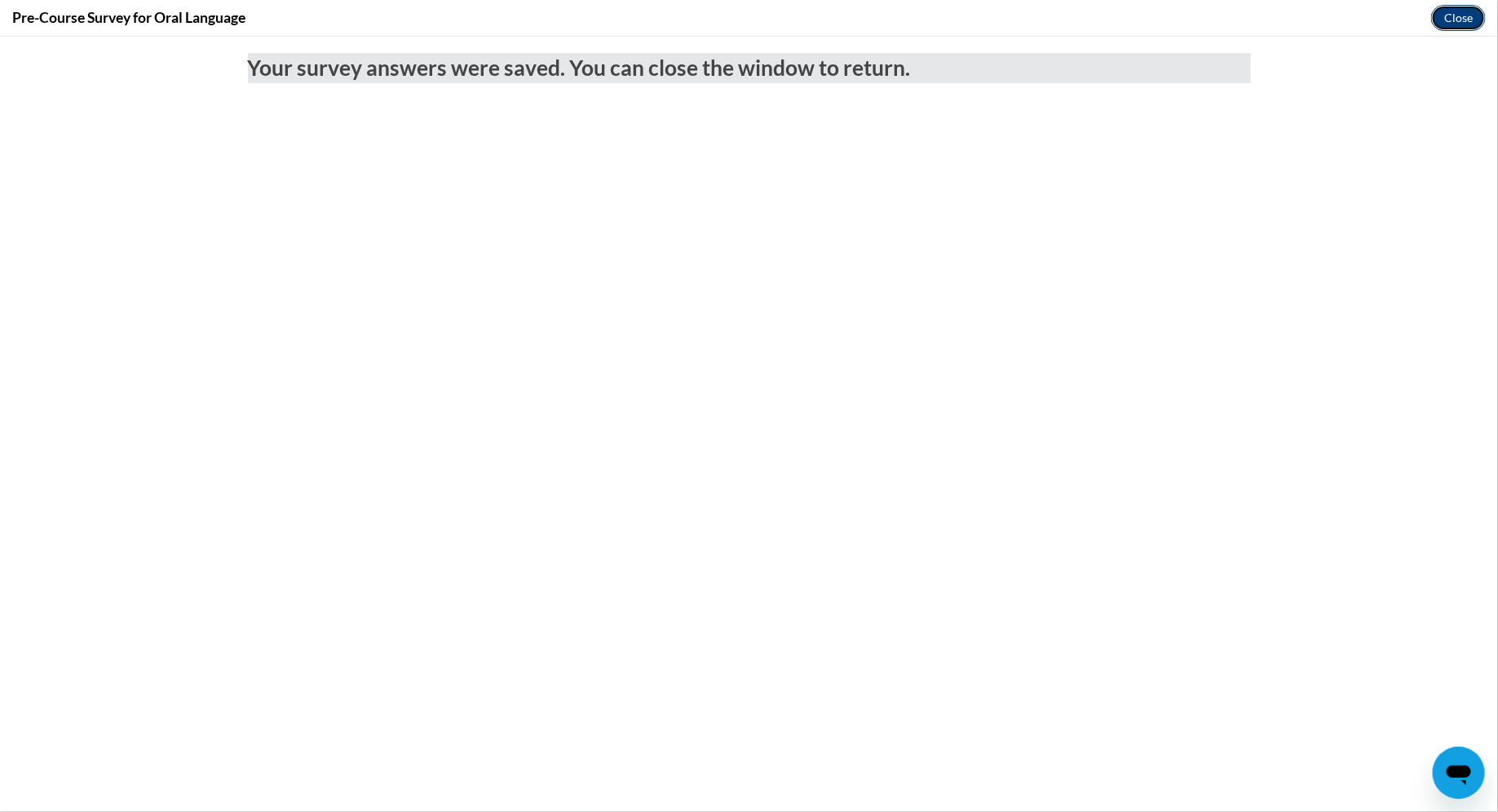
click at [1475, 23] on button "Close" at bounding box center [1459, 18] width 55 height 26
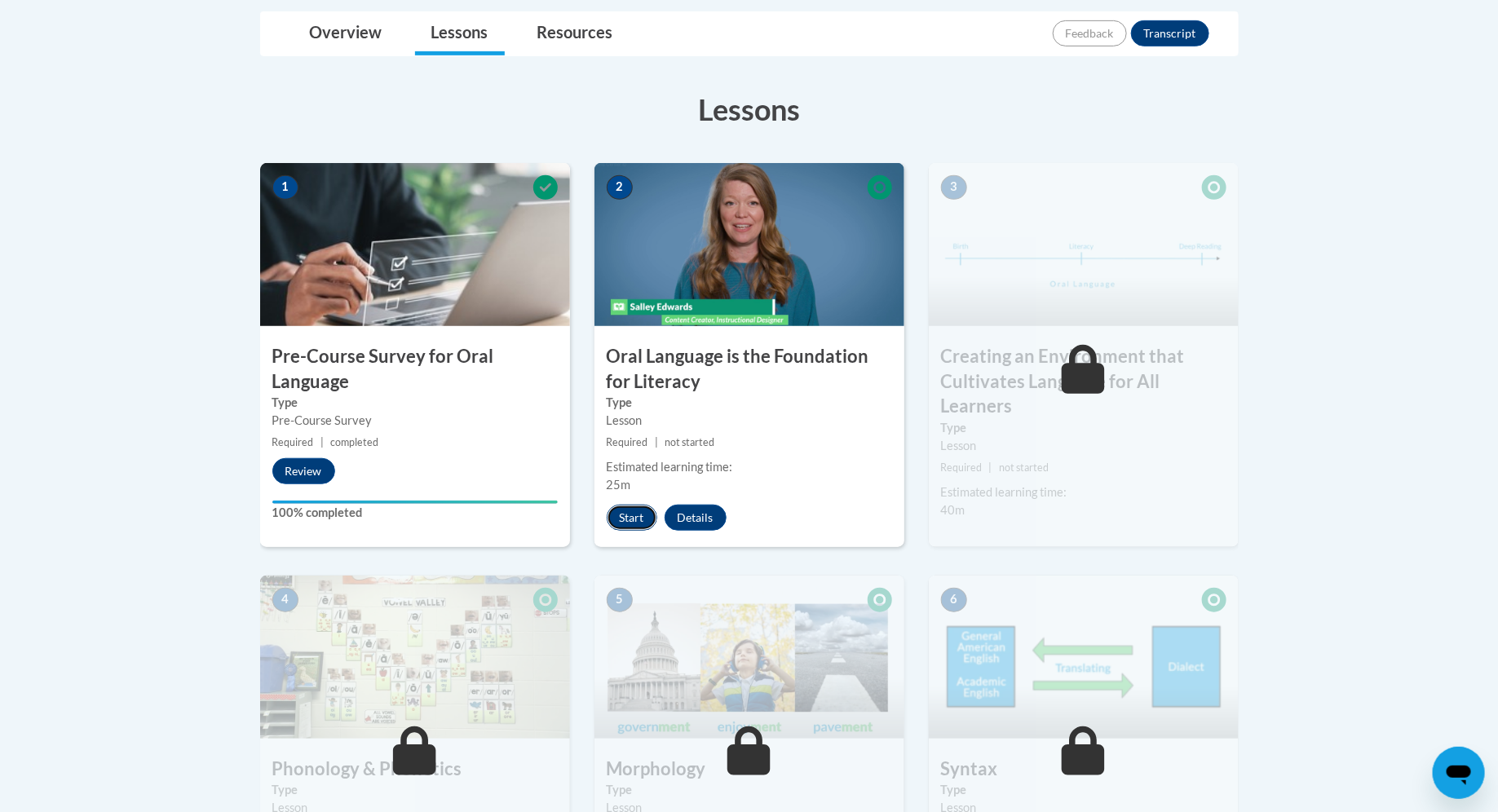
click at [632, 522] on button "Start" at bounding box center [632, 518] width 51 height 26
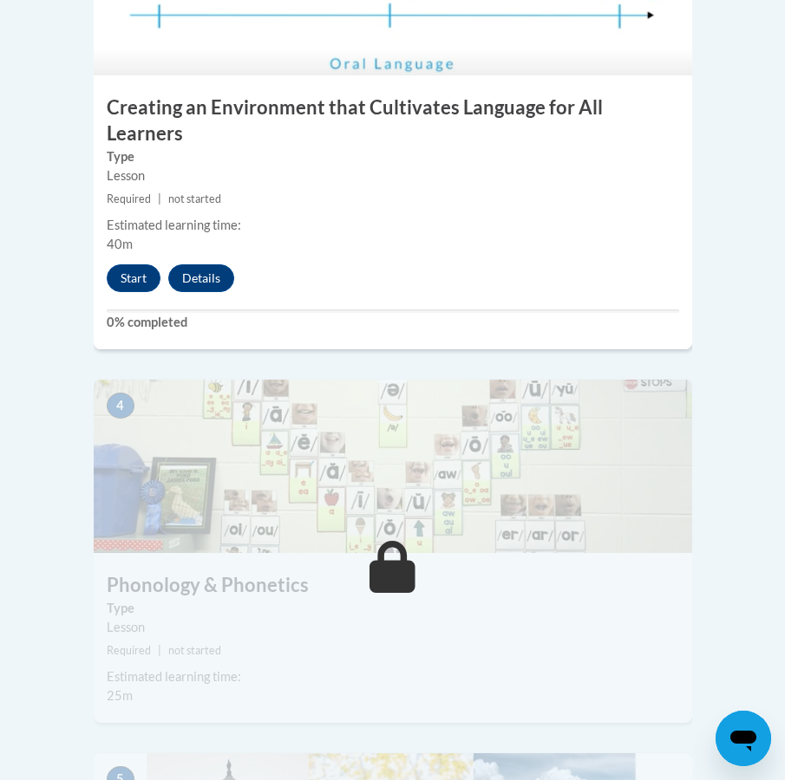
scroll to position [1678, 0]
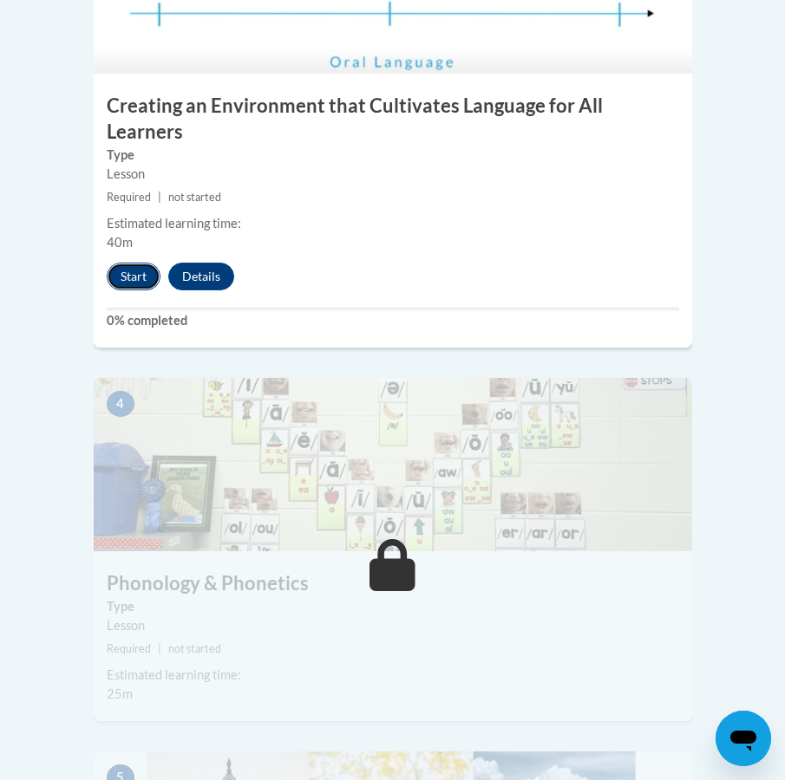
click at [136, 263] on button "Start" at bounding box center [134, 277] width 54 height 28
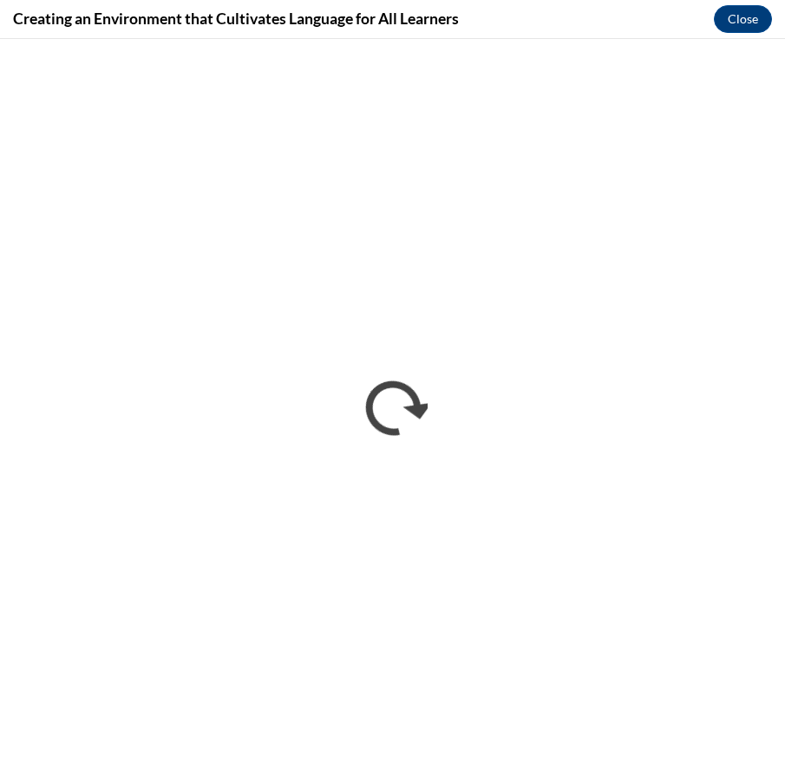
scroll to position [0, 0]
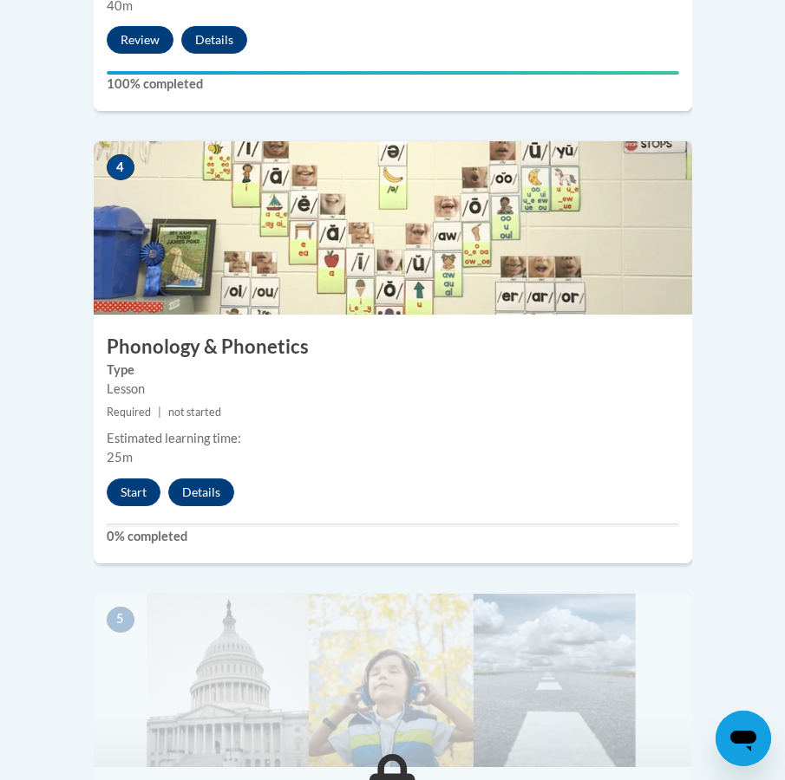
scroll to position [1912, 0]
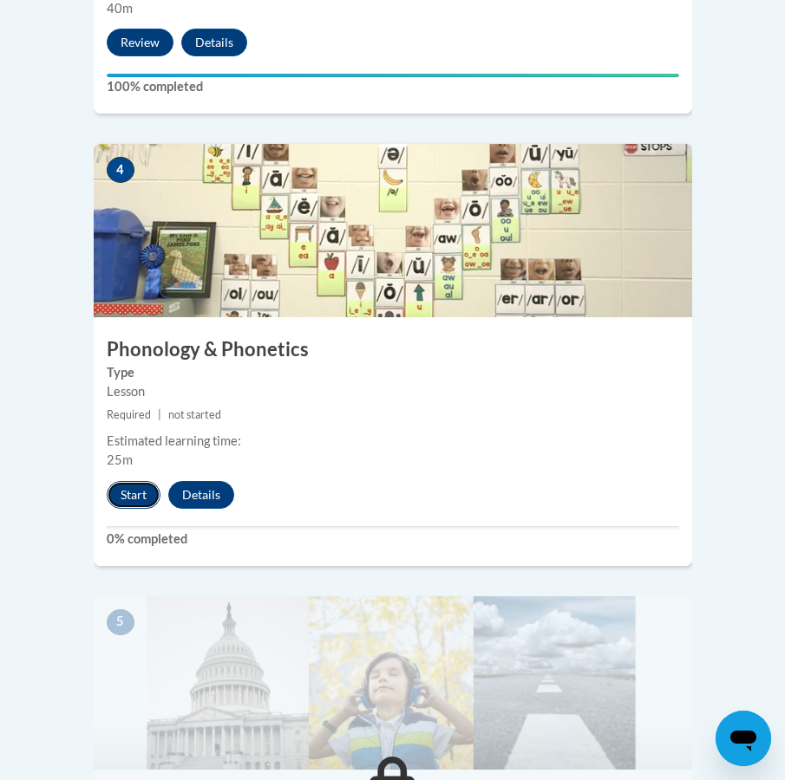
click at [134, 481] on button "Start" at bounding box center [134, 495] width 54 height 28
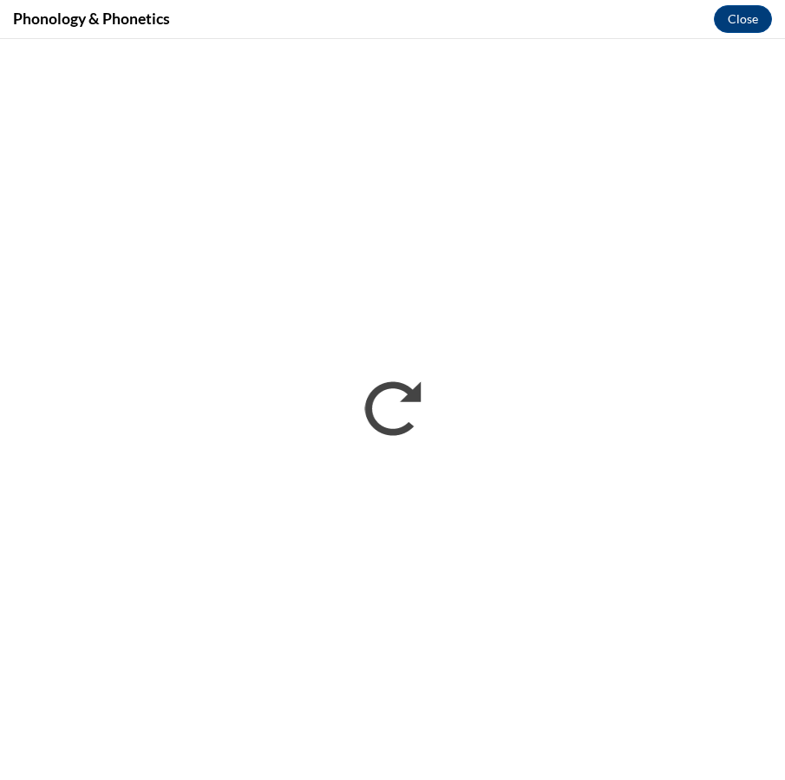
scroll to position [0, 0]
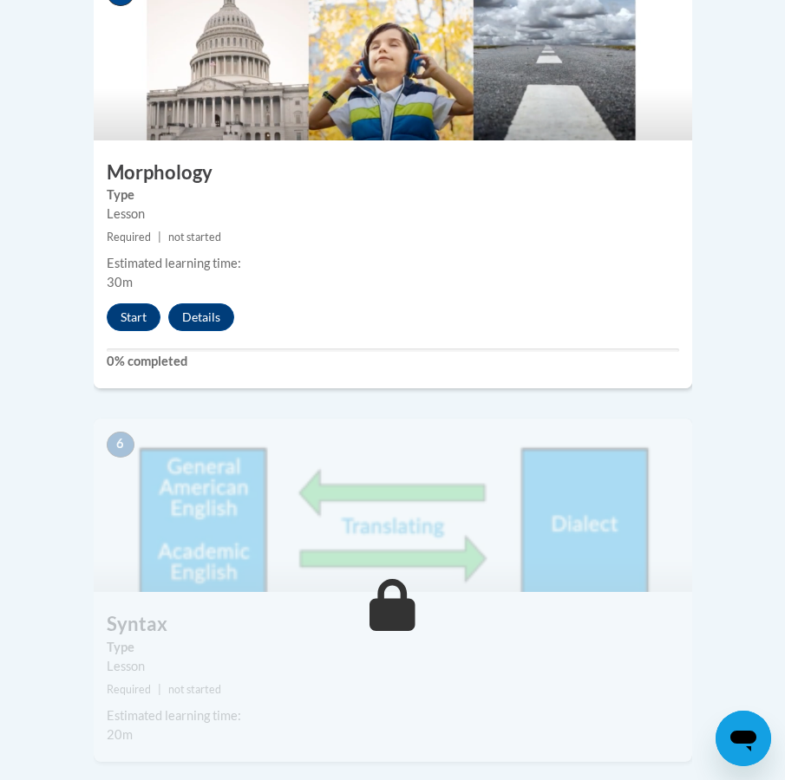
scroll to position [2343, 0]
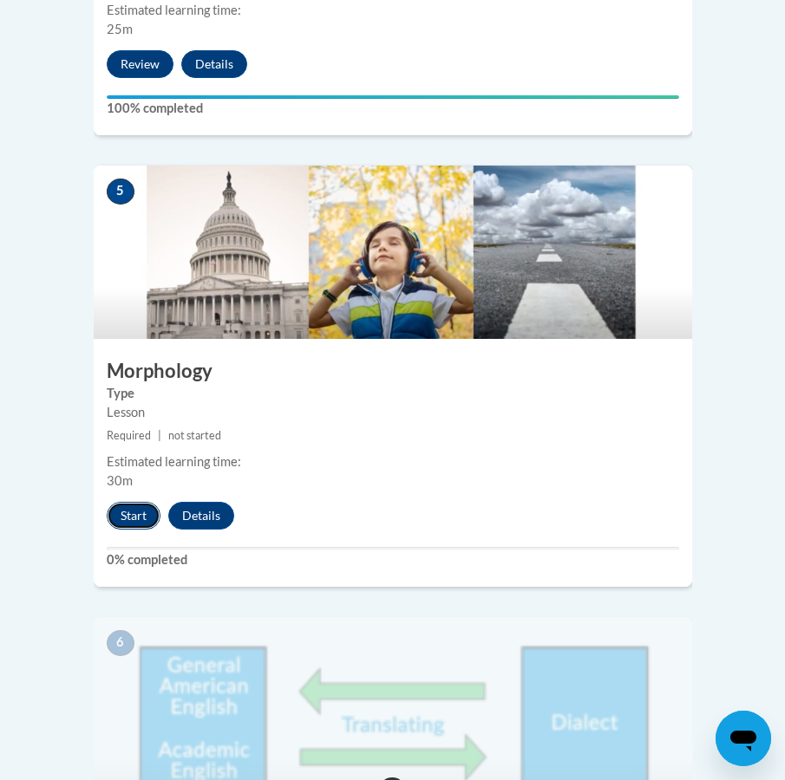
click at [138, 502] on button "Start" at bounding box center [134, 516] width 54 height 28
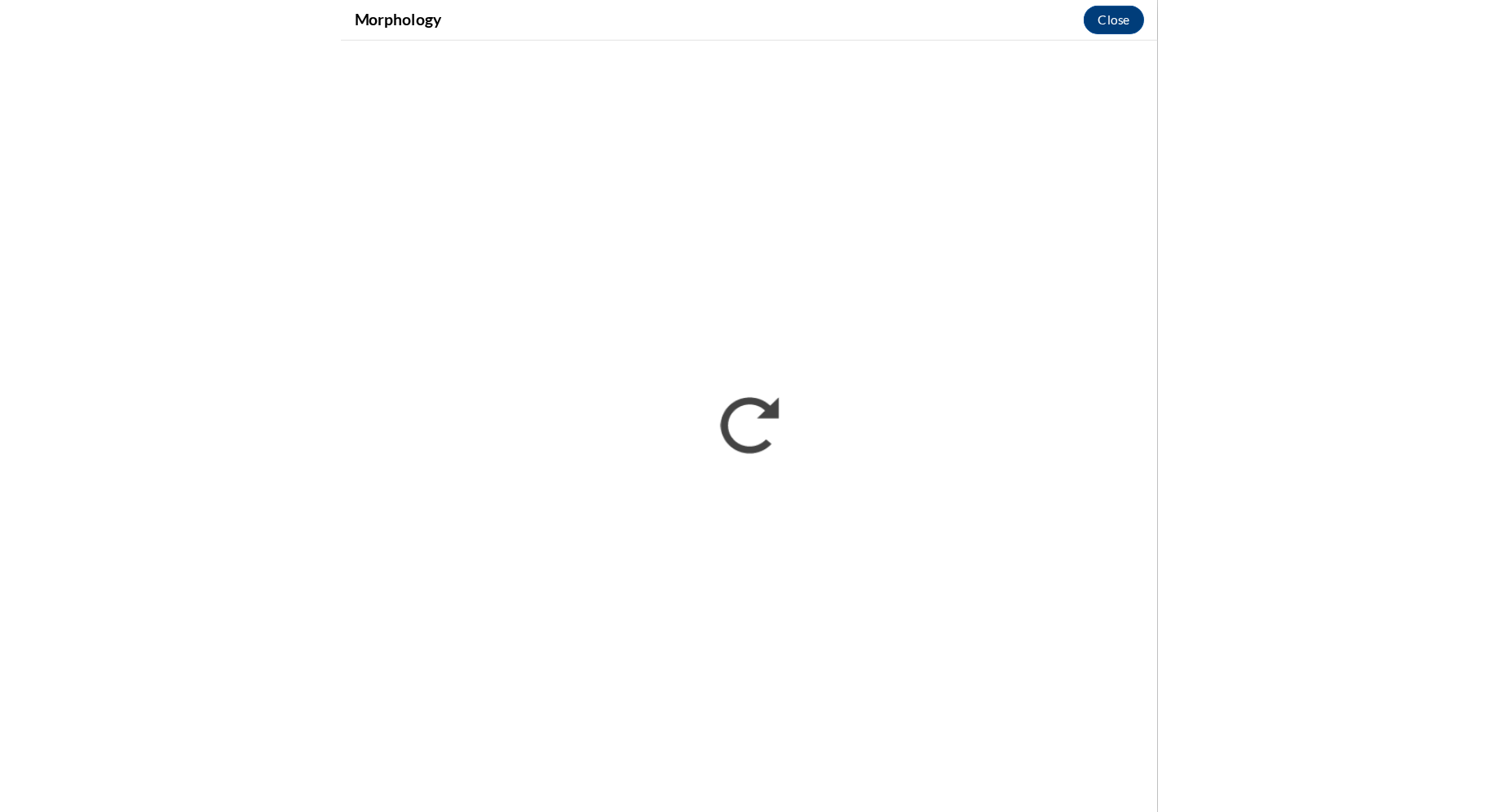
scroll to position [1650, 0]
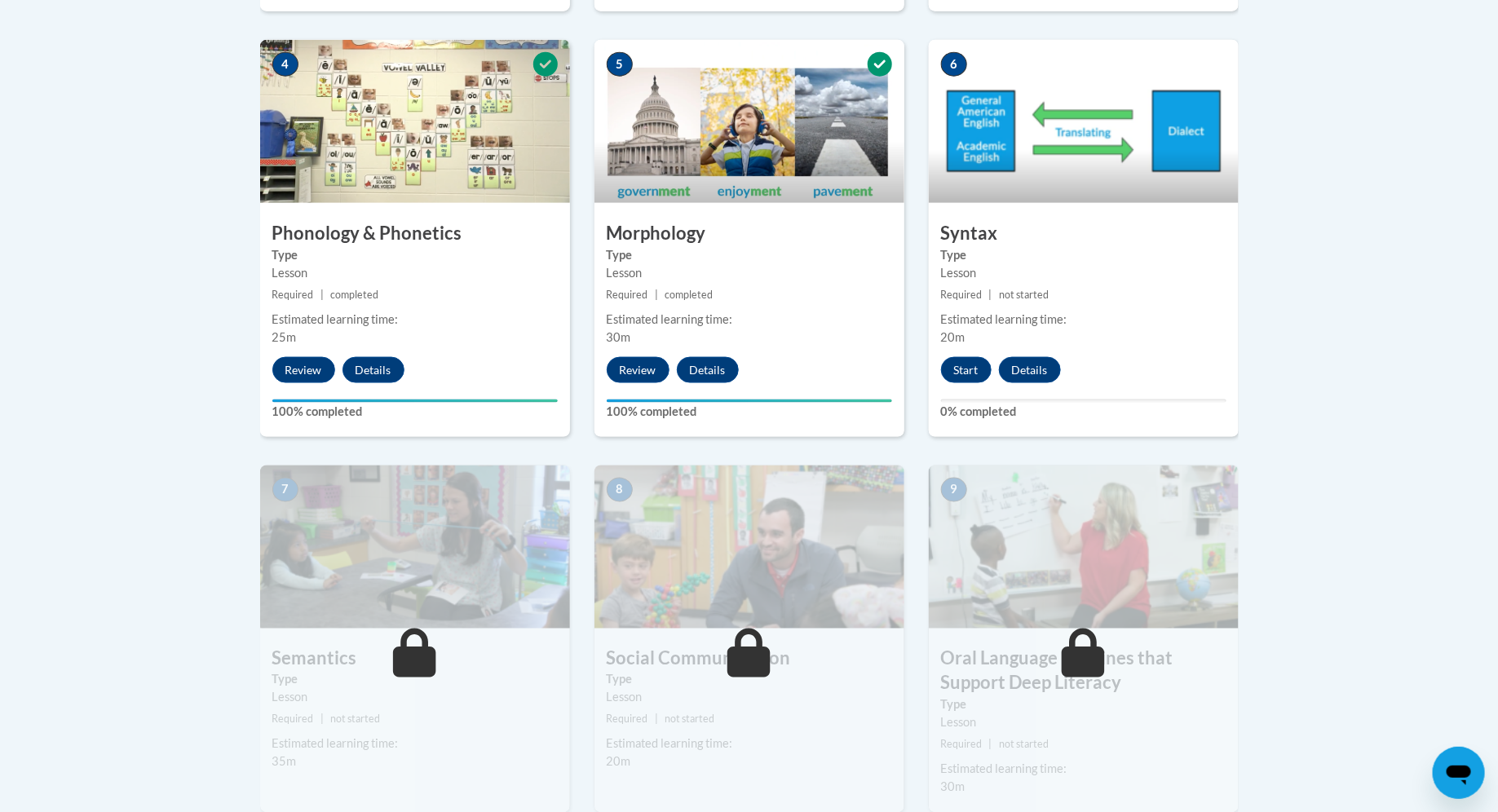
scroll to position [1057, 0]
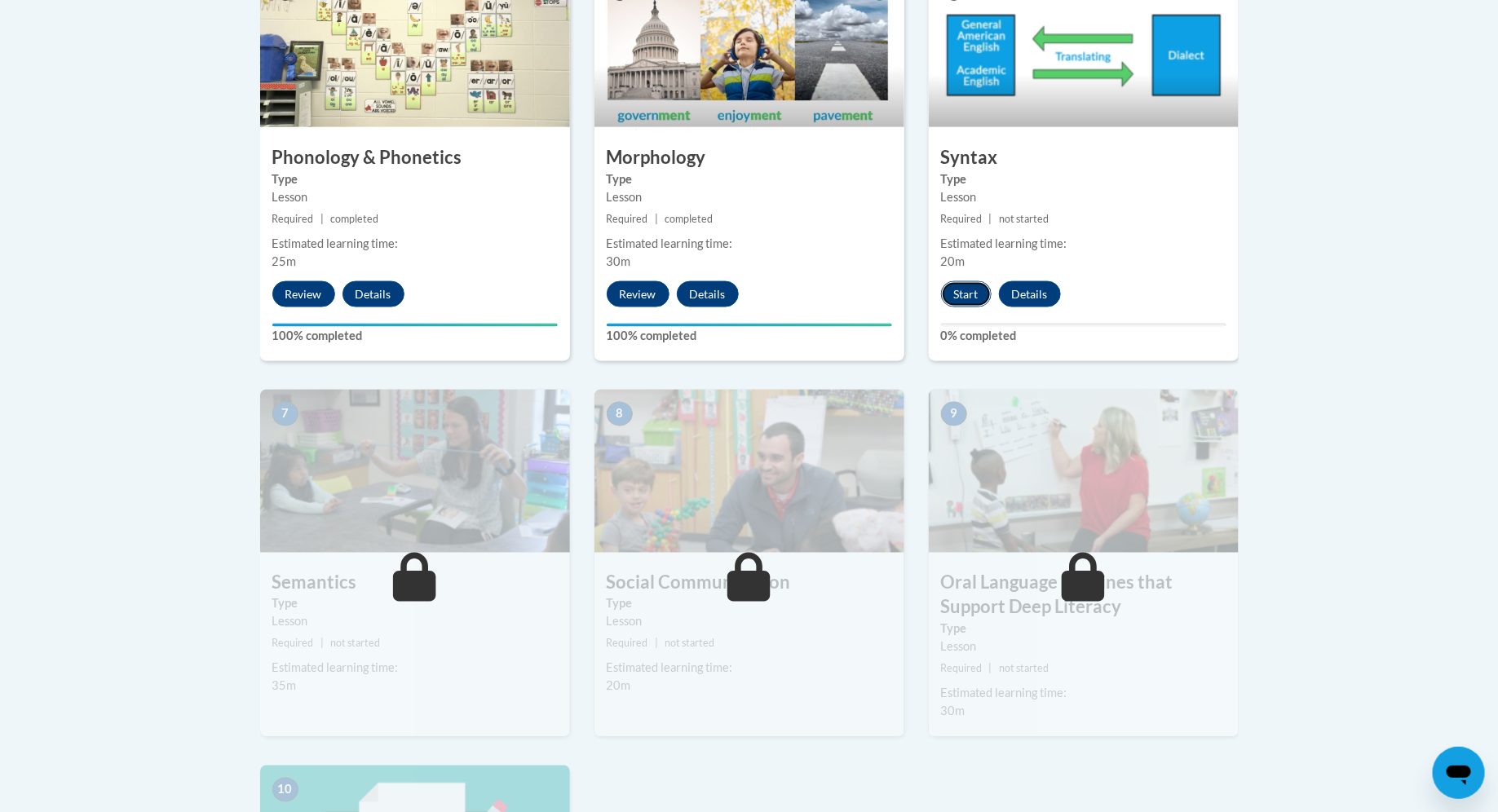
click at [953, 289] on button "Start" at bounding box center [967, 294] width 51 height 26
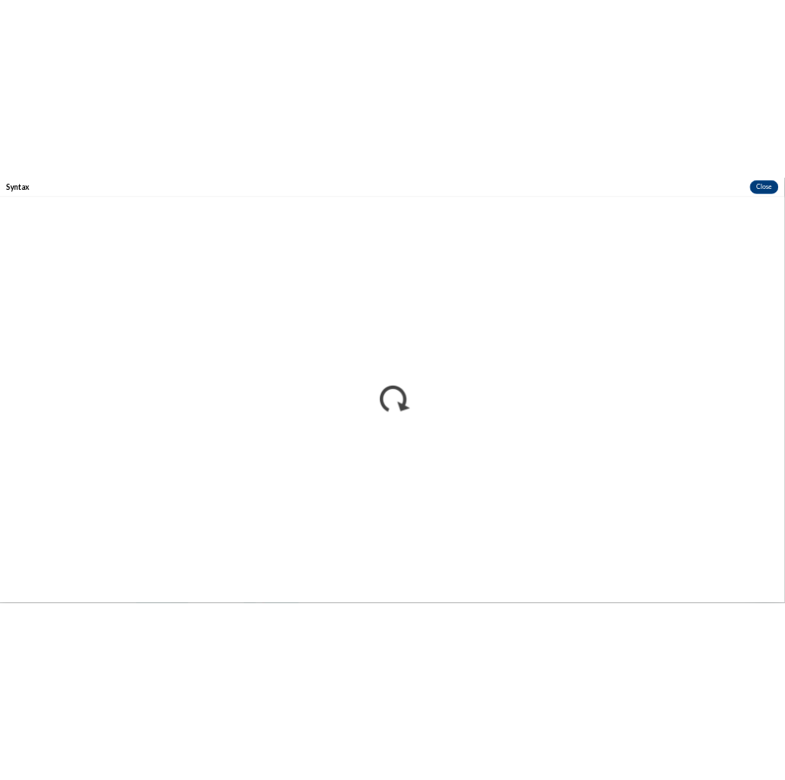
scroll to position [0, 0]
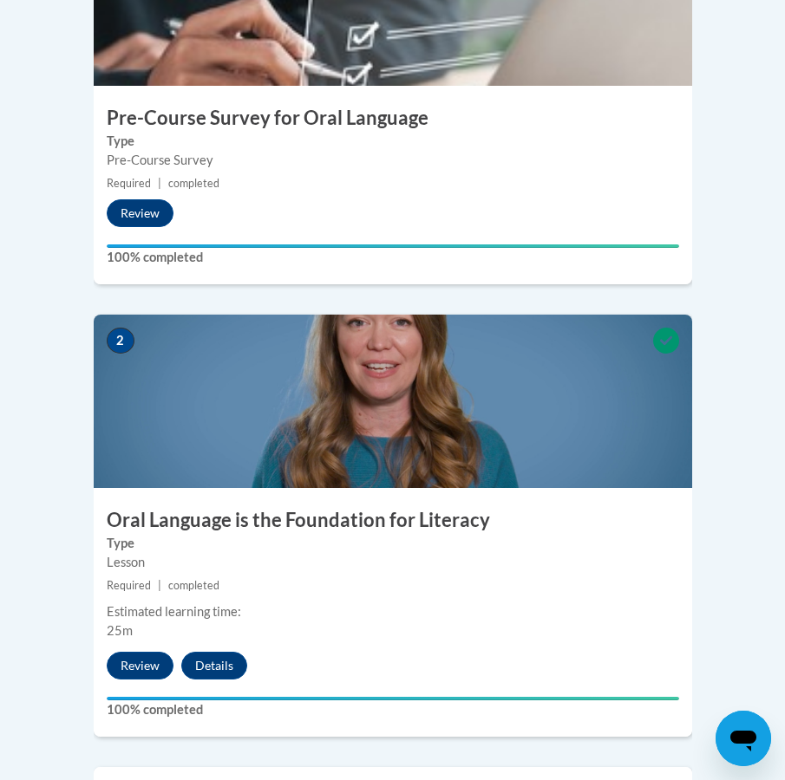
scroll to position [818, 0]
